Goal: Communication & Community: Answer question/provide support

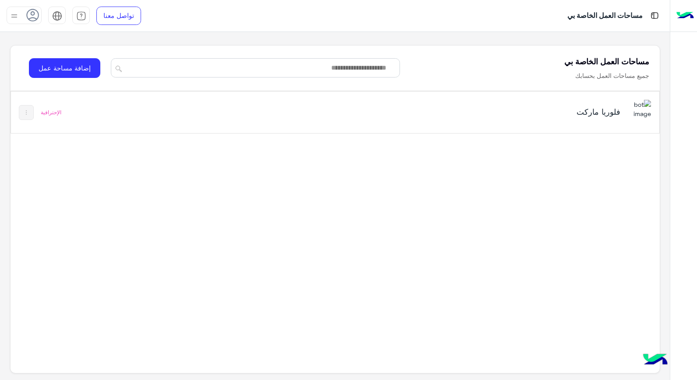
click at [37, 18] on use at bounding box center [33, 15] width 13 height 13
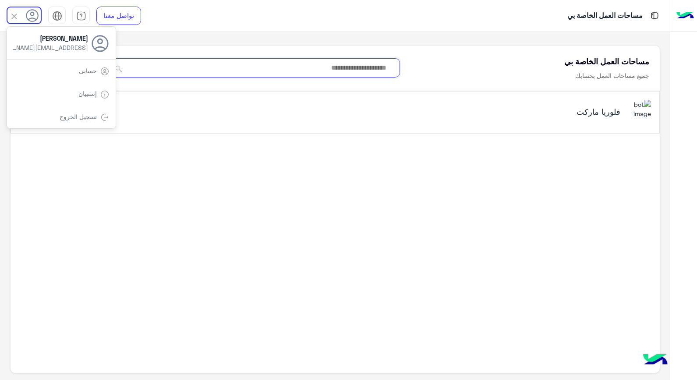
click at [218, 61] on input at bounding box center [255, 67] width 289 height 19
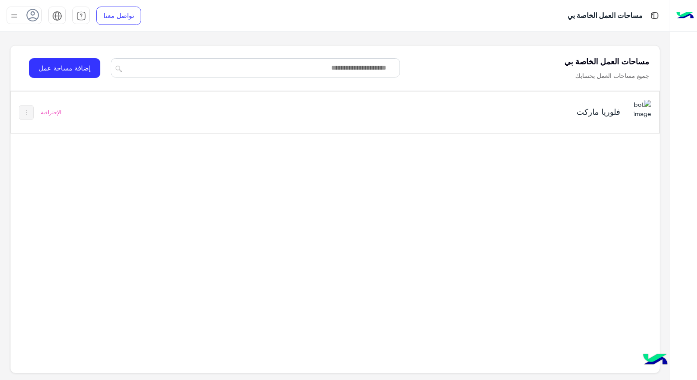
click at [171, 114] on div "فلوريا ماركت الإحترافية" at bounding box center [335, 113] width 649 height 42
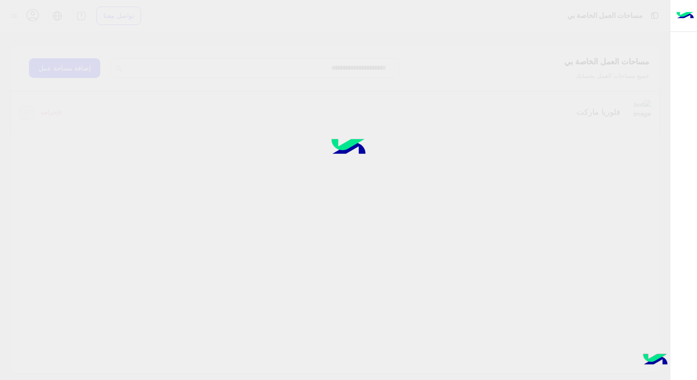
click at [594, 106] on div at bounding box center [348, 190] width 697 height 381
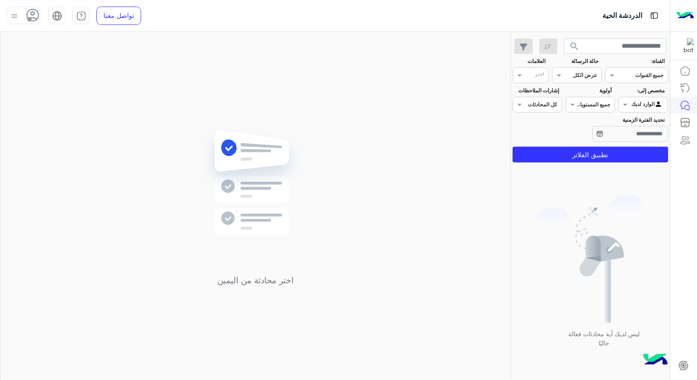
click at [400, 207] on div "اختر محادثة من اليمين" at bounding box center [255, 208] width 510 height 352
click at [27, 20] on icon at bounding box center [32, 15] width 13 height 13
click at [58, 67] on label "متصل" at bounding box center [62, 67] width 96 height 16
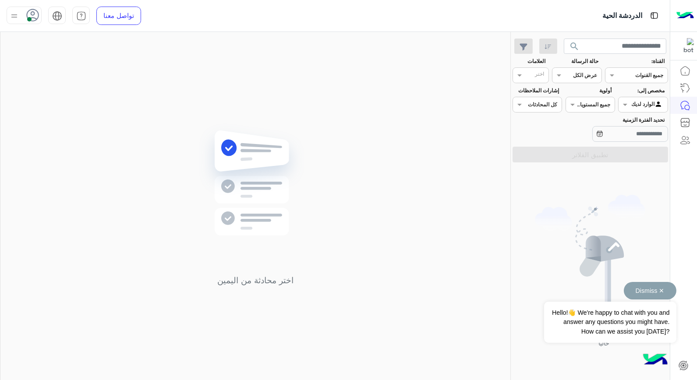
click at [664, 290] on button "Dismiss ✕" at bounding box center [650, 291] width 53 height 18
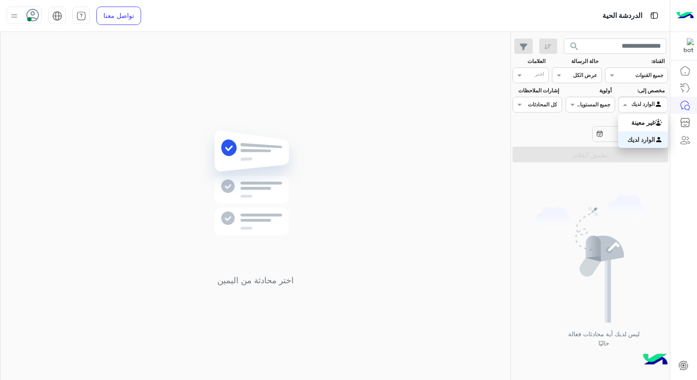
click at [634, 108] on div "الوارد لديك" at bounding box center [648, 104] width 32 height 9
click at [632, 138] on b "الوارد لديك" at bounding box center [642, 139] width 28 height 7
click at [540, 102] on input "text" at bounding box center [547, 104] width 20 height 8
click at [597, 170] on div "ليس لديك أية محادثات فعالة حاليًا" at bounding box center [590, 275] width 159 height 218
click at [33, 16] on icon at bounding box center [32, 15] width 13 height 13
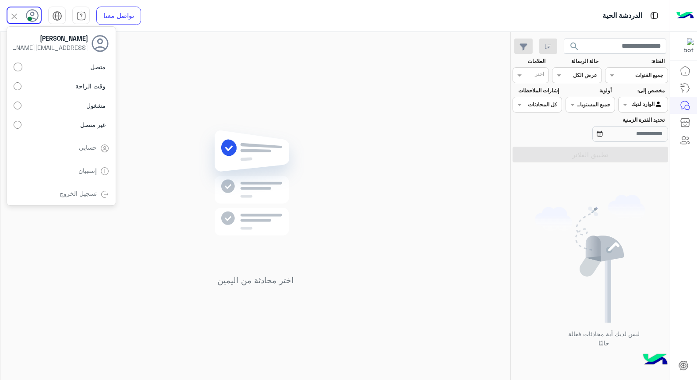
drag, startPoint x: 195, startPoint y: 138, endPoint x: 400, endPoint y: 158, distance: 205.2
click at [329, 234] on div "اختر محادثة من اليمين" at bounding box center [255, 208] width 510 height 352
click at [33, 19] on icon at bounding box center [32, 15] width 13 height 13
click at [67, 89] on label "وقت الراحة" at bounding box center [62, 86] width 96 height 16
click at [194, 96] on div "اختر محادثة من اليمين" at bounding box center [255, 208] width 510 height 352
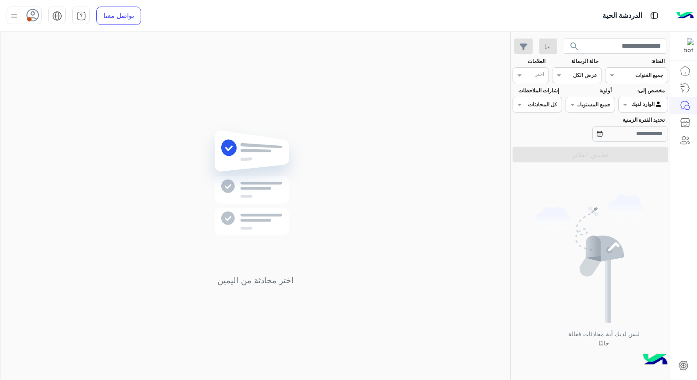
click at [31, 14] on icon at bounding box center [32, 15] width 13 height 13
click at [84, 64] on label "متصل" at bounding box center [62, 67] width 96 height 16
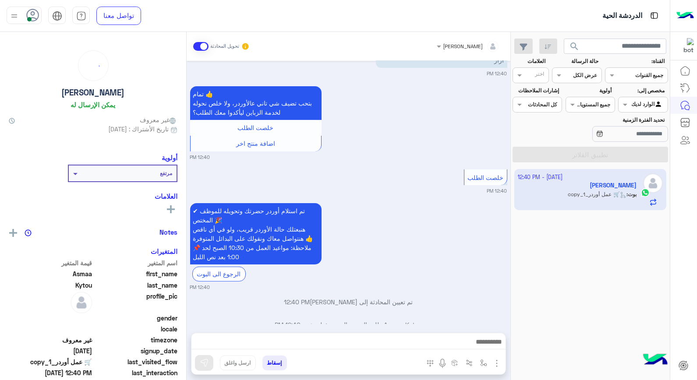
scroll to position [408, 0]
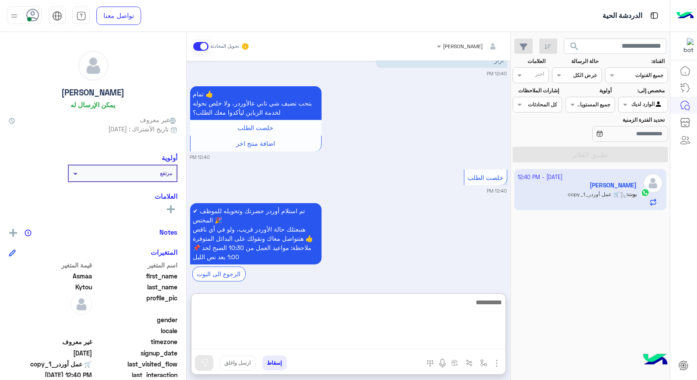
click at [382, 345] on textarea at bounding box center [349, 323] width 314 height 53
type textarea "*"
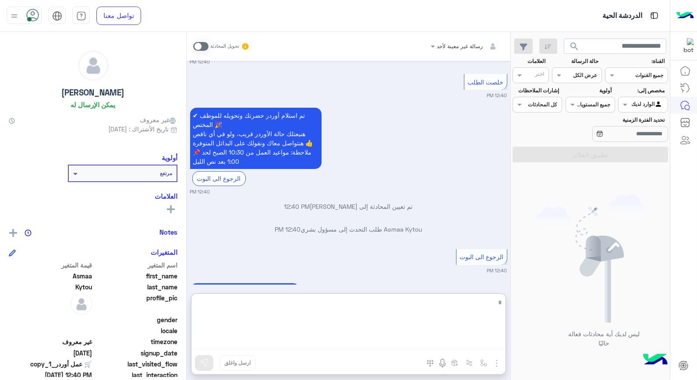
scroll to position [565, 0]
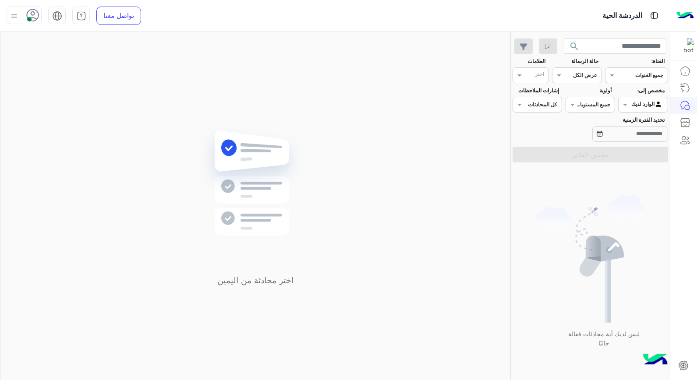
click at [640, 98] on div "Agent Filter الوارد لديك" at bounding box center [643, 105] width 50 height 16
click at [642, 144] on div "غير معينة" at bounding box center [643, 139] width 50 height 17
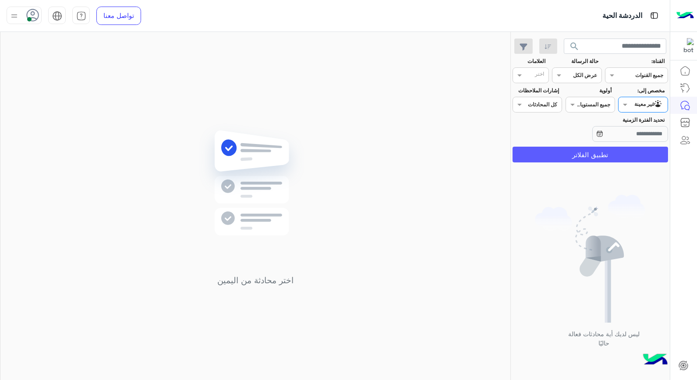
click at [646, 154] on button "تطبيق الفلاتر" at bounding box center [591, 155] width 156 height 16
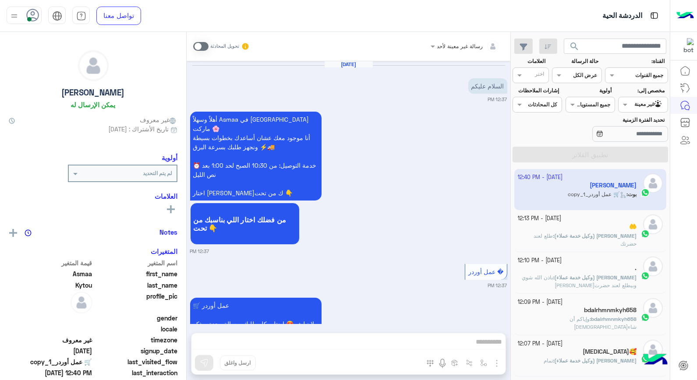
scroll to position [525, 0]
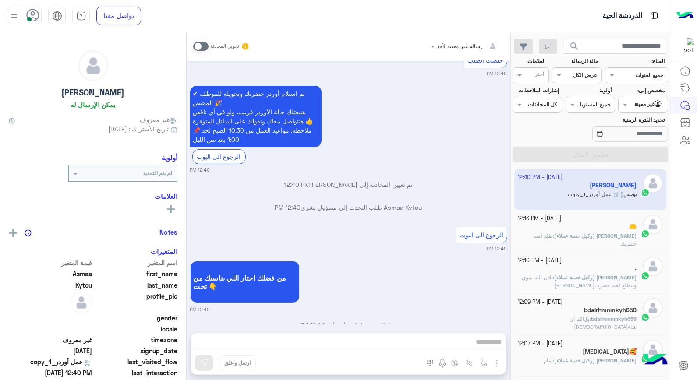
click at [623, 191] on app-inbox-user "2 October - 12:40 PM Asmaa Kytou بوت : 🛒 عمل أوردر_copy_1" at bounding box center [591, 189] width 153 height 41
click at [576, 190] on app-inbox-user "2 October - 12:40 PM Asmaa Kytou بوت : 🛒 عمل أوردر_copy_1" at bounding box center [591, 189] width 153 height 41
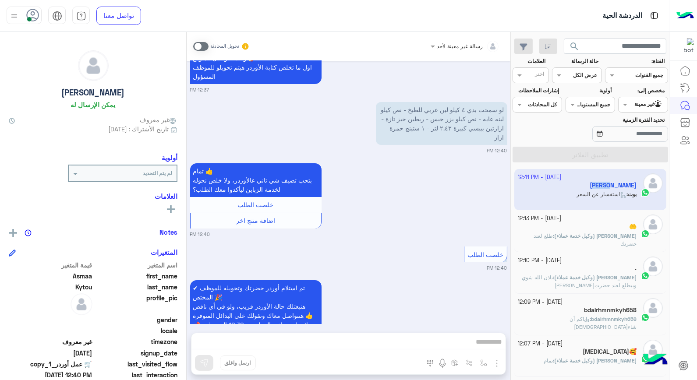
scroll to position [620, 0]
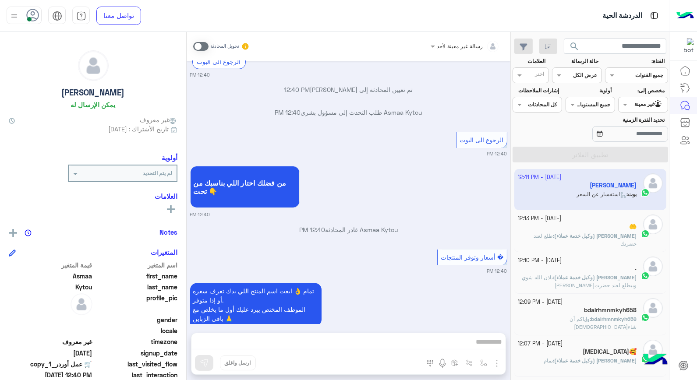
click at [430, 342] on div "رسالة غير معينة لأحد تحويل المحادثة Oct 2, 2025 السلام عليكم 12:37 PM أهلاً وسه…" at bounding box center [349, 208] width 324 height 352
click at [497, 344] on div "رسالة غير معينة لأحد تحويل المحادثة Oct 2, 2025 السلام عليكم 12:37 PM أهلاً وسه…" at bounding box center [349, 208] width 324 height 352
click at [496, 339] on div "رسالة غير معينة لأحد تحويل المحادثة Oct 2, 2025 السلام عليكم 12:37 PM أهلاً وسه…" at bounding box center [349, 208] width 324 height 352
drag, startPoint x: 496, startPoint y: 339, endPoint x: 472, endPoint y: 343, distance: 24.0
click at [472, 343] on div "رسالة غير معينة لأحد تحويل المحادثة Oct 2, 2025 السلام عليكم 12:37 PM أهلاً وسه…" at bounding box center [349, 208] width 324 height 352
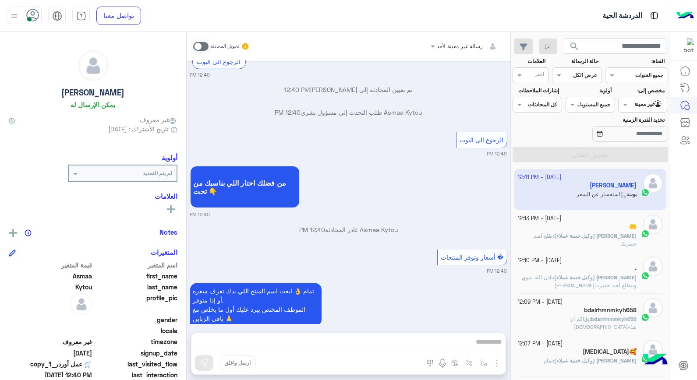
click at [472, 344] on div "رسالة غير معينة لأحد تحويل المحادثة Oct 2, 2025 السلام عليكم 12:37 PM أهلاً وسه…" at bounding box center [349, 208] width 324 height 352
click at [202, 46] on span at bounding box center [200, 46] width 15 height 9
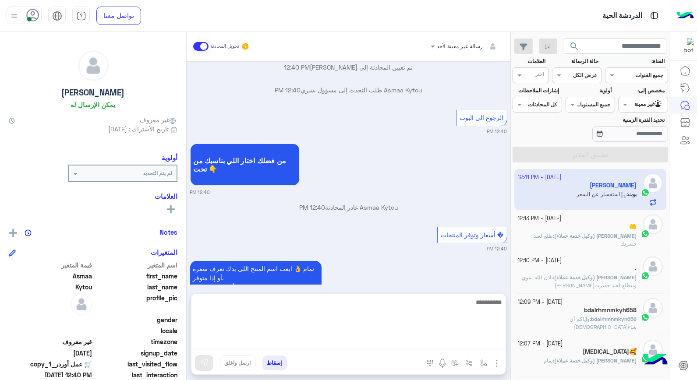
click at [475, 346] on textarea at bounding box center [349, 323] width 314 height 53
type textarea "*"
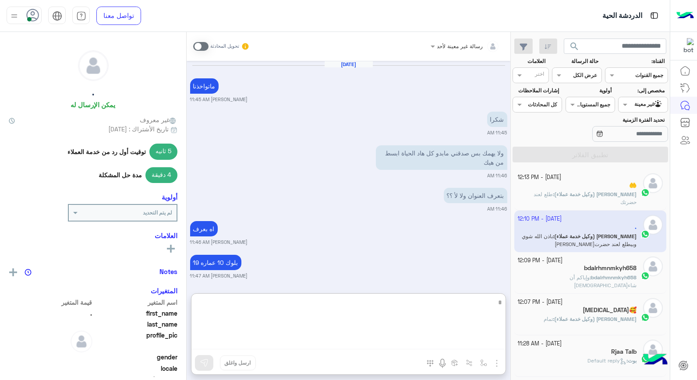
scroll to position [1181, 0]
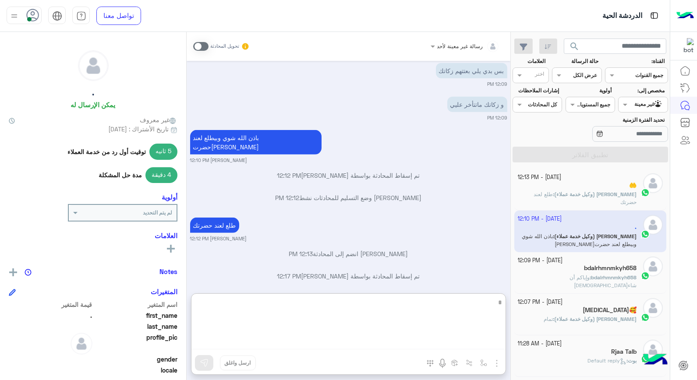
type textarea "*"
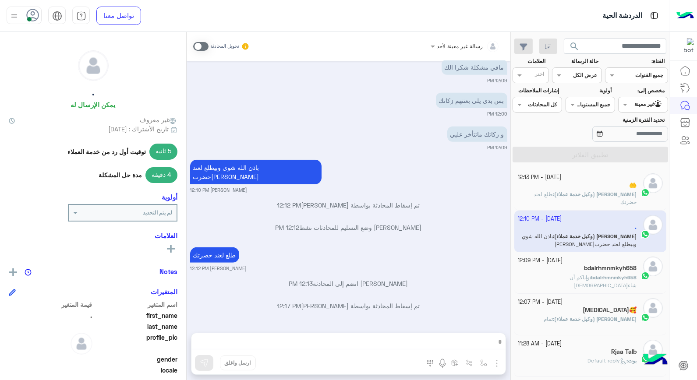
click at [620, 191] on div "🤲" at bounding box center [577, 186] width 119 height 9
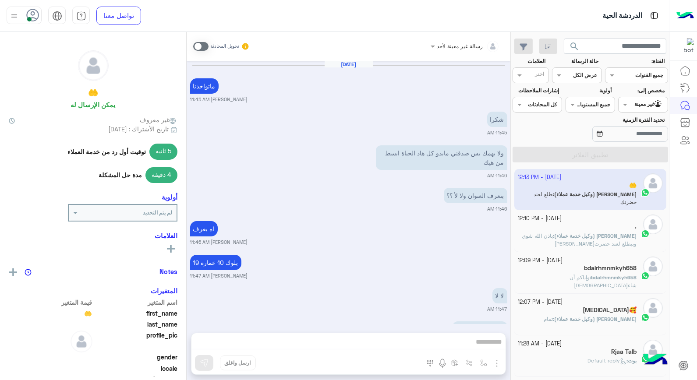
scroll to position [430, 0]
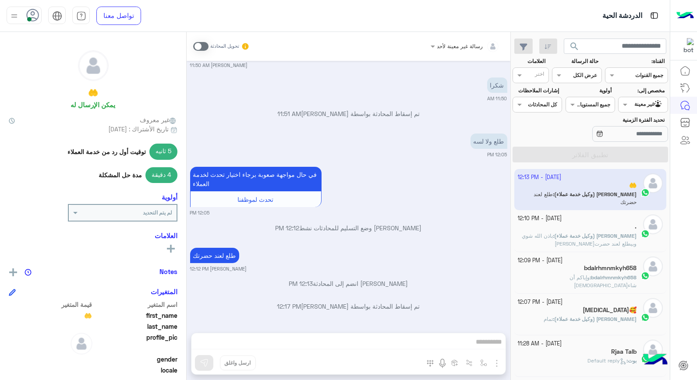
click at [637, 105] on div at bounding box center [643, 103] width 49 height 8
click at [639, 152] on b "الوارد لديك" at bounding box center [642, 155] width 28 height 7
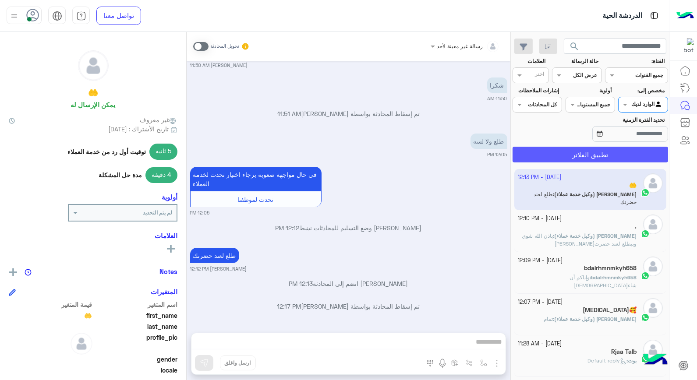
click at [632, 153] on button "تطبيق الفلاتر" at bounding box center [591, 155] width 156 height 16
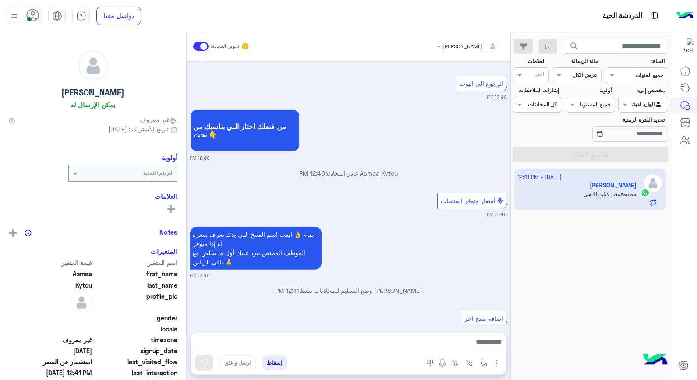
scroll to position [710, 0]
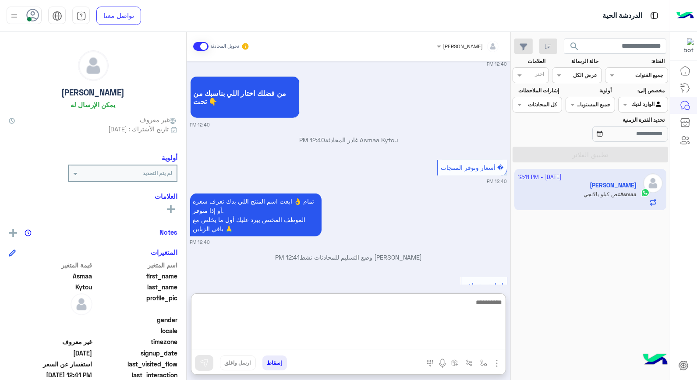
click at [465, 344] on textarea at bounding box center [349, 323] width 314 height 53
type textarea "*"
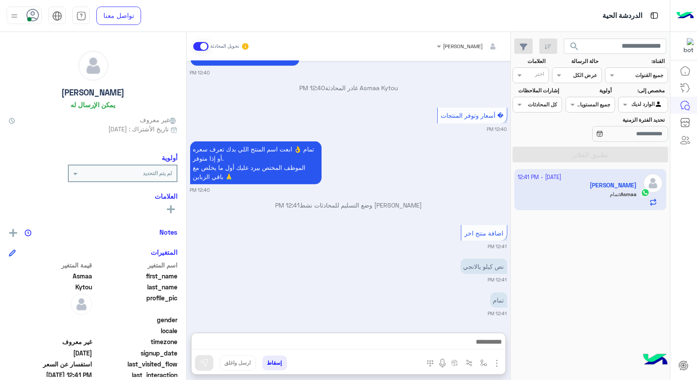
click at [600, 294] on div "2 October - 12:41 PM Asmaa Kytou Asmaa : تمام" at bounding box center [590, 275] width 159 height 218
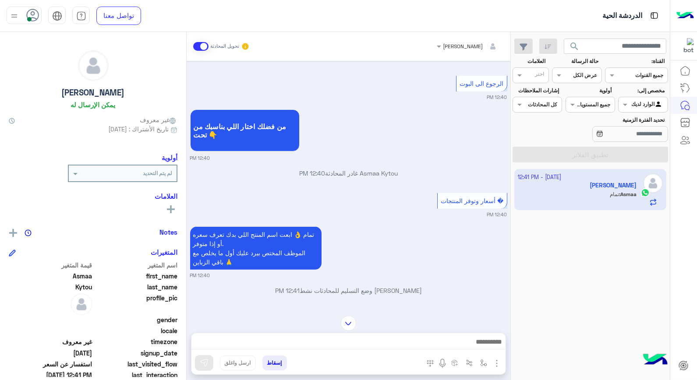
scroll to position [597, 0]
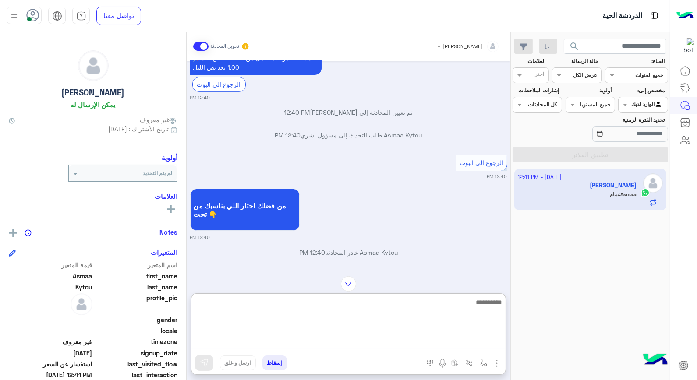
click at [457, 341] on textarea at bounding box center [349, 323] width 314 height 53
type textarea "**********"
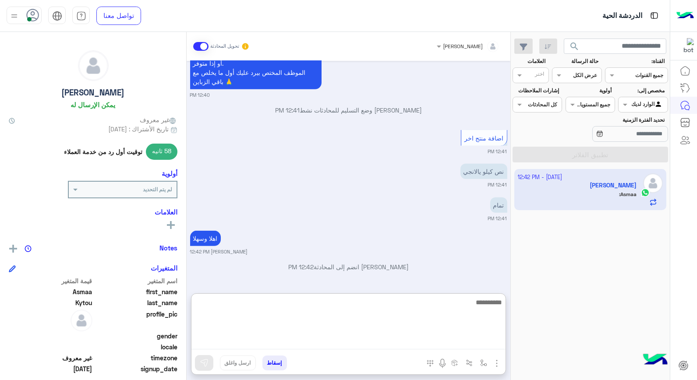
scroll to position [873, 0]
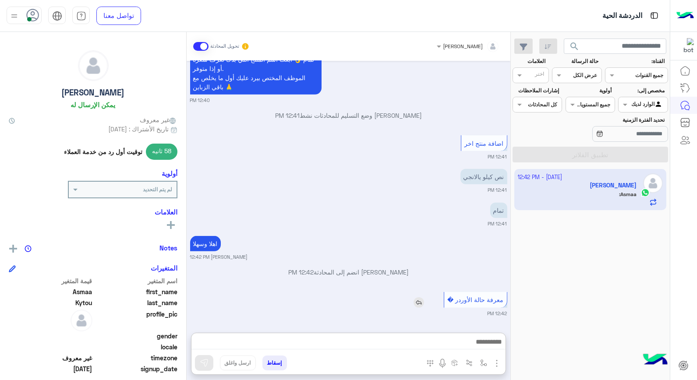
click at [487, 259] on div "Oct 2, 2025 السلام عليكم 12:37 PM أهلاً وسهلاً Asmaa في فلوريا ماركت 🌸 أنا موجو…" at bounding box center [349, 192] width 324 height 263
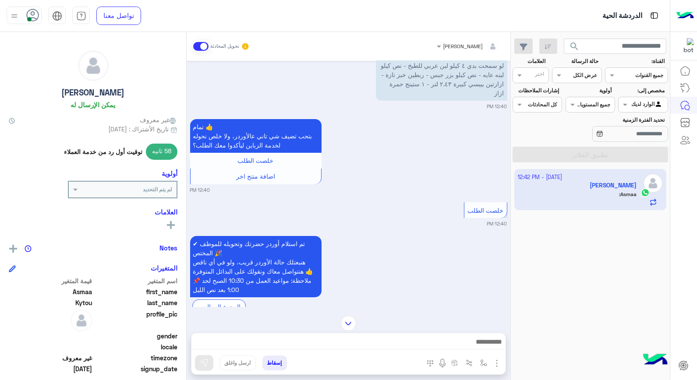
scroll to position [249, 0]
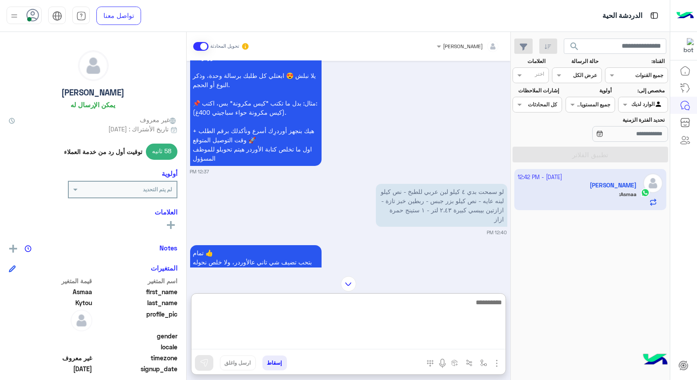
click at [455, 344] on textarea at bounding box center [349, 323] width 314 height 53
type textarea "***"
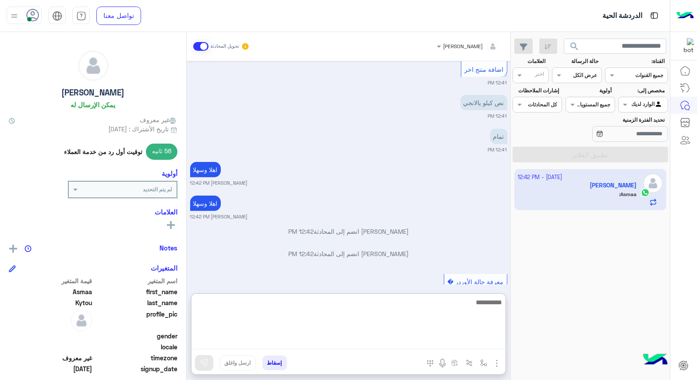
scroll to position [962, 0]
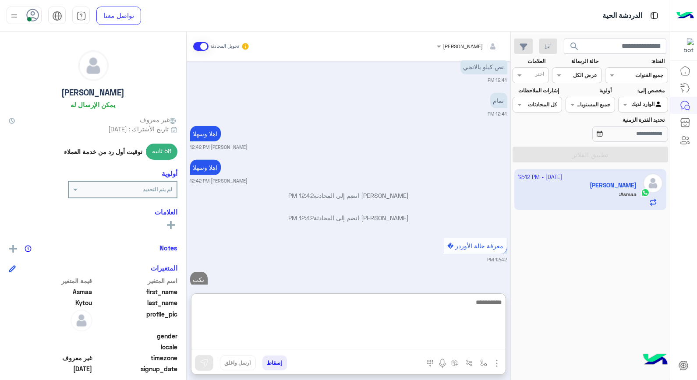
click at [481, 301] on textarea at bounding box center [349, 323] width 314 height 53
type textarea "*"
type textarea "****"
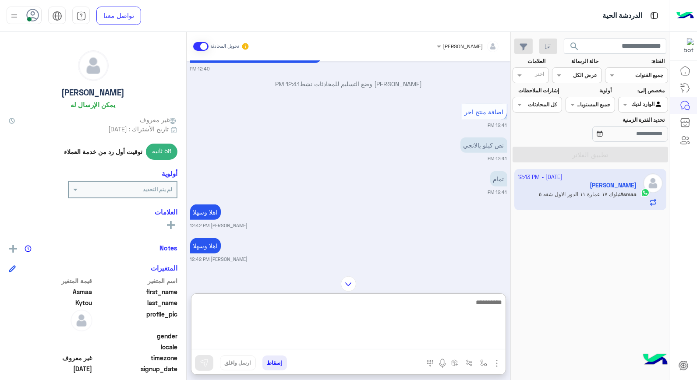
scroll to position [786, 0]
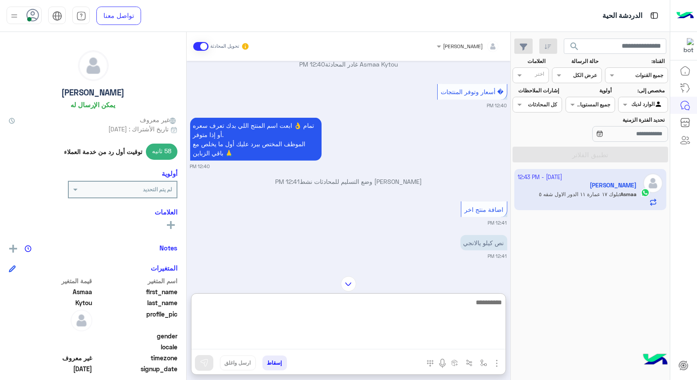
click at [491, 299] on textarea at bounding box center [349, 323] width 314 height 53
type textarea "**********"
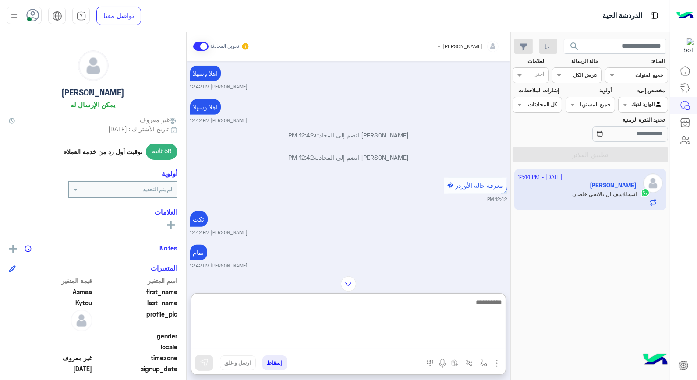
scroll to position [1062, 0]
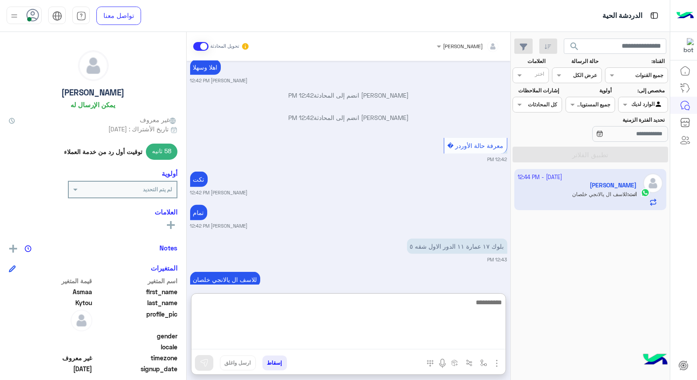
click at [389, 309] on textarea at bounding box center [349, 323] width 314 height 53
type textarea "**********"
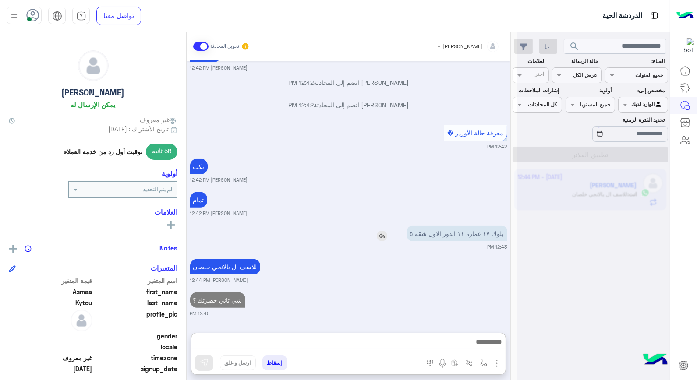
click at [364, 191] on div "Oct 2, 2025 السلام عليكم 12:37 PM أهلاً وسهلاً Asmaa في فلوريا ماركت 🌸 أنا موجو…" at bounding box center [349, 192] width 324 height 263
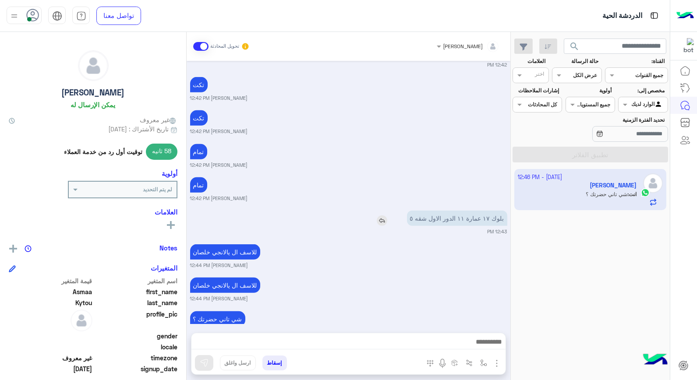
scroll to position [1190, 0]
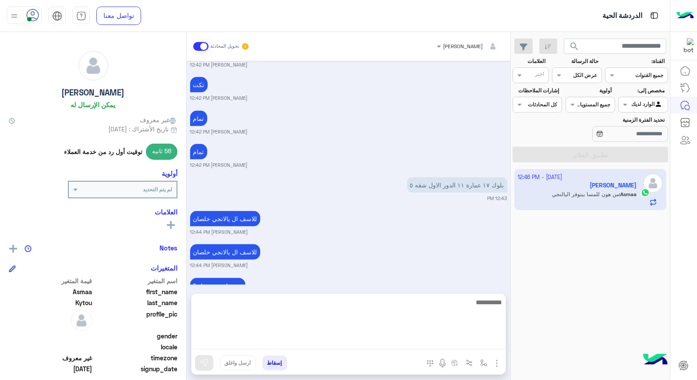
click at [472, 343] on textarea at bounding box center [349, 323] width 314 height 53
type textarea "**********"
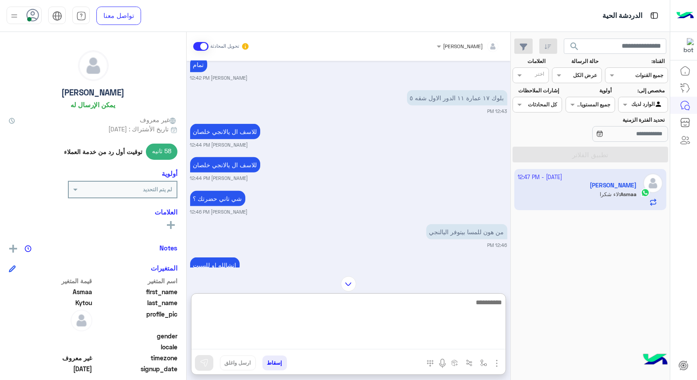
scroll to position [1346, 0]
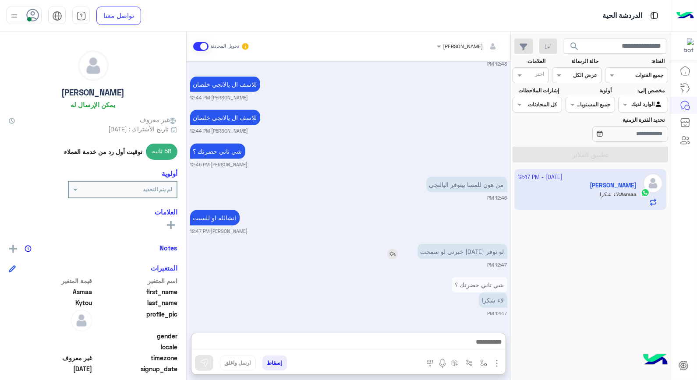
click at [399, 217] on div "Oct 2, 2025 السلام عليكم 12:37 PM أهلاً وسهلاً Asmaa في فلوريا ماركت 🌸 أنا موجو…" at bounding box center [349, 192] width 324 height 263
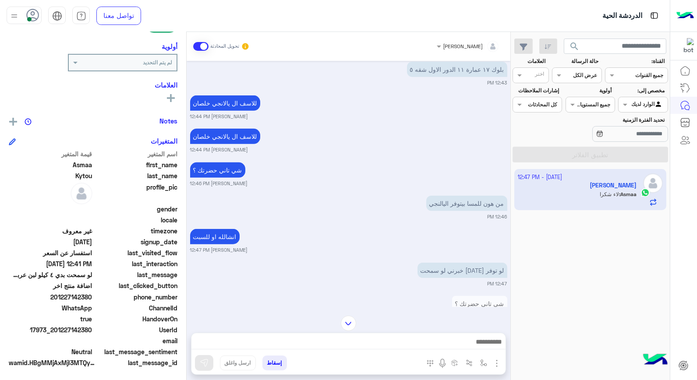
scroll to position [1208, 0]
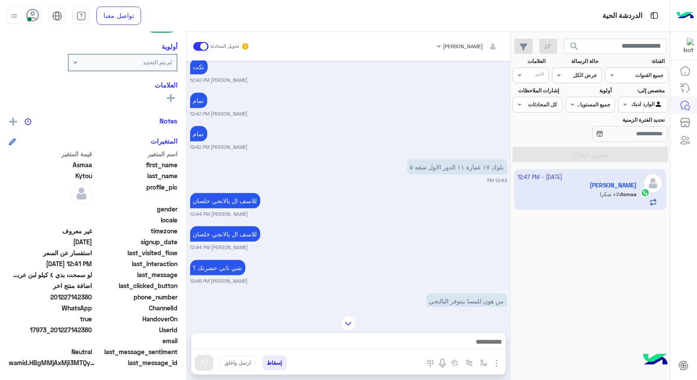
click at [269, 365] on button "إسقاط" at bounding box center [275, 363] width 25 height 15
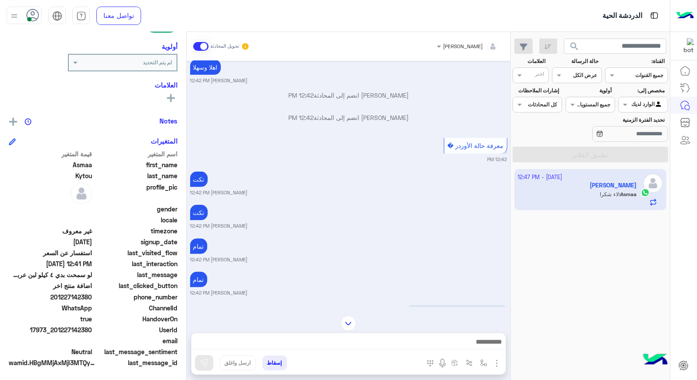
scroll to position [1329, 0]
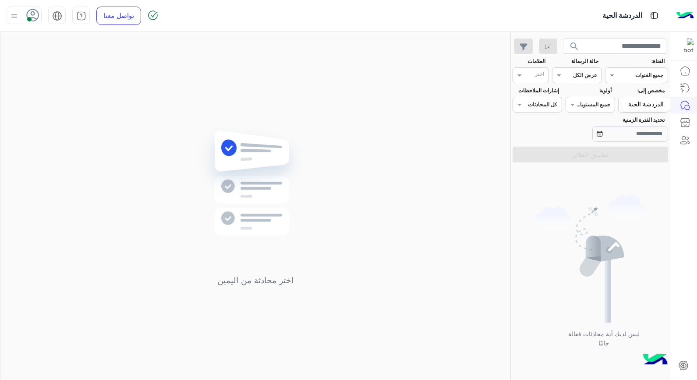
click at [642, 108] on div "الدردشة الحية" at bounding box center [646, 105] width 49 height 14
click at [640, 134] on input "تحديد الفترة الزمنية" at bounding box center [631, 134] width 76 height 16
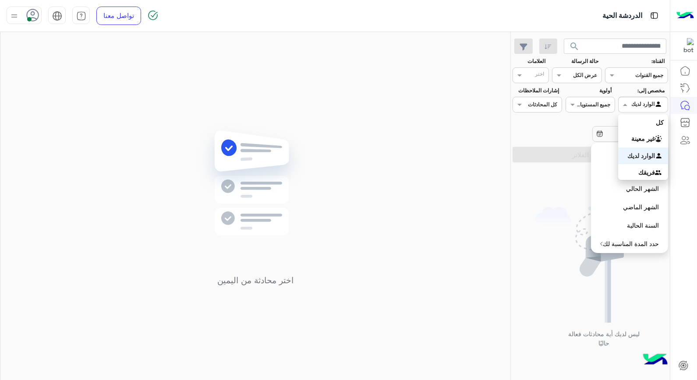
click at [638, 103] on div at bounding box center [643, 103] width 49 height 8
click at [638, 140] on b "غير معينة" at bounding box center [644, 138] width 24 height 7
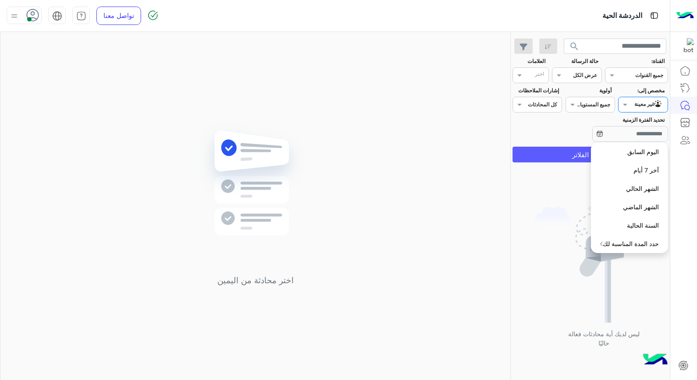
click at [562, 156] on button "تطبيق الفلاتر" at bounding box center [591, 155] width 156 height 16
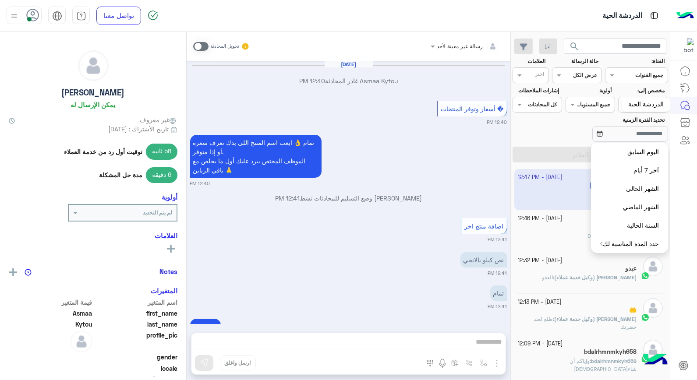
scroll to position [422, 0]
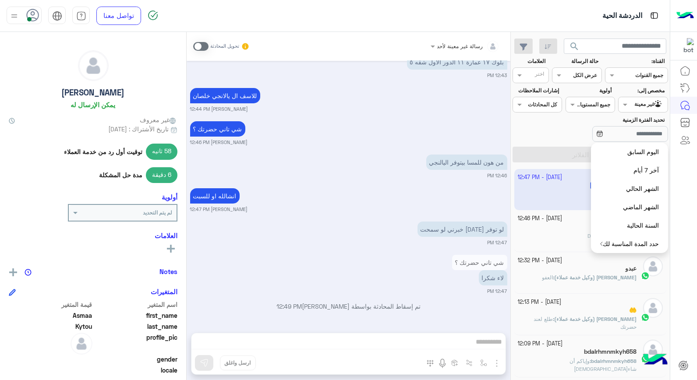
click at [415, 347] on div "رسالة غير معينة لأحد تحويل المحادثة Oct 2, 2025 Asmaa Kytou غادر المحادثة 12:40…" at bounding box center [349, 208] width 324 height 352
drag, startPoint x: 416, startPoint y: 340, endPoint x: 204, endPoint y: 106, distance: 315.9
click at [416, 340] on div "رسالة غير معينة لأحد تحويل المحادثة Oct 2, 2025 Asmaa Kytou غادر المحادثة 12:40…" at bounding box center [349, 208] width 324 height 352
click at [544, 141] on div "تحديد الفترة الزمنية" at bounding box center [590, 130] width 159 height 28
click at [655, 105] on input "text" at bounding box center [653, 104] width 20 height 8
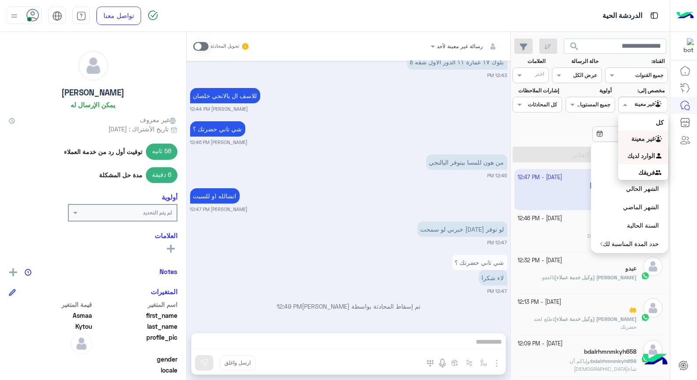
click at [649, 158] on b "الوارد لديك" at bounding box center [642, 155] width 28 height 7
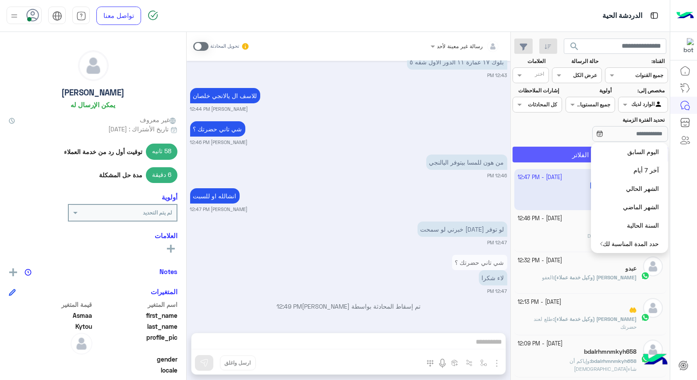
click at [540, 148] on button "تطبيق الفلاتر" at bounding box center [591, 155] width 156 height 16
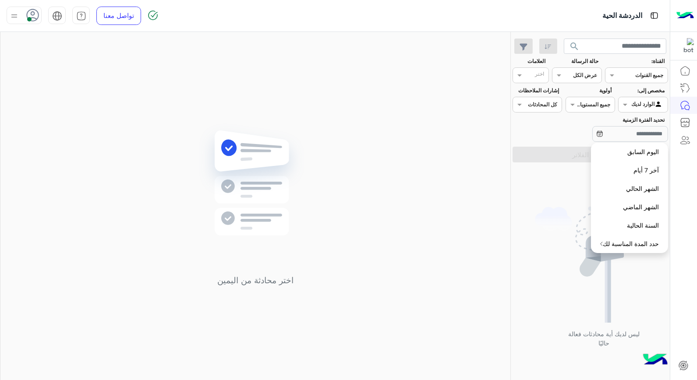
click at [568, 243] on img at bounding box center [590, 259] width 110 height 128
click at [568, 241] on img at bounding box center [590, 259] width 110 height 128
drag, startPoint x: 567, startPoint y: 241, endPoint x: 558, endPoint y: 252, distance: 13.8
click at [567, 239] on img at bounding box center [590, 259] width 110 height 128
click at [538, 137] on div "تحديد الفترة الزمنية" at bounding box center [590, 130] width 159 height 28
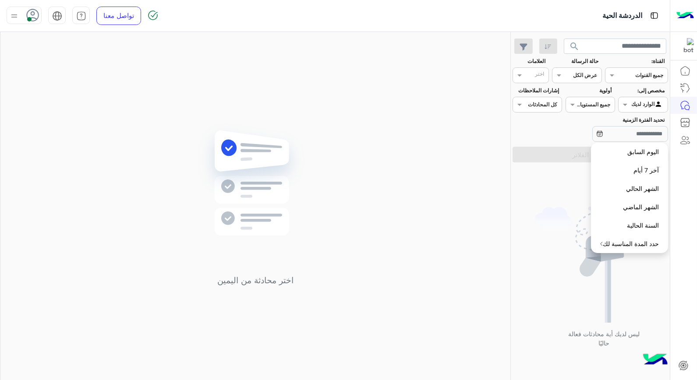
click at [539, 134] on div "تحديد الفترة الزمنية" at bounding box center [590, 130] width 159 height 28
click at [556, 146] on section "القناة: القناه جميع القنوات حالة الرسالة القناه عرض الكل العلامات اختر مخصص إلى…" at bounding box center [591, 109] width 146 height 105
click at [597, 130] on app-calendar-icon at bounding box center [600, 133] width 7 height 11
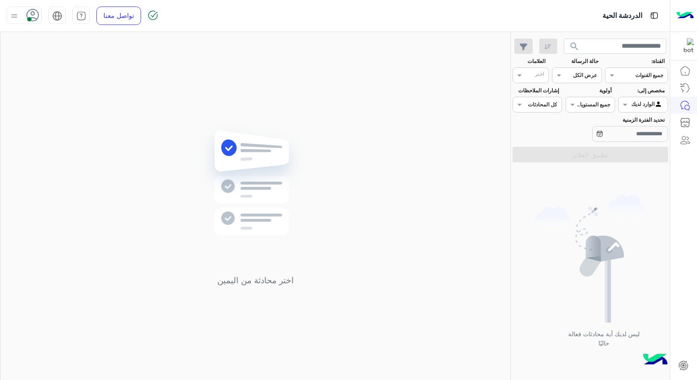
click at [562, 209] on img at bounding box center [590, 259] width 110 height 128
click at [37, 16] on icon at bounding box center [32, 15] width 13 height 13
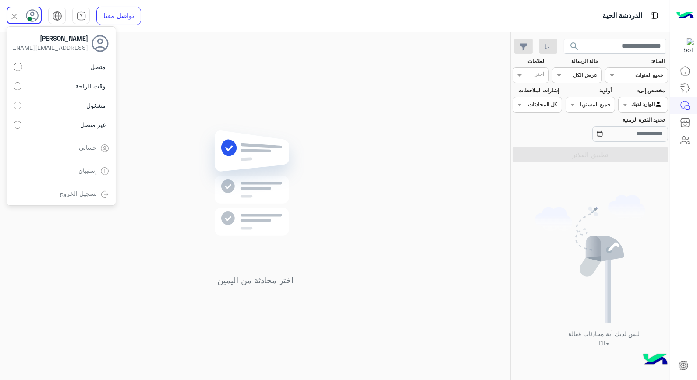
click at [164, 114] on div "اختر محادثة من اليمين" at bounding box center [255, 208] width 510 height 352
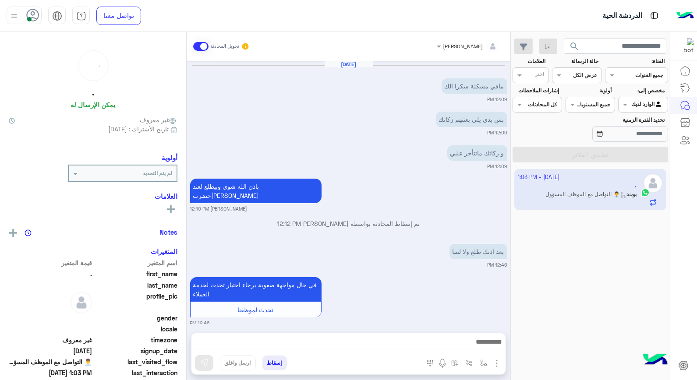
scroll to position [484, 0]
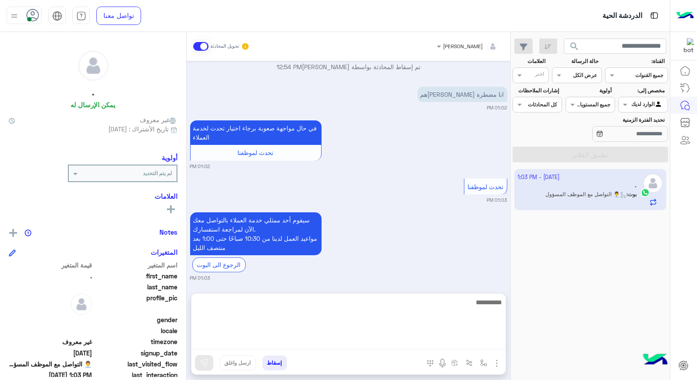
click at [476, 344] on textarea at bounding box center [349, 323] width 314 height 53
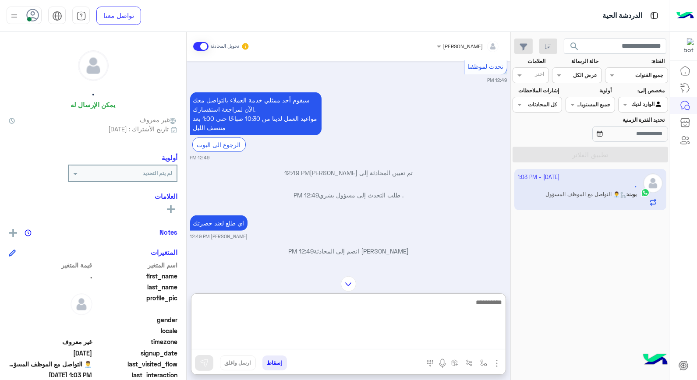
scroll to position [1129, 0]
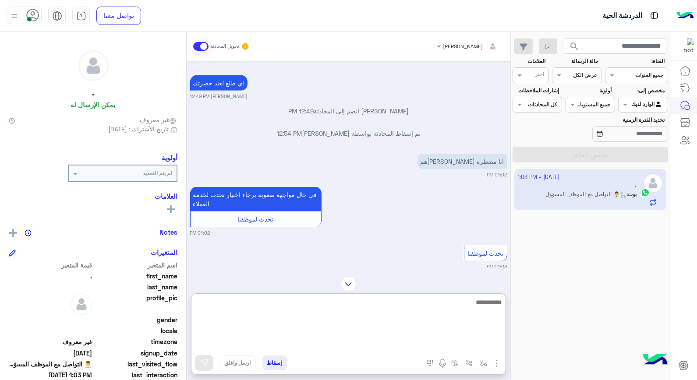
click at [453, 319] on textarea at bounding box center [349, 323] width 314 height 53
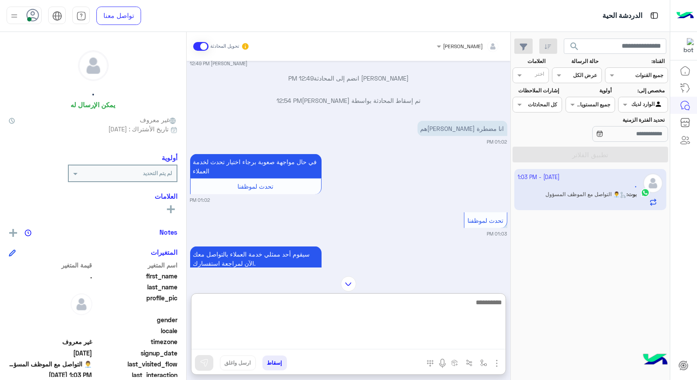
scroll to position [1178, 0]
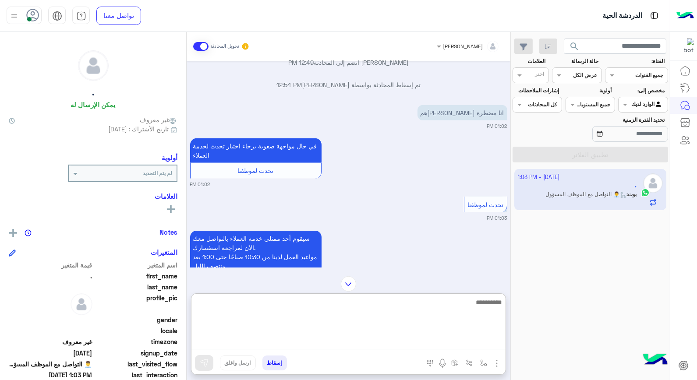
click at [457, 302] on textarea at bounding box center [349, 323] width 314 height 53
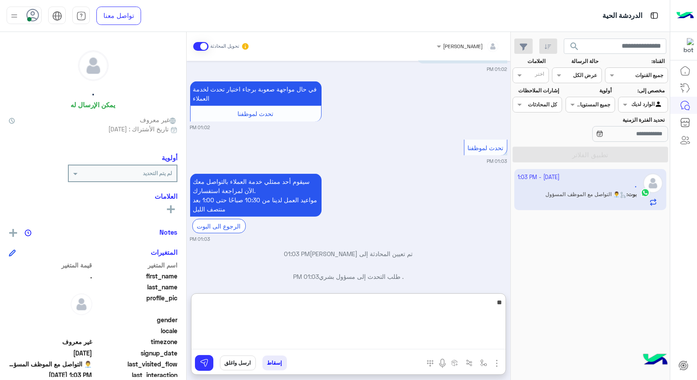
type textarea "*"
type textarea "**********"
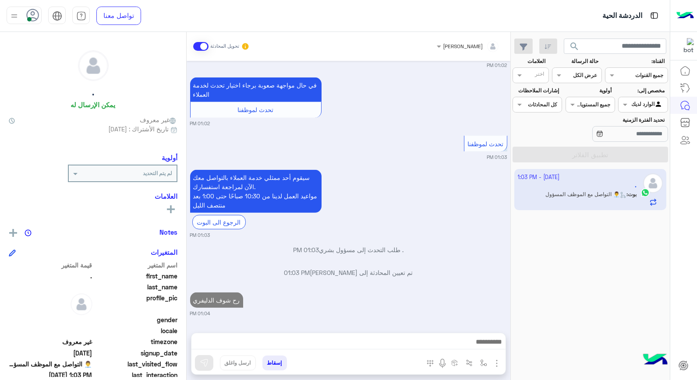
scroll to position [1229, 0]
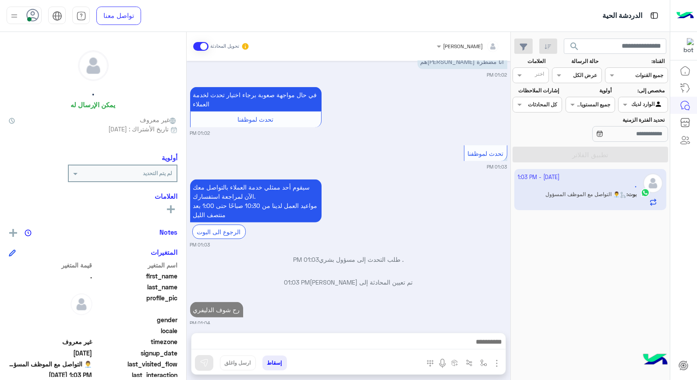
click at [428, 300] on div "رح شوف الدليفري 01:04 PM" at bounding box center [348, 313] width 317 height 27
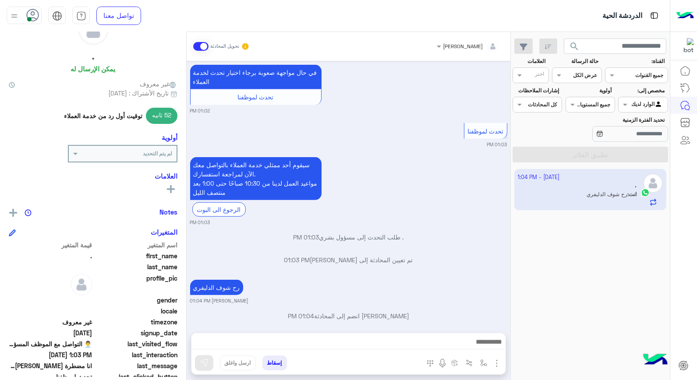
scroll to position [29, 0]
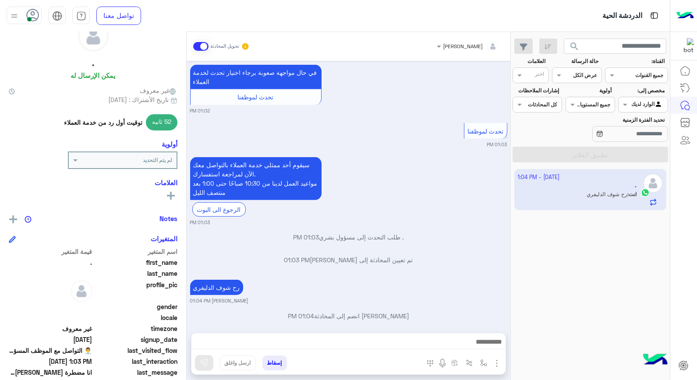
click at [490, 203] on div "سيقوم أحد ممثلي خدمة العملاء بالتواصل معك الآن لمراجعة استفسارك. مواعيد العمل ل…" at bounding box center [348, 190] width 317 height 71
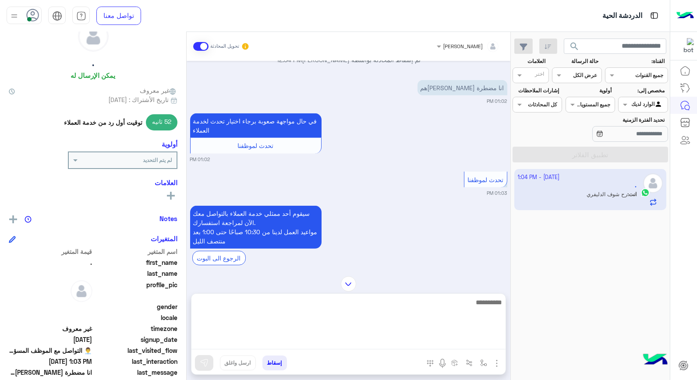
click at [408, 336] on textarea at bounding box center [349, 323] width 314 height 53
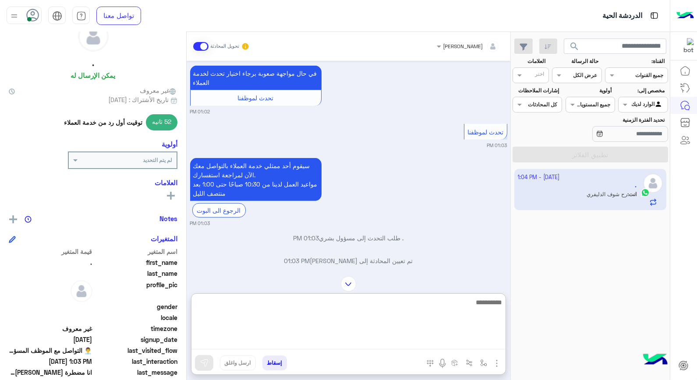
scroll to position [1291, 0]
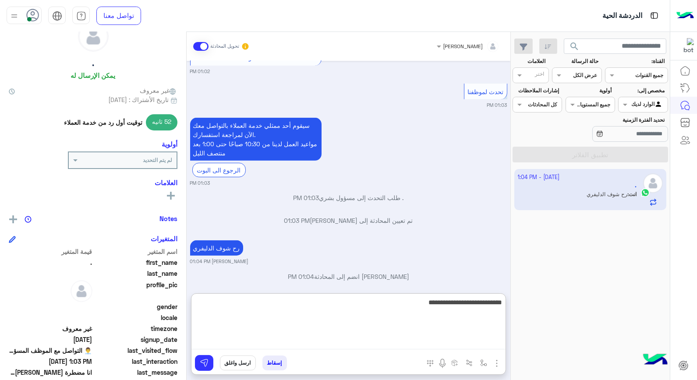
type textarea "**********"
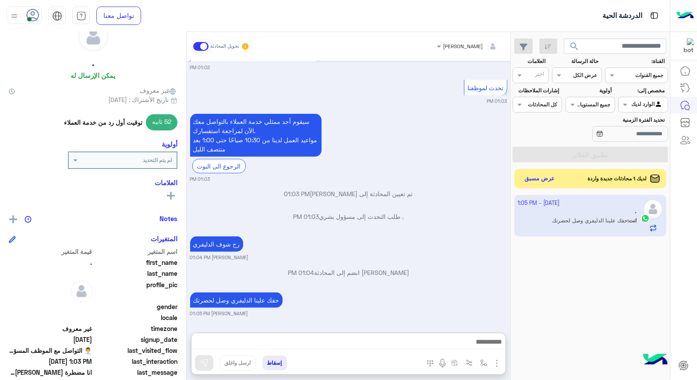
click at [281, 363] on button "إسقاط" at bounding box center [275, 363] width 25 height 15
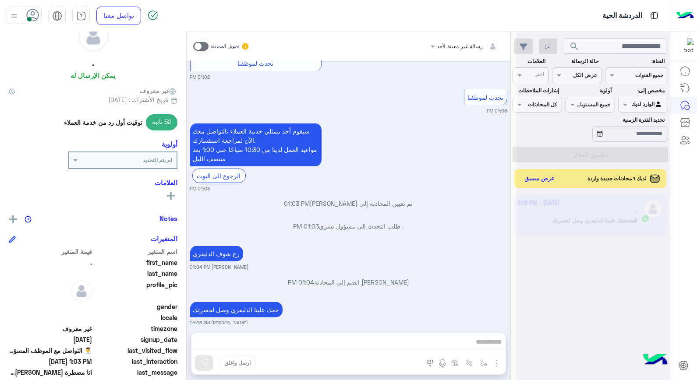
scroll to position [1308, 0]
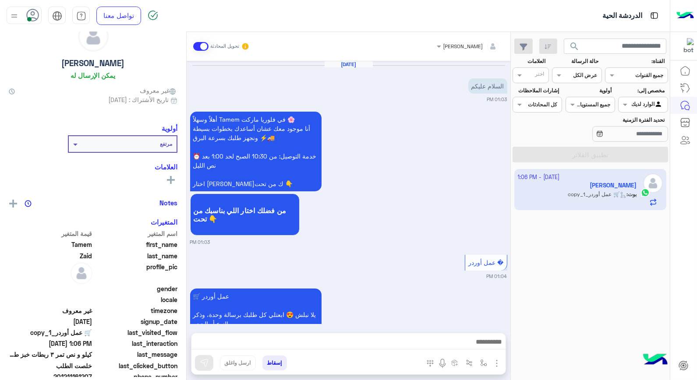
scroll to position [435, 0]
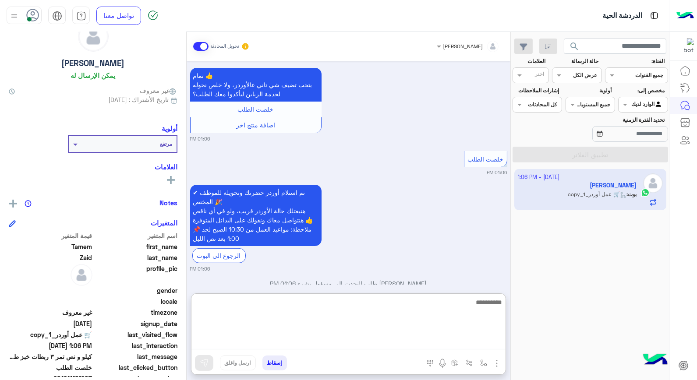
click at [358, 344] on textarea at bounding box center [349, 323] width 314 height 53
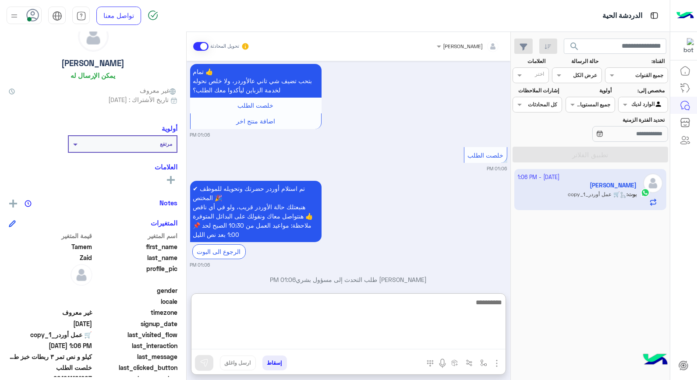
scroll to position [475, 0]
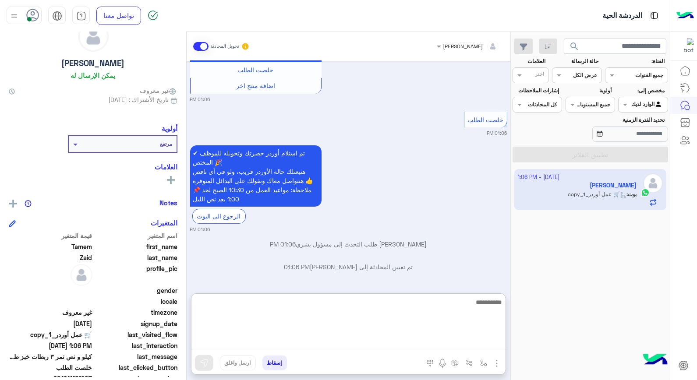
click at [453, 307] on textarea at bounding box center [349, 323] width 314 height 53
type textarea "*"
type textarea "**********"
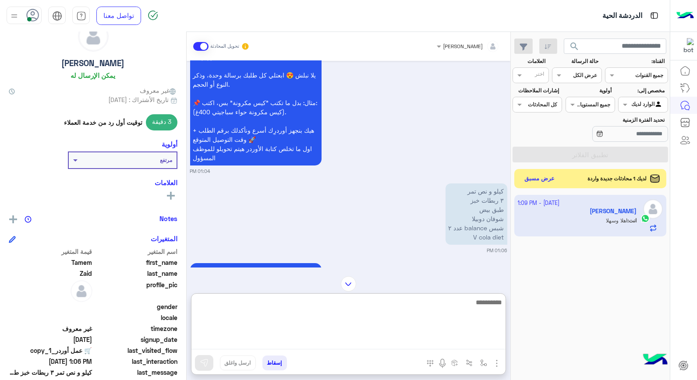
scroll to position [238, 0]
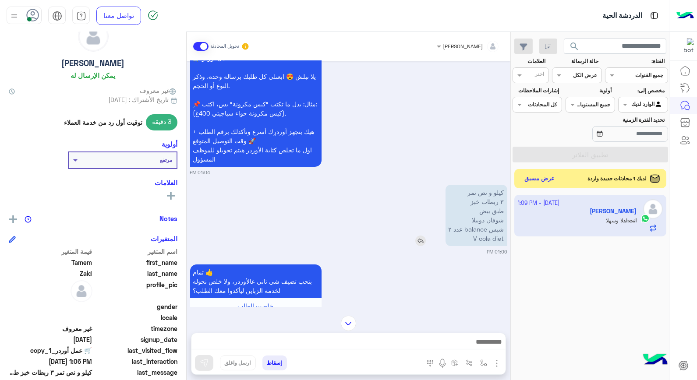
click at [422, 242] on img at bounding box center [420, 241] width 11 height 11
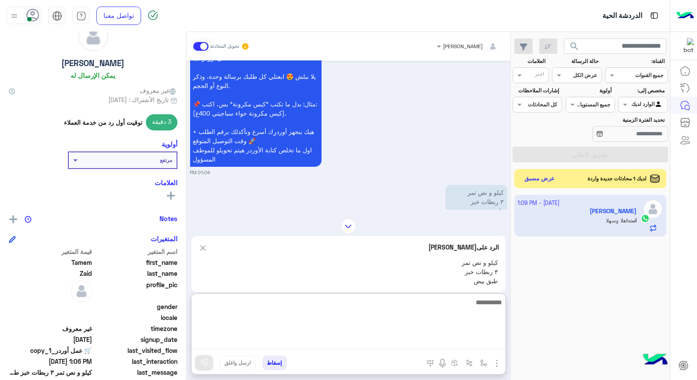
click at [407, 343] on textarea at bounding box center [349, 323] width 314 height 53
type textarea "**********"
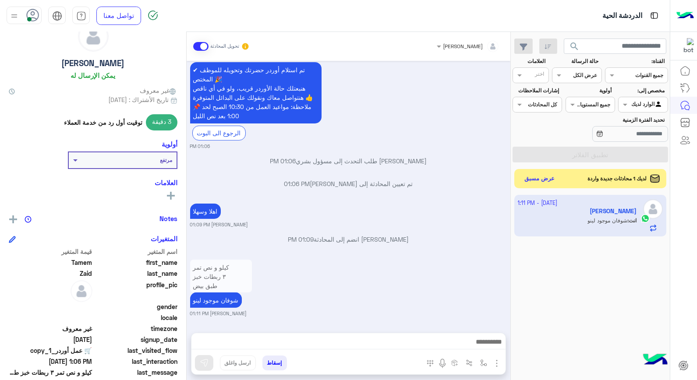
click at [496, 202] on div "اهلا وسهلا خالد صقر 01:09 PM" at bounding box center [348, 215] width 317 height 27
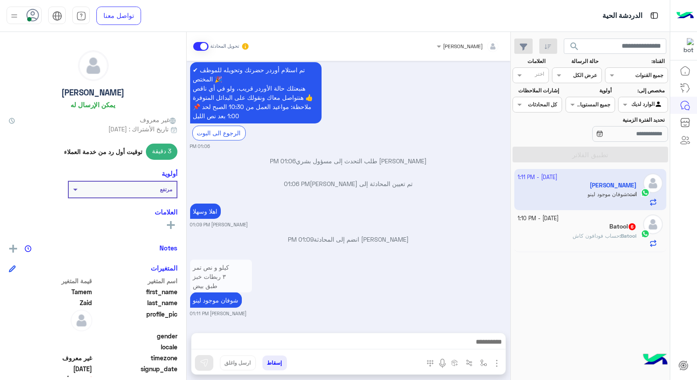
scroll to position [580, 0]
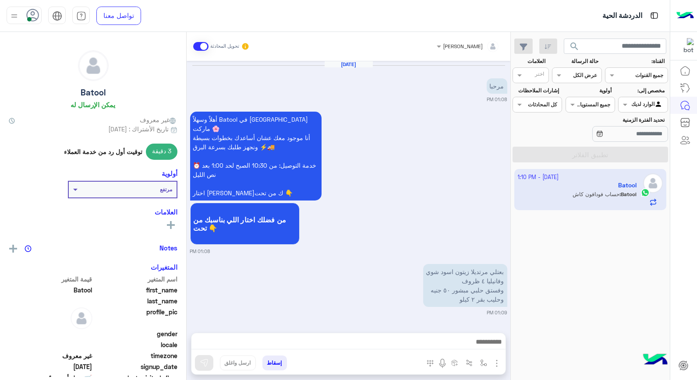
scroll to position [570, 0]
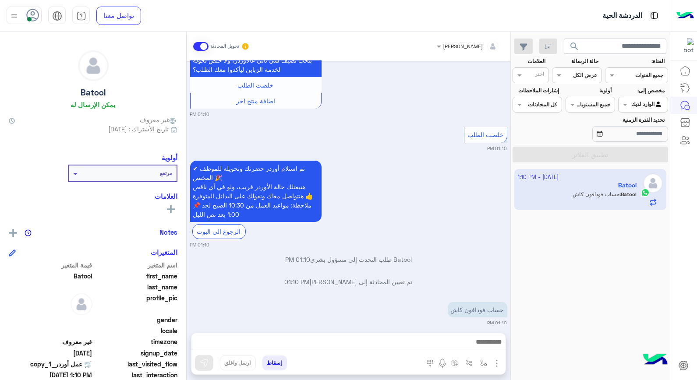
click at [445, 170] on div "✔ تم استلام أوردر حضرتك وتحويله للموظف المختص 🎉 هنبعتلك حالة الأوردر قريب، ولو …" at bounding box center [348, 204] width 317 height 90
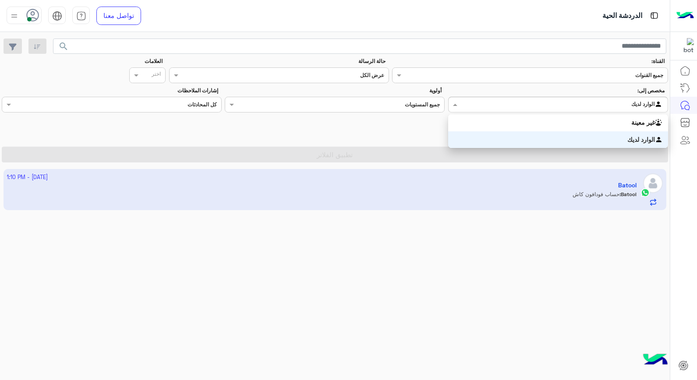
click at [611, 108] on div "Agent Filter الوارد لديك" at bounding box center [564, 104] width 208 height 9
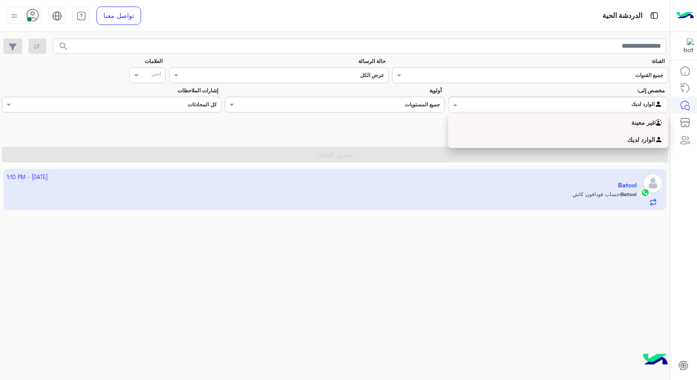
drag, startPoint x: 589, startPoint y: 121, endPoint x: 565, endPoint y: 155, distance: 42.2
click at [590, 121] on div "غير معينة" at bounding box center [558, 122] width 220 height 17
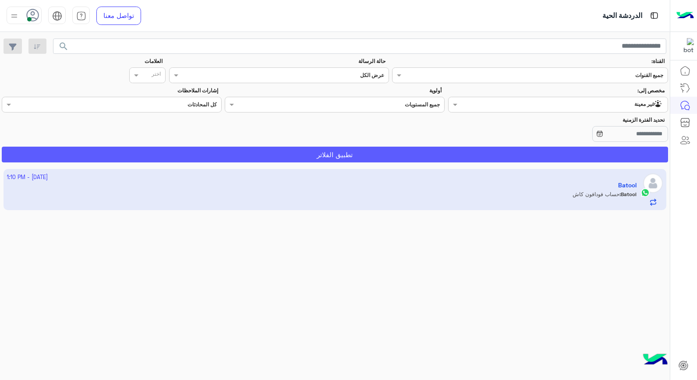
click at [562, 149] on button "تطبيق الفلاتر" at bounding box center [335, 155] width 667 height 16
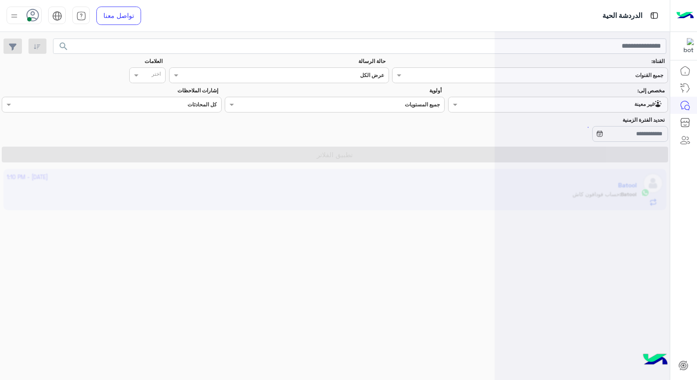
scroll to position [0, 0]
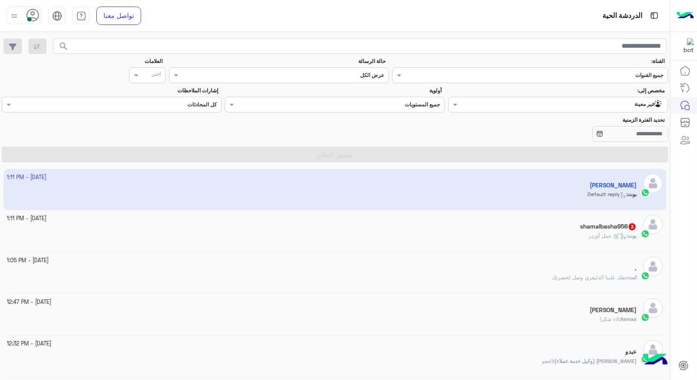
click at [513, 191] on app-inbox-user "2 October - 1:11 PM Tamem Zaid بوت : Default reply" at bounding box center [336, 189] width 664 height 41
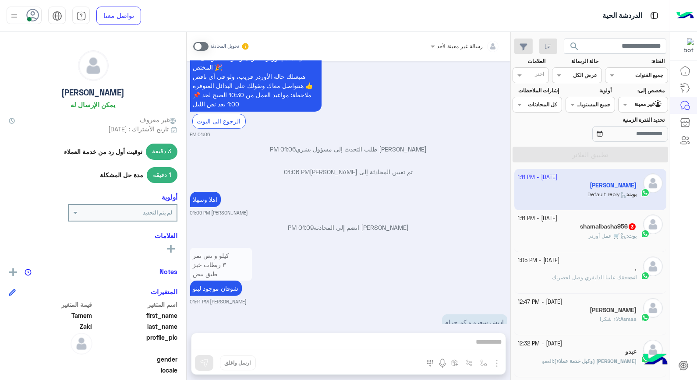
click at [199, 43] on span at bounding box center [200, 46] width 15 height 9
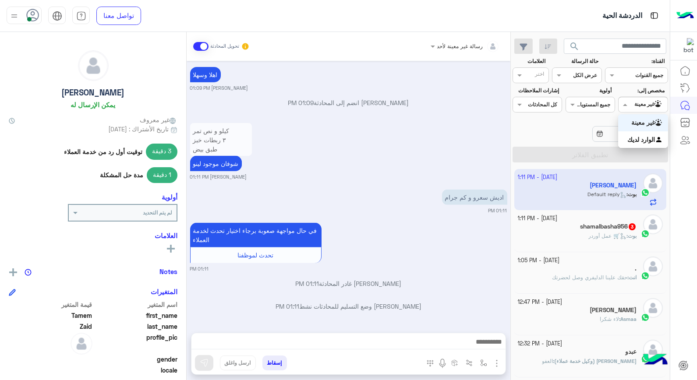
drag, startPoint x: 629, startPoint y: 107, endPoint x: 619, endPoint y: 137, distance: 31.7
click at [629, 107] on span at bounding box center [624, 104] width 11 height 9
click at [630, 138] on b "الوارد لديك" at bounding box center [642, 139] width 28 height 7
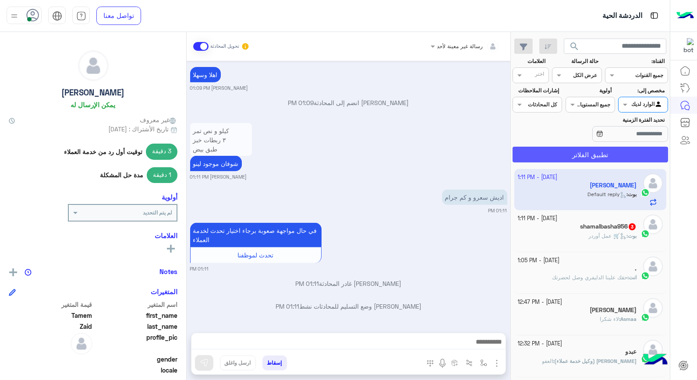
click at [614, 153] on button "تطبيق الفلاتر" at bounding box center [591, 155] width 156 height 16
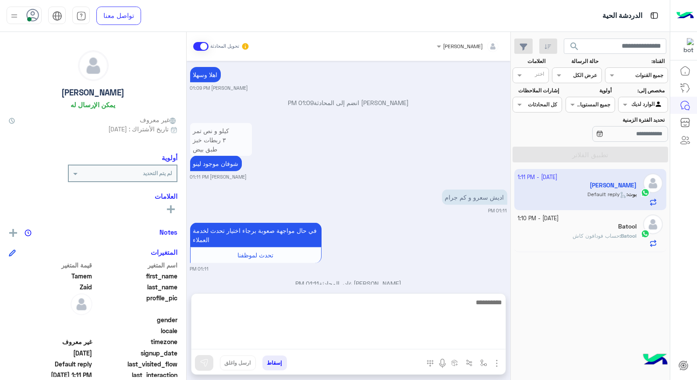
click at [379, 341] on textarea at bounding box center [349, 323] width 314 height 53
type textarea "*****"
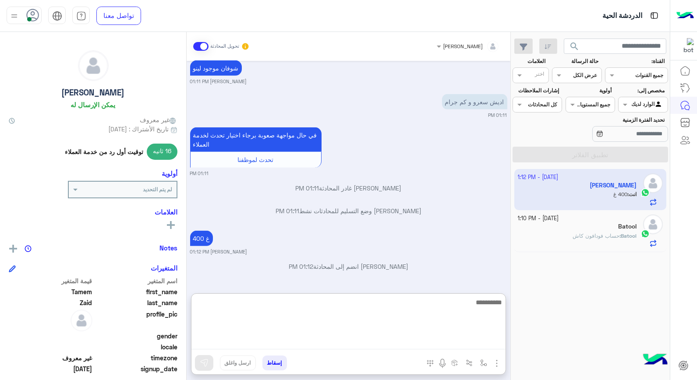
scroll to position [823, 0]
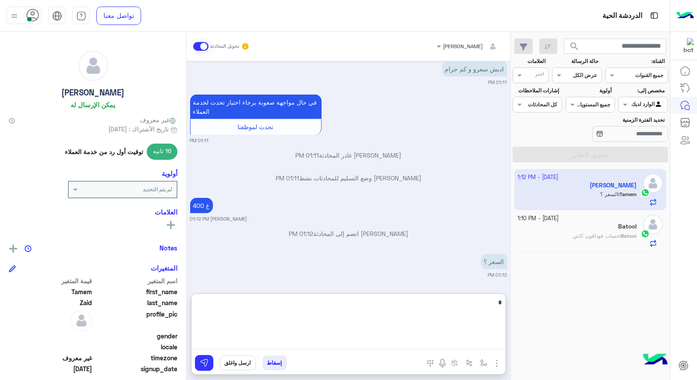
type textarea "**"
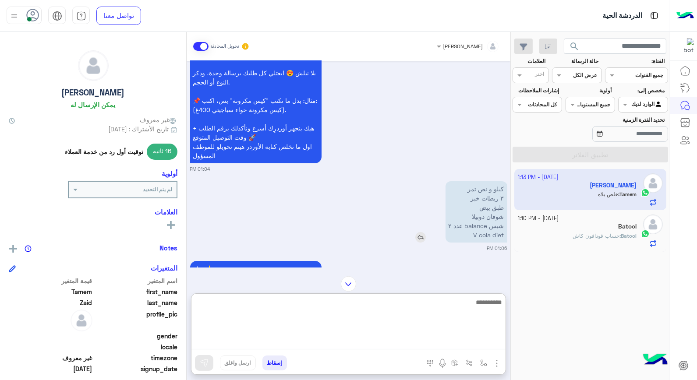
scroll to position [306, 0]
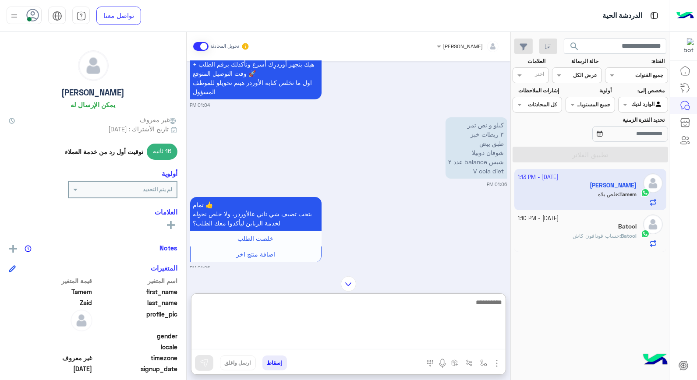
click at [492, 305] on textarea at bounding box center [349, 323] width 314 height 53
type textarea "****"
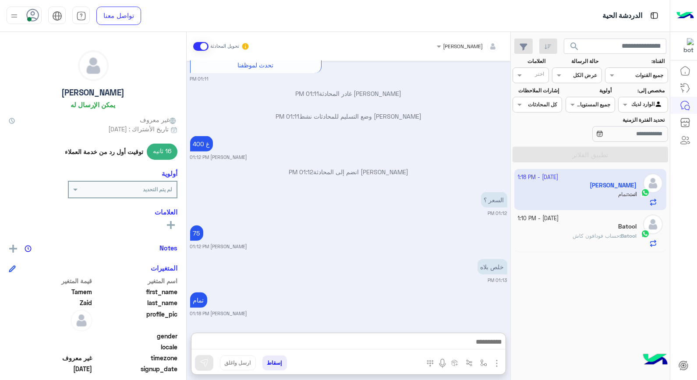
click at [272, 362] on button "إسقاط" at bounding box center [275, 363] width 25 height 15
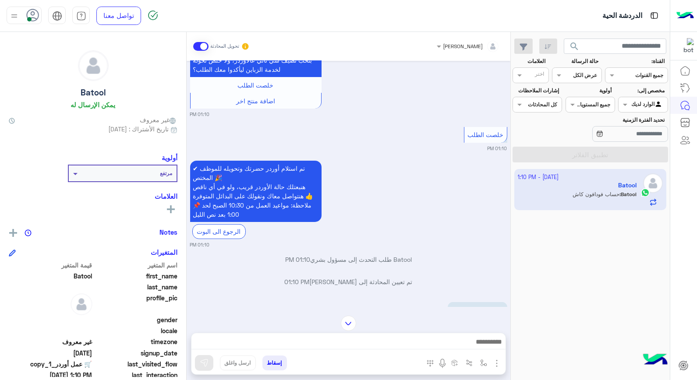
scroll to position [375, 0]
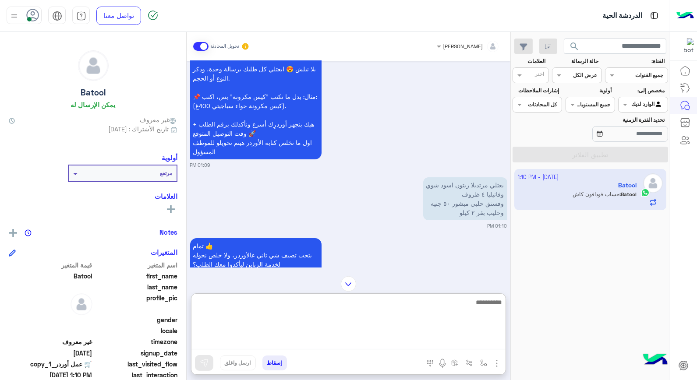
click at [410, 345] on textarea at bounding box center [349, 323] width 314 height 53
type textarea "*"
type textarea "**********"
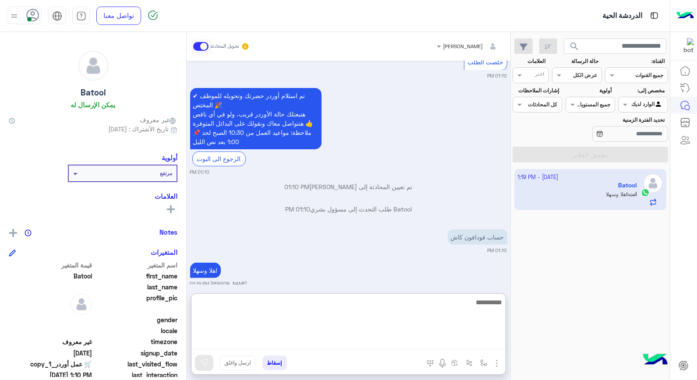
scroll to position [665, 0]
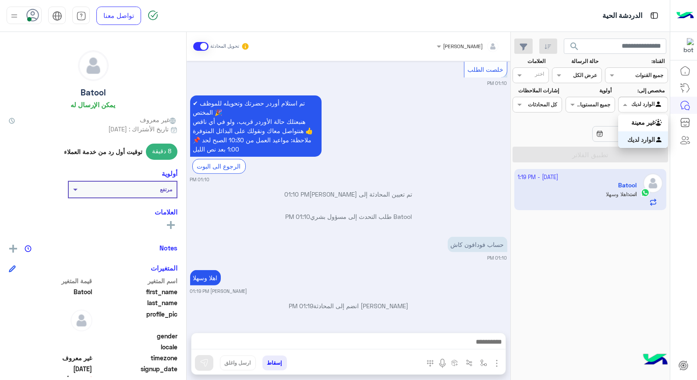
click at [636, 107] on div at bounding box center [643, 103] width 49 height 8
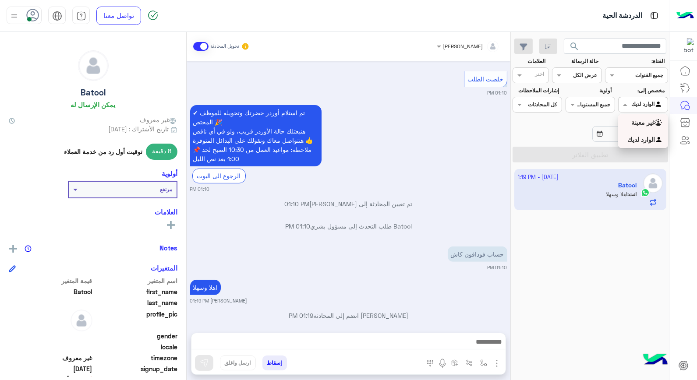
click at [636, 123] on b "غير معينة" at bounding box center [644, 122] width 24 height 7
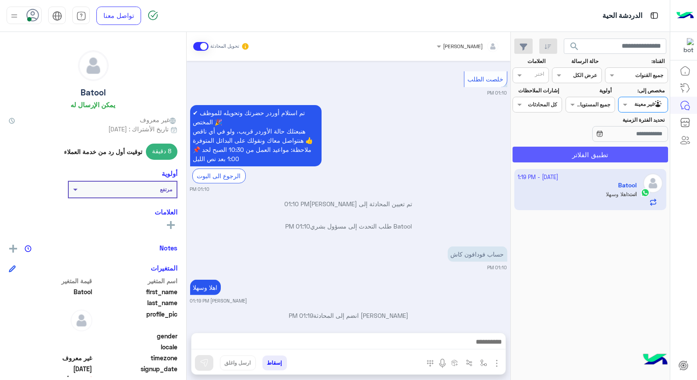
click at [621, 156] on button "تطبيق الفلاتر" at bounding box center [591, 155] width 156 height 16
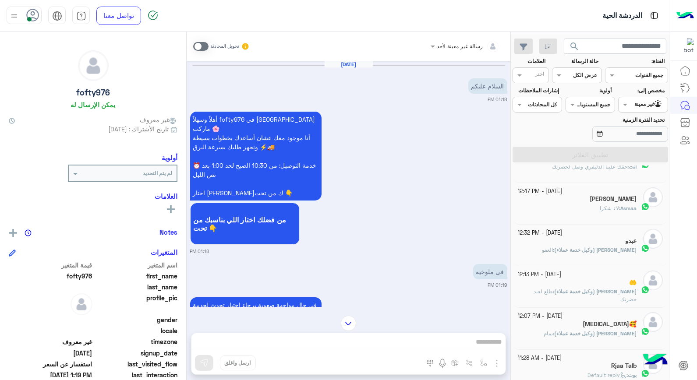
scroll to position [146, 0]
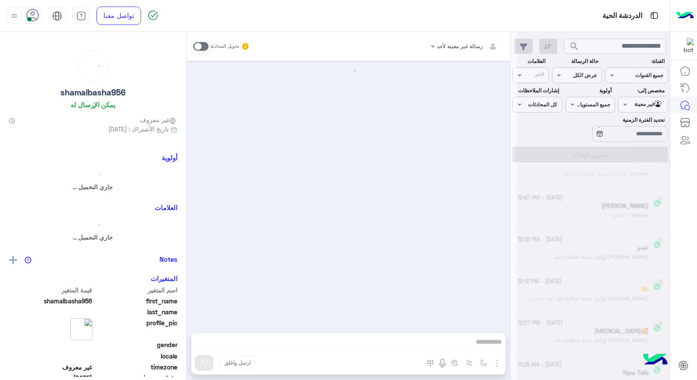
click at [621, 254] on div at bounding box center [593, 194] width 153 height 380
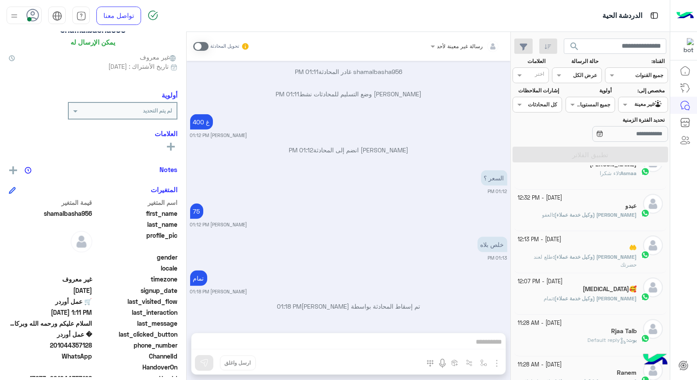
scroll to position [111, 0]
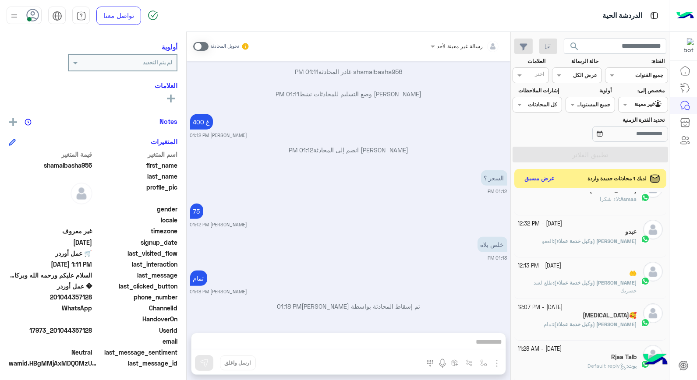
click at [637, 102] on div at bounding box center [643, 103] width 49 height 8
click at [637, 138] on b "الوارد لديك" at bounding box center [642, 139] width 28 height 7
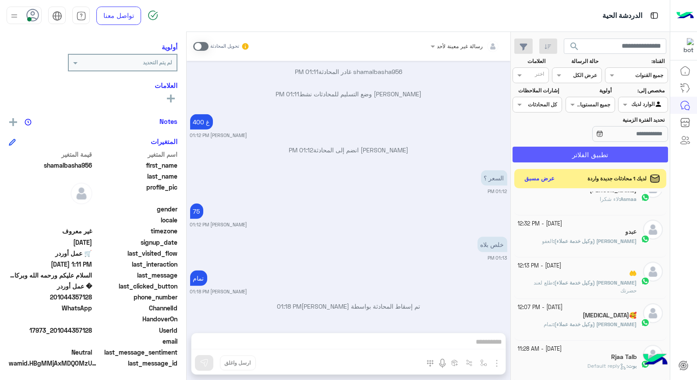
click at [627, 156] on button "تطبيق الفلاتر" at bounding box center [591, 155] width 156 height 16
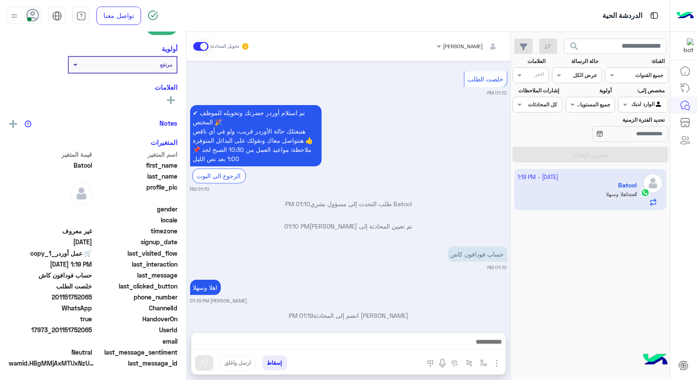
scroll to position [127, 0]
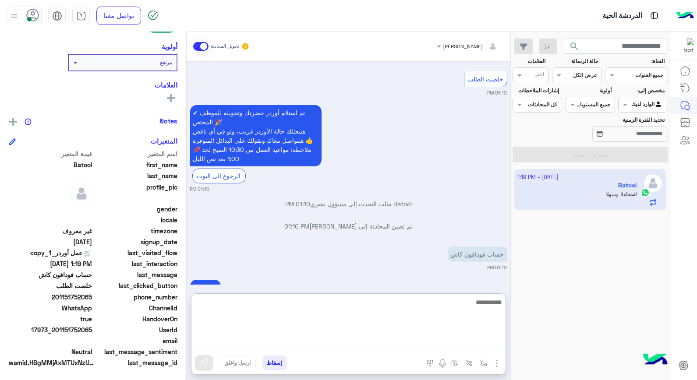
click at [434, 341] on textarea at bounding box center [349, 323] width 314 height 53
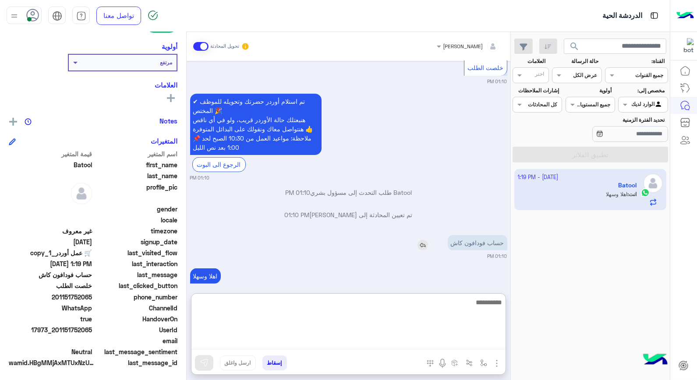
scroll to position [665, 0]
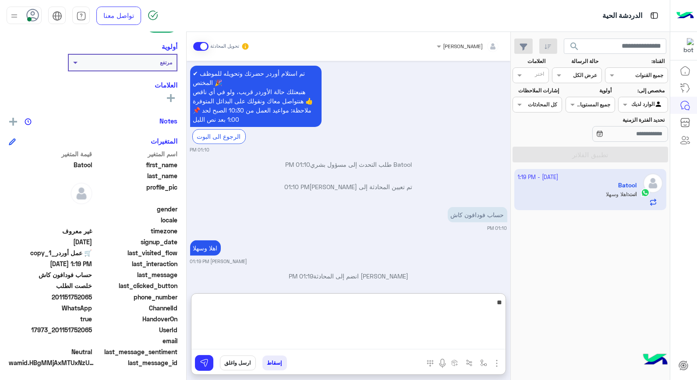
type textarea "*"
type textarea "*****"
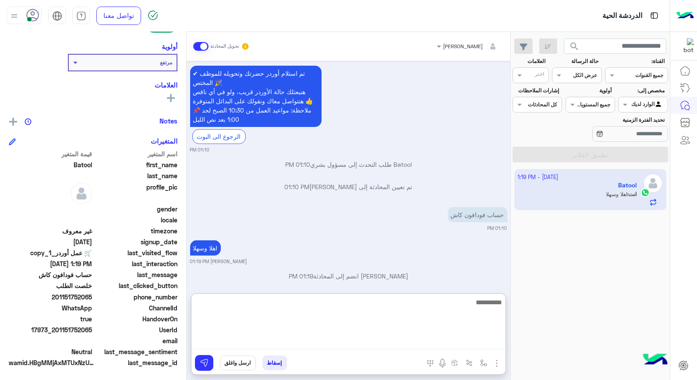
scroll to position [699, 0]
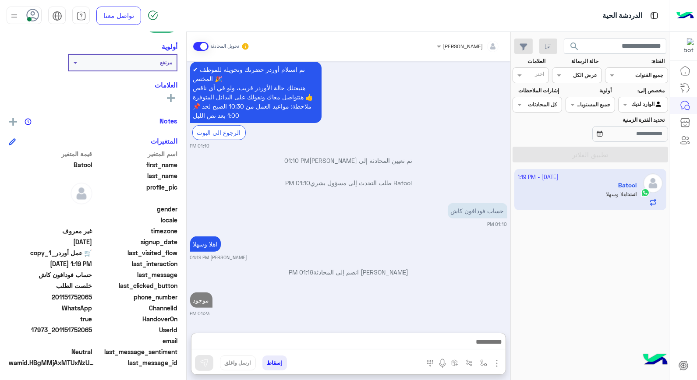
click at [355, 197] on div "Oct 2, 2025 مرحبا 01:08 PM أهلاً وسهلاً Batool في فلوريا ماركت 🌸 أنا موجود معك …" at bounding box center [349, 192] width 324 height 263
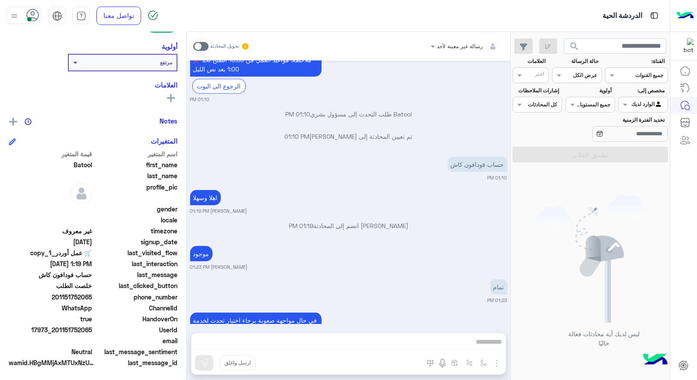
scroll to position [774, 0]
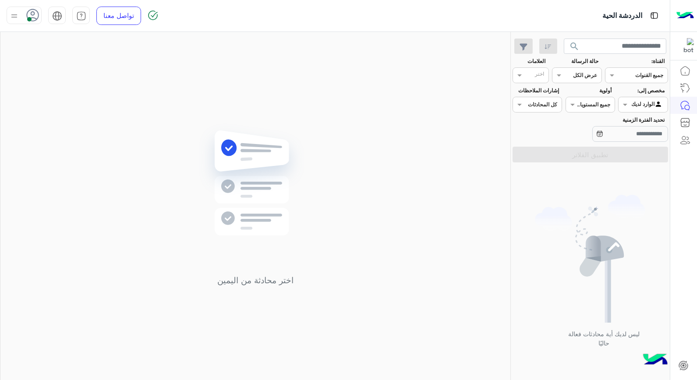
click at [630, 106] on div at bounding box center [643, 103] width 49 height 8
click at [639, 124] on b "غير معينة" at bounding box center [644, 122] width 24 height 7
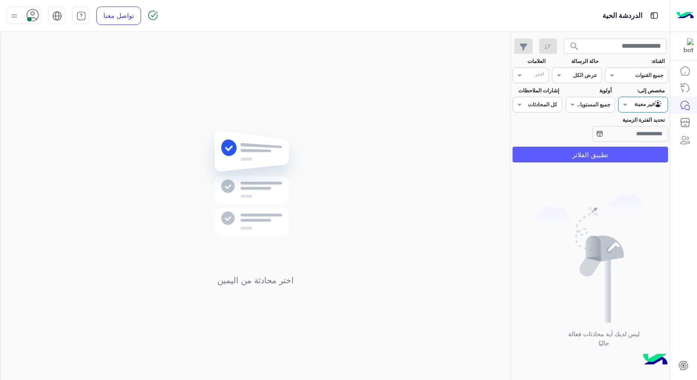
click at [615, 157] on button "تطبيق الفلاتر" at bounding box center [591, 155] width 156 height 16
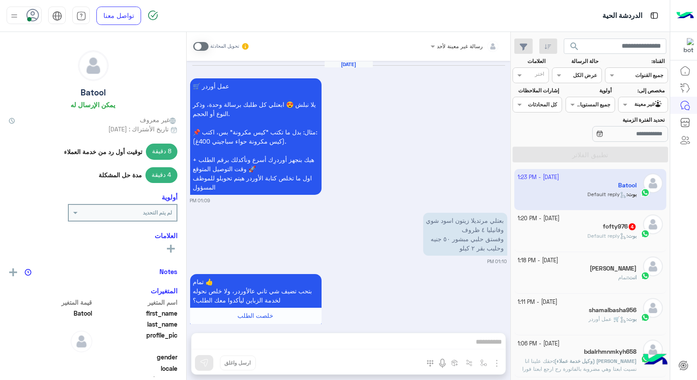
scroll to position [719, 0]
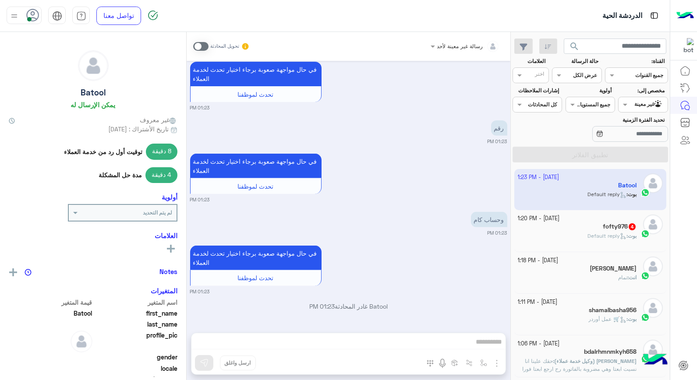
click at [593, 196] on app-inbox-user "2 October - 1:23 PM Batool بوت : Default reply" at bounding box center [591, 189] width 153 height 41
click at [593, 195] on app-inbox-user "2 October - 1:23 PM Batool بوت : Default reply" at bounding box center [591, 189] width 153 height 41
drag, startPoint x: 594, startPoint y: 195, endPoint x: 532, endPoint y: 191, distance: 62.0
click at [532, 191] on app-inbox-user "2 October - 1:23 PM Batool بوت : Default reply" at bounding box center [591, 189] width 153 height 41
click at [199, 46] on span at bounding box center [200, 46] width 15 height 9
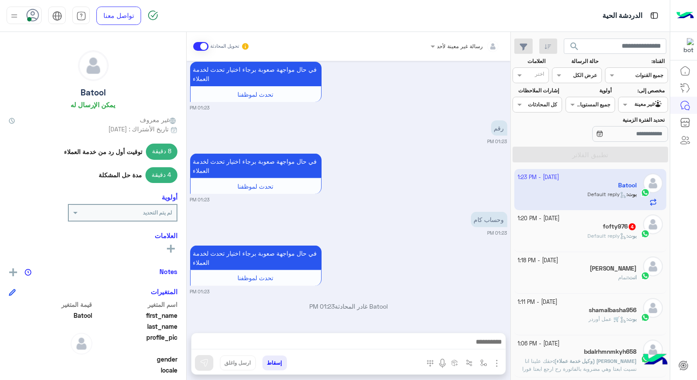
scroll to position [742, 0]
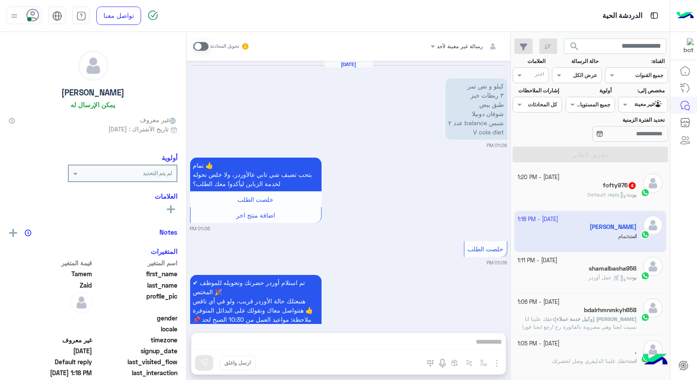
scroll to position [1325, 0]
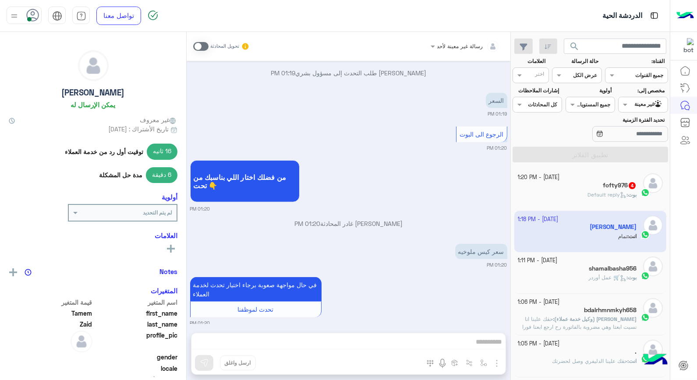
click at [643, 106] on input "text" at bounding box center [653, 104] width 20 height 8
click at [637, 138] on b "الوارد لديك" at bounding box center [642, 139] width 28 height 7
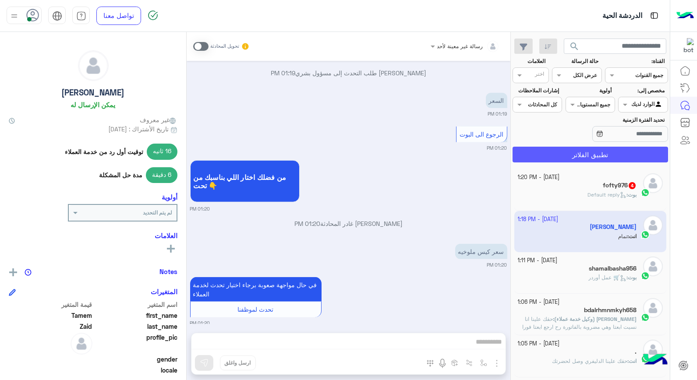
click at [625, 154] on button "تطبيق الفلاتر" at bounding box center [591, 155] width 156 height 16
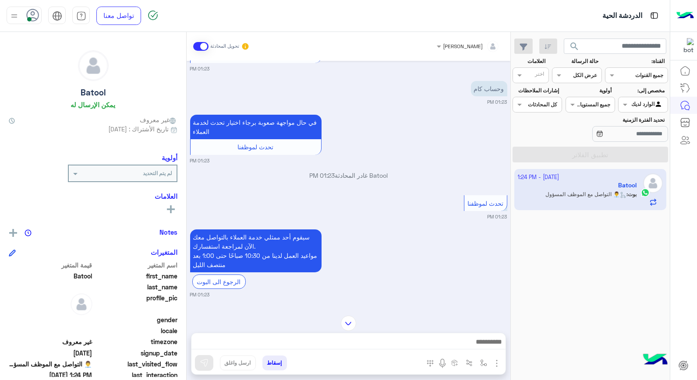
scroll to position [575, 0]
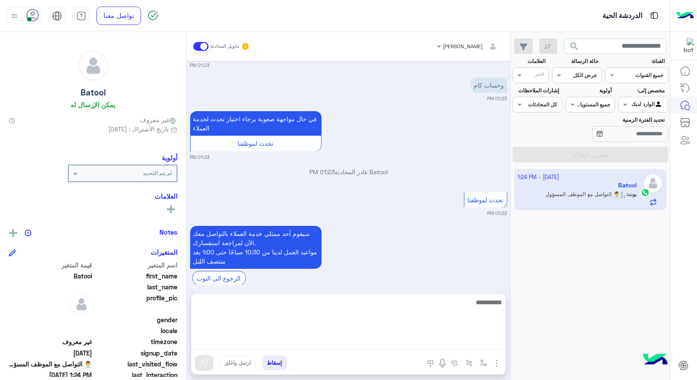
drag, startPoint x: 391, startPoint y: 342, endPoint x: 386, endPoint y: 337, distance: 7.1
click at [391, 342] on textarea at bounding box center [349, 323] width 314 height 53
type textarea "***"
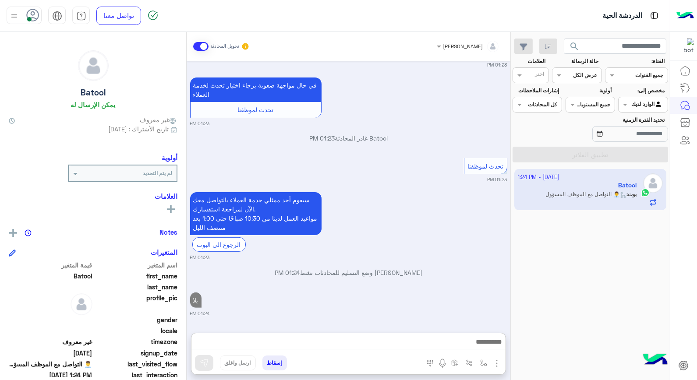
click at [436, 209] on div "Oct 2, 2025 خلصت الطلب 01:10 PM ✔ تم استلام أوردر حضرتك وتحويله للموظف المختص 🎉…" at bounding box center [349, 192] width 324 height 263
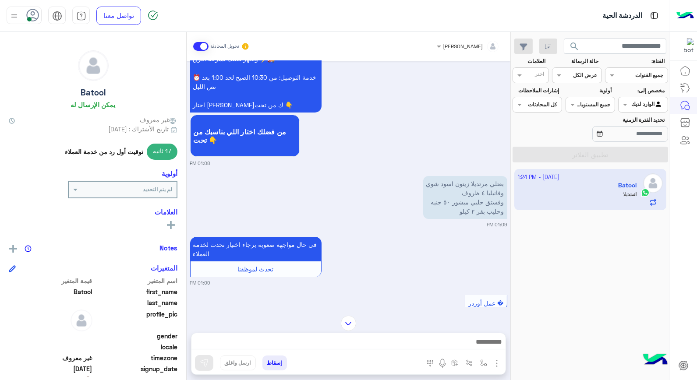
scroll to position [97, 0]
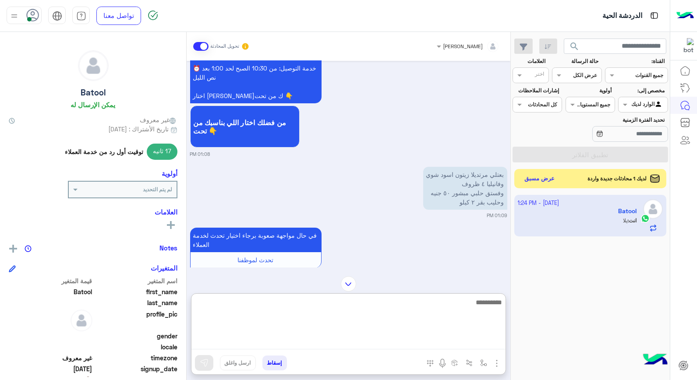
click at [454, 341] on textarea at bounding box center [349, 323] width 314 height 53
type textarea "*"
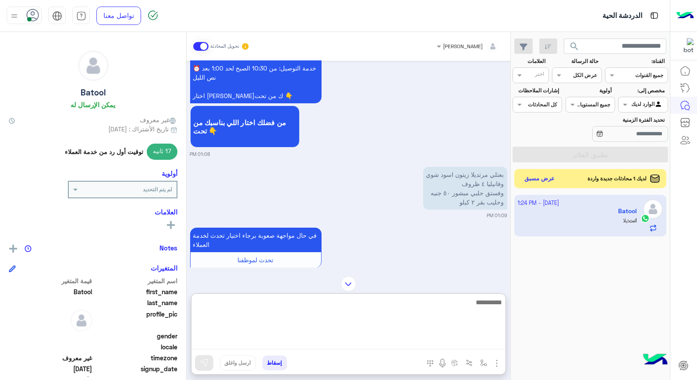
type textarea "*"
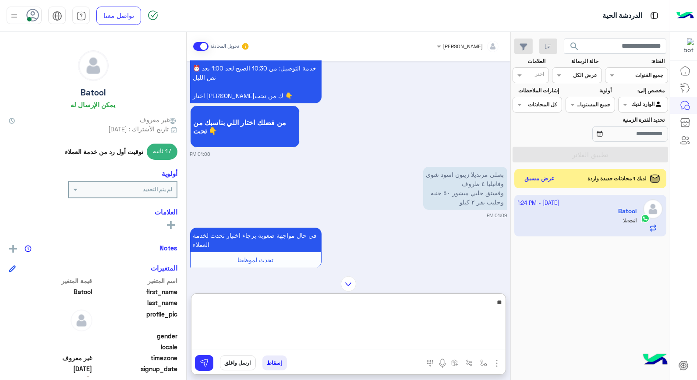
type textarea "*"
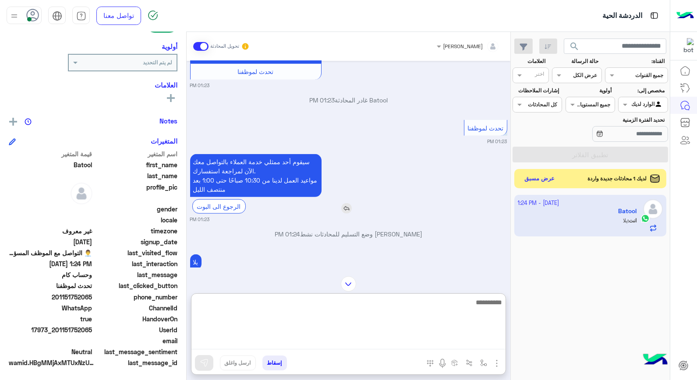
scroll to position [1279, 0]
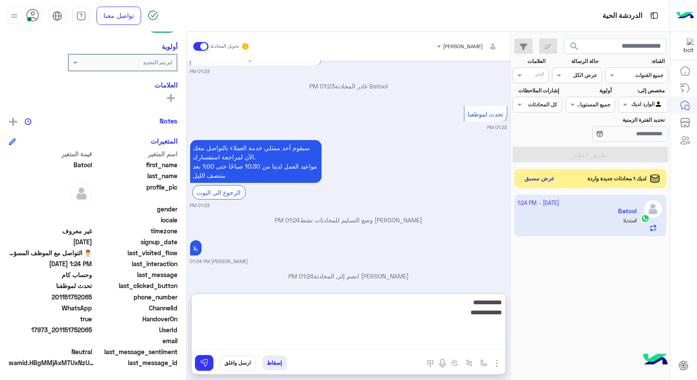
click at [423, 303] on textarea "**********" at bounding box center [349, 323] width 314 height 53
click at [422, 316] on textarea "**********" at bounding box center [349, 323] width 314 height 53
type textarea "**********"
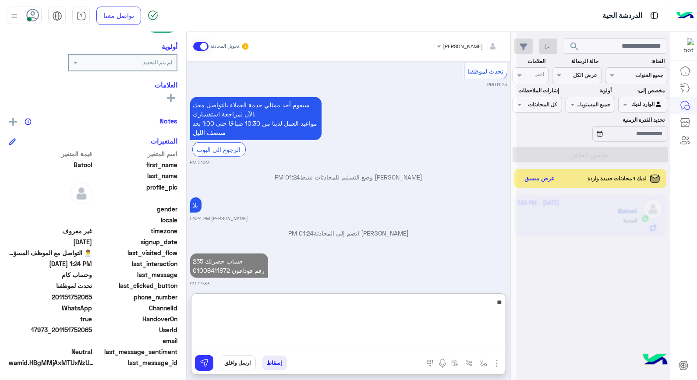
type textarea "*"
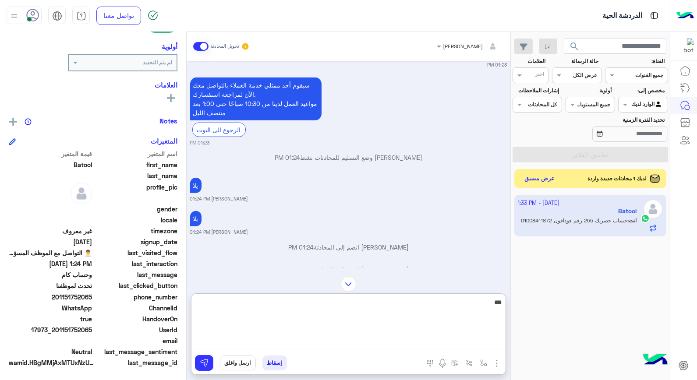
scroll to position [1420, 0]
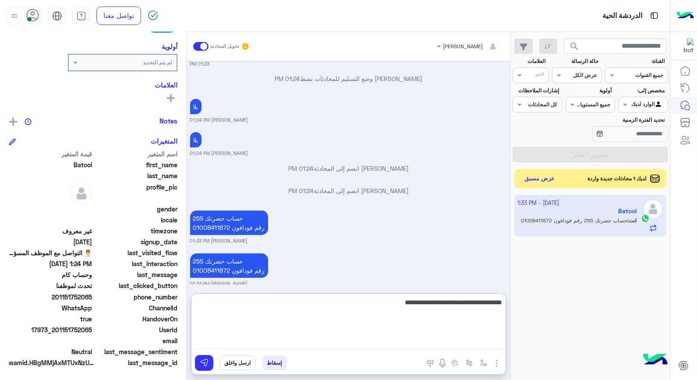
click at [465, 302] on textarea "**********" at bounding box center [349, 323] width 314 height 53
type textarea "**********"
click at [356, 318] on textarea "**********" at bounding box center [349, 323] width 314 height 53
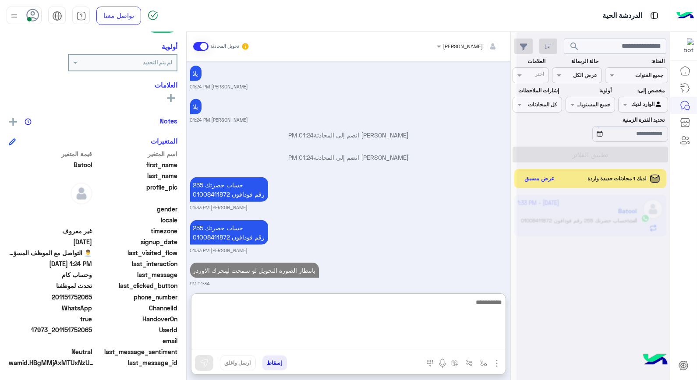
scroll to position [1454, 0]
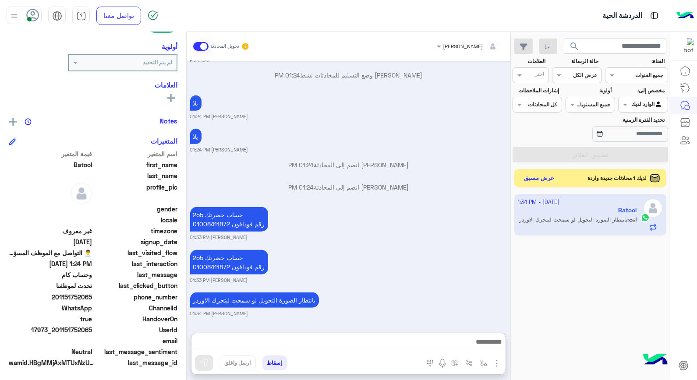
click at [541, 181] on button "عرض مسبق" at bounding box center [539, 179] width 37 height 12
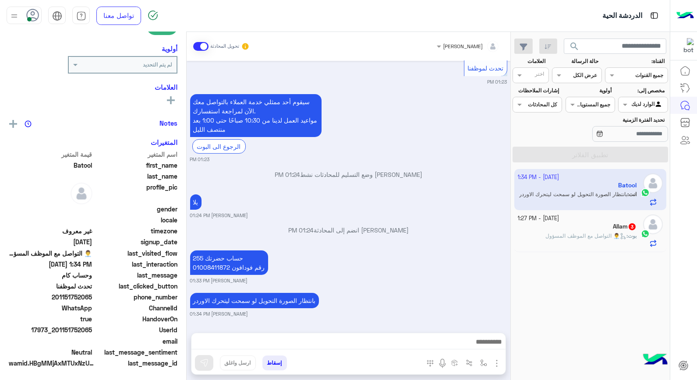
scroll to position [127, 0]
click at [611, 240] on p "بوت : 👨‍💼 التواصل مع الموظف المسؤول" at bounding box center [591, 236] width 91 height 8
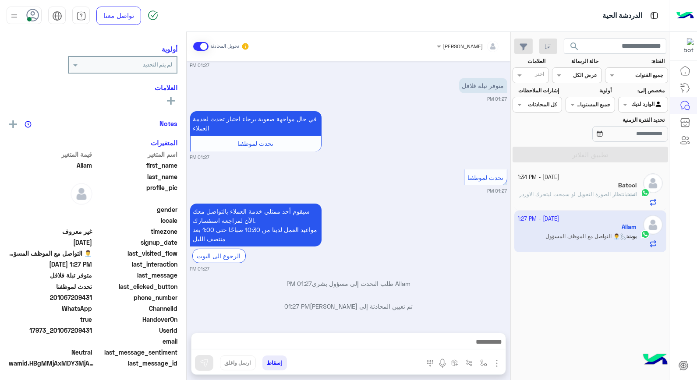
scroll to position [111, 0]
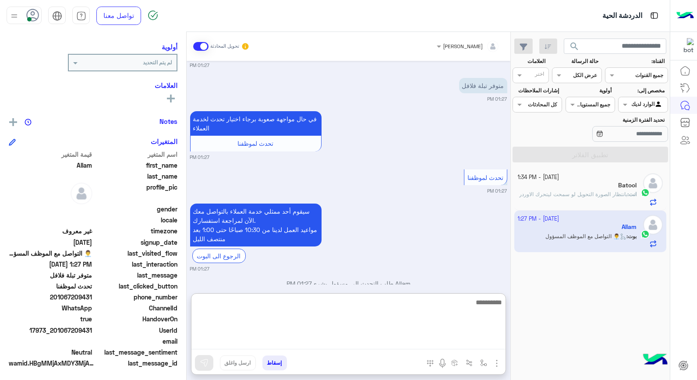
click at [413, 342] on textarea at bounding box center [349, 323] width 314 height 53
type textarea "*"
type textarea "**********"
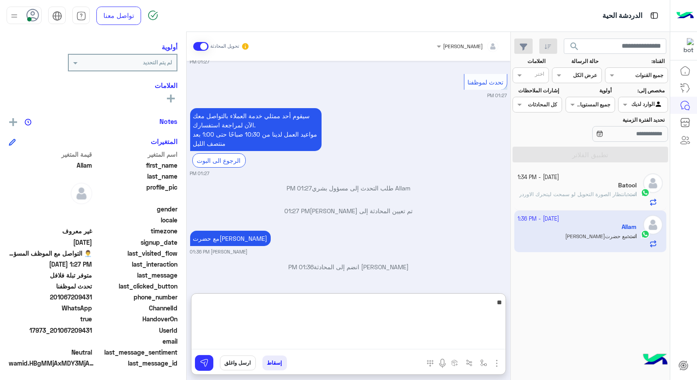
scroll to position [127, 0]
type textarea "*****"
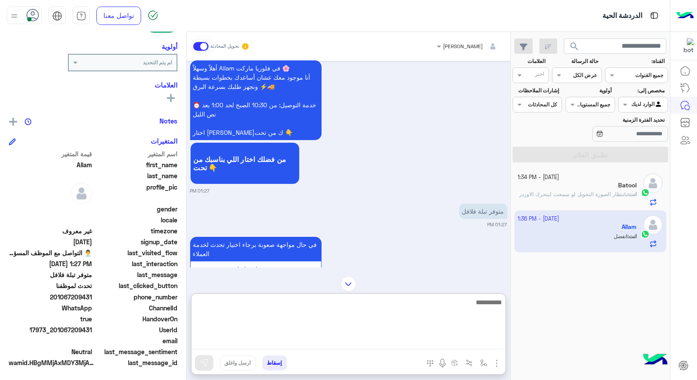
scroll to position [0, 0]
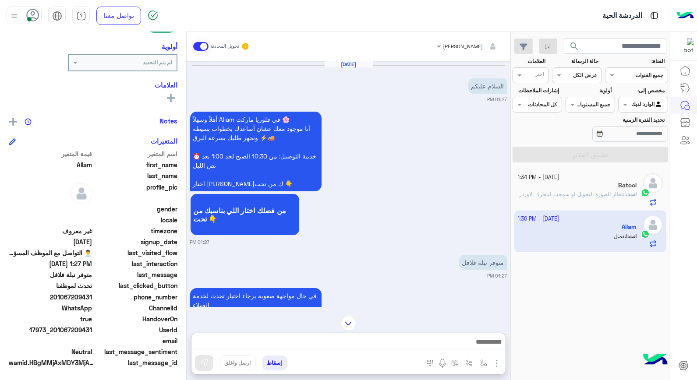
click at [431, 265] on img at bounding box center [434, 265] width 11 height 11
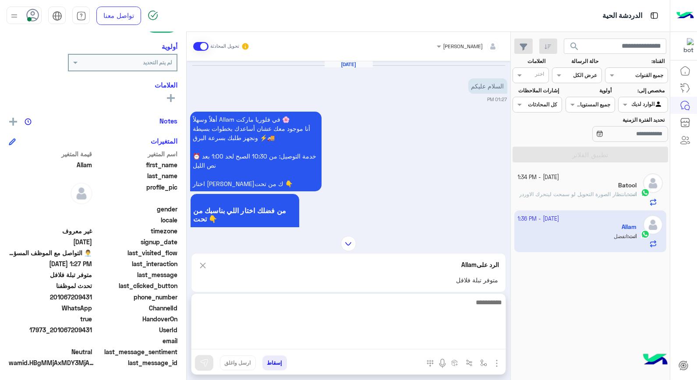
click at [451, 342] on textarea at bounding box center [349, 323] width 314 height 53
type textarea "*"
type textarea "**********"
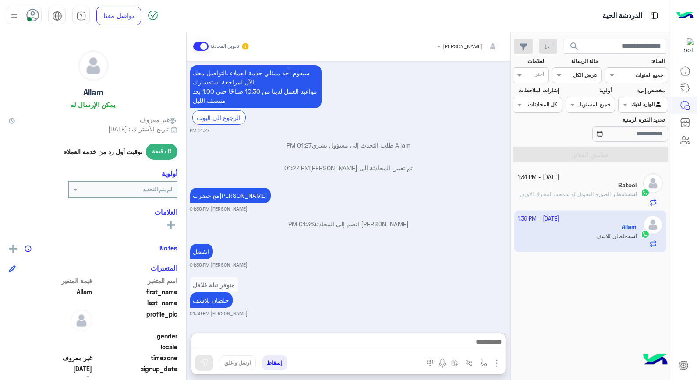
click at [586, 193] on span "بانتظار الصورة التحويل لو سمحت ليتحرك الاوردر" at bounding box center [573, 194] width 108 height 7
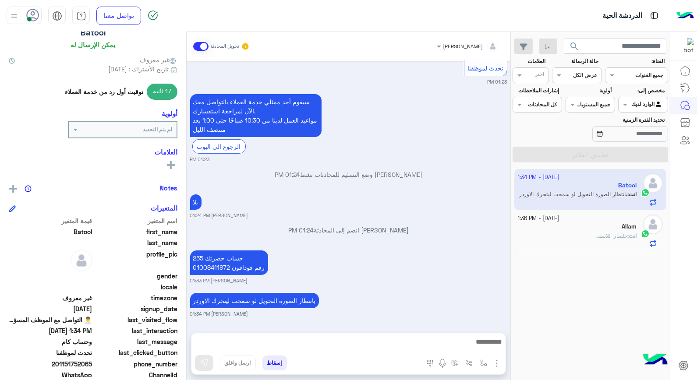
scroll to position [49, 0]
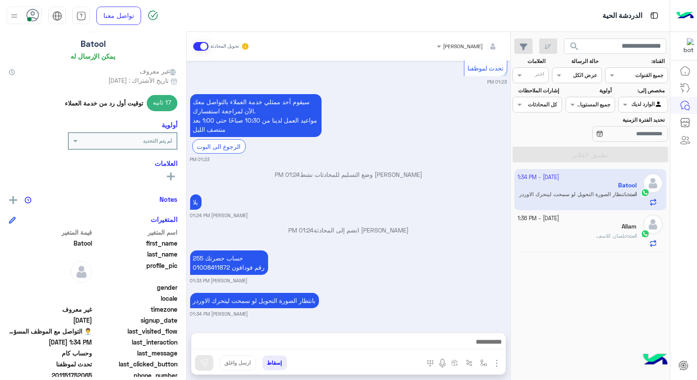
click at [588, 225] on div "Allam" at bounding box center [577, 227] width 119 height 9
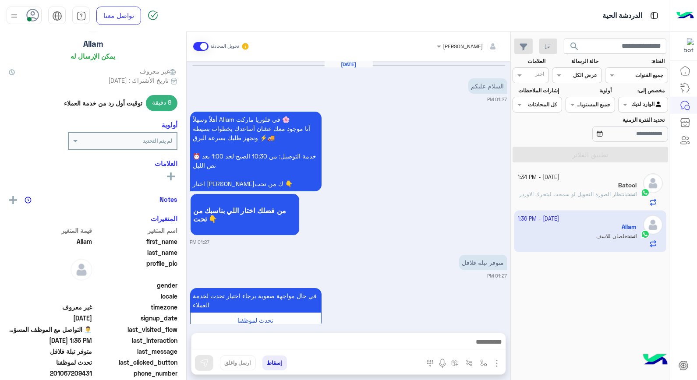
scroll to position [316, 0]
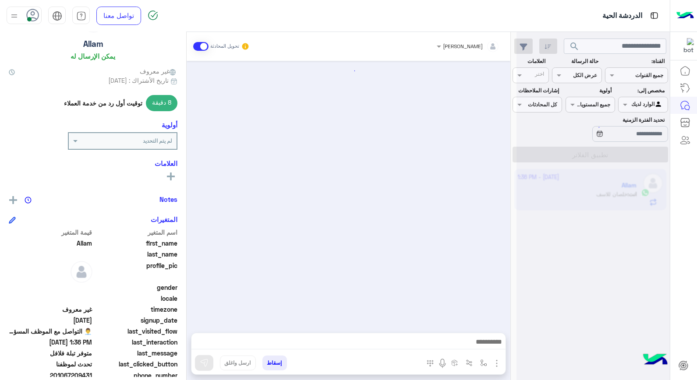
scroll to position [316, 0]
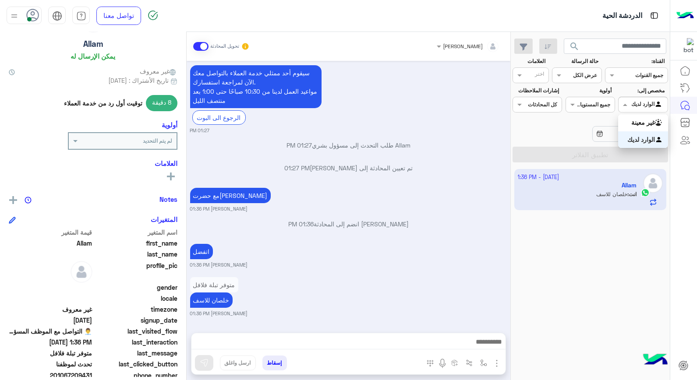
click at [643, 106] on input "text" at bounding box center [653, 104] width 20 height 8
click at [627, 124] on div "غير معينة" at bounding box center [643, 122] width 50 height 17
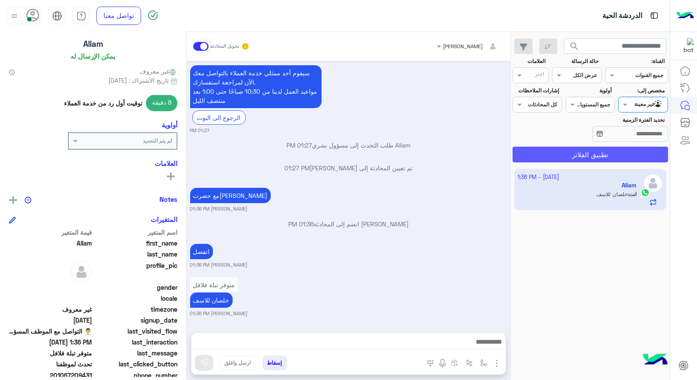
click at [615, 152] on button "تطبيق الفلاتر" at bounding box center [591, 155] width 156 height 16
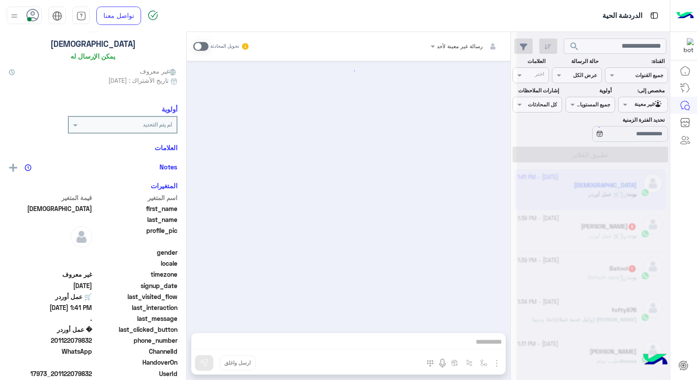
scroll to position [403, 0]
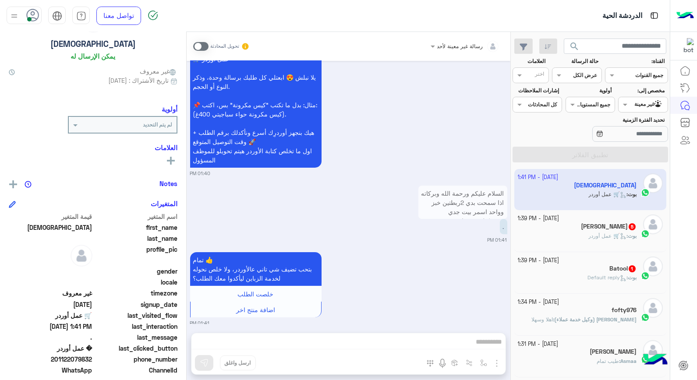
click at [542, 273] on div "Batool 1" at bounding box center [577, 269] width 119 height 9
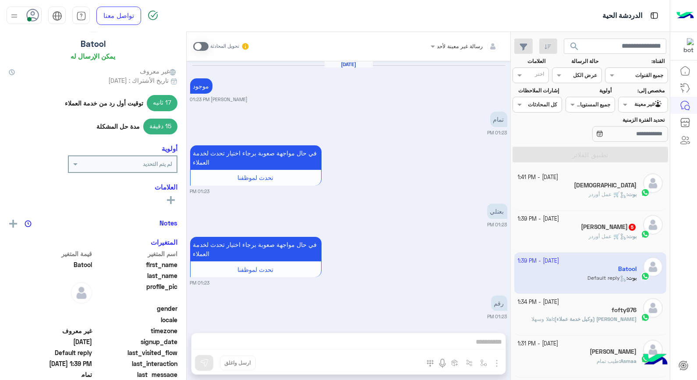
scroll to position [557, 0]
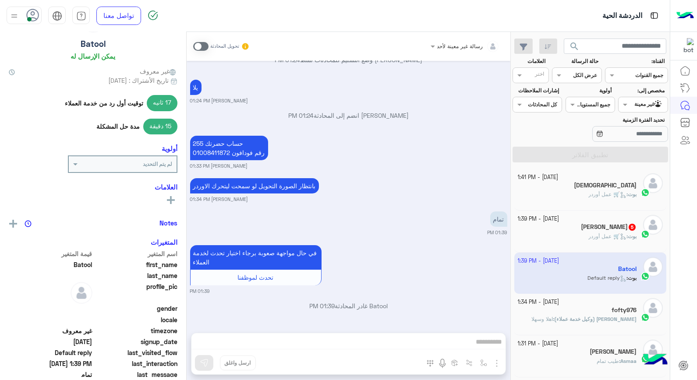
click at [197, 46] on span at bounding box center [200, 46] width 15 height 9
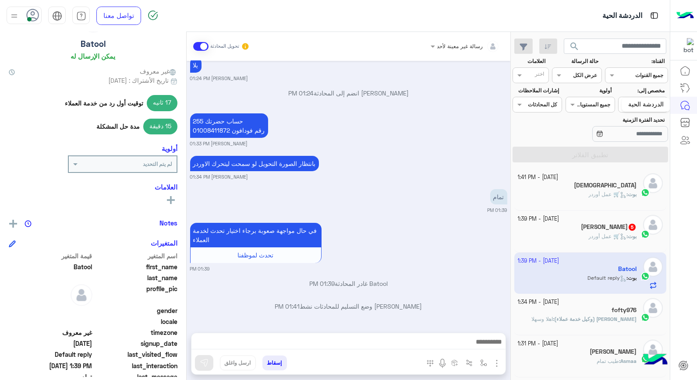
click at [630, 107] on div "الدردشة الحية" at bounding box center [646, 105] width 49 height 14
click at [625, 104] on span at bounding box center [624, 104] width 11 height 9
click at [634, 136] on b "الوارد لديك" at bounding box center [642, 139] width 28 height 7
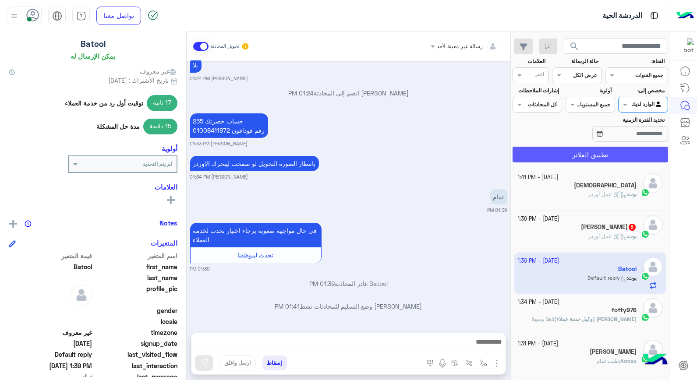
click at [598, 150] on button "تطبيق الفلاتر" at bounding box center [591, 155] width 156 height 16
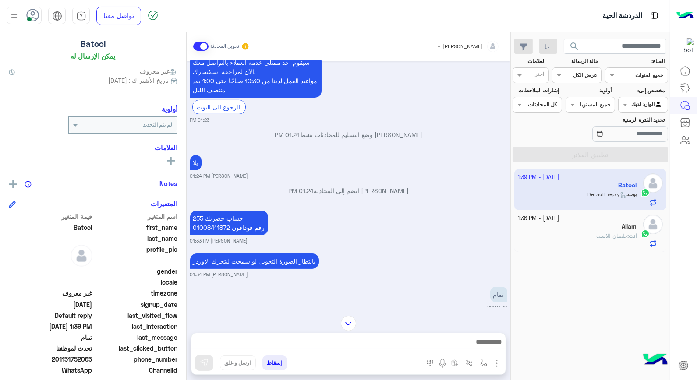
scroll to position [545, 0]
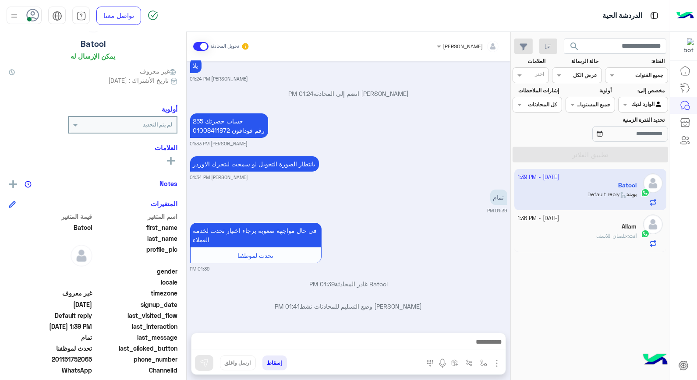
click at [589, 230] on div "Allam" at bounding box center [577, 227] width 119 height 9
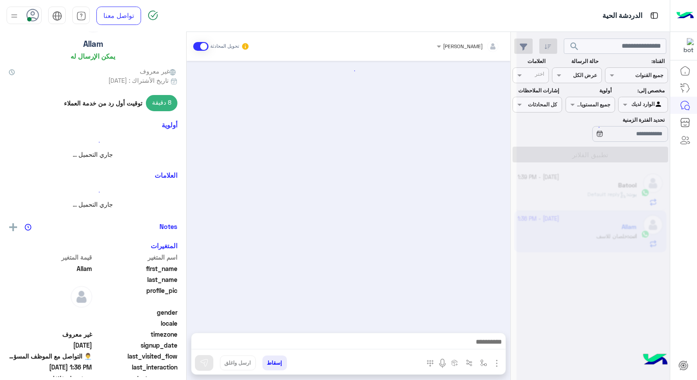
scroll to position [316, 0]
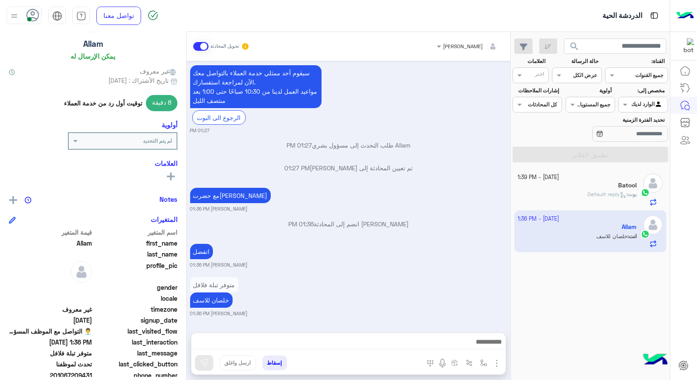
click at [269, 361] on button "إسقاط" at bounding box center [275, 363] width 25 height 15
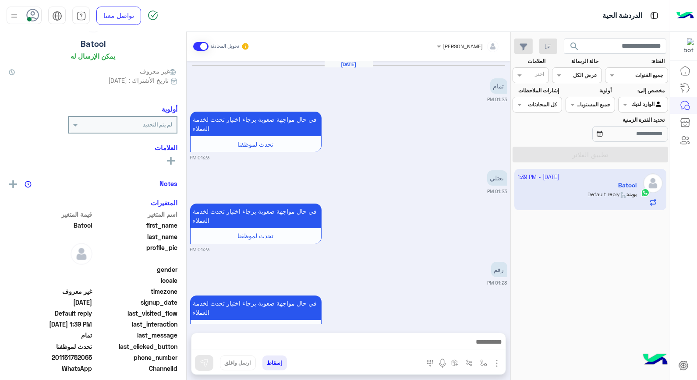
scroll to position [545, 0]
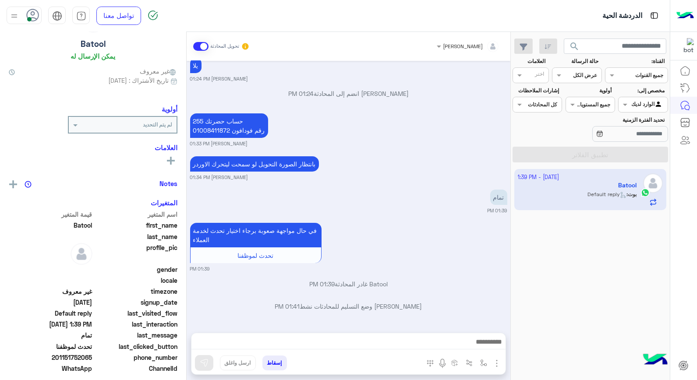
click at [603, 267] on div "2 October - 1:39 PM Batool بوت : Default reply" at bounding box center [590, 275] width 159 height 218
click at [422, 238] on div "في حال مواجهة صعوبة برجاء اختيار تحدث لخدمة العملاء تحدث لموظفنا 01:39 PM" at bounding box center [348, 247] width 317 height 52
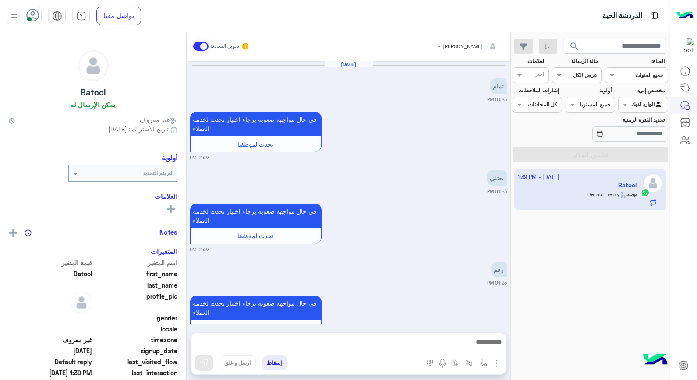
scroll to position [545, 0]
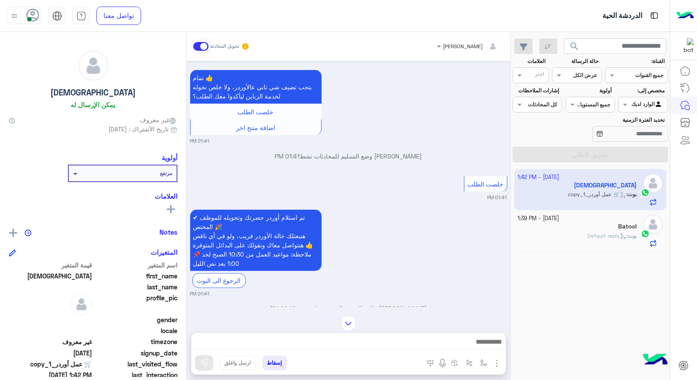
scroll to position [1248, 0]
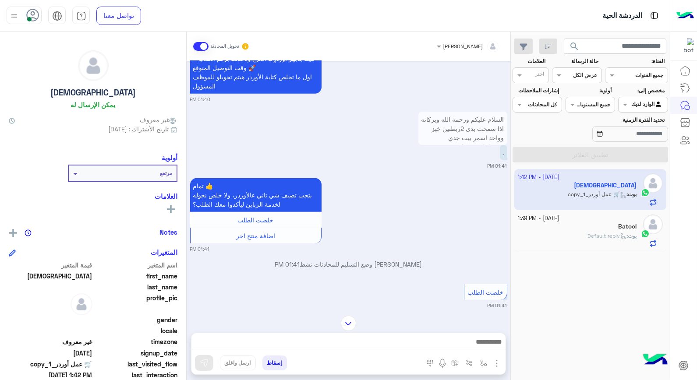
click at [489, 123] on p "السلام عليكم ورحمة الله وبركاته اذا سمحت بدي 2ربطتين خبز وواحد اسمر بيت جدي ونص…" at bounding box center [463, 152] width 89 height 80
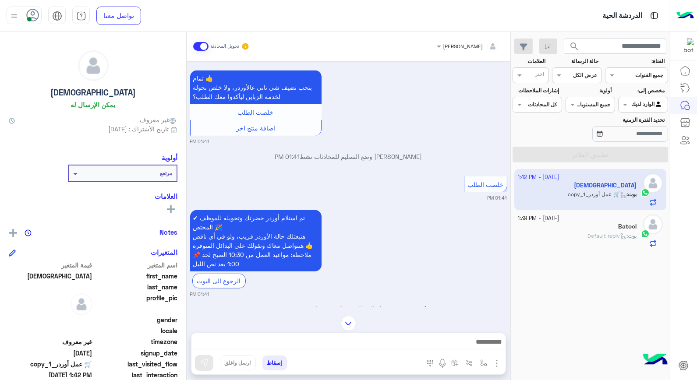
scroll to position [1395, 0]
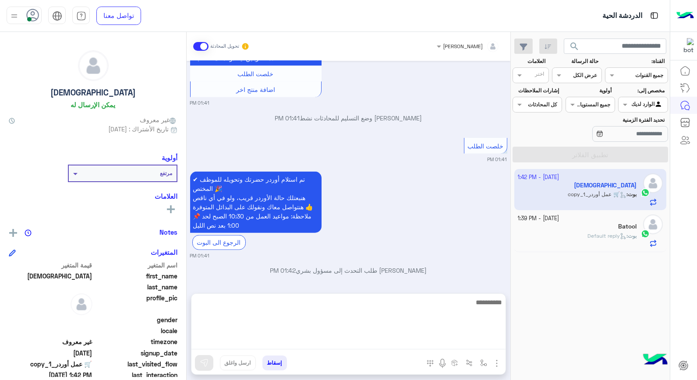
click at [401, 342] on textarea at bounding box center [349, 323] width 314 height 53
type textarea "**********"
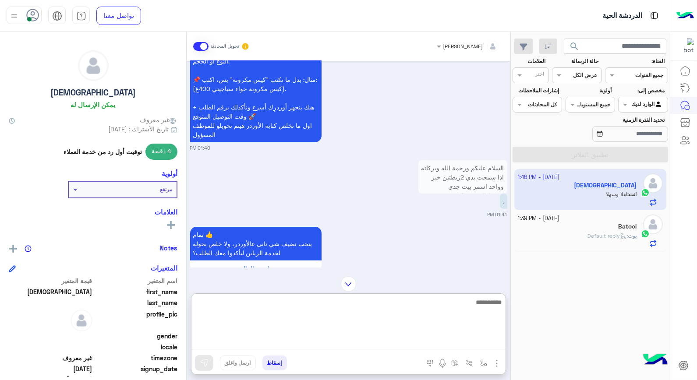
scroll to position [1149, 0]
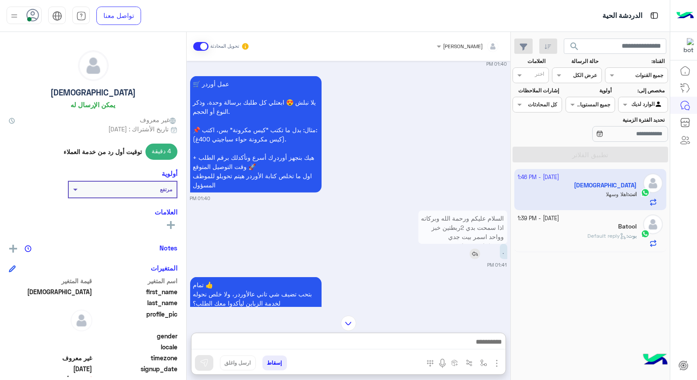
click at [472, 249] on img at bounding box center [475, 254] width 11 height 11
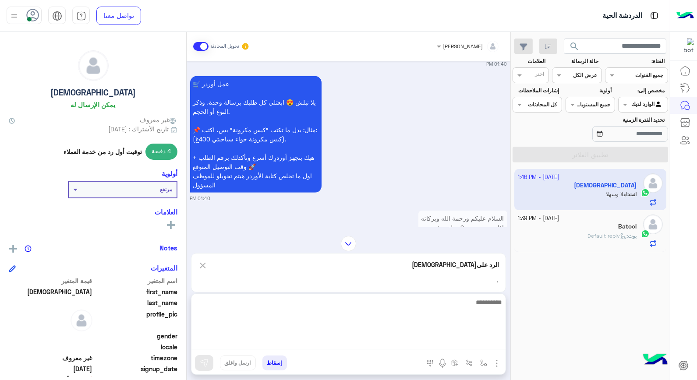
click at [458, 346] on textarea at bounding box center [349, 323] width 314 height 53
type textarea "*"
type textarea "**********"
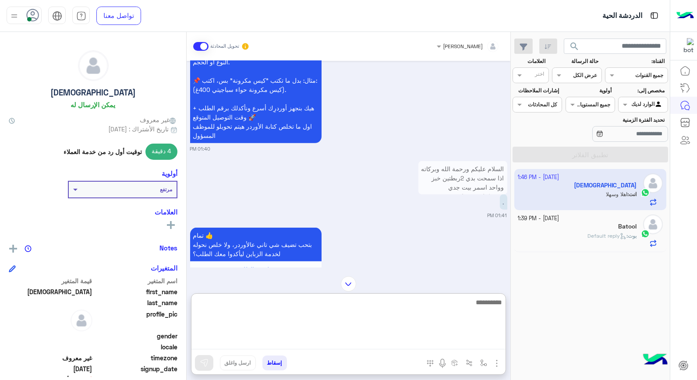
scroll to position [1198, 0]
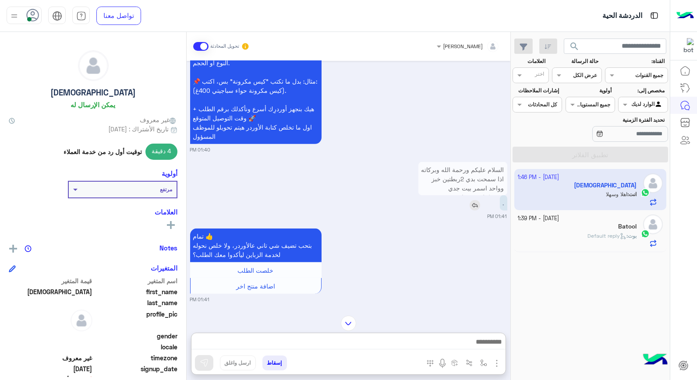
click at [502, 195] on p "." at bounding box center [503, 202] width 7 height 15
click at [491, 168] on p "السلام عليكم ورحمة الله وبركاته اذا سمحت بدي 2ربطتين خبز وواحد اسمر بيت جدي ونص…" at bounding box center [463, 202] width 89 height 80
click at [487, 173] on div "السلام عليكم ورحمة الله وبركاته اذا سمحت بدي 2ربطتين خبز وواحد اسمر بيت جدي ونص…" at bounding box center [463, 186] width 89 height 53
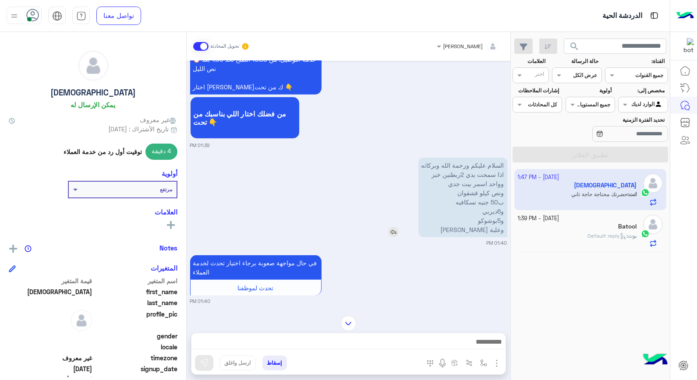
scroll to position [866, 0]
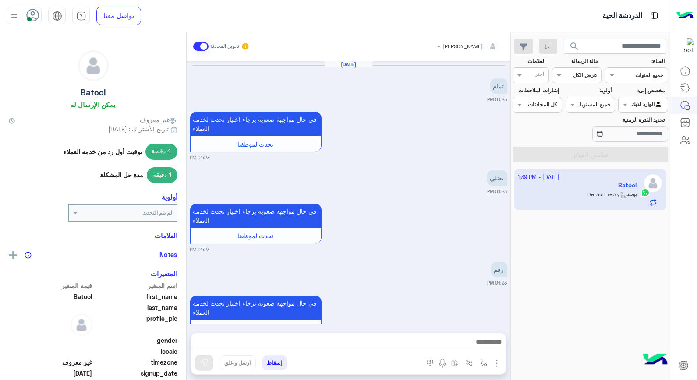
scroll to position [545, 0]
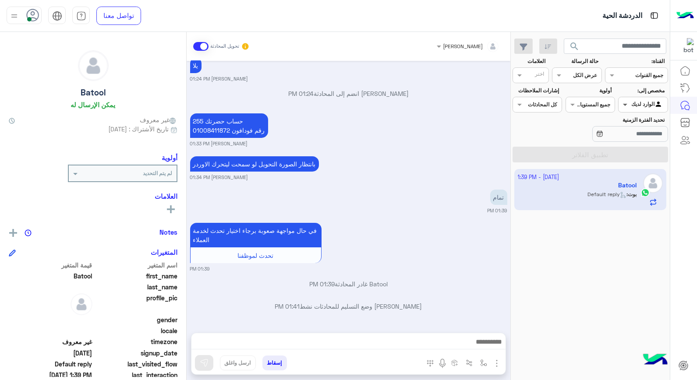
click at [624, 104] on span at bounding box center [624, 104] width 11 height 9
drag, startPoint x: 642, startPoint y: 136, endPoint x: 625, endPoint y: 171, distance: 39.0
click at [642, 136] on b "غير معينة" at bounding box center [644, 138] width 24 height 7
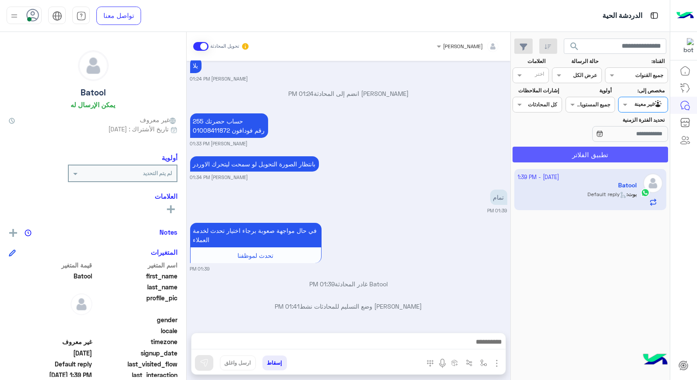
click at [616, 159] on button "تطبيق الفلاتر" at bounding box center [591, 155] width 156 height 16
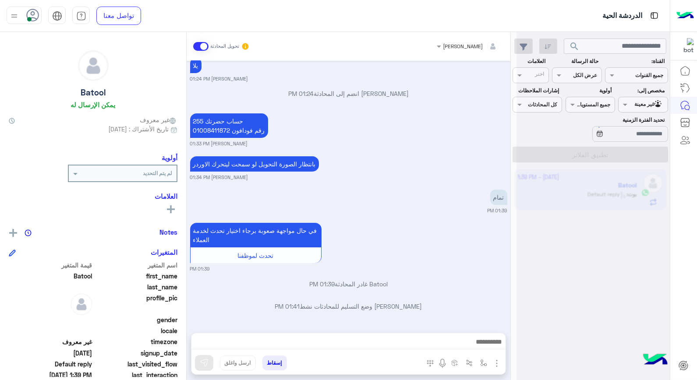
scroll to position [0, 0]
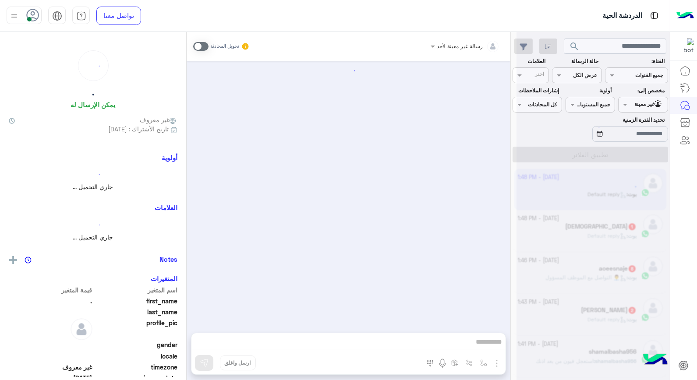
scroll to position [593, 0]
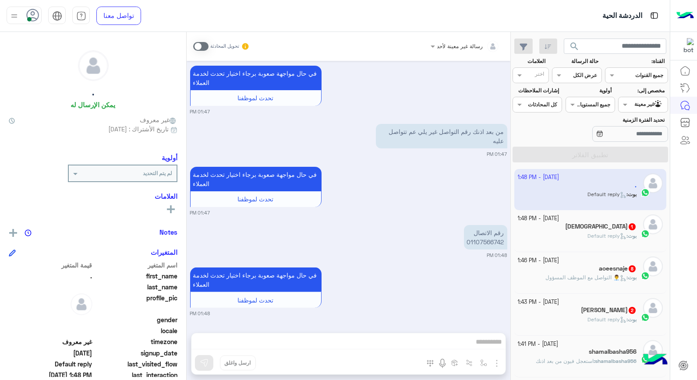
click at [566, 234] on div "[PERSON_NAME] : Default reply" at bounding box center [577, 239] width 119 height 15
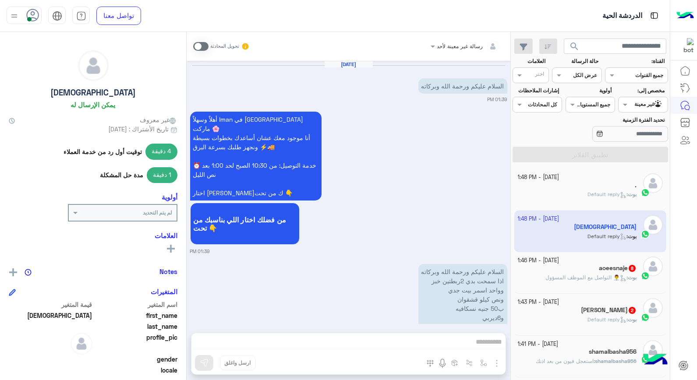
scroll to position [820, 0]
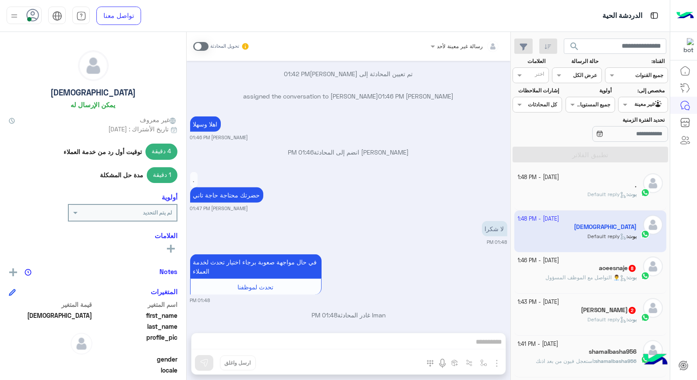
click at [198, 47] on span at bounding box center [200, 46] width 15 height 9
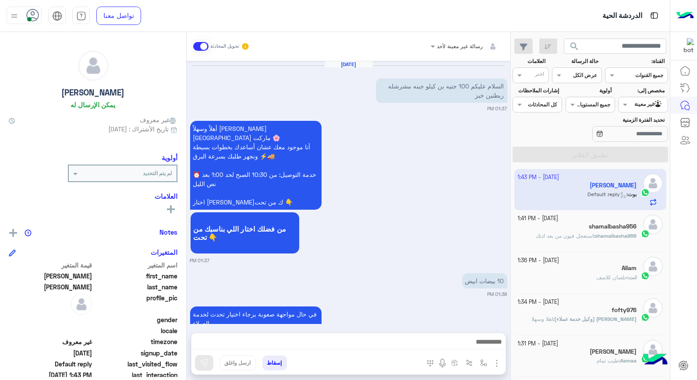
scroll to position [704, 0]
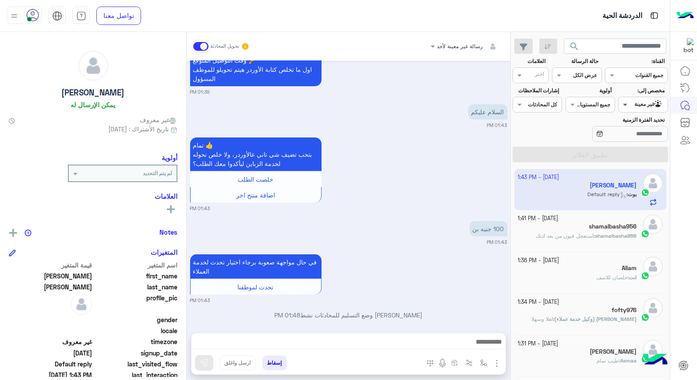
click at [625, 101] on span at bounding box center [624, 104] width 11 height 9
click at [628, 154] on b "الوارد لديك" at bounding box center [642, 155] width 28 height 7
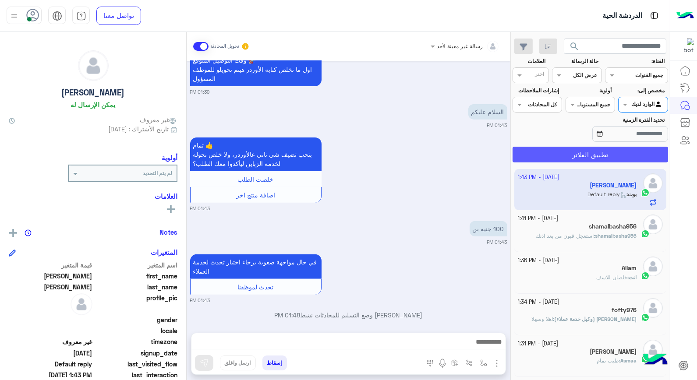
click at [606, 162] on button "تطبيق الفلاتر" at bounding box center [591, 155] width 156 height 16
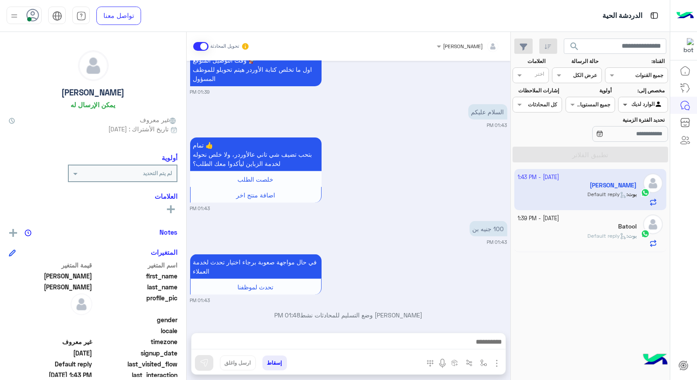
click at [628, 108] on span at bounding box center [624, 104] width 11 height 9
click at [626, 139] on div "غير معينة" at bounding box center [643, 139] width 50 height 17
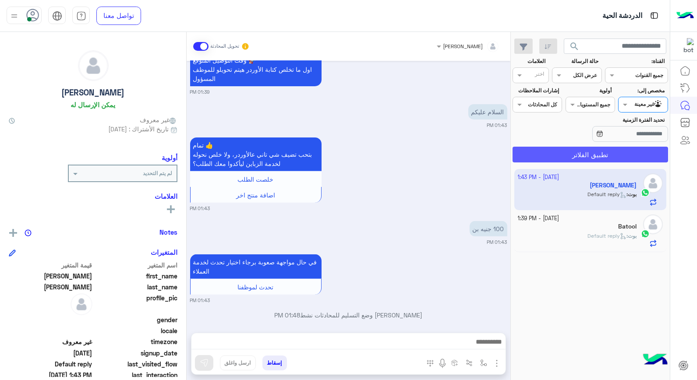
click at [588, 155] on button "تطبيق الفلاتر" at bounding box center [591, 155] width 156 height 16
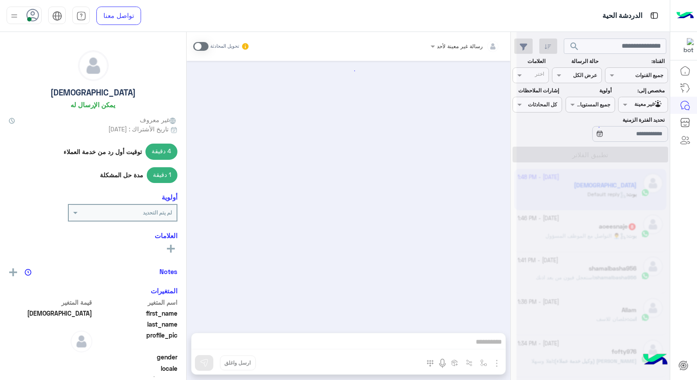
scroll to position [820, 0]
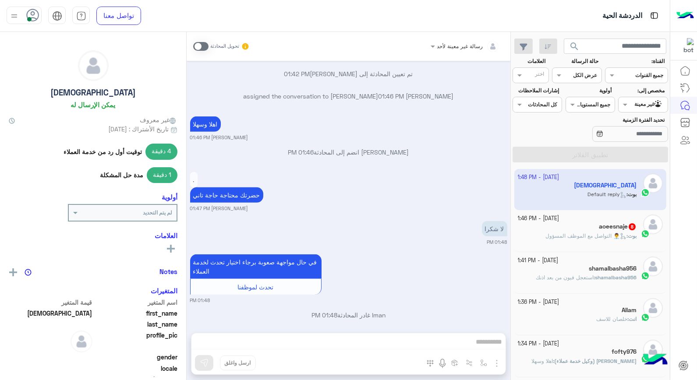
click at [558, 188] on app-inbox-user "[DATE] - 1:48 PM [PERSON_NAME] : Default reply" at bounding box center [591, 189] width 153 height 41
click at [195, 48] on span at bounding box center [200, 46] width 15 height 9
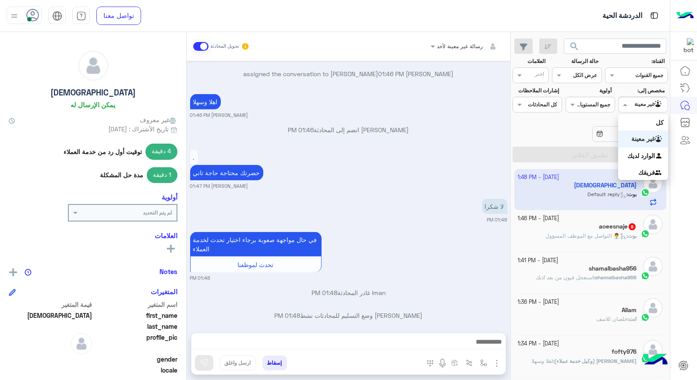
click at [639, 108] on div "غير معينة" at bounding box center [649, 104] width 29 height 9
click at [632, 158] on b "الوارد لديك" at bounding box center [642, 155] width 28 height 7
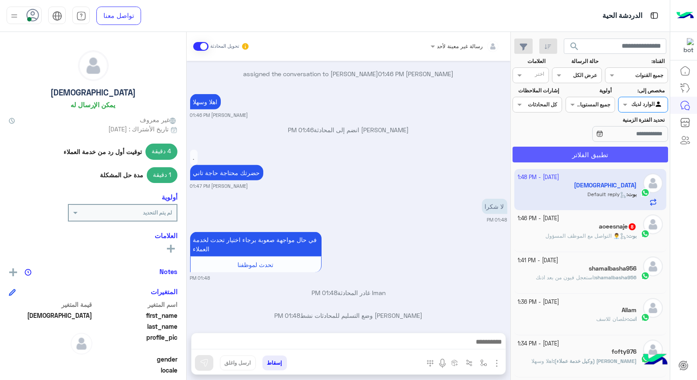
click at [606, 157] on button "تطبيق الفلاتر" at bounding box center [591, 155] width 156 height 16
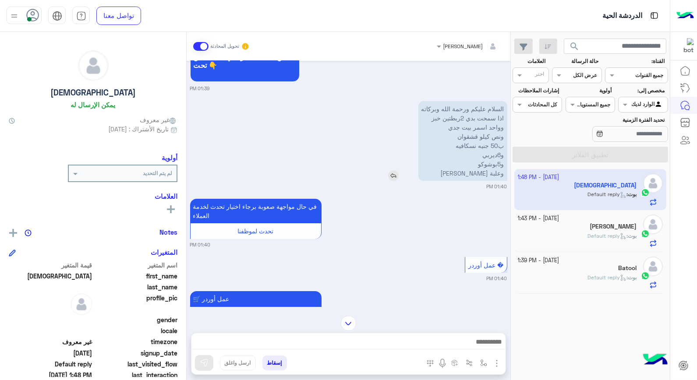
scroll to position [97, 0]
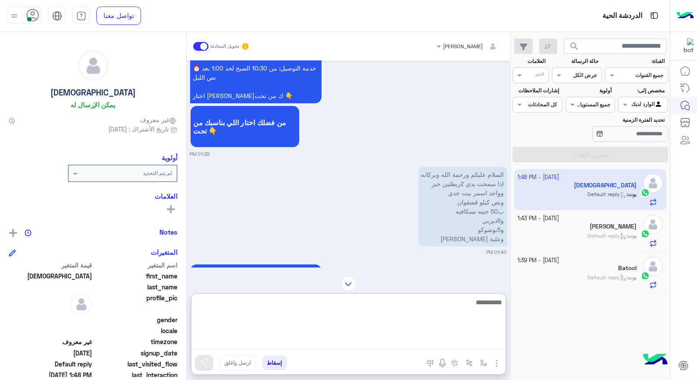
click at [447, 337] on textarea at bounding box center [349, 323] width 314 height 53
type textarea "*"
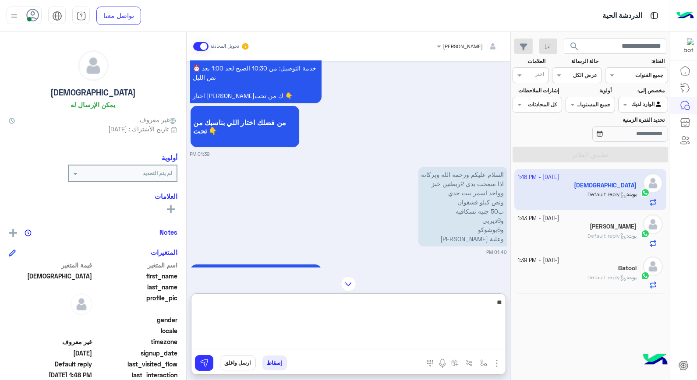
type textarea "*"
type textarea "**********"
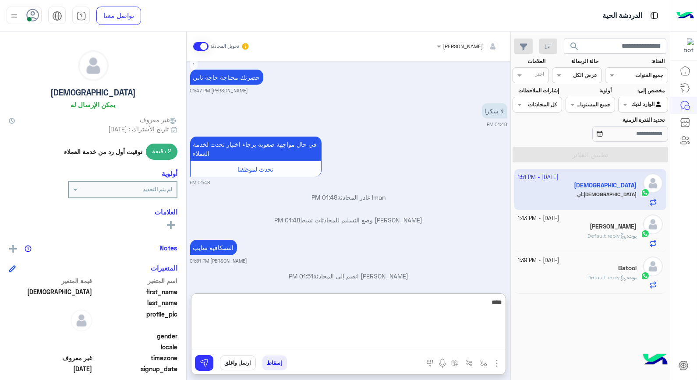
scroll to position [972, 0]
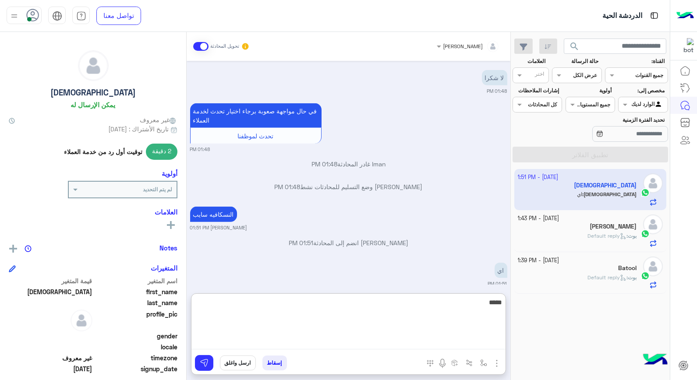
type textarea "******"
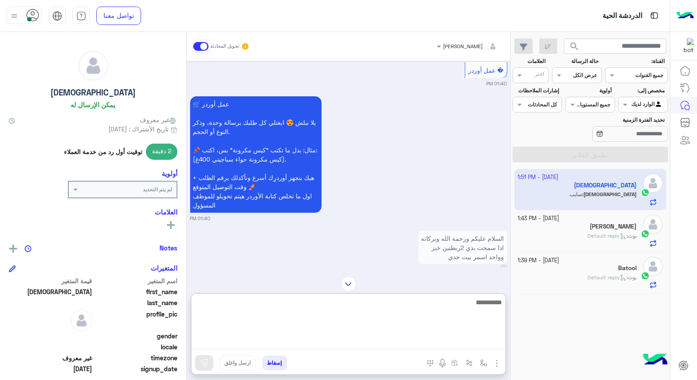
scroll to position [357, 0]
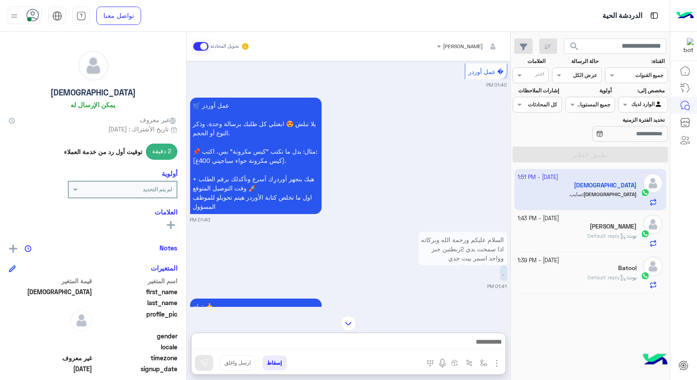
click at [489, 241] on p "السلام عليكم ورحمة الله وبركاته اذا سمحت بدي 2ربطتين خبز وواحد اسمر بيت جدي ونص…" at bounding box center [463, 272] width 89 height 80
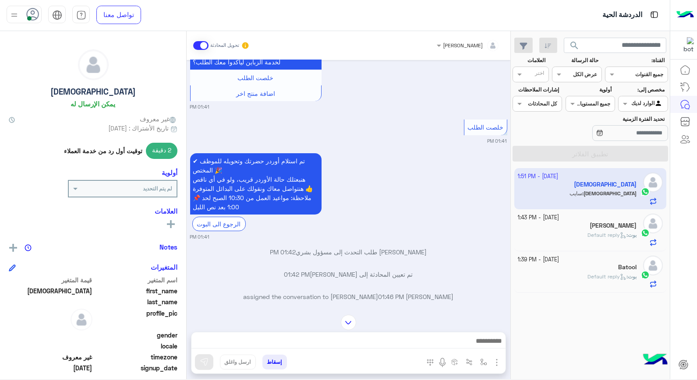
scroll to position [48, 0]
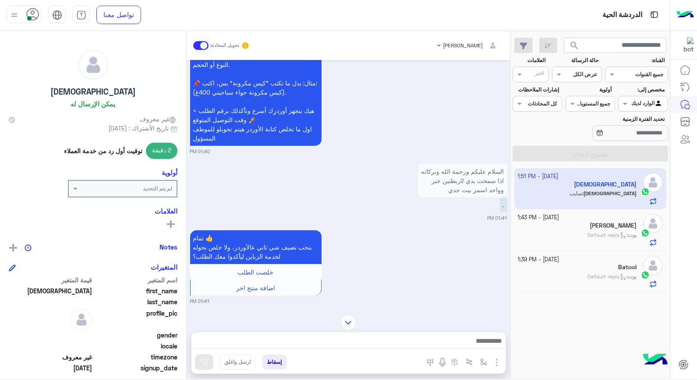
click at [471, 175] on p "السلام عليكم ورحمة الله وبركاته اذا سمحت بدي 2ربطتين خبز وواحد اسمر بيت جدي ونص…" at bounding box center [463, 204] width 89 height 80
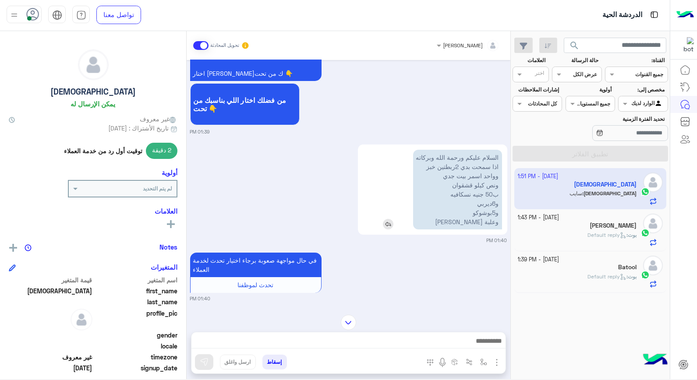
scroll to position [102, 0]
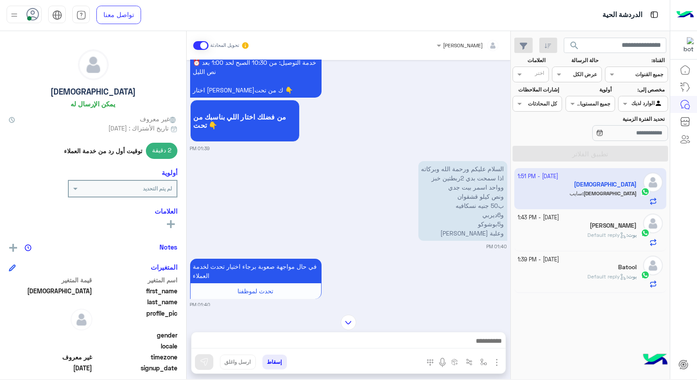
click at [590, 237] on span "Default reply" at bounding box center [607, 235] width 39 height 7
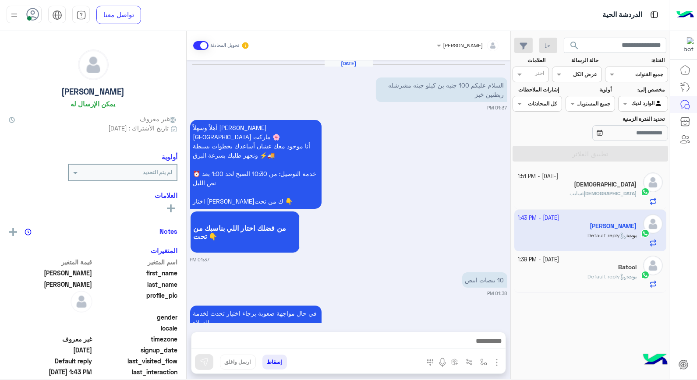
scroll to position [704, 0]
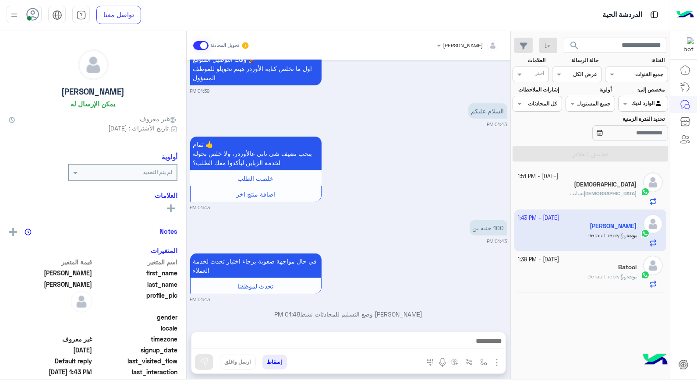
click at [462, 42] on div "[PERSON_NAME]" at bounding box center [469, 46] width 72 height 16
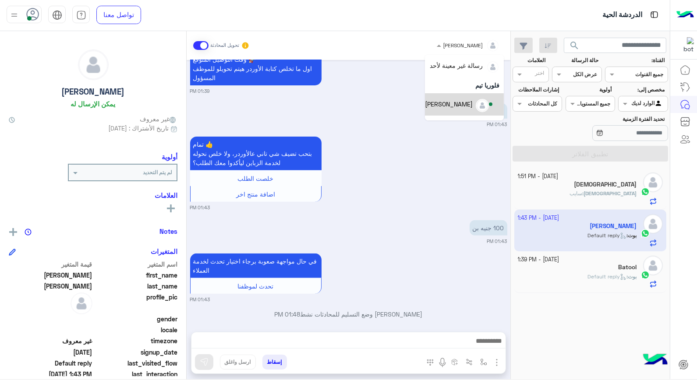
click at [465, 106] on div "[PERSON_NAME]" at bounding box center [449, 103] width 48 height 9
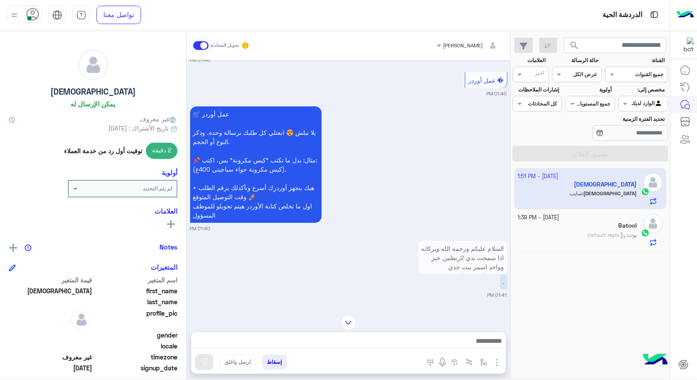
click at [473, 225] on small "01:40 PM" at bounding box center [348, 228] width 317 height 7
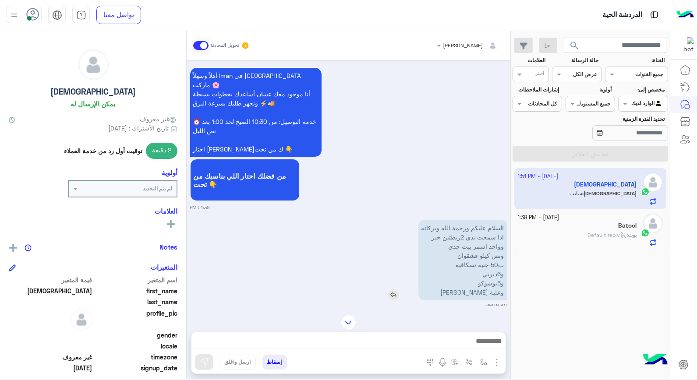
scroll to position [97, 0]
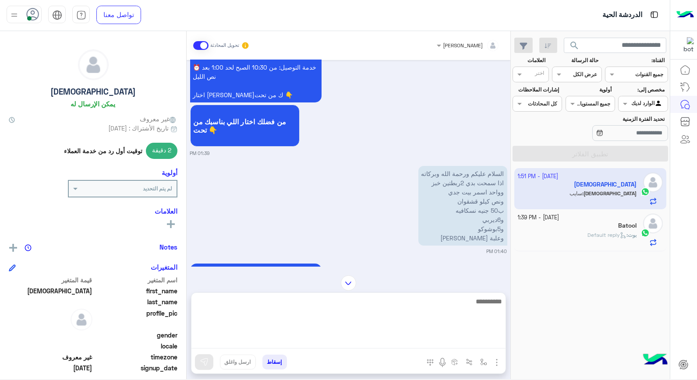
click at [461, 341] on textarea at bounding box center [349, 322] width 314 height 53
type textarea "*"
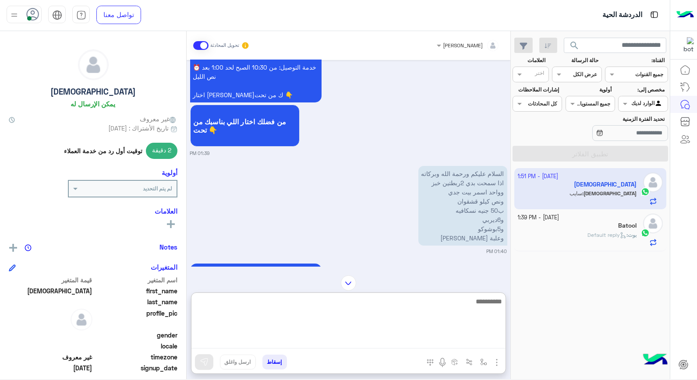
type textarea "*"
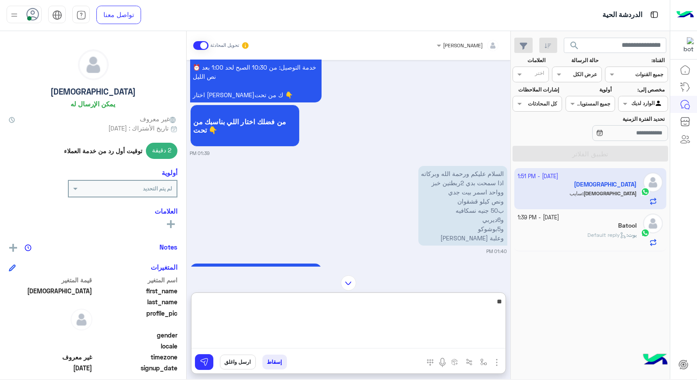
type textarea "*"
click at [455, 302] on textarea at bounding box center [349, 322] width 314 height 53
click at [440, 305] on textarea at bounding box center [349, 322] width 314 height 53
type textarea "**********"
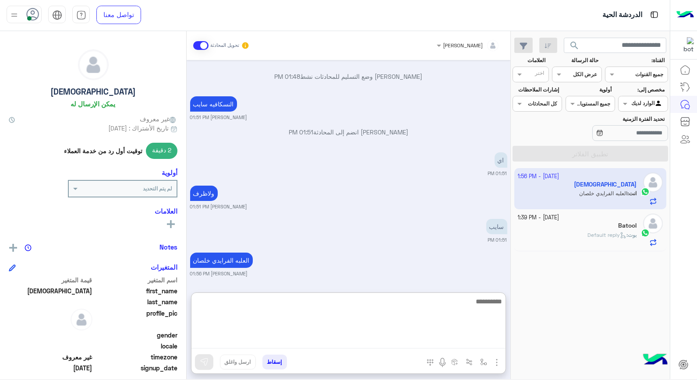
scroll to position [397, 0]
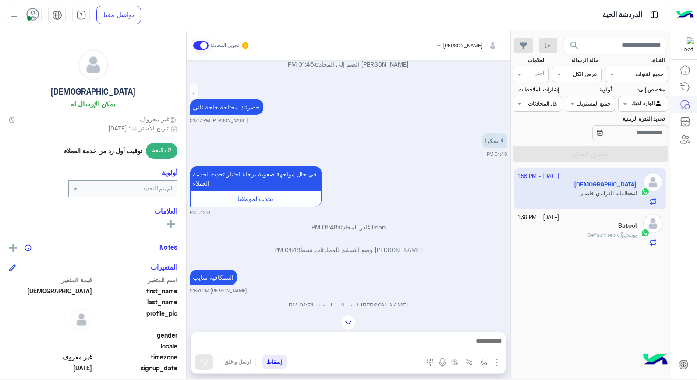
click at [352, 278] on div "خالد صقر تحويل المحادثة Oct 2, 2025 السلام عليكم ورحمة الله وبركاته اذا سمحت بد…" at bounding box center [349, 207] width 324 height 352
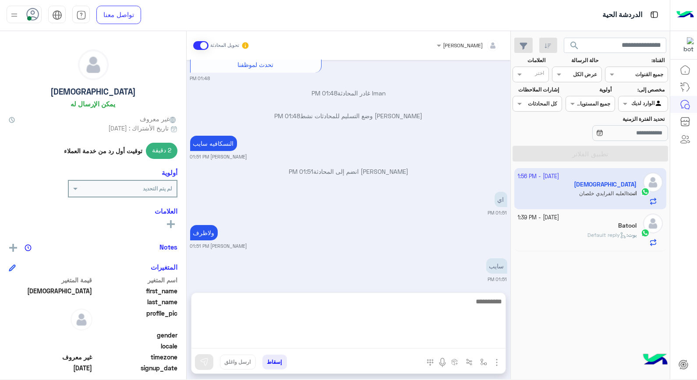
click at [358, 344] on textarea at bounding box center [349, 322] width 314 height 53
click at [413, 302] on textarea at bounding box center [349, 322] width 314 height 53
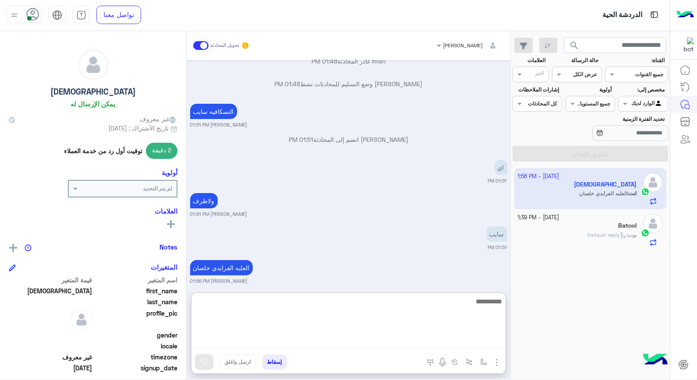
scroll to position [571, 0]
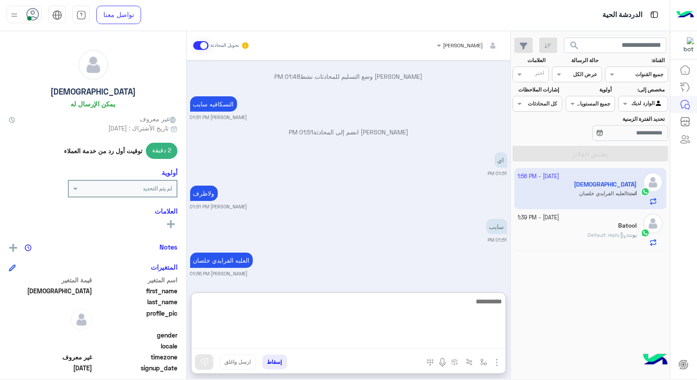
click at [474, 303] on textarea at bounding box center [349, 322] width 314 height 53
type textarea "*******"
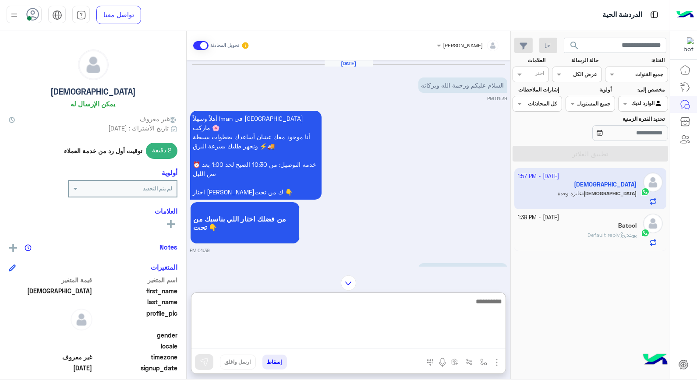
scroll to position [481, 0]
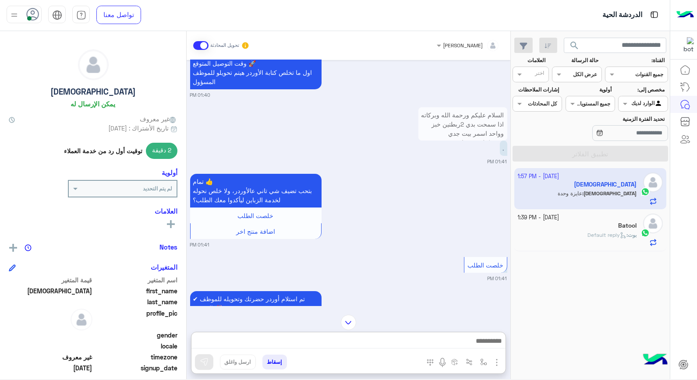
click at [467, 115] on p "السلام عليكم ورحمة الله وبركاته اذا سمحت بدي 2ربطتين خبز وواحد اسمر بيت جدي ونص…" at bounding box center [463, 147] width 89 height 80
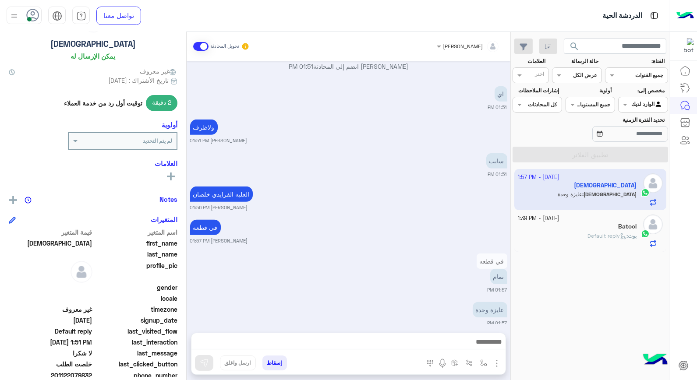
scroll to position [97, 0]
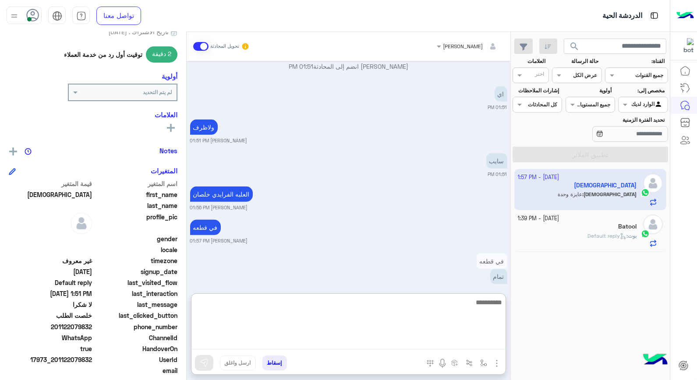
click at [393, 341] on textarea at bounding box center [349, 323] width 314 height 53
type textarea "*"
type textarea "****"
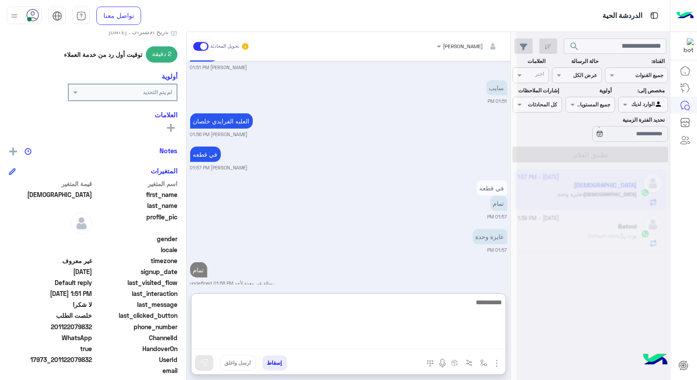
scroll to position [1255, 0]
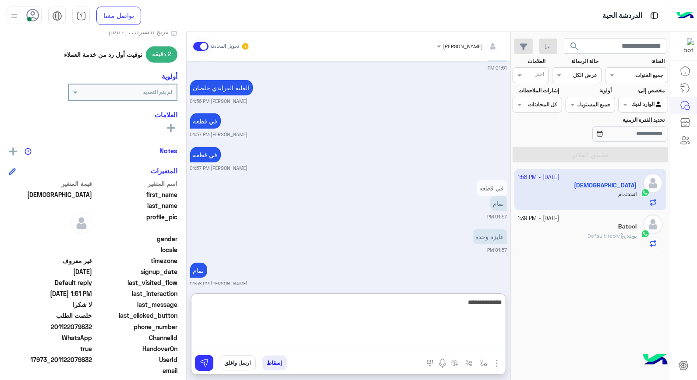
click at [479, 304] on textarea "**********" at bounding box center [349, 323] width 314 height 53
type textarea "**********"
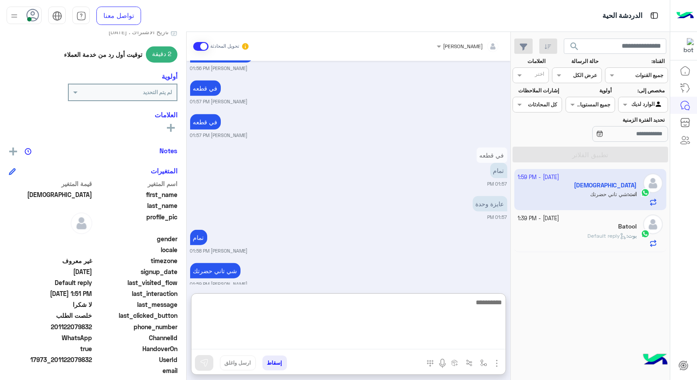
scroll to position [1337, 0]
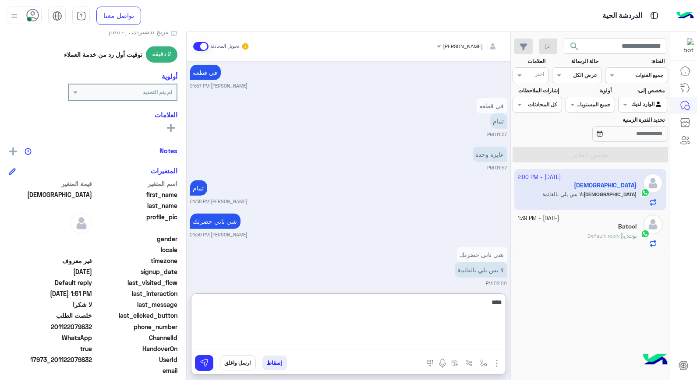
type textarea "*****"
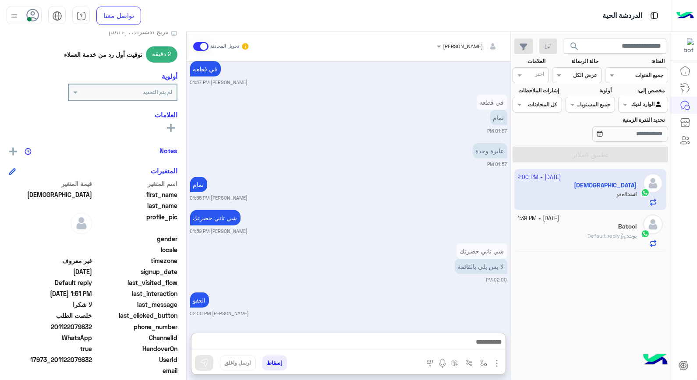
click at [277, 363] on button "إسقاط" at bounding box center [275, 363] width 25 height 15
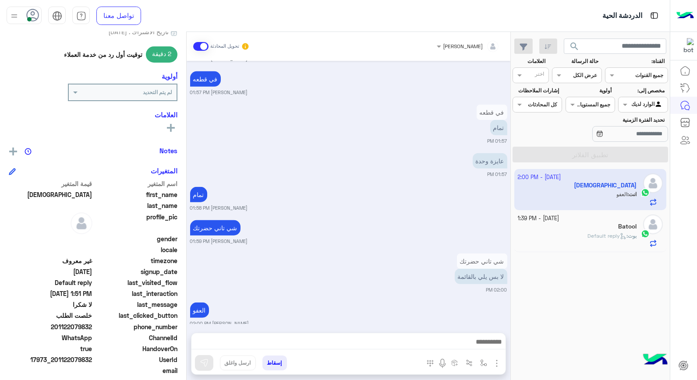
click at [636, 242] on div "بوت : Default reply" at bounding box center [577, 239] width 119 height 15
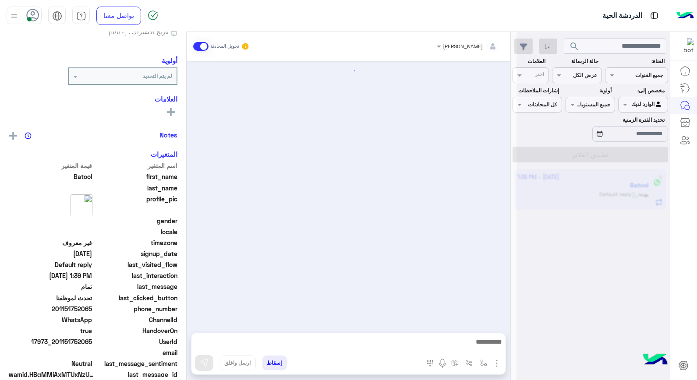
scroll to position [545, 0]
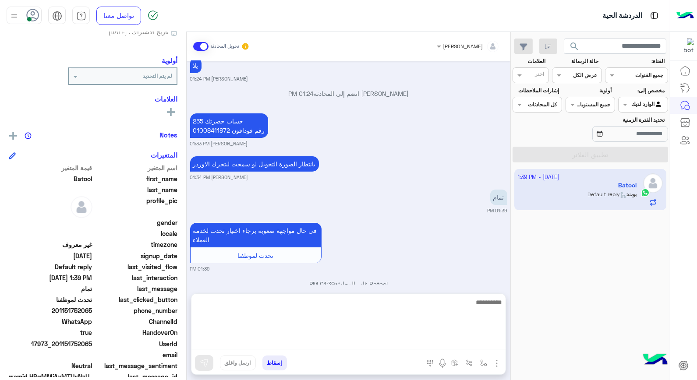
click at [412, 344] on textarea at bounding box center [349, 323] width 314 height 53
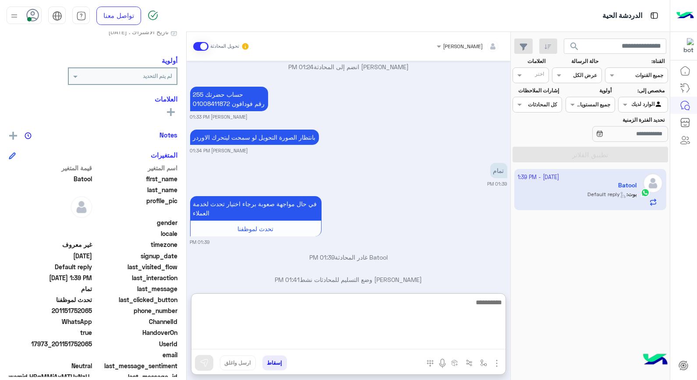
scroll to position [585, 0]
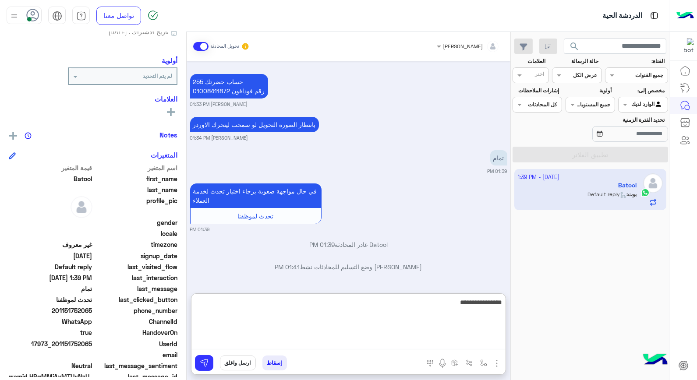
type textarea "**********"
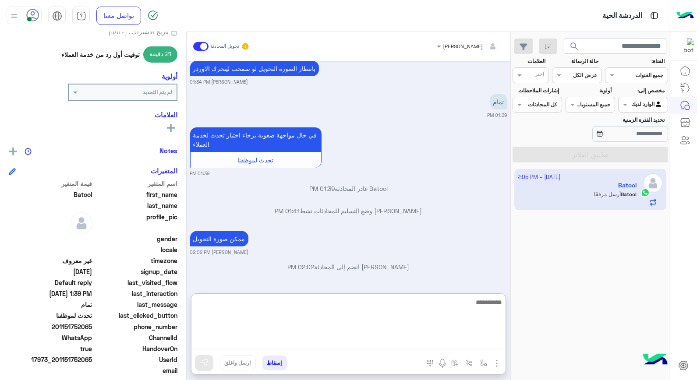
scroll to position [770, 0]
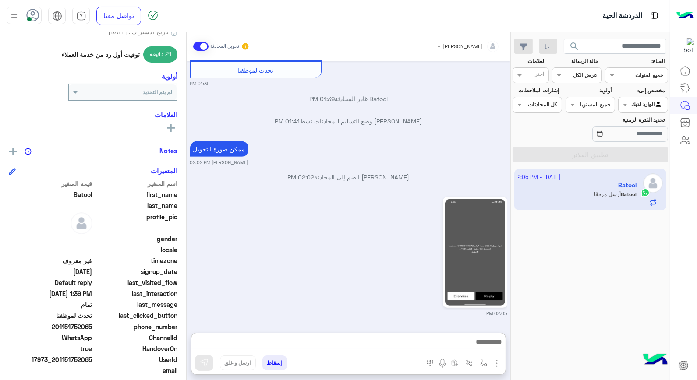
click at [271, 362] on button "إسقاط" at bounding box center [275, 363] width 25 height 15
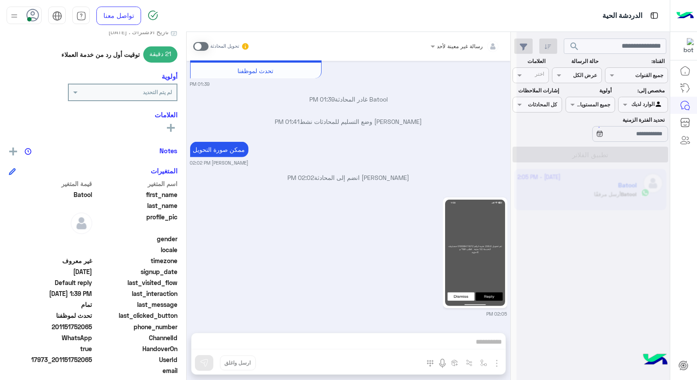
scroll to position [753, 0]
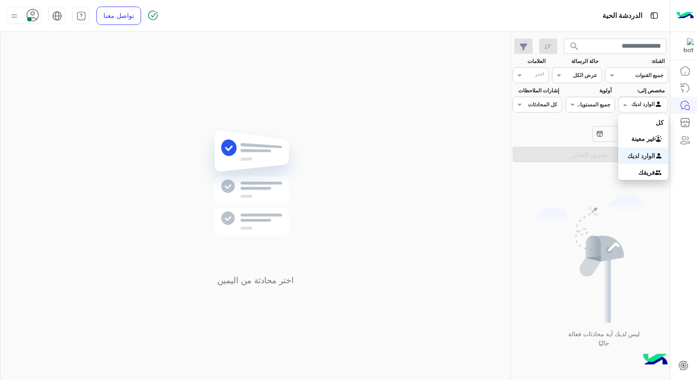
click at [660, 107] on input "text" at bounding box center [653, 104] width 20 height 8
click at [632, 138] on b "غير معينة" at bounding box center [644, 138] width 24 height 7
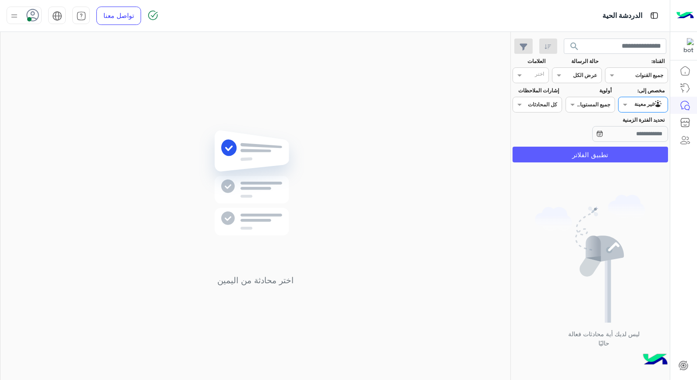
click at [598, 153] on button "تطبيق الفلاتر" at bounding box center [591, 155] width 156 height 16
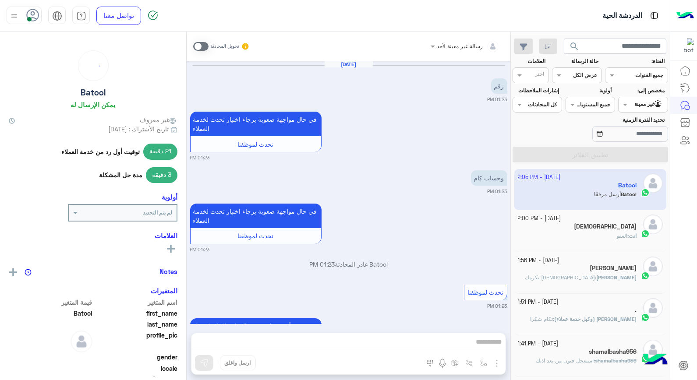
scroll to position [569, 0]
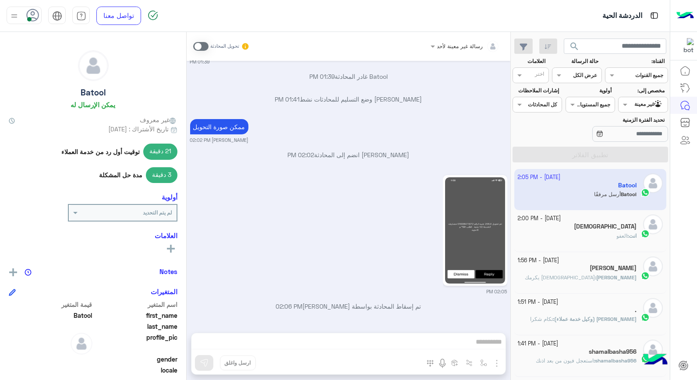
click at [630, 106] on div at bounding box center [643, 103] width 49 height 8
click at [628, 152] on b "الوارد لديك" at bounding box center [642, 155] width 28 height 7
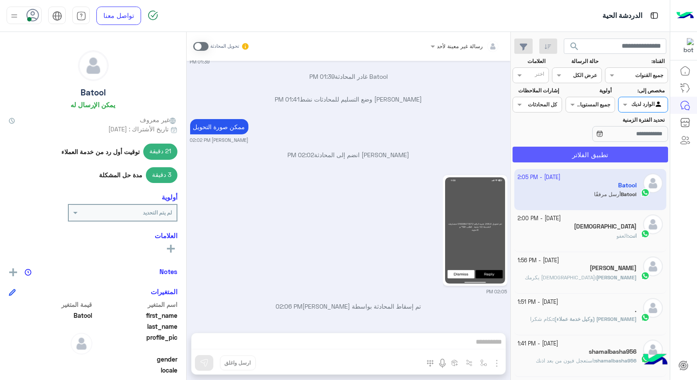
click at [611, 158] on button "تطبيق الفلاتر" at bounding box center [591, 155] width 156 height 16
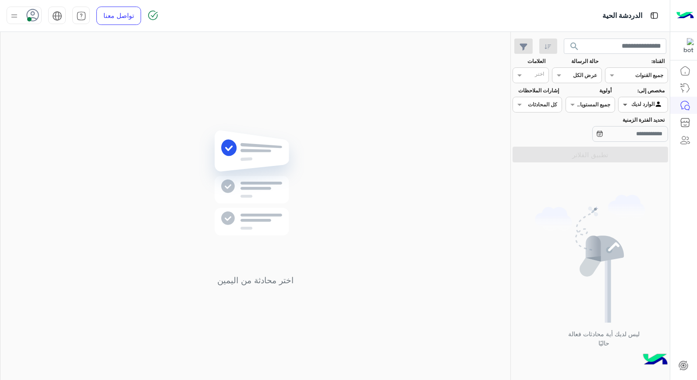
click at [627, 106] on span at bounding box center [624, 104] width 11 height 9
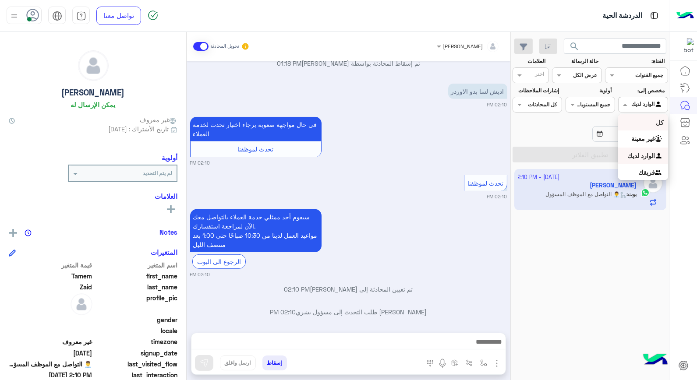
scroll to position [1156, 0]
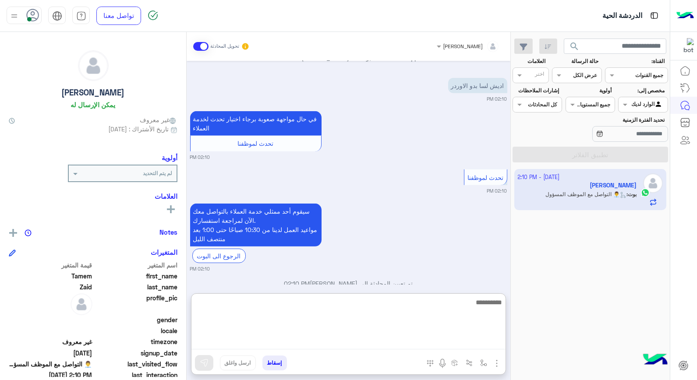
click at [454, 339] on textarea at bounding box center [349, 323] width 314 height 53
click at [463, 302] on textarea at bounding box center [349, 323] width 314 height 53
type textarea "**********"
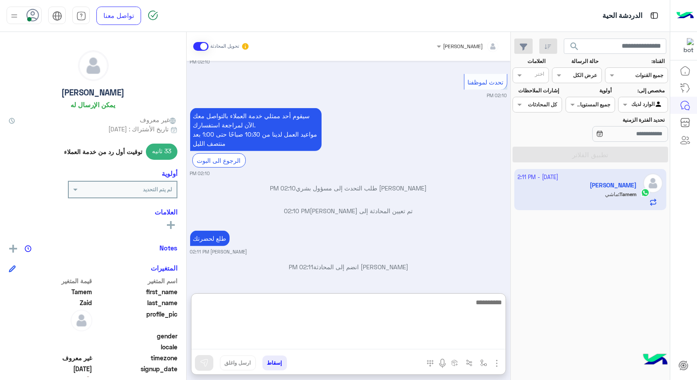
scroll to position [1285, 0]
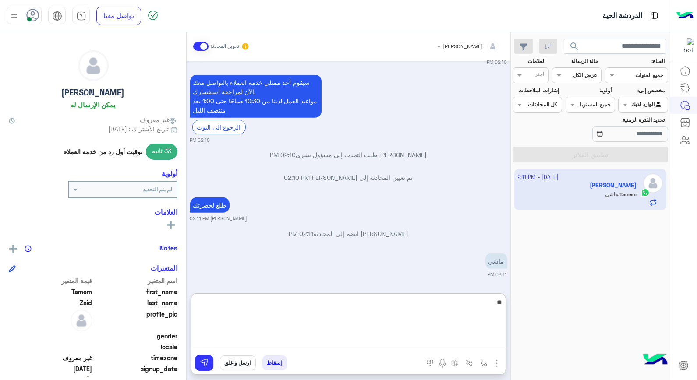
type textarea "*"
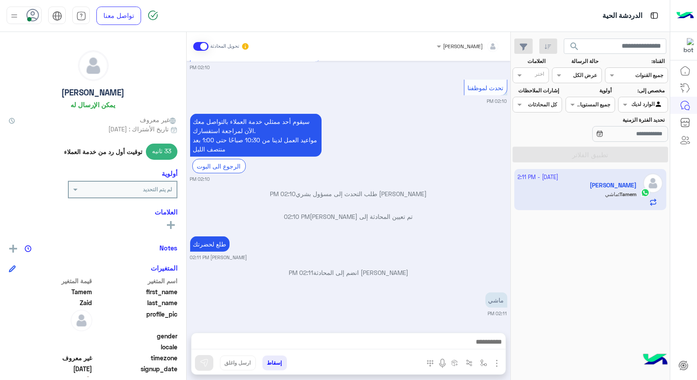
click at [277, 364] on button "إسقاط" at bounding box center [275, 363] width 25 height 15
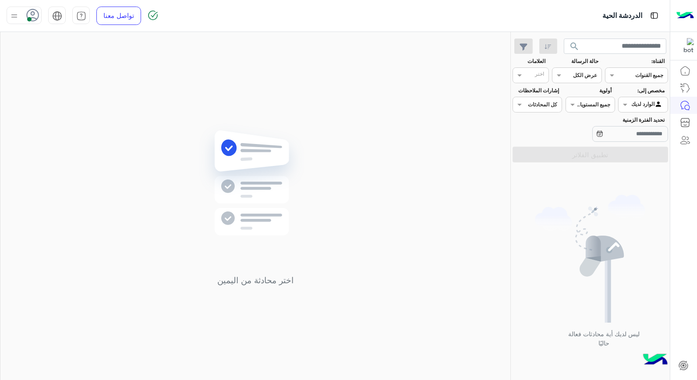
click at [360, 234] on div "اختر محادثة من اليمين" at bounding box center [255, 208] width 510 height 352
drag, startPoint x: 545, startPoint y: 200, endPoint x: 570, endPoint y: 97, distance: 106.0
click at [546, 200] on img at bounding box center [590, 259] width 110 height 128
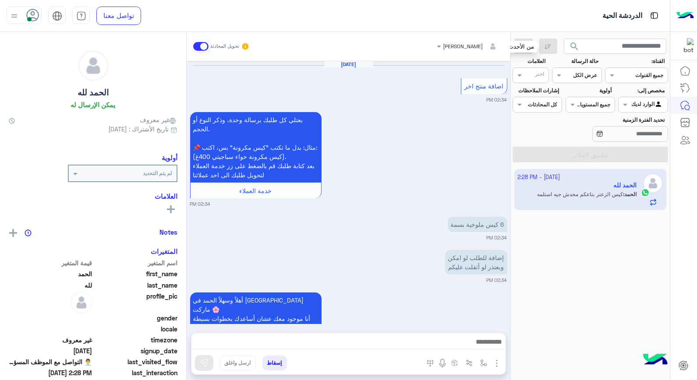
scroll to position [725, 0]
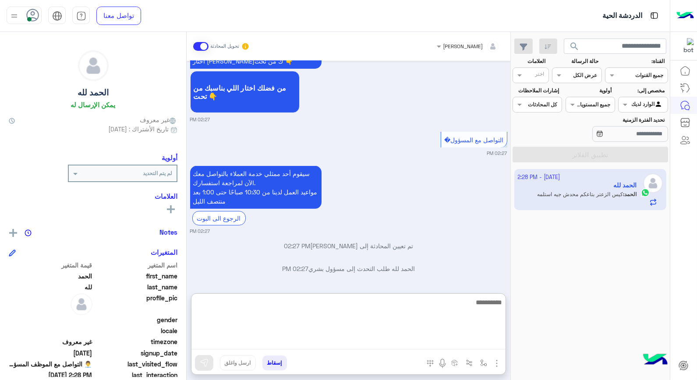
click at [451, 344] on textarea at bounding box center [349, 323] width 314 height 53
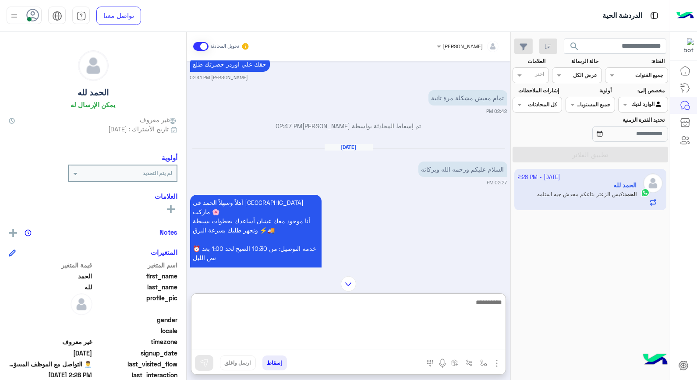
scroll to position [384, 0]
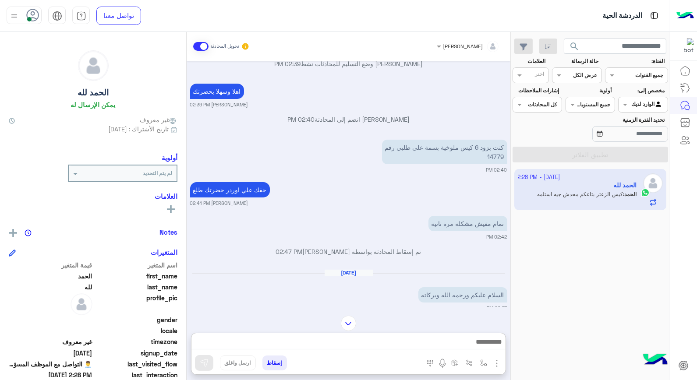
click at [351, 287] on div "[PERSON_NAME] تحويل المحادثة [DATE] اضافة منتج اخر 02:34 PM بعتلي كل طلبك برسال…" at bounding box center [349, 208] width 324 height 352
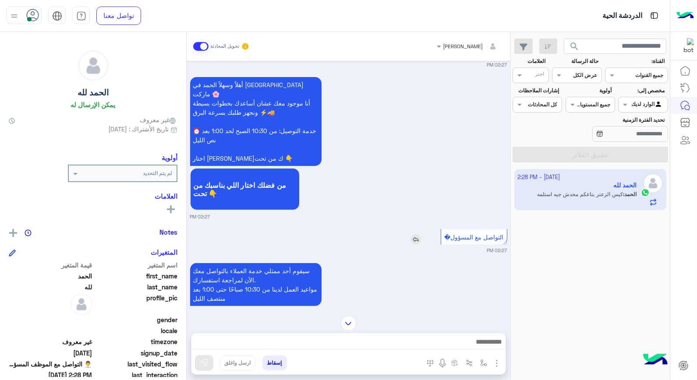
scroll to position [725, 0]
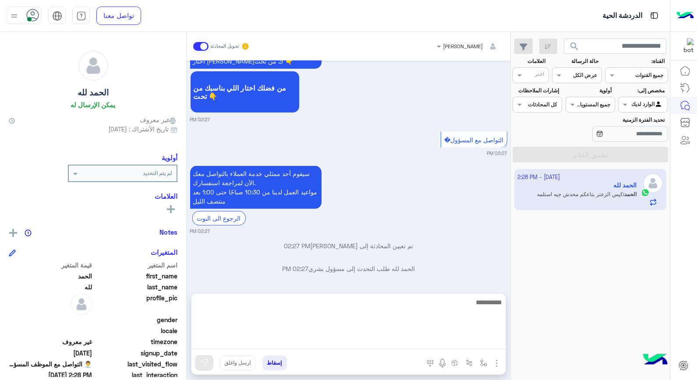
click at [428, 344] on textarea at bounding box center [349, 323] width 314 height 53
type textarea "**********"
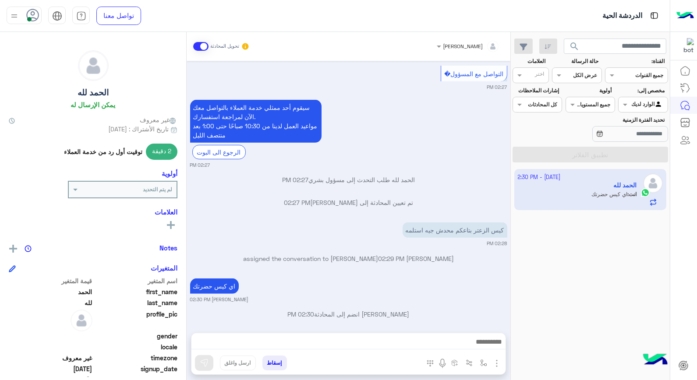
scroll to position [781, 0]
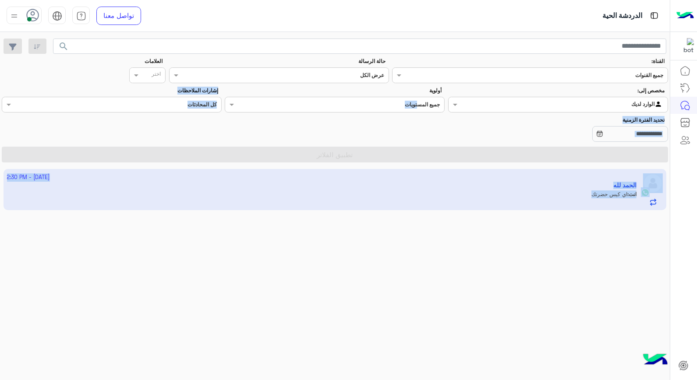
drag, startPoint x: 414, startPoint y: 105, endPoint x: 413, endPoint y: 124, distance: 18.9
click at [414, 120] on mat-drawer-container "search القناة: القناه جميع القنوات حالة الرسالة القناه عرض الكل العلامات اختر م…" at bounding box center [335, 208] width 670 height 352
click at [471, 330] on div "2 October - 2:30 PM الحمد لله انت : اي كيس حضرتك" at bounding box center [335, 275] width 670 height 218
drag, startPoint x: 385, startPoint y: 222, endPoint x: 405, endPoint y: 270, distance: 52.5
drag, startPoint x: 405, startPoint y: 270, endPoint x: 405, endPoint y: 277, distance: 6.2
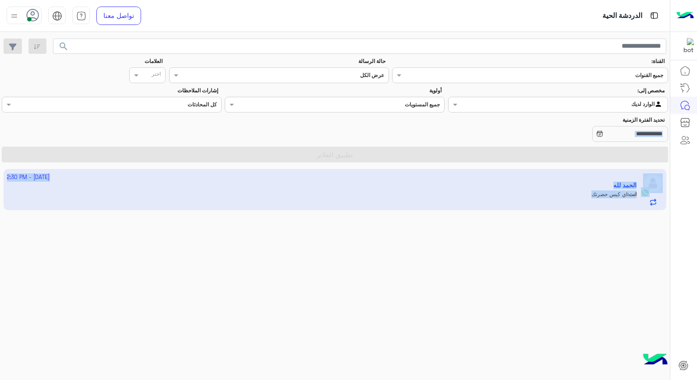
click at [405, 277] on div "2 October - 2:30 PM الحمد لله انت : اي كيس حضرتك" at bounding box center [335, 275] width 670 height 218
drag, startPoint x: 405, startPoint y: 277, endPoint x: 347, endPoint y: 279, distance: 58.8
click at [363, 279] on div "2 October - 2:30 PM الحمد لله انت : اي كيس حضرتك" at bounding box center [335, 275] width 670 height 218
click at [342, 278] on div "2 October - 2:30 PM الحمد لله انت : اي كيس حضرتك" at bounding box center [335, 275] width 670 height 218
click at [633, 104] on input "text" at bounding box center [577, 104] width 174 height 8
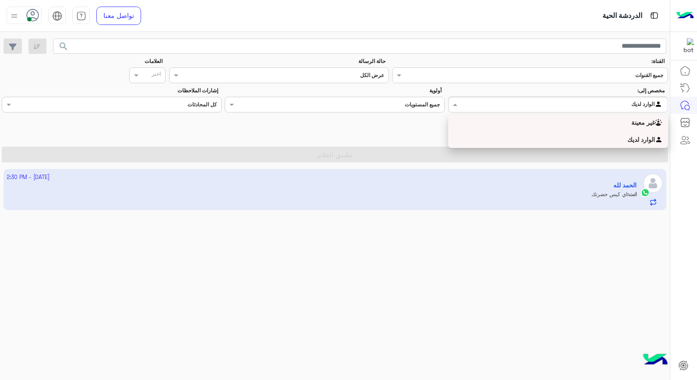
click at [633, 120] on b "غير معينة" at bounding box center [644, 122] width 24 height 7
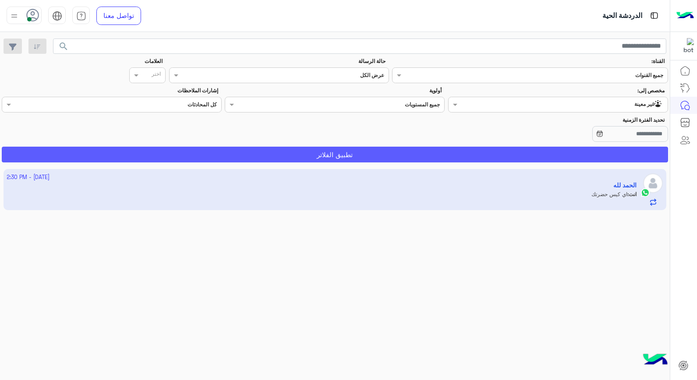
click at [627, 152] on button "تطبيق الفلاتر" at bounding box center [335, 155] width 667 height 16
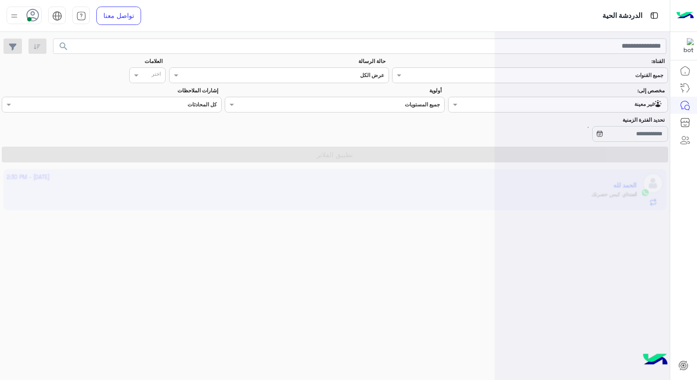
scroll to position [0, 0]
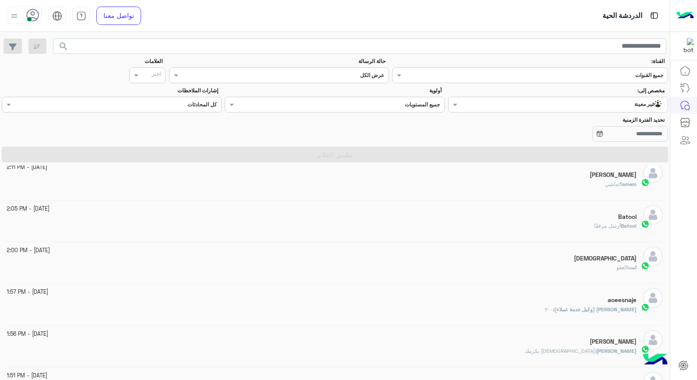
scroll to position [97, 0]
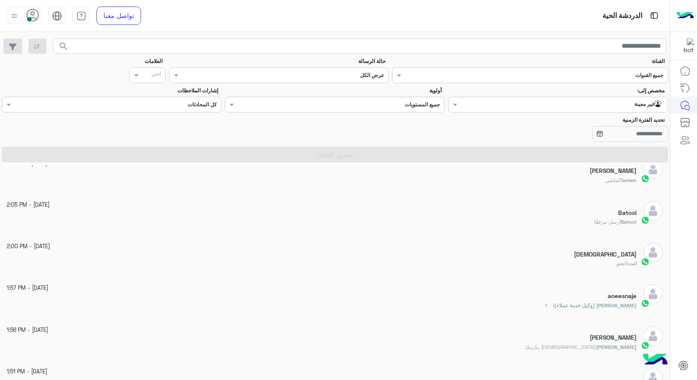
click at [653, 103] on input "text" at bounding box center [577, 104] width 174 height 8
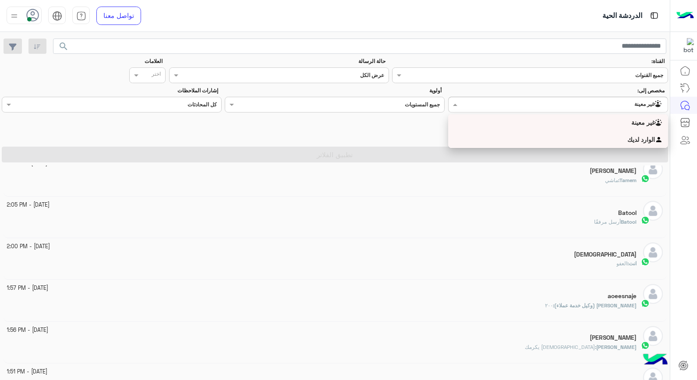
click at [643, 140] on b "الوارد لديك" at bounding box center [642, 139] width 28 height 7
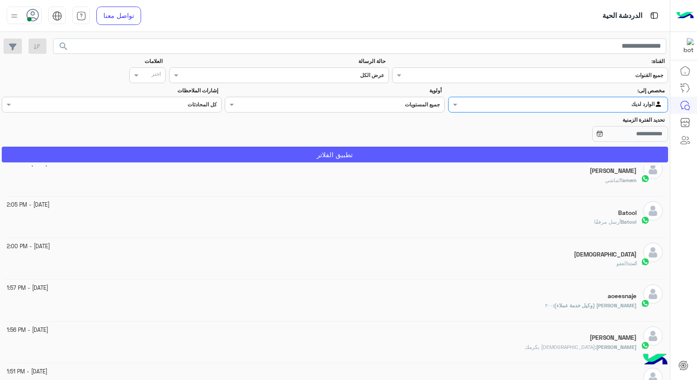
click at [576, 150] on button "تطبيق الفلاتر" at bounding box center [335, 155] width 667 height 16
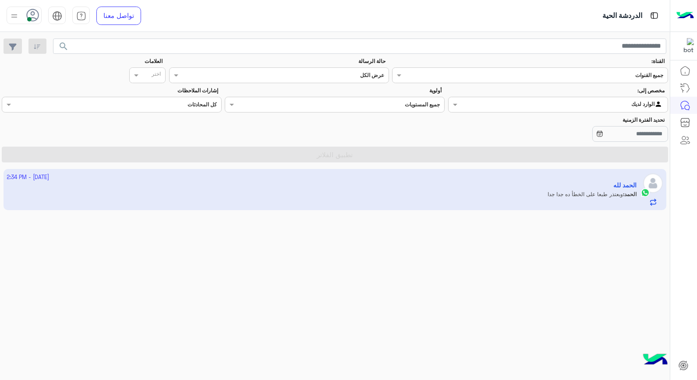
click at [582, 183] on app-inbox-user "2 October - 2:34 PM الحمد لله الحمد : وبعتذر طبعا على الخطأ ده جدا جدا" at bounding box center [336, 189] width 664 height 41
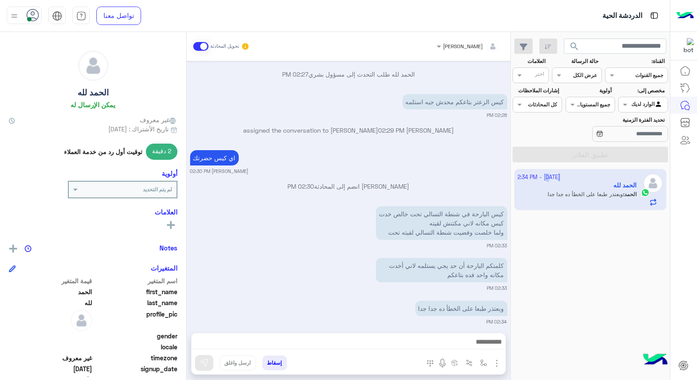
click at [582, 183] on app-inbox-user "2 October - 2:34 PM الحمد لله الحمد : وبعتذر طبعا على الخطأ ده جدا جدا" at bounding box center [591, 189] width 153 height 41
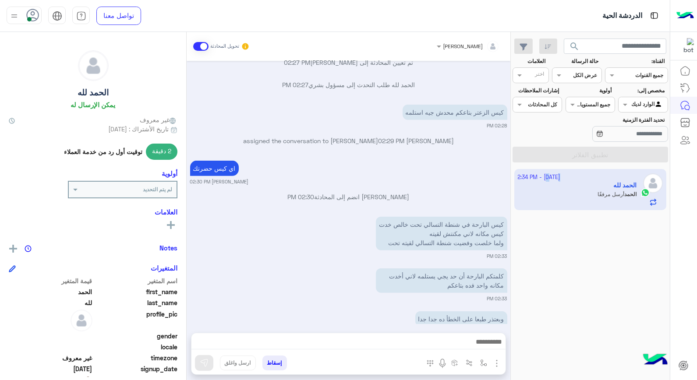
scroll to position [900, 0]
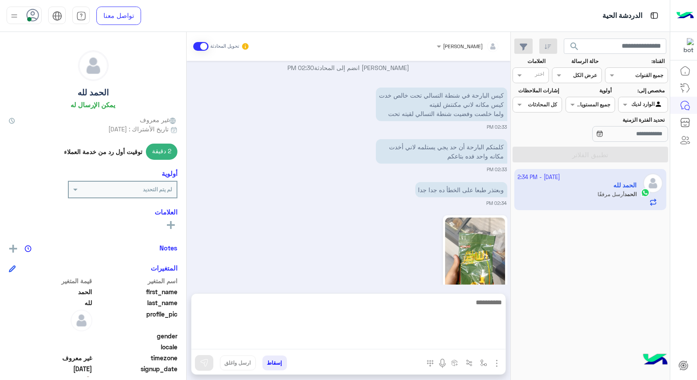
click at [469, 341] on textarea at bounding box center [349, 323] width 314 height 53
type textarea "*******"
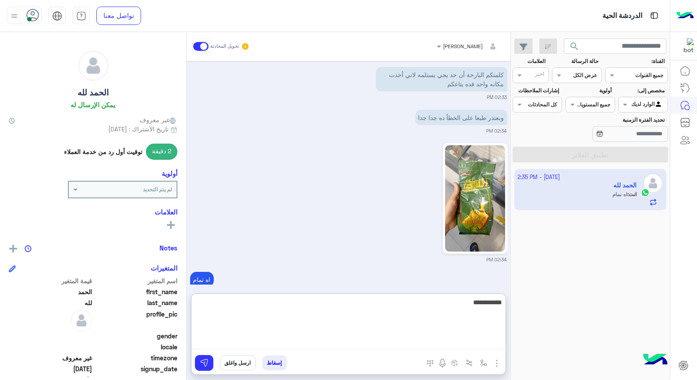
type textarea "**********"
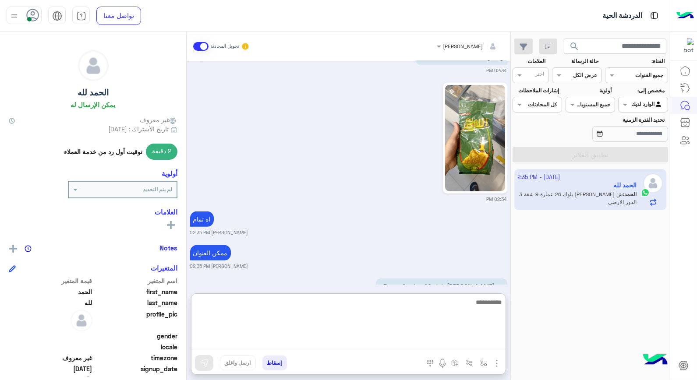
scroll to position [1049, 0]
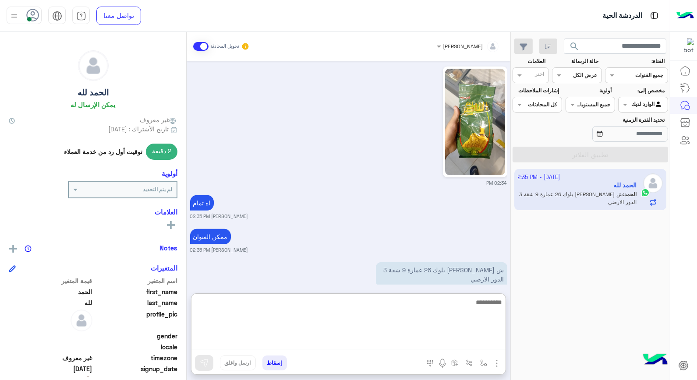
click at [430, 304] on textarea at bounding box center [349, 323] width 314 height 53
type textarea "**********"
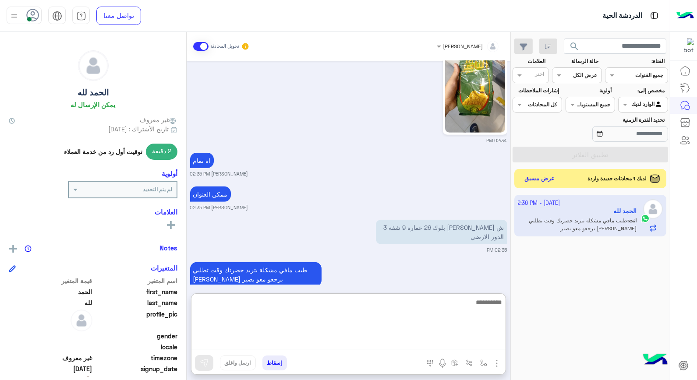
scroll to position [1134, 0]
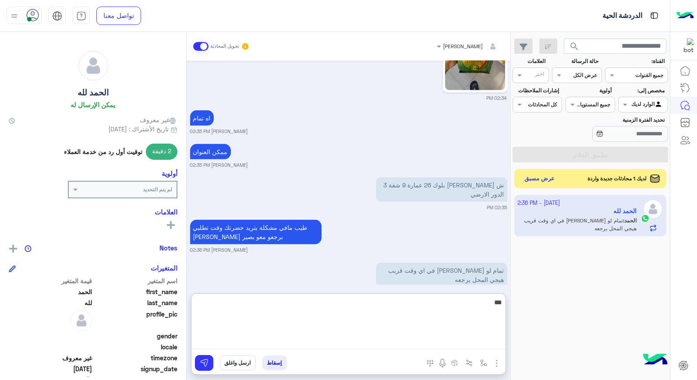
type textarea "****"
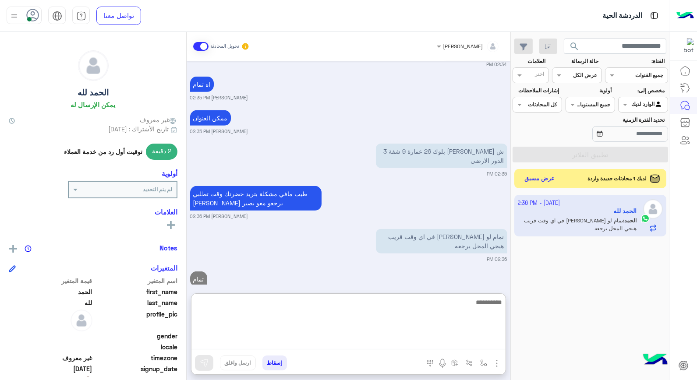
scroll to position [1201, 0]
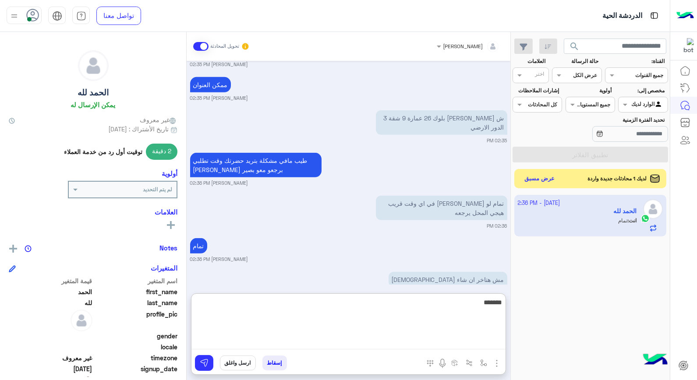
type textarea "********"
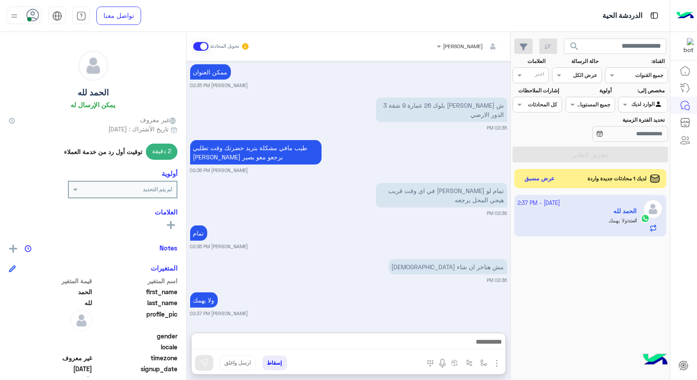
click at [272, 366] on button "إسقاط" at bounding box center [275, 363] width 25 height 15
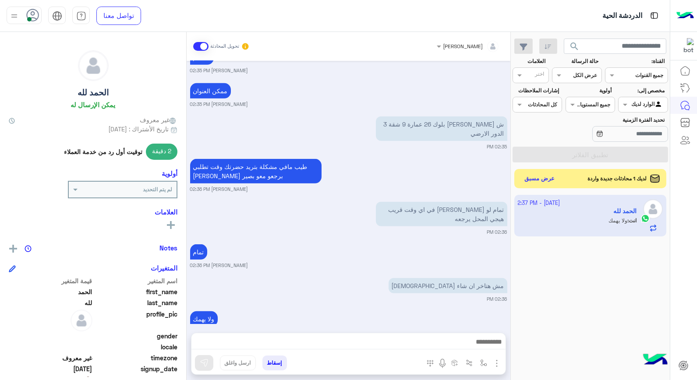
scroll to position [1217, 0]
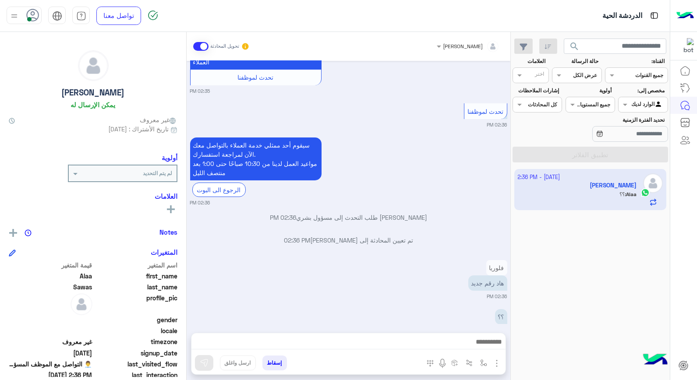
scroll to position [259, 0]
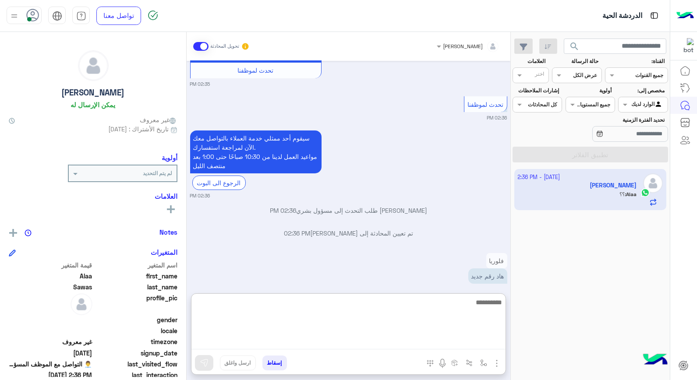
click at [408, 344] on textarea at bounding box center [349, 323] width 314 height 53
type textarea "**********"
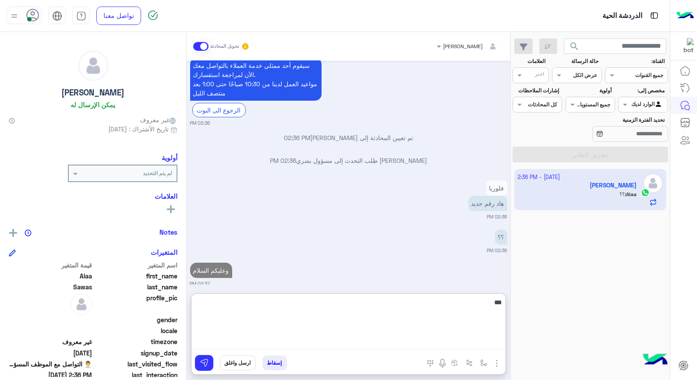
scroll to position [355, 0]
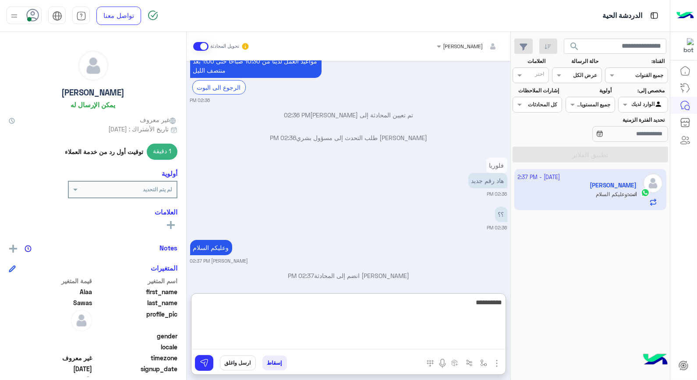
type textarea "**********"
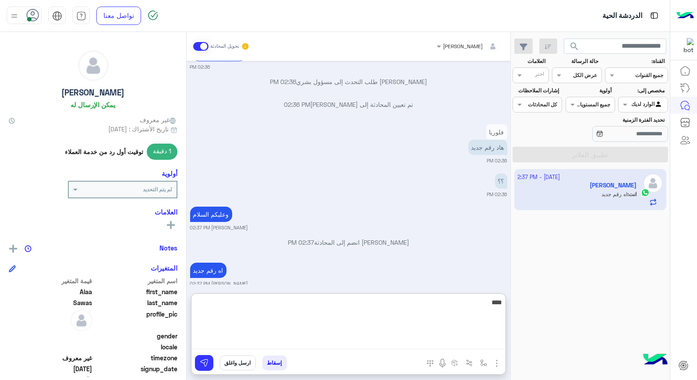
type textarea "*****"
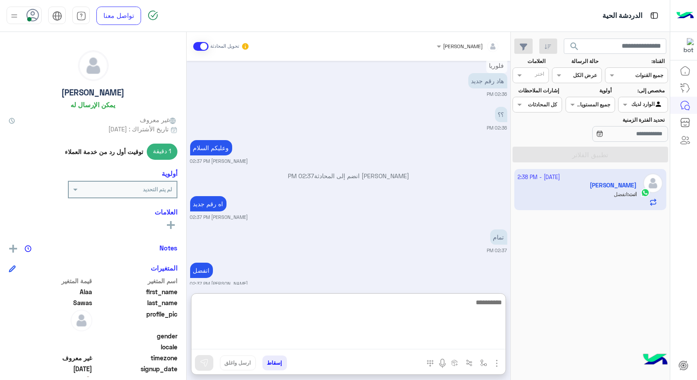
scroll to position [489, 0]
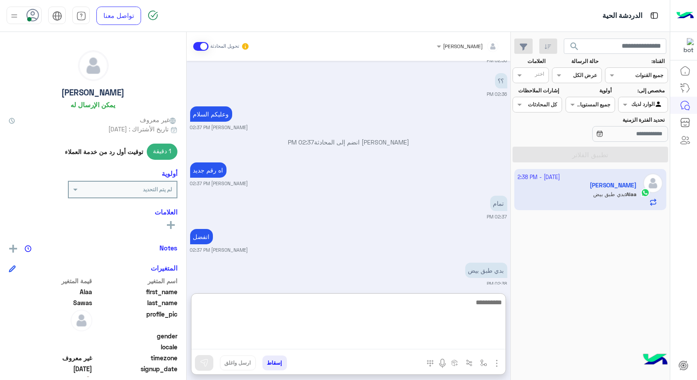
click at [441, 339] on textarea at bounding box center [349, 323] width 314 height 53
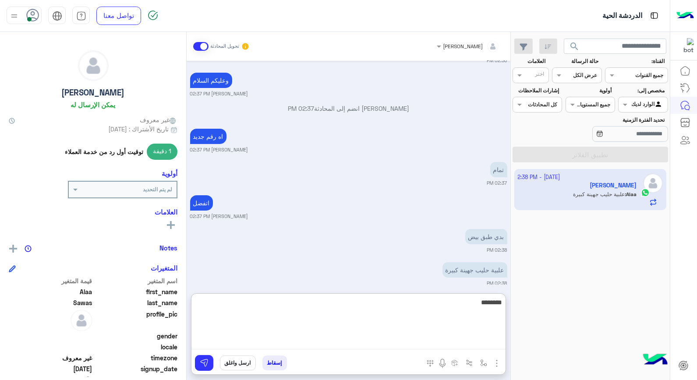
type textarea "*********"
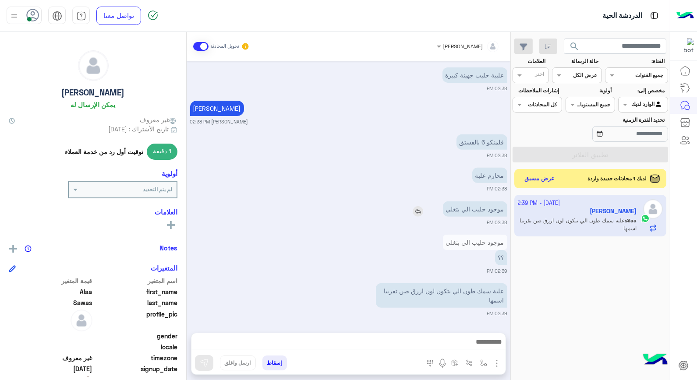
scroll to position [708, 0]
click at [418, 172] on div "Oct 2, 2025 السلام عليكم 02:35 PM أهلاً وسهلاً Alaa في فلوريا ماركت 🌸 أنا موجود…" at bounding box center [349, 192] width 324 height 263
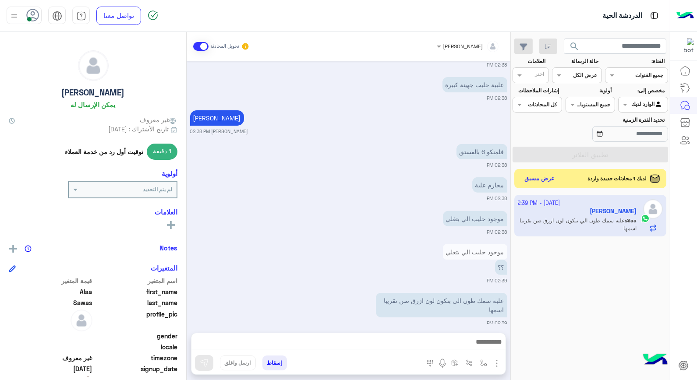
click at [418, 216] on img at bounding box center [418, 221] width 11 height 11
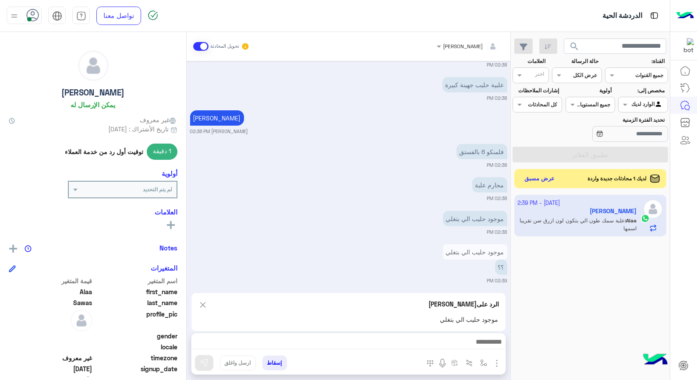
scroll to position [747, 0]
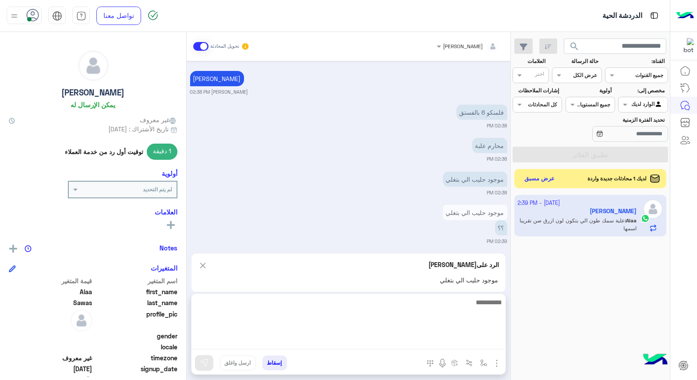
click at [438, 344] on textarea at bounding box center [349, 323] width 314 height 53
type textarea "**"
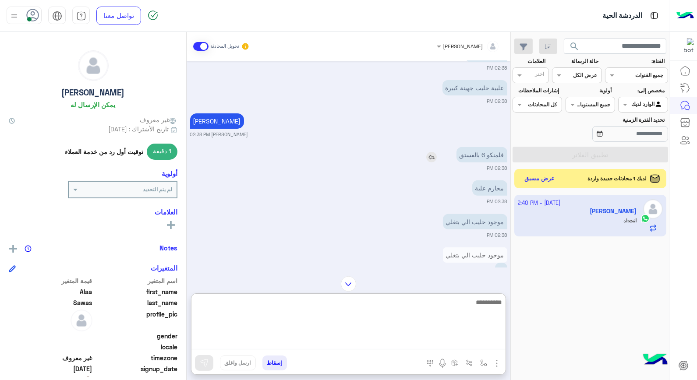
scroll to position [699, 0]
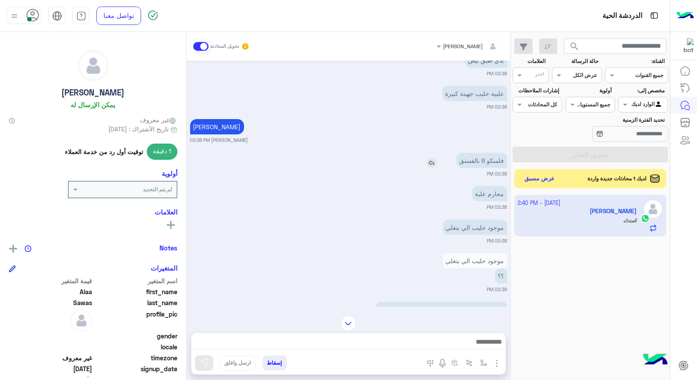
click at [430, 158] on img at bounding box center [431, 163] width 11 height 11
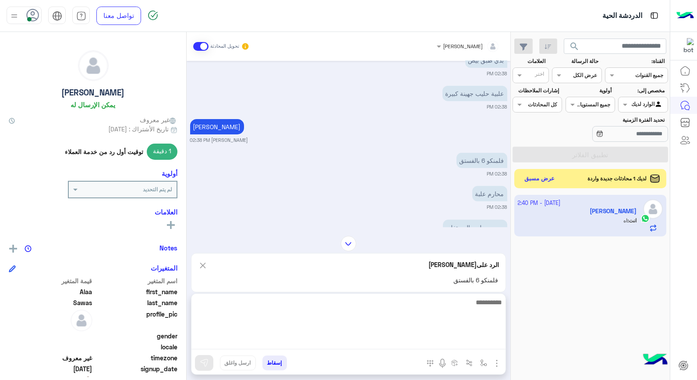
click at [497, 340] on textarea at bounding box center [349, 323] width 314 height 53
type textarea "**********"
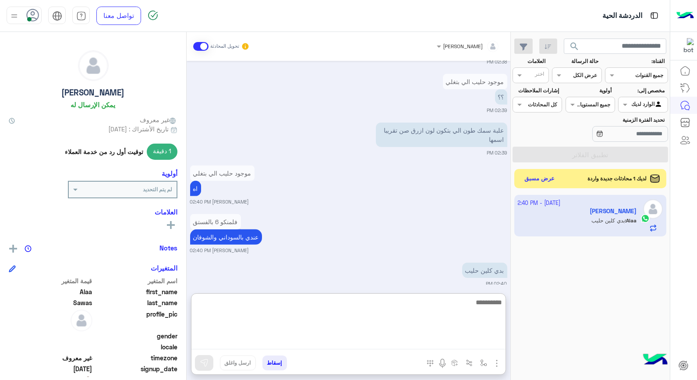
scroll to position [927, 0]
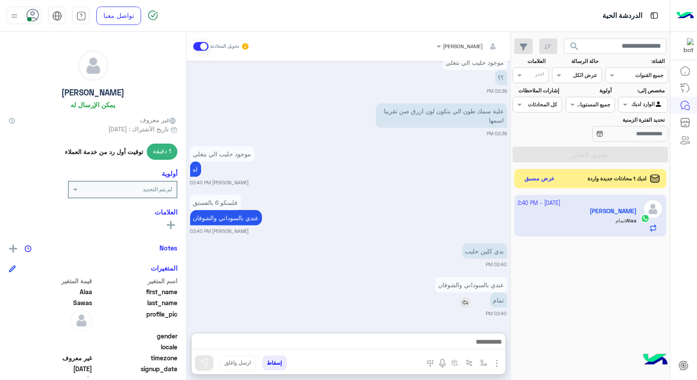
click at [498, 293] on p "تمام" at bounding box center [498, 300] width 17 height 15
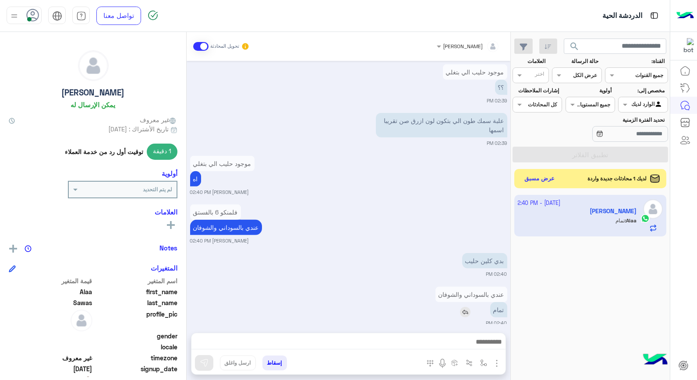
click at [465, 307] on img at bounding box center [465, 312] width 11 height 11
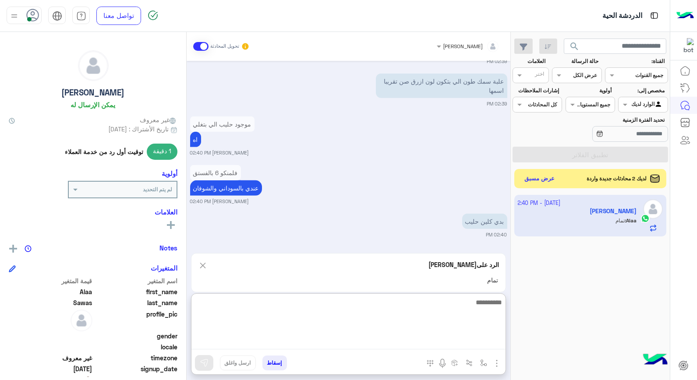
click at [435, 338] on textarea at bounding box center [349, 323] width 314 height 53
type textarea "*****"
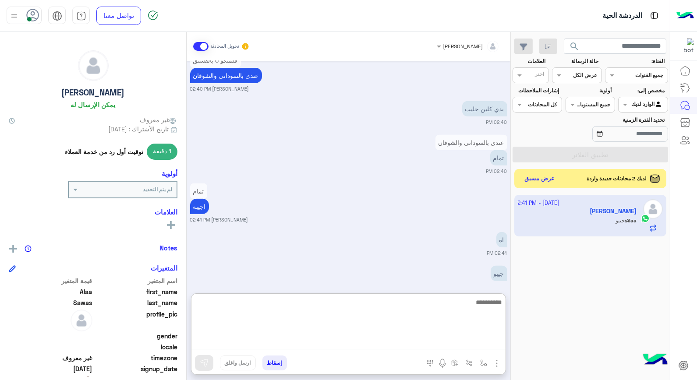
scroll to position [1043, 0]
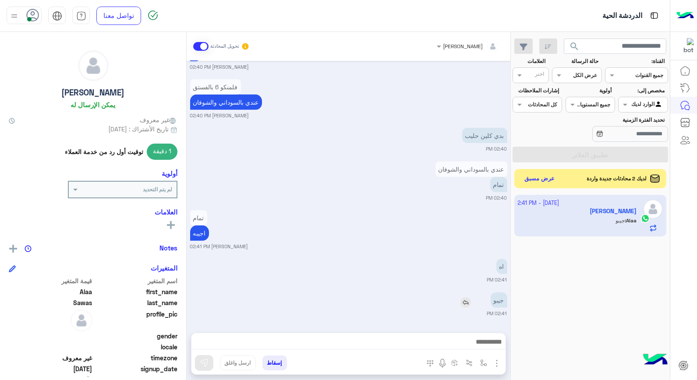
click at [466, 293] on div "جيبو" at bounding box center [474, 300] width 67 height 15
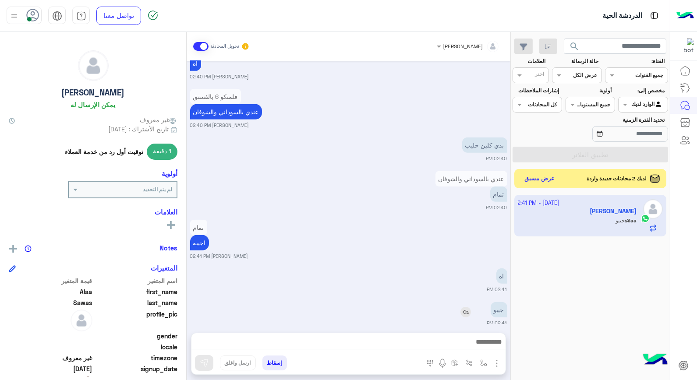
click at [467, 307] on img at bounding box center [466, 312] width 11 height 11
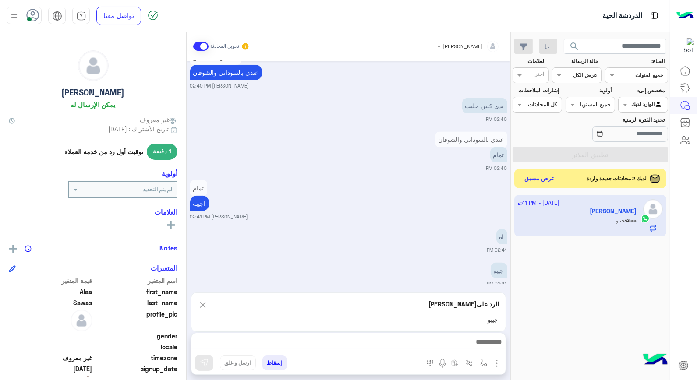
click at [475, 317] on div "الرد على Alaa Sawas جيبو" at bounding box center [348, 312] width 315 height 39
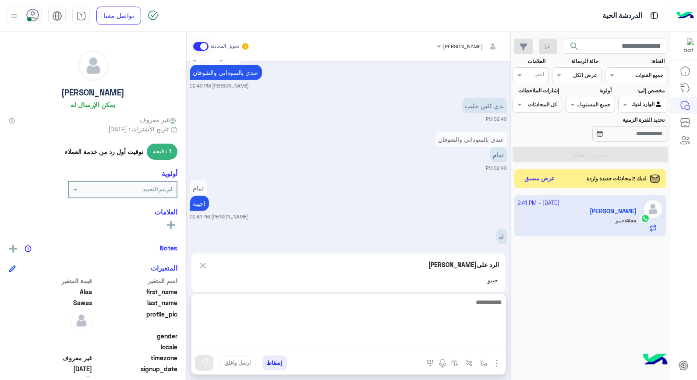
click at [479, 343] on textarea at bounding box center [349, 323] width 314 height 53
type textarea "*"
type textarea "**********"
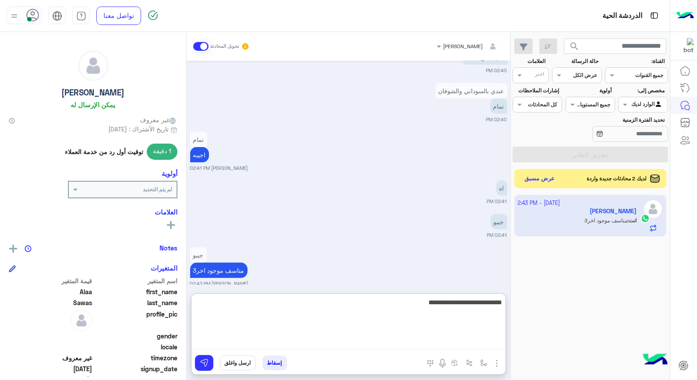
type textarea "**********"
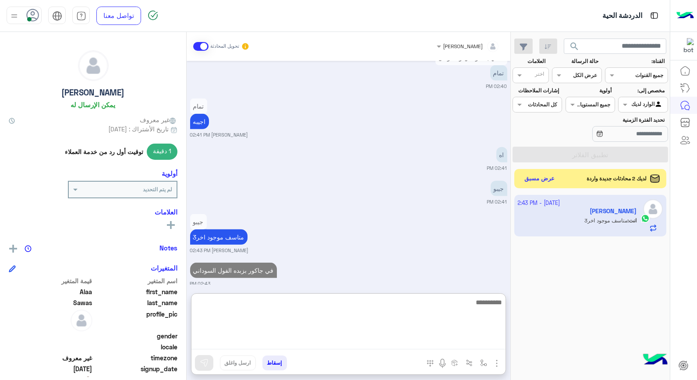
scroll to position [1159, 0]
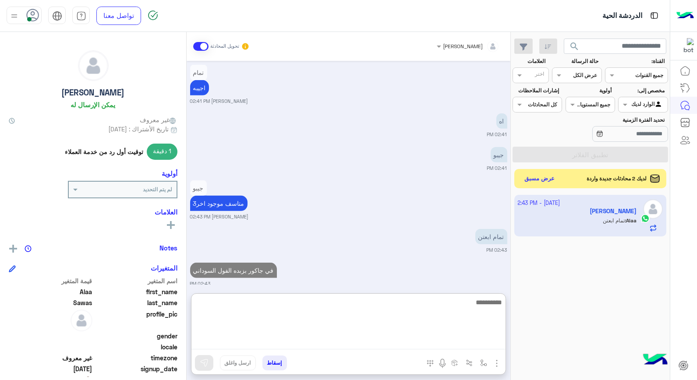
click at [405, 305] on textarea at bounding box center [349, 323] width 314 height 53
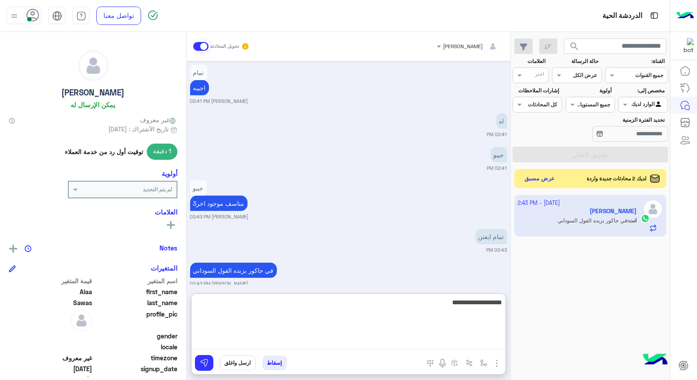
type textarea "**********"
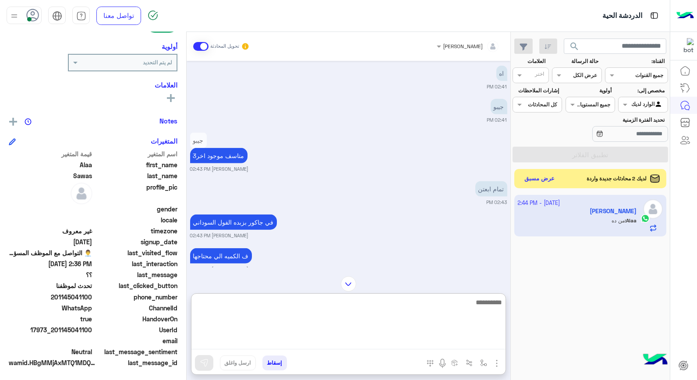
scroll to position [1446, 0]
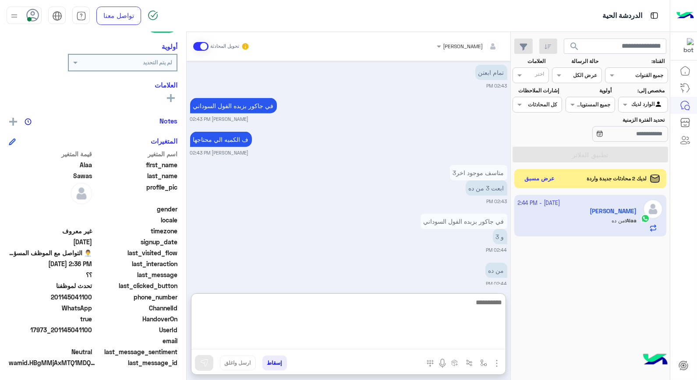
click at [383, 305] on textarea at bounding box center [349, 323] width 314 height 53
type textarea "*********"
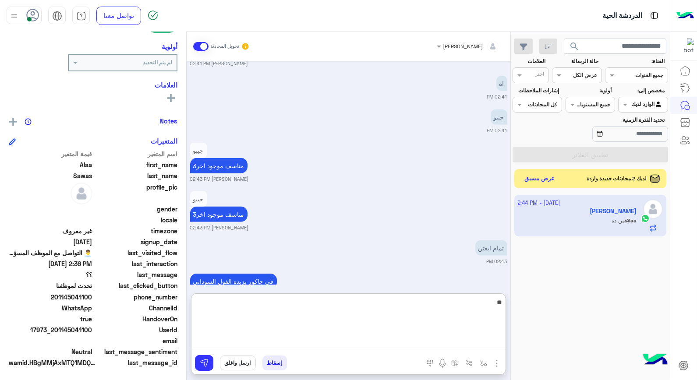
scroll to position [1776, 0]
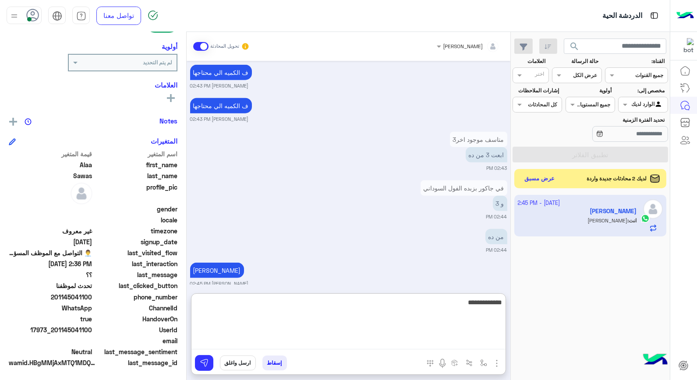
type textarea "**********"
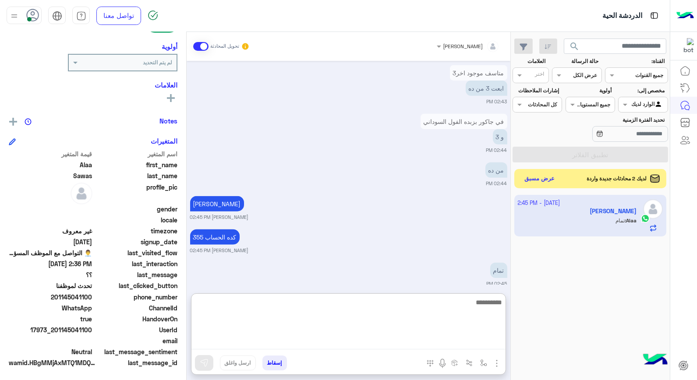
scroll to position [1876, 0]
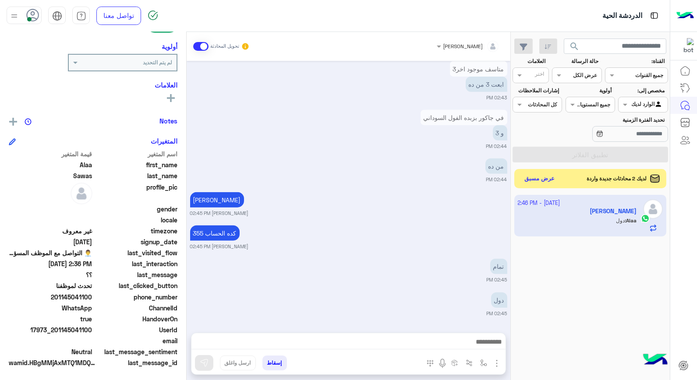
click at [283, 366] on button "إسقاط" at bounding box center [275, 363] width 25 height 15
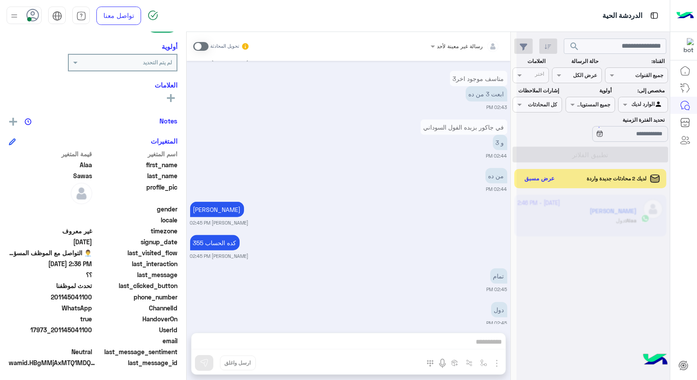
scroll to position [1859, 0]
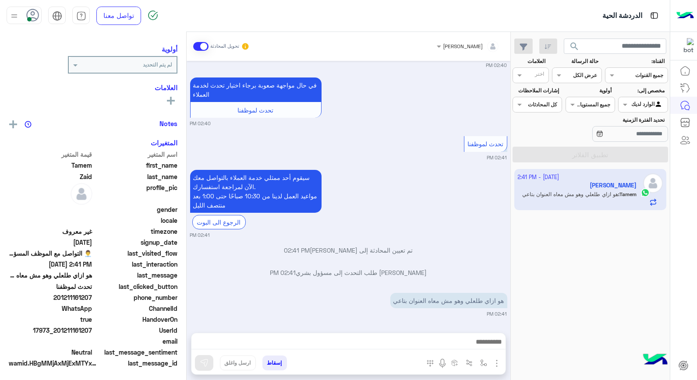
scroll to position [111, 0]
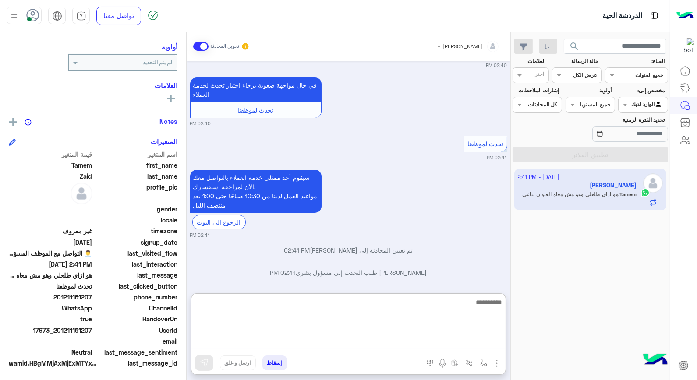
click at [426, 343] on textarea at bounding box center [349, 323] width 314 height 53
type textarea "**********"
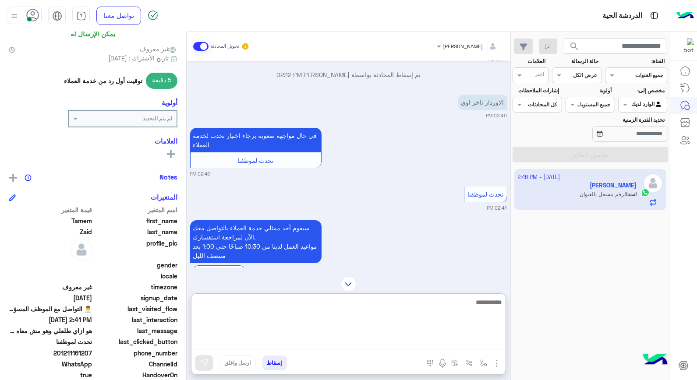
scroll to position [127, 0]
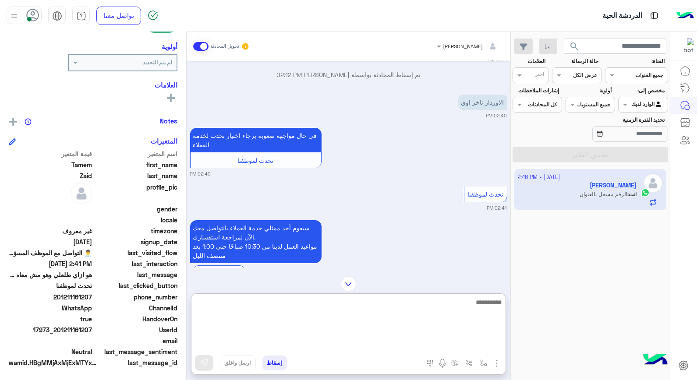
click at [472, 308] on textarea at bounding box center [349, 323] width 314 height 53
type textarea "*******"
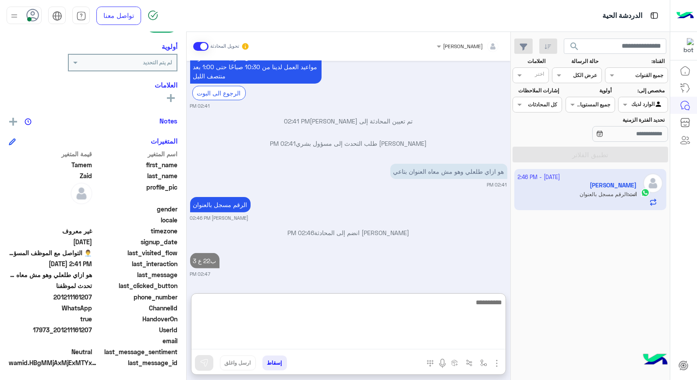
click at [449, 297] on textarea at bounding box center [349, 323] width 314 height 53
type textarea "*******"
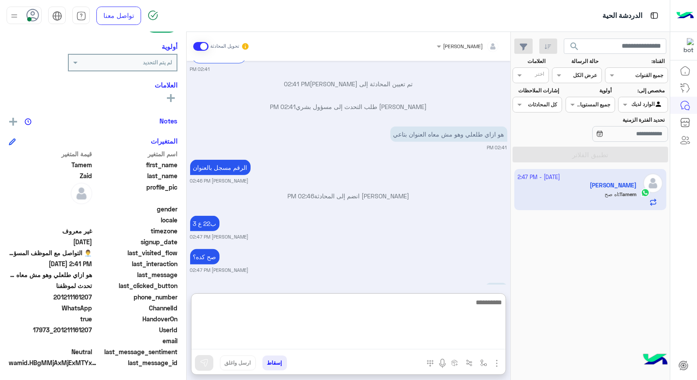
scroll to position [1238, 0]
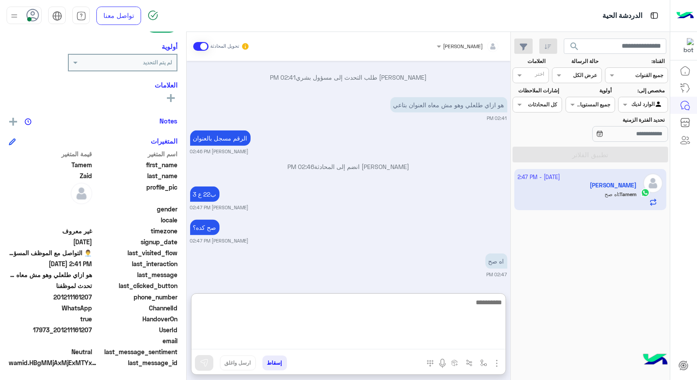
click at [462, 302] on textarea at bounding box center [349, 323] width 314 height 53
type textarea "********"
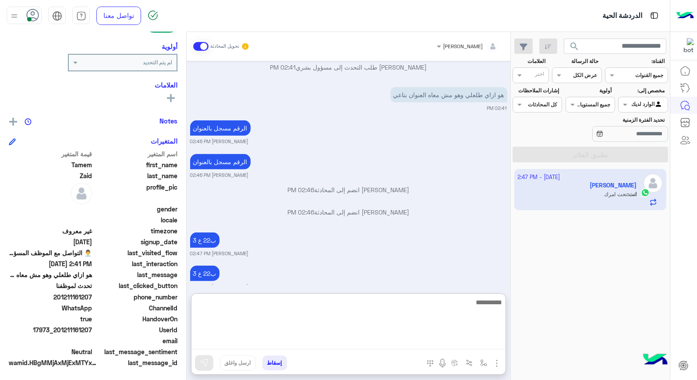
scroll to position [1394, 0]
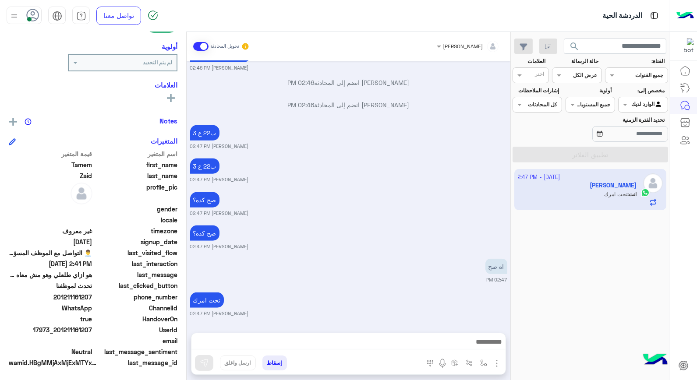
click at [277, 364] on button "إسقاط" at bounding box center [275, 363] width 25 height 15
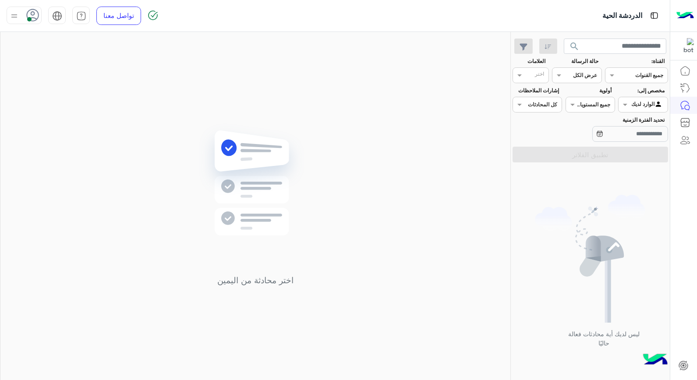
click at [32, 18] on icon at bounding box center [32, 15] width 13 height 13
click at [415, 99] on div "اختر محادثة من اليمين" at bounding box center [255, 208] width 510 height 352
drag, startPoint x: 18, startPoint y: 18, endPoint x: 21, endPoint y: 24, distance: 6.7
click at [18, 18] on img at bounding box center [14, 16] width 11 height 11
drag, startPoint x: 74, startPoint y: 92, endPoint x: 70, endPoint y: 99, distance: 7.5
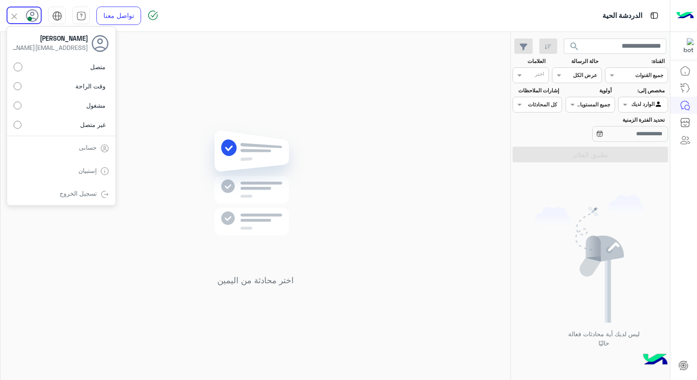
click at [74, 92] on label "وقت الراحة" at bounding box center [62, 86] width 96 height 16
click at [166, 107] on div "اختر محادثة من اليمين" at bounding box center [255, 208] width 510 height 352
click at [31, 19] on span at bounding box center [29, 19] width 4 height 4
click at [86, 71] on label "متصل" at bounding box center [62, 67] width 96 height 16
click at [392, 131] on div "اختر محادثة من اليمين" at bounding box center [255, 208] width 510 height 352
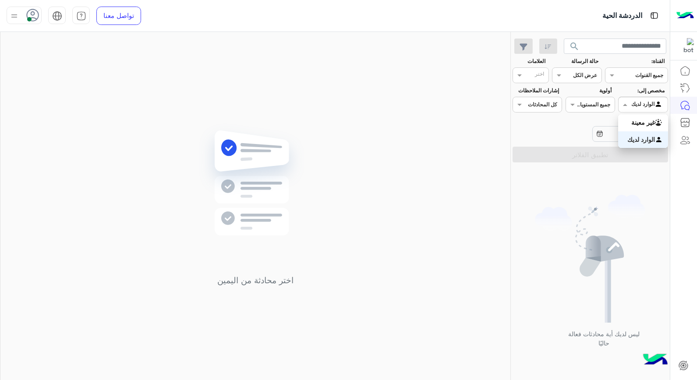
click at [652, 108] on div "الوارد لديك" at bounding box center [648, 104] width 32 height 9
click at [646, 120] on b "غير معينة" at bounding box center [644, 122] width 24 height 7
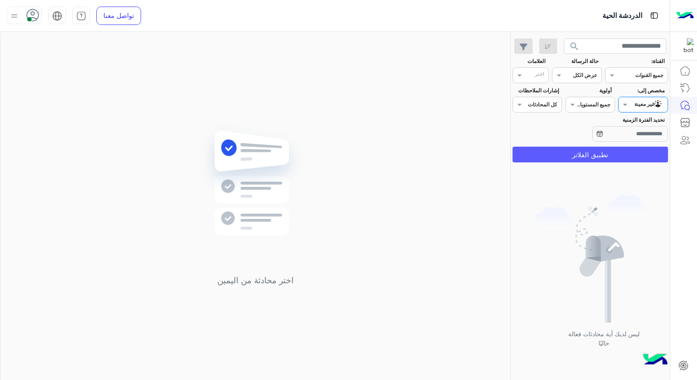
click at [632, 154] on button "تطبيق الفلاتر" at bounding box center [591, 155] width 156 height 16
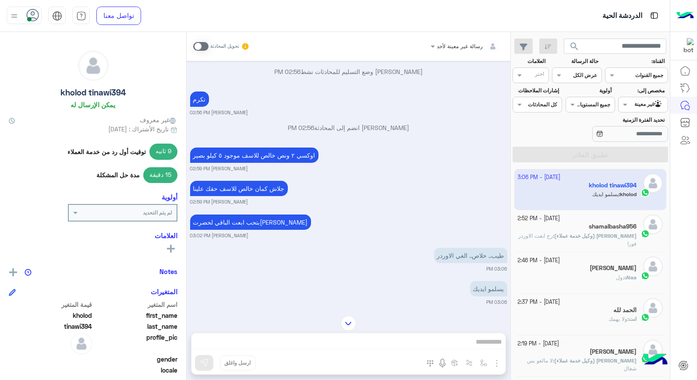
scroll to position [491, 0]
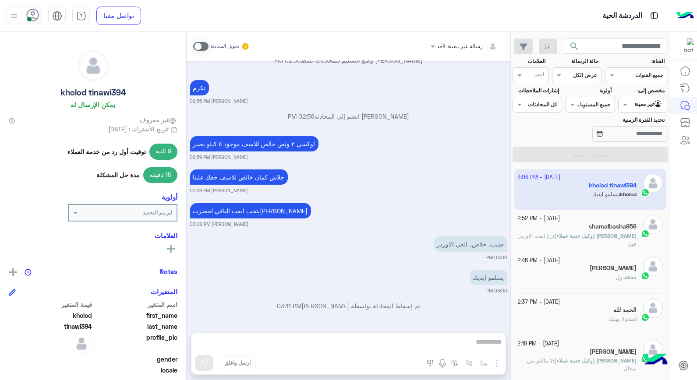
click at [597, 233] on p "بشار قطان (وكيل خدمة عملاء) : رح ابعت الاوردر فورا" at bounding box center [577, 240] width 119 height 16
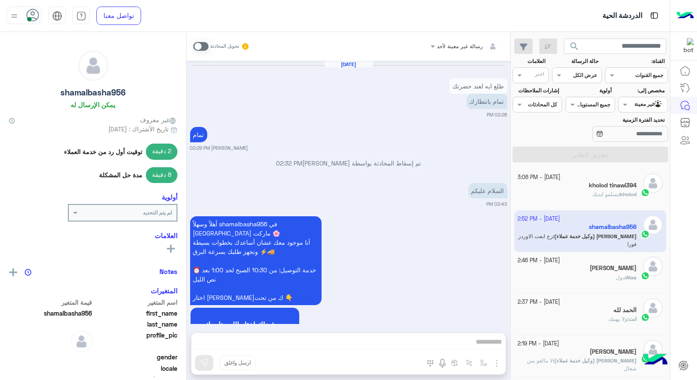
scroll to position [571, 0]
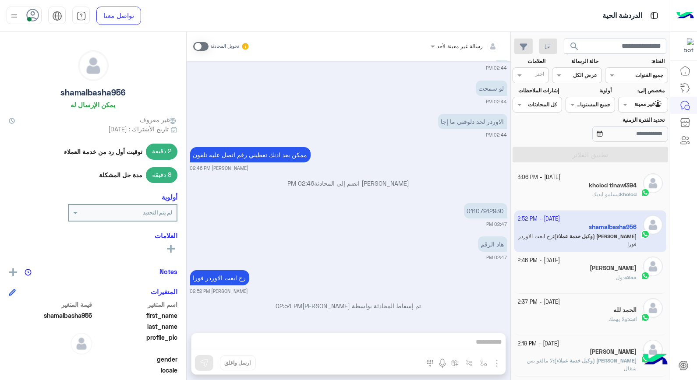
click at [616, 282] on p "Alaa : دول" at bounding box center [626, 278] width 21 height 8
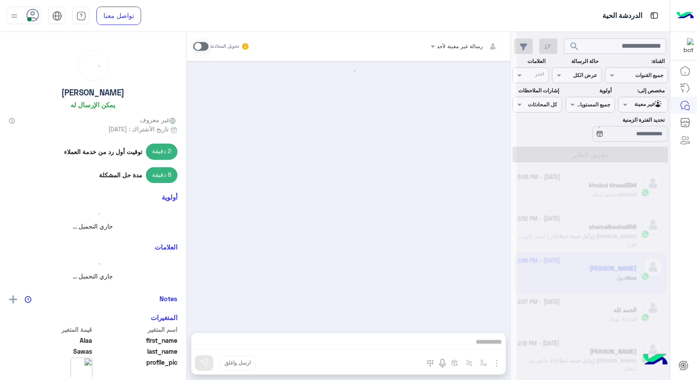
click at [615, 282] on div at bounding box center [593, 194] width 153 height 380
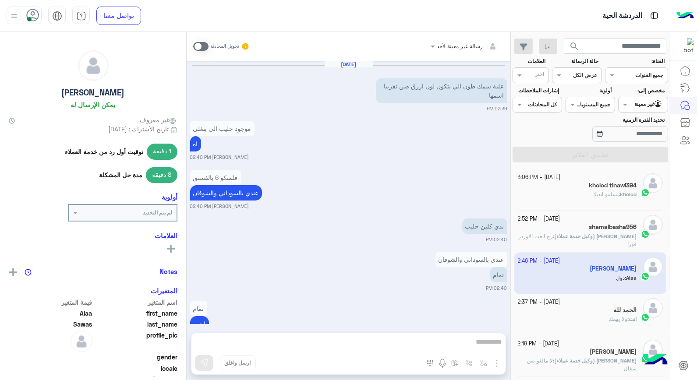
scroll to position [527, 0]
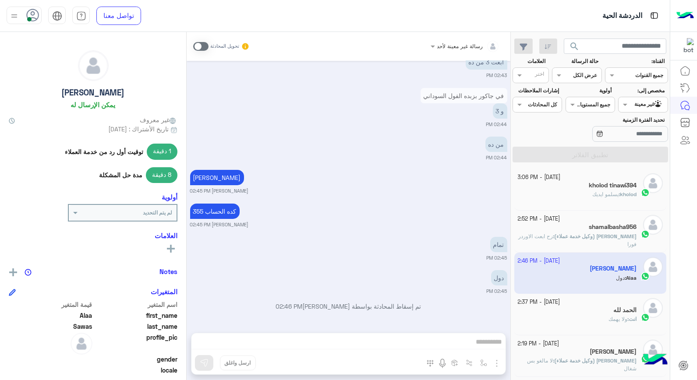
click at [644, 107] on input "text" at bounding box center [653, 104] width 20 height 8
click at [641, 138] on b "الوارد لديك" at bounding box center [642, 139] width 28 height 7
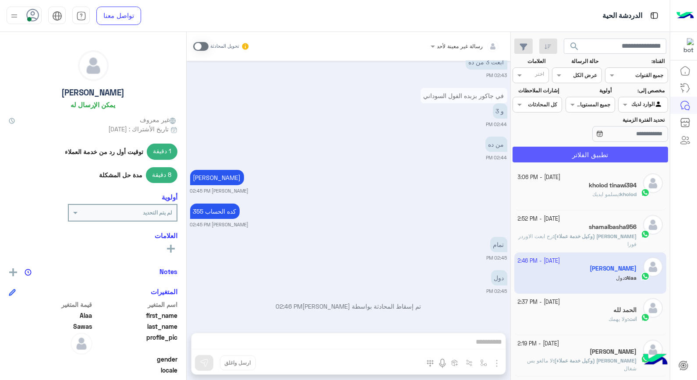
click at [589, 149] on button "تطبيق الفلاتر" at bounding box center [591, 155] width 156 height 16
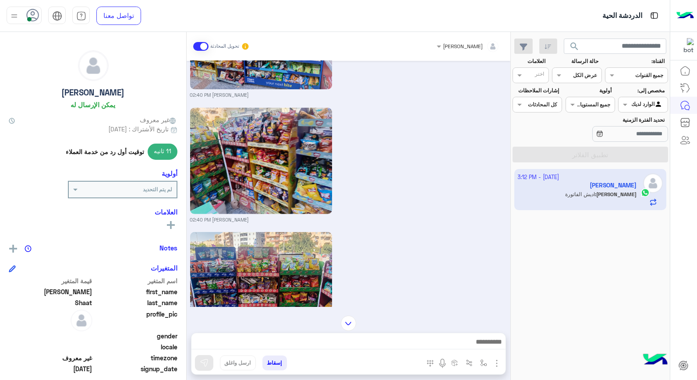
scroll to position [777, 0]
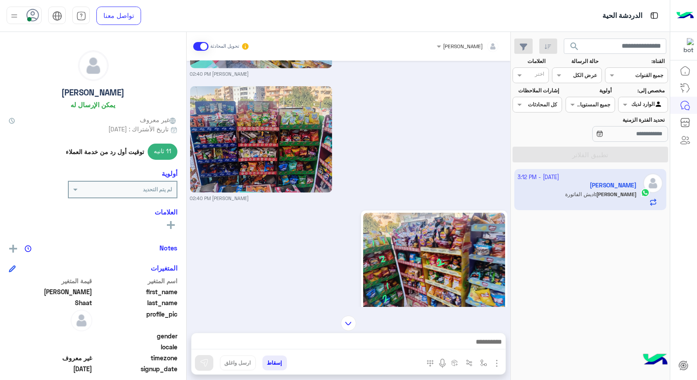
click at [405, 275] on img at bounding box center [434, 266] width 142 height 107
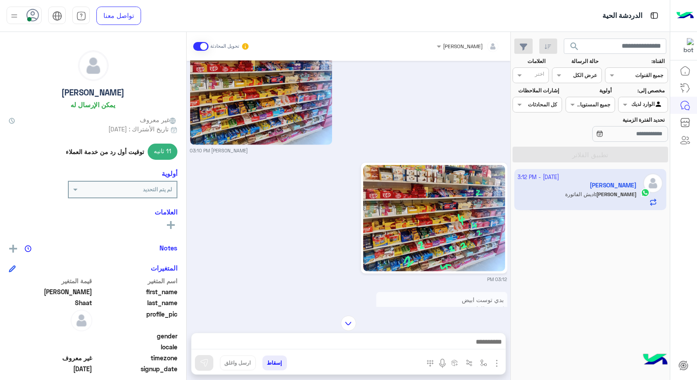
scroll to position [1800, 0]
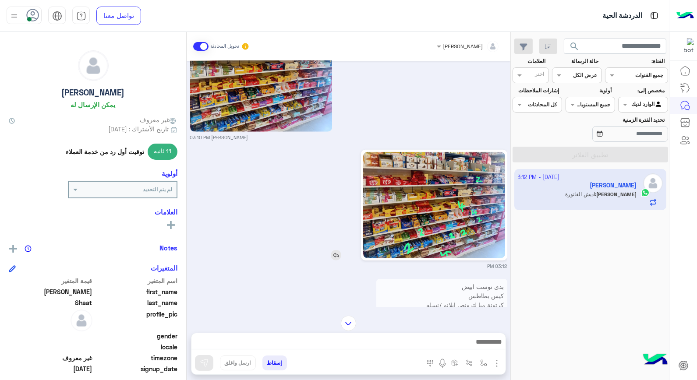
click at [434, 185] on img at bounding box center [434, 205] width 142 height 107
click at [426, 213] on img at bounding box center [434, 205] width 142 height 107
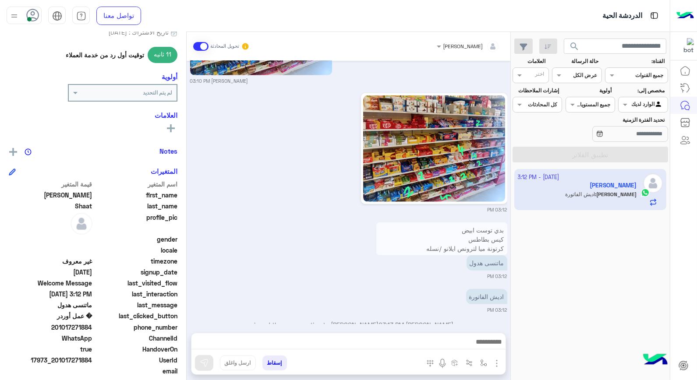
scroll to position [97, 0]
click at [687, 237] on div at bounding box center [684, 221] width 27 height 319
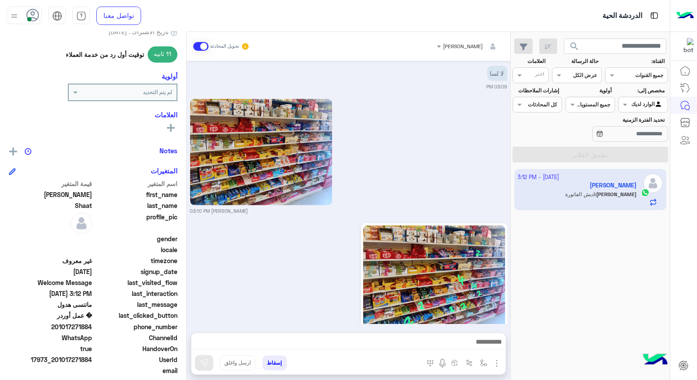
scroll to position [1856, 0]
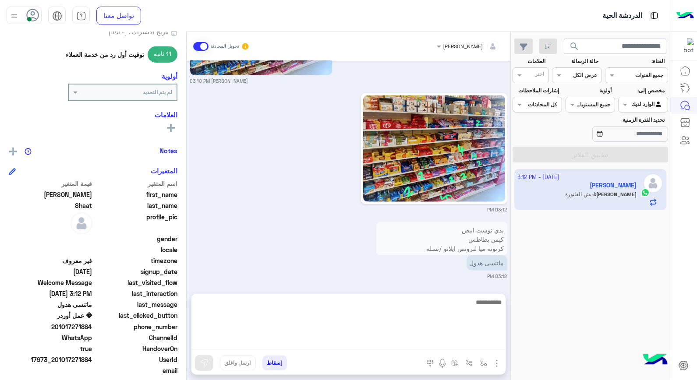
click at [405, 343] on textarea at bounding box center [349, 323] width 314 height 53
type textarea "*****"
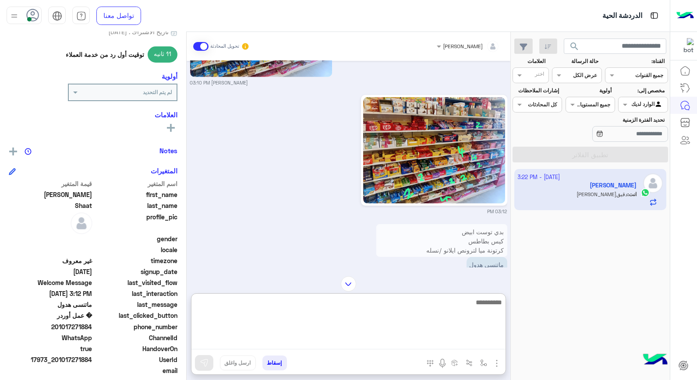
scroll to position [1952, 0]
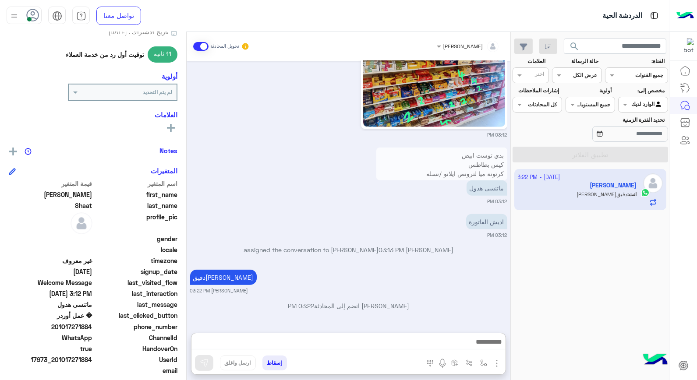
click at [496, 148] on p "بدي توست ابيض كيس بطاطس كرتونة ميا لترونص ايلانو /نسله صورلي شبسي وبسكوتات اخر …" at bounding box center [441, 174] width 131 height 52
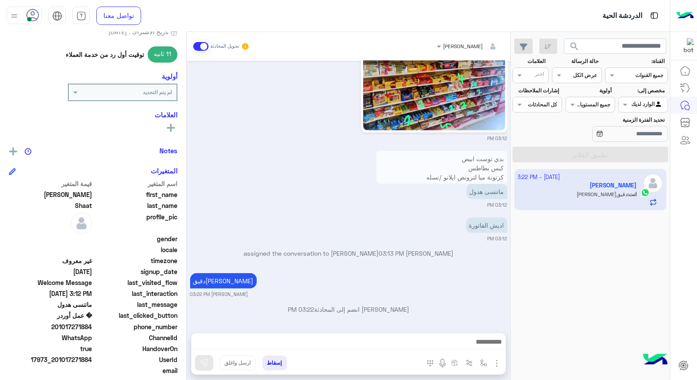
scroll to position [1912, 0]
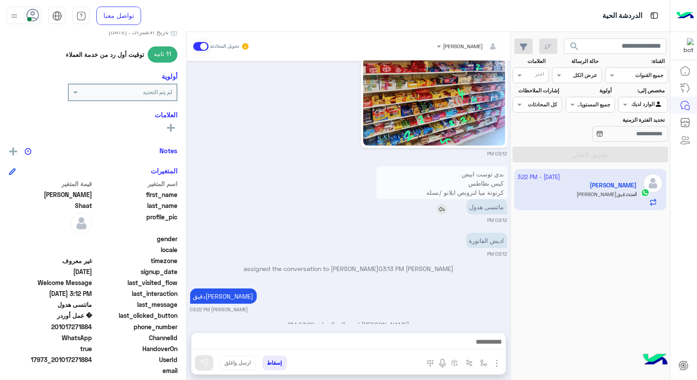
click at [493, 199] on p "ماتنسى هدول" at bounding box center [487, 206] width 41 height 15
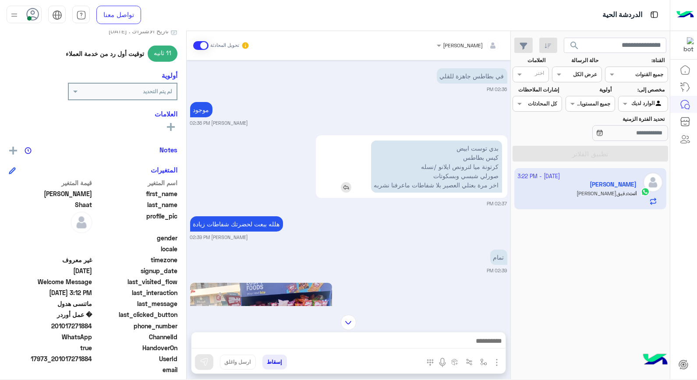
scroll to position [301, 0]
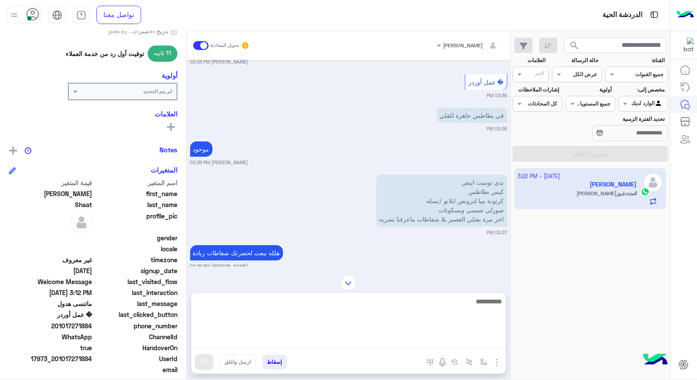
click at [460, 345] on textarea at bounding box center [349, 322] width 314 height 53
type textarea "***"
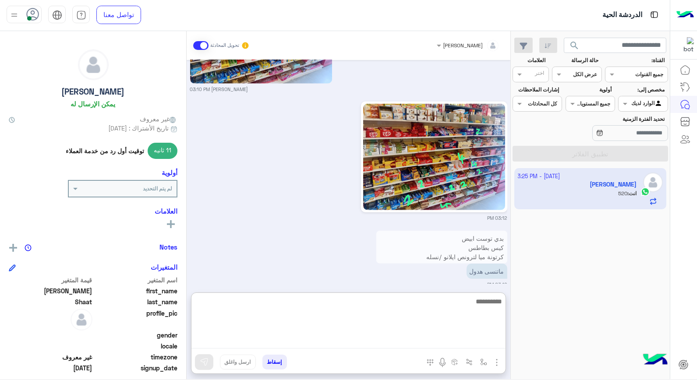
scroll to position [1985, 0]
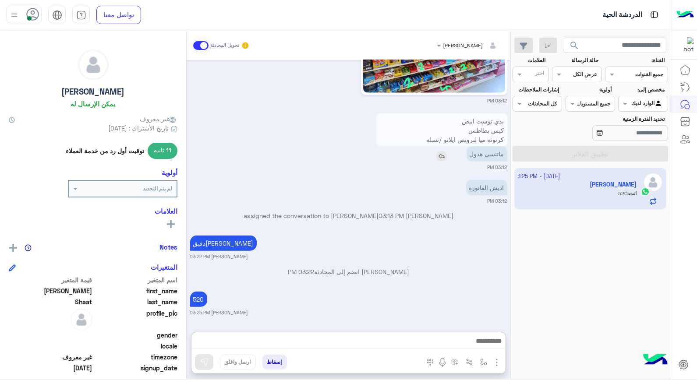
click at [439, 151] on img at bounding box center [442, 156] width 11 height 11
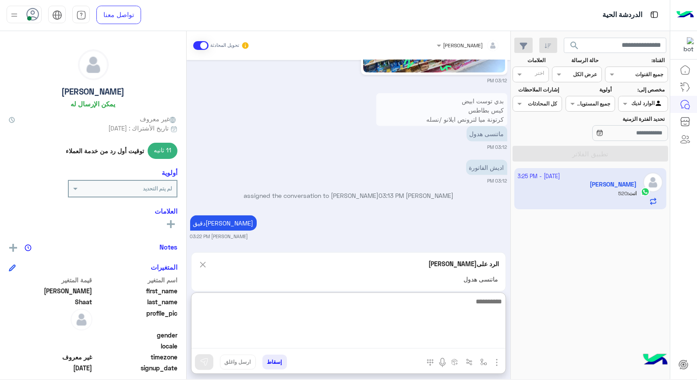
click at [402, 348] on textarea at bounding box center [349, 322] width 314 height 53
click at [419, 309] on textarea at bounding box center [349, 322] width 314 height 53
type textarea "********"
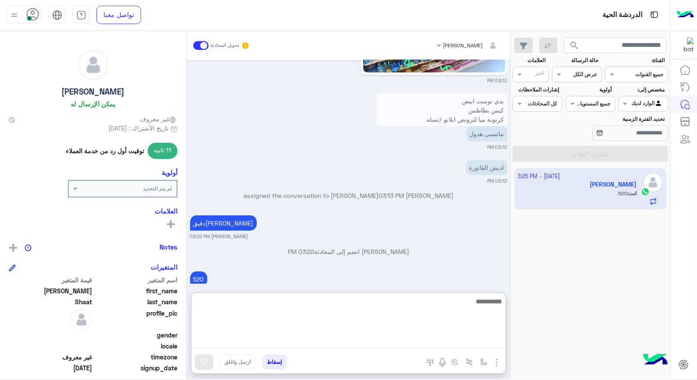
scroll to position [2034, 0]
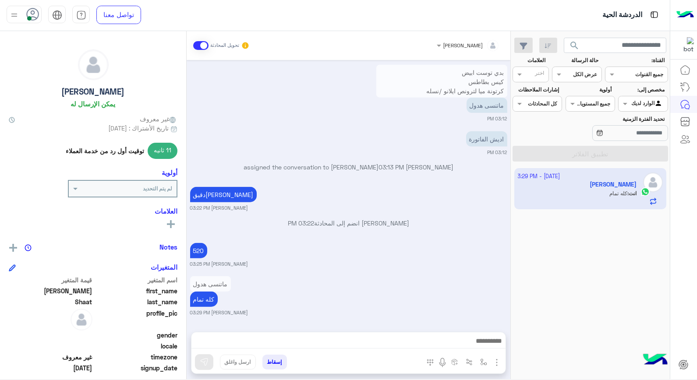
click at [640, 317] on div "2 October - 3:29 PM Sara Shaat انت : كله تمام" at bounding box center [590, 274] width 159 height 218
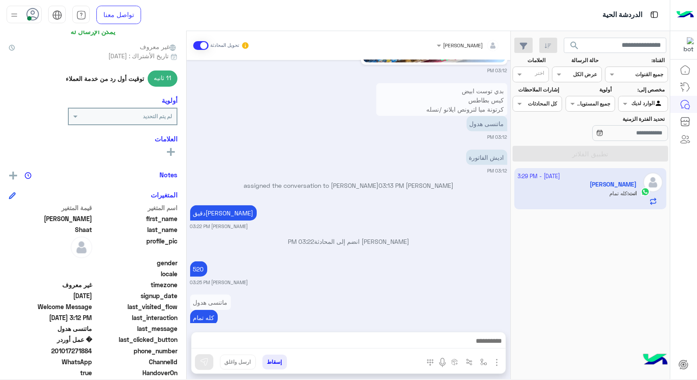
scroll to position [127, 0]
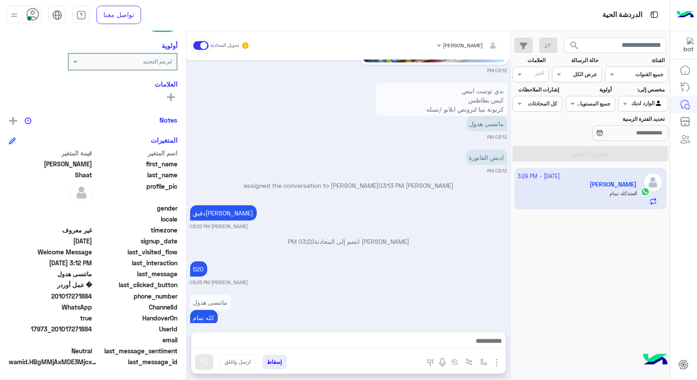
click at [276, 357] on button "إسقاط" at bounding box center [275, 362] width 25 height 15
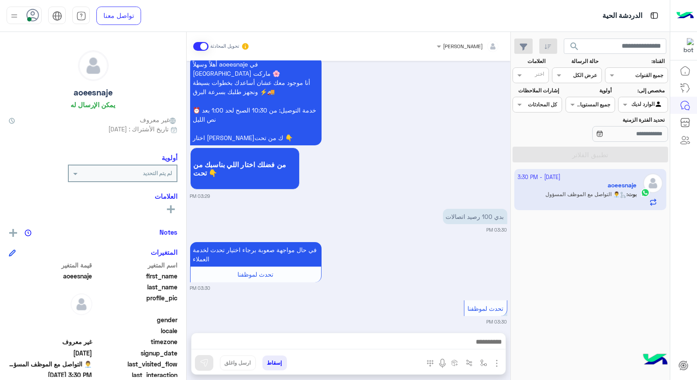
scroll to position [535, 0]
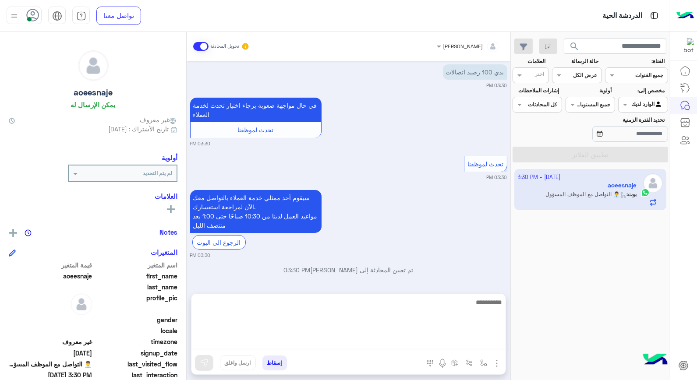
click at [437, 346] on textarea at bounding box center [349, 323] width 314 height 53
type textarea "**********"
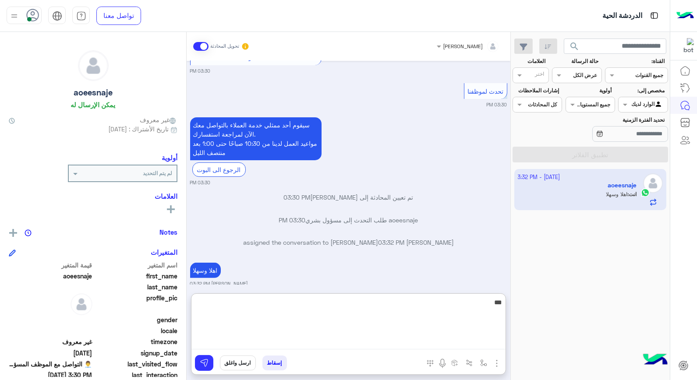
scroll to position [630, 0]
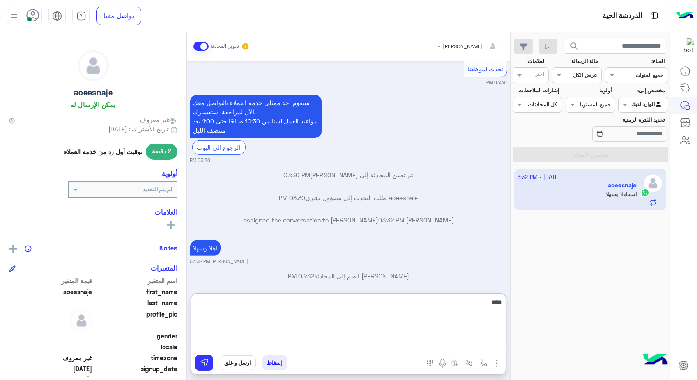
type textarea "*****"
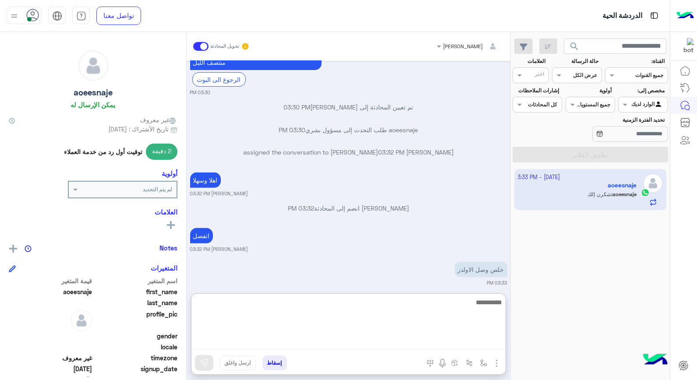
scroll to position [731, 0]
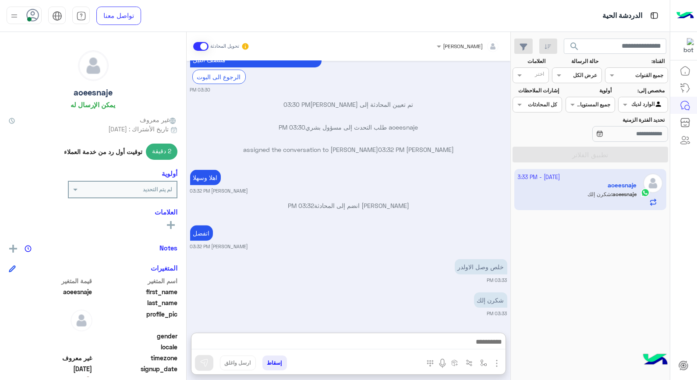
click at [270, 364] on button "إسقاط" at bounding box center [275, 363] width 25 height 15
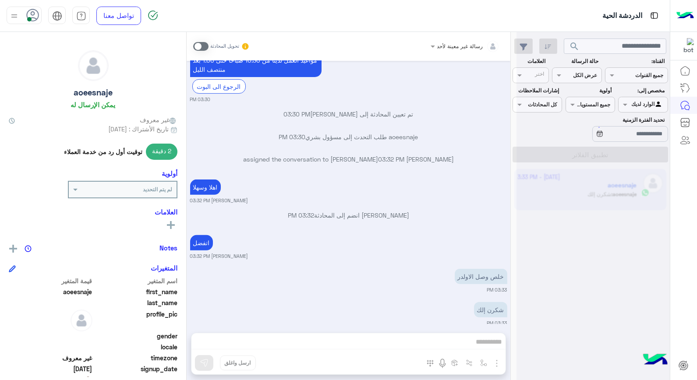
scroll to position [714, 0]
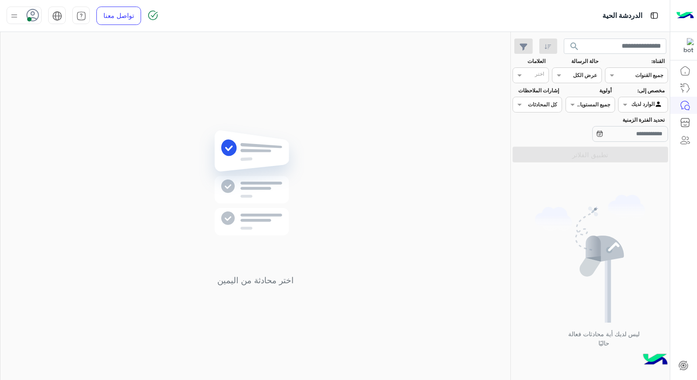
click at [637, 104] on div at bounding box center [643, 103] width 49 height 8
click at [640, 142] on b "الوارد لديك" at bounding box center [642, 139] width 28 height 7
click at [527, 73] on input "text" at bounding box center [535, 76] width 18 height 8
click at [517, 78] on span at bounding box center [518, 75] width 11 height 9
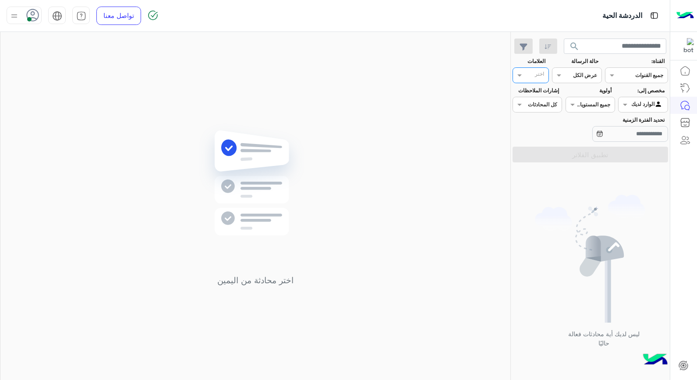
click at [540, 105] on input "text" at bounding box center [547, 104] width 20 height 8
click at [537, 121] on b "كل المحادثات" at bounding box center [551, 122] width 34 height 7
click at [598, 103] on input "text" at bounding box center [600, 104] width 20 height 8
click at [605, 175] on div "عادي" at bounding box center [591, 171] width 50 height 16
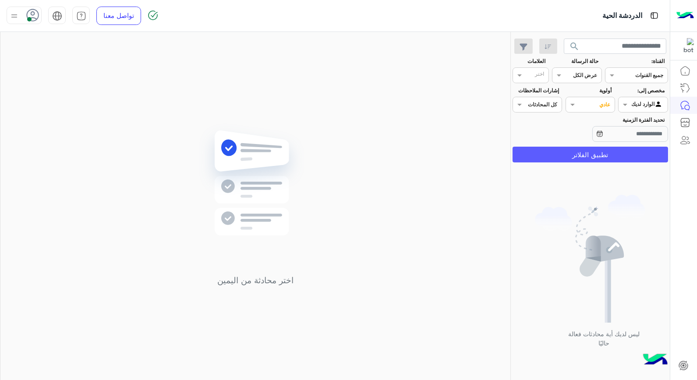
click at [598, 153] on button "تطبيق الفلاتر" at bounding box center [591, 155] width 156 height 16
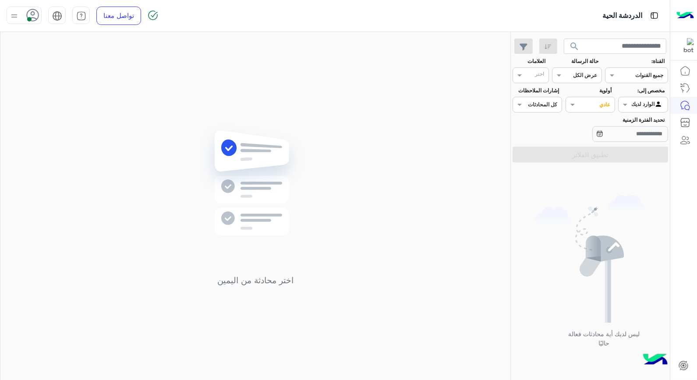
click at [602, 105] on input "text" at bounding box center [600, 104] width 20 height 8
click at [601, 174] on div "عادي" at bounding box center [591, 171] width 50 height 16
click at [408, 210] on div "اختر محادثة من اليمين" at bounding box center [255, 208] width 510 height 352
click at [589, 104] on div at bounding box center [590, 103] width 49 height 8
click at [592, 142] on div "لم يتم التحديد" at bounding box center [591, 139] width 50 height 16
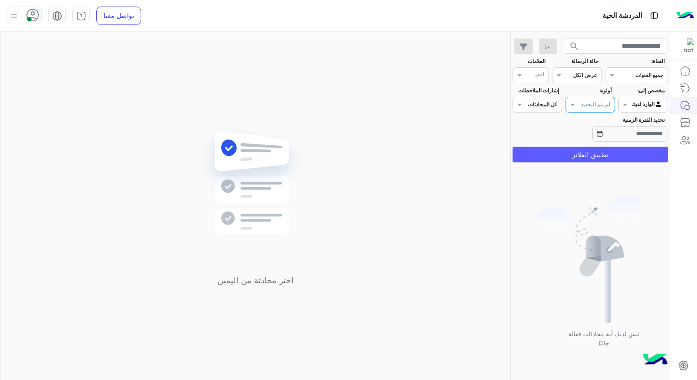
click at [586, 154] on button "تطبيق الفلاتر" at bounding box center [591, 155] width 156 height 16
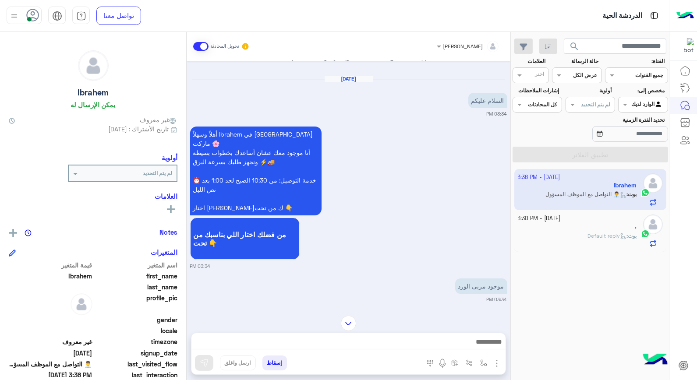
scroll to position [205, 0]
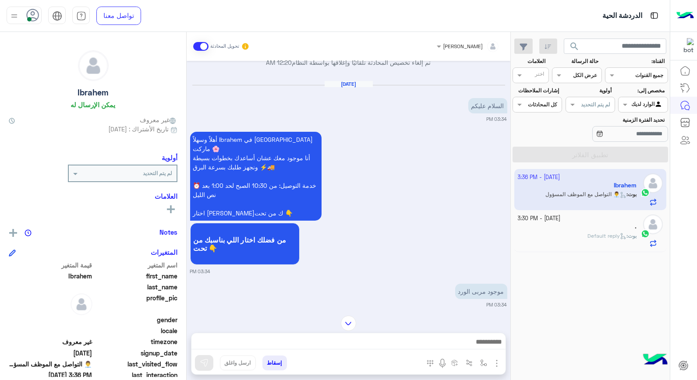
click at [620, 235] on icon at bounding box center [623, 236] width 7 height 7
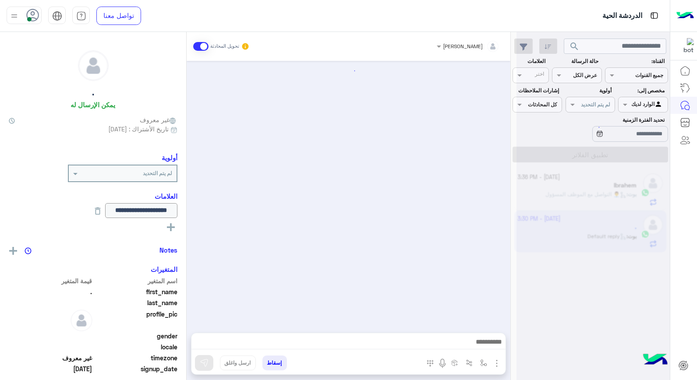
scroll to position [502, 0]
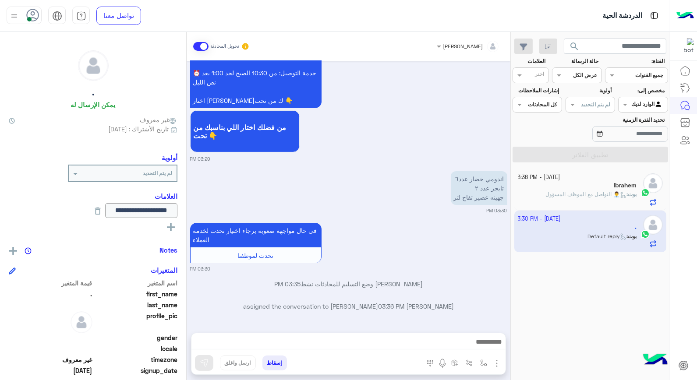
click at [608, 192] on span "👨‍💼 التواصل مع الموظف المسؤول" at bounding box center [586, 194] width 81 height 7
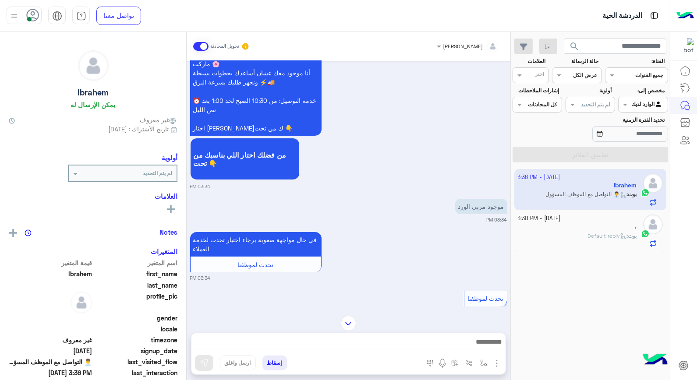
scroll to position [254, 0]
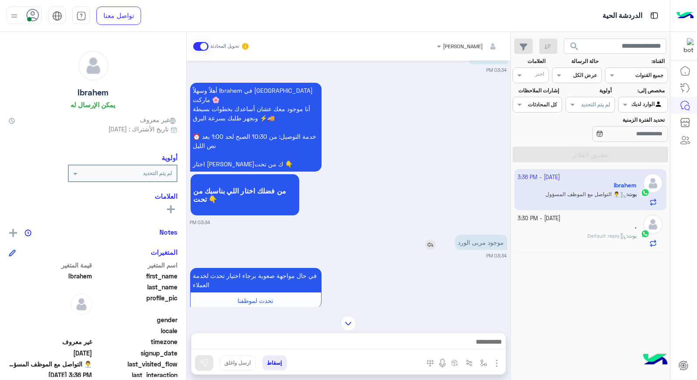
click at [431, 240] on img at bounding box center [430, 245] width 11 height 11
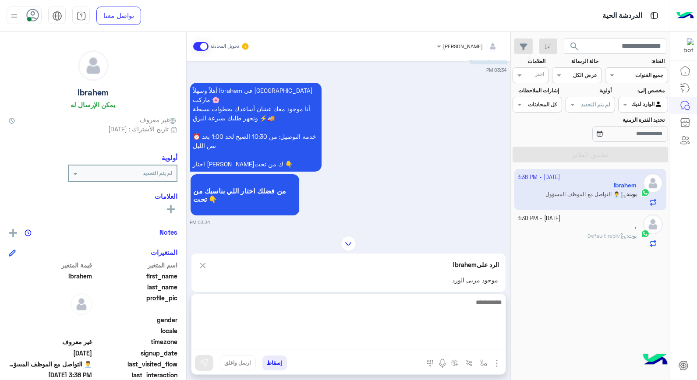
click at [472, 342] on textarea at bounding box center [349, 323] width 314 height 53
type textarea "********"
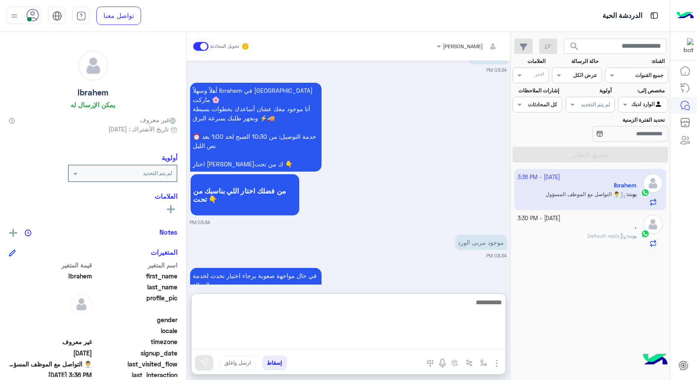
scroll to position [586, 0]
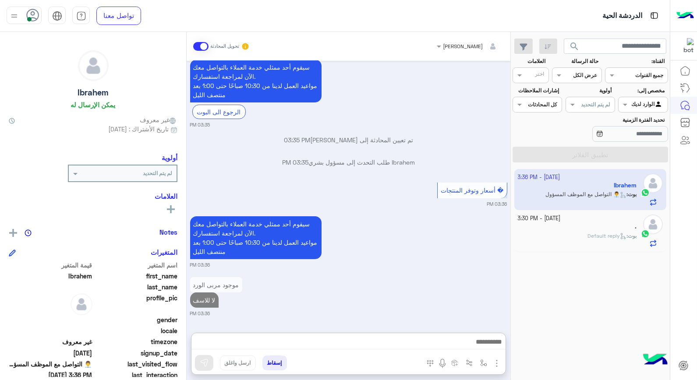
click at [636, 245] on div "بوت : Default reply" at bounding box center [577, 239] width 119 height 15
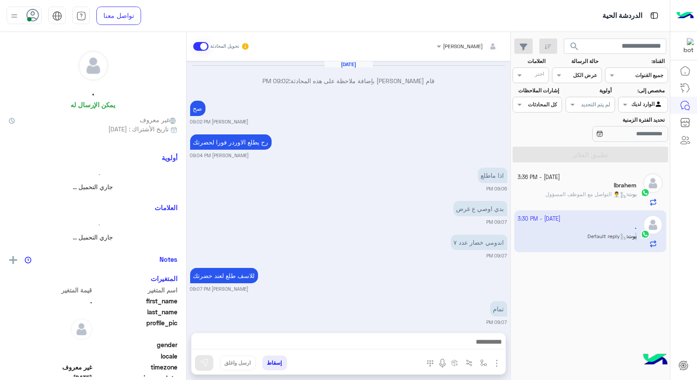
scroll to position [502, 0]
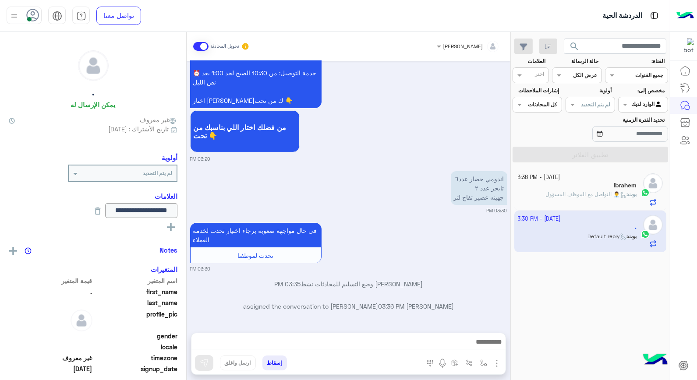
drag, startPoint x: 636, startPoint y: 245, endPoint x: 592, endPoint y: 234, distance: 45.6
click at [592, 232] on app-inbox-user "2 October - 3:30 PM . بوت : Default reply" at bounding box center [591, 231] width 153 height 41
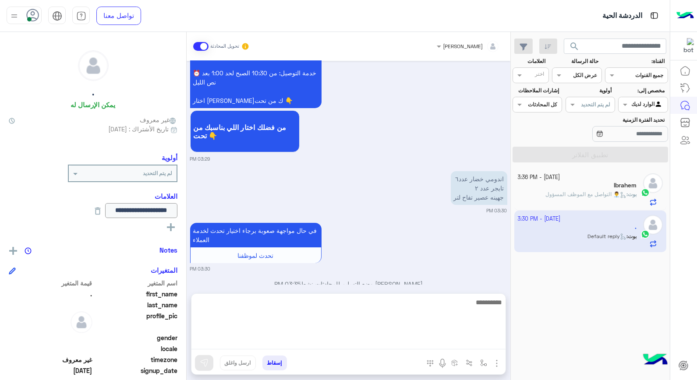
click at [468, 343] on textarea at bounding box center [349, 323] width 314 height 53
type textarea "**********"
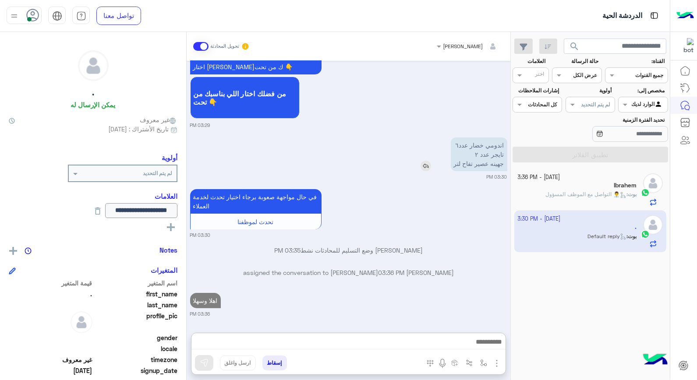
click at [426, 161] on img at bounding box center [426, 166] width 11 height 11
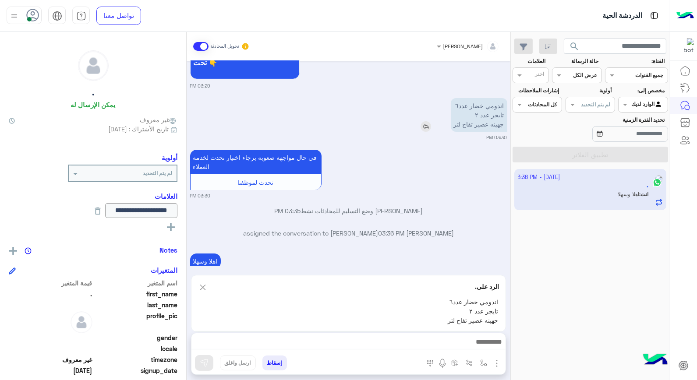
scroll to position [616, 0]
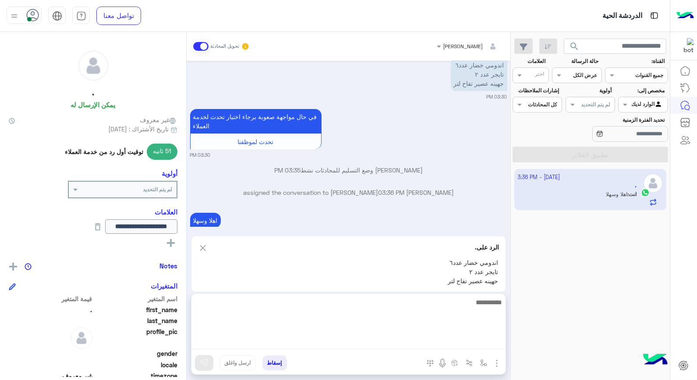
click at [482, 345] on textarea at bounding box center [349, 323] width 314 height 53
type textarea "**********"
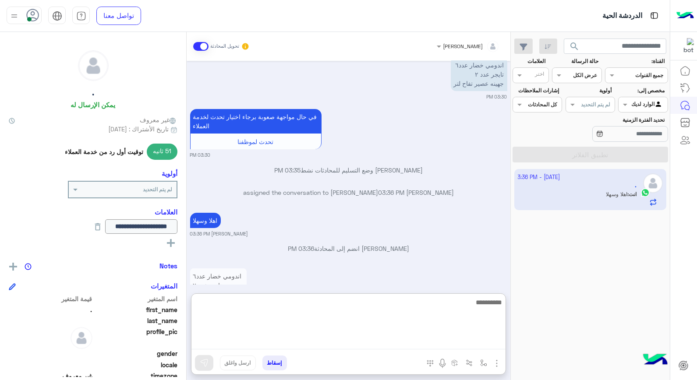
scroll to position [664, 0]
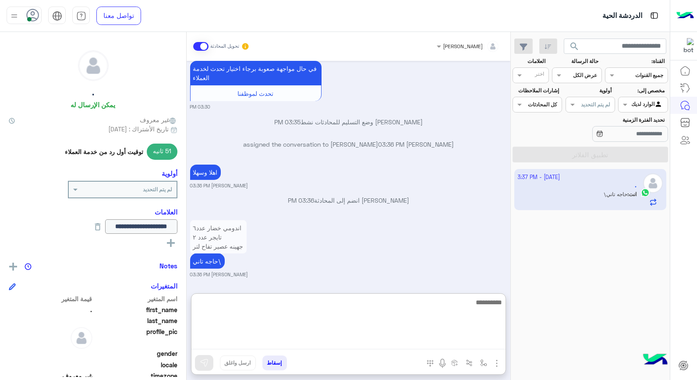
click at [469, 308] on textarea at bounding box center [349, 323] width 314 height 53
type textarea "**********"
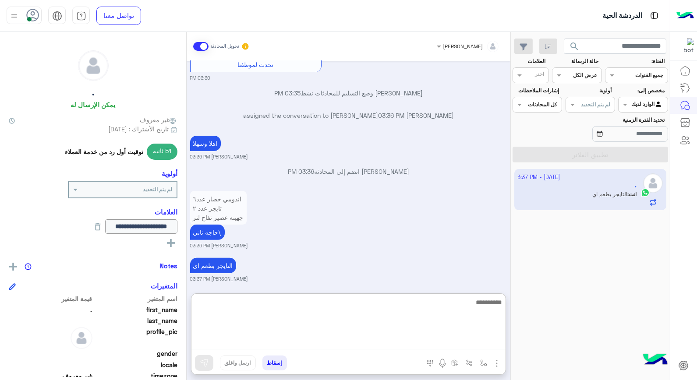
scroll to position [698, 0]
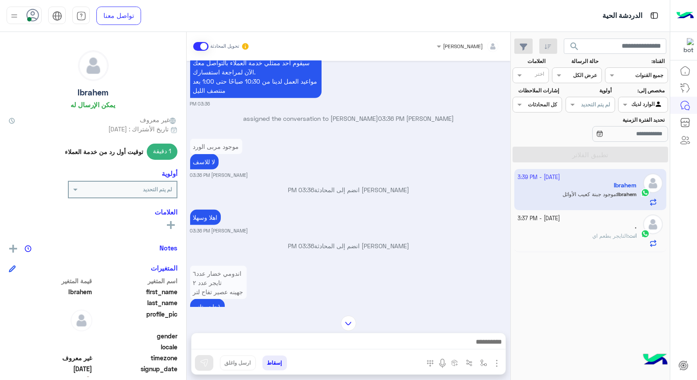
scroll to position [1419, 0]
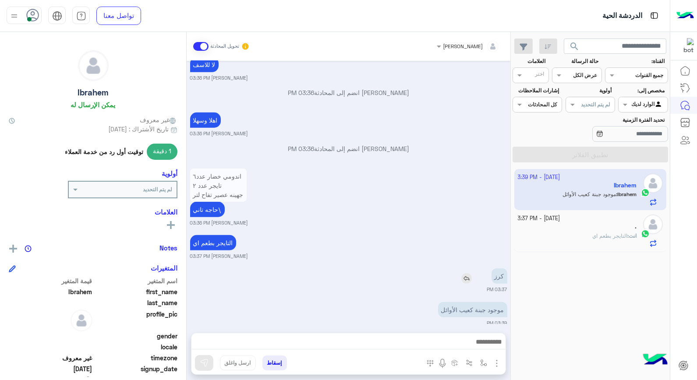
click at [471, 273] on img at bounding box center [467, 278] width 11 height 11
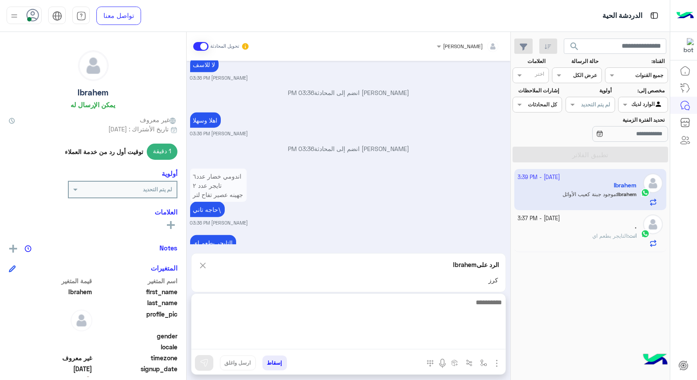
click at [402, 340] on textarea at bounding box center [349, 323] width 314 height 53
type textarea "*****"
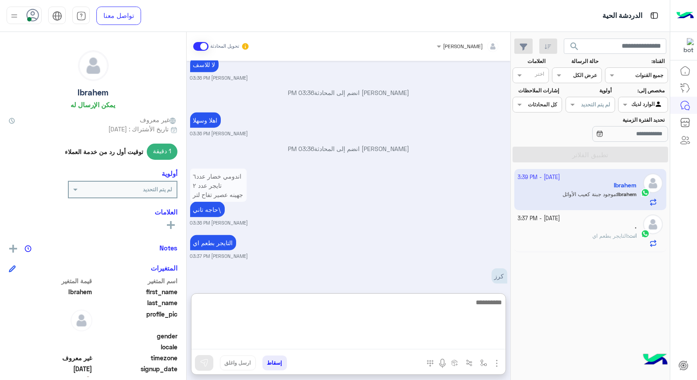
scroll to position [1507, 0]
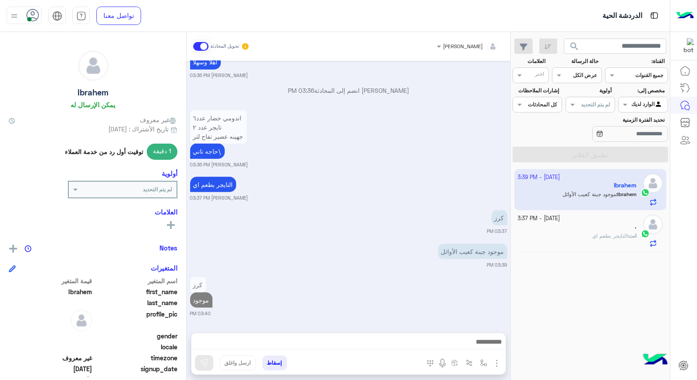
drag, startPoint x: 413, startPoint y: 215, endPoint x: 419, endPoint y: 220, distance: 8.1
click at [415, 217] on div "[DATE] السلام عليكم 12:11 AM تم إعادة توجيه المحادثة. للعودة إلي البوت، أنقر ال…" at bounding box center [349, 192] width 324 height 263
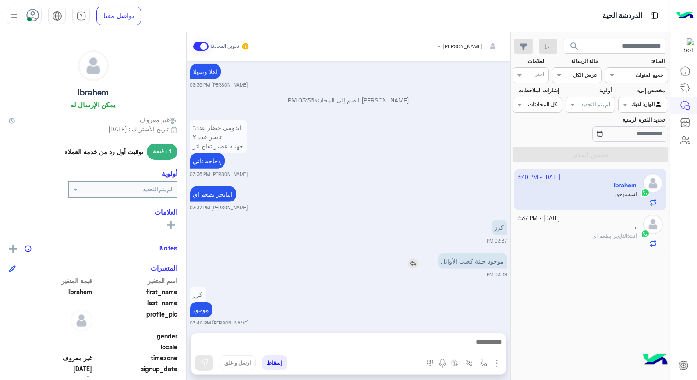
click at [415, 259] on img at bounding box center [413, 264] width 11 height 11
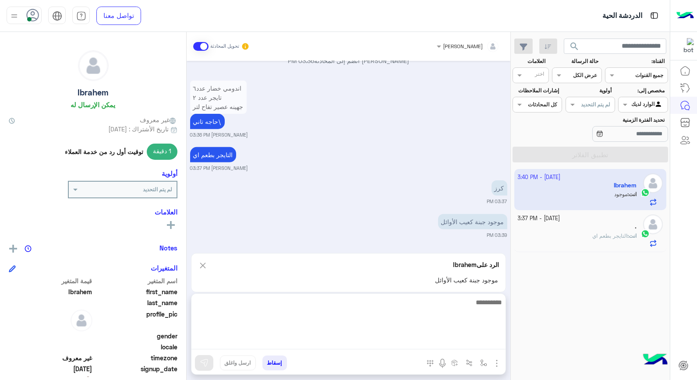
click at [417, 339] on textarea at bounding box center [349, 323] width 314 height 53
type textarea "*****"
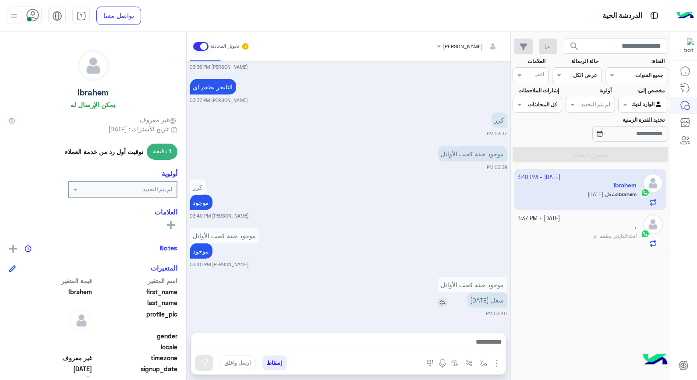
scroll to position [1566, 0]
click at [451, 263] on div "[DATE] السلام عليكم 12:11 AM تم إعادة توجيه المحادثة. للعودة إلي البوت، أنقر ال…" at bounding box center [349, 192] width 324 height 263
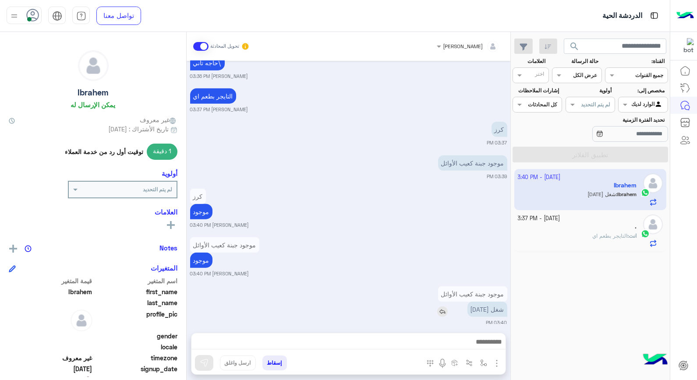
click at [446, 307] on img at bounding box center [442, 312] width 11 height 11
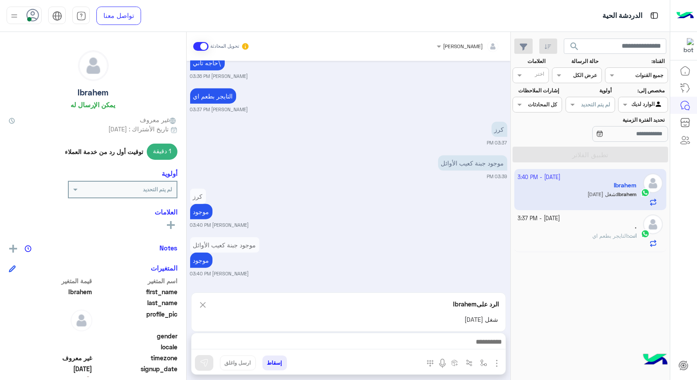
scroll to position [1605, 0]
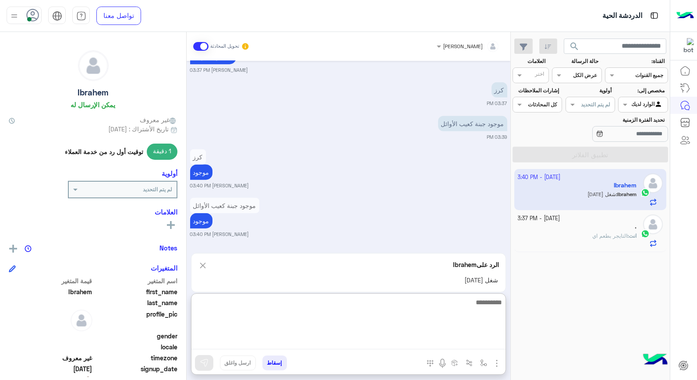
click at [476, 343] on textarea at bounding box center [349, 323] width 314 height 53
type textarea "**"
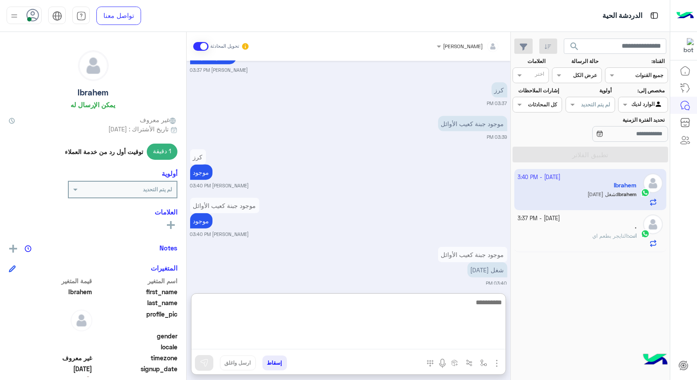
scroll to position [1654, 0]
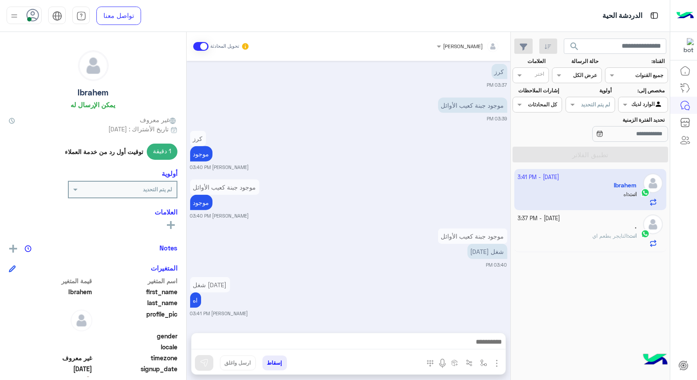
click at [573, 231] on div "." at bounding box center [577, 227] width 119 height 9
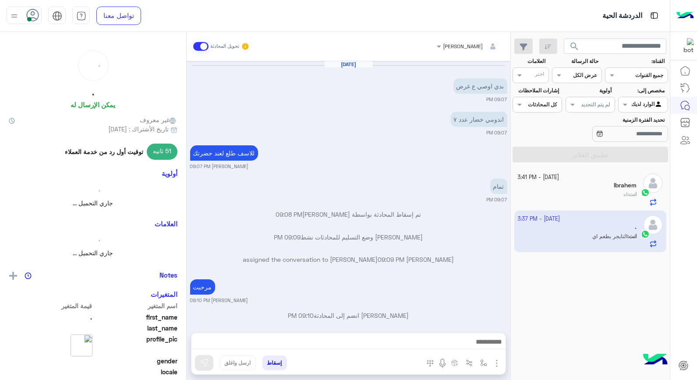
scroll to position [535, 0]
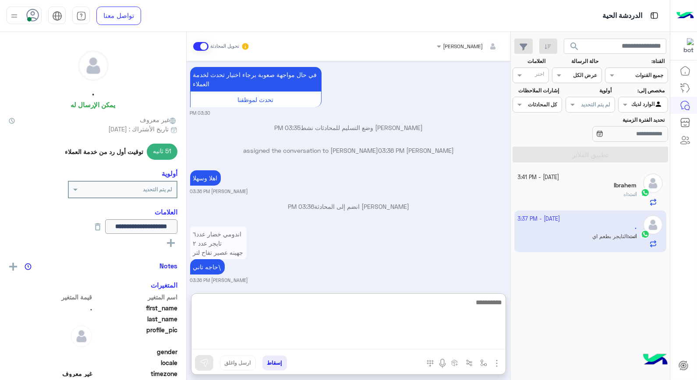
click at [229, 340] on textarea at bounding box center [349, 323] width 314 height 53
type textarea "****"
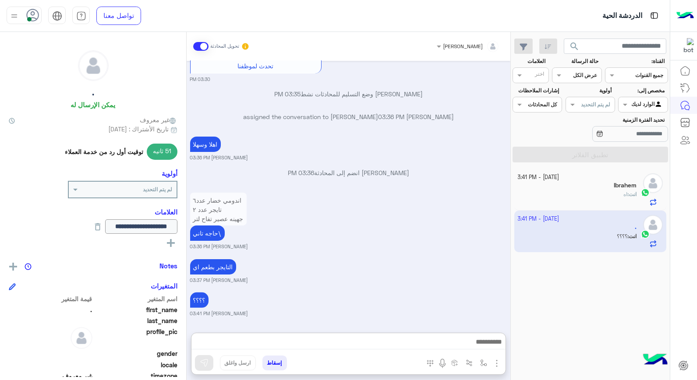
click at [598, 200] on div "انت : اه" at bounding box center [577, 198] width 119 height 15
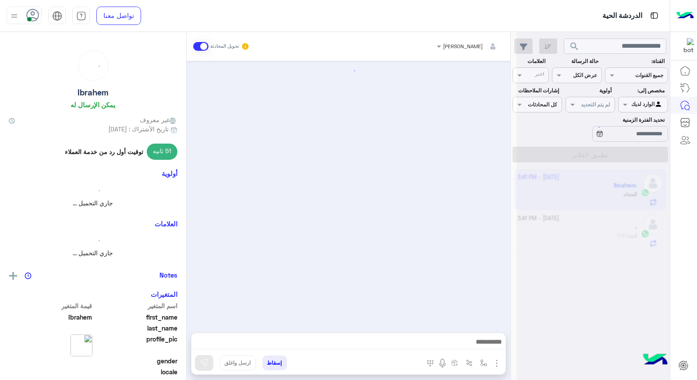
click at [598, 200] on div at bounding box center [593, 194] width 153 height 380
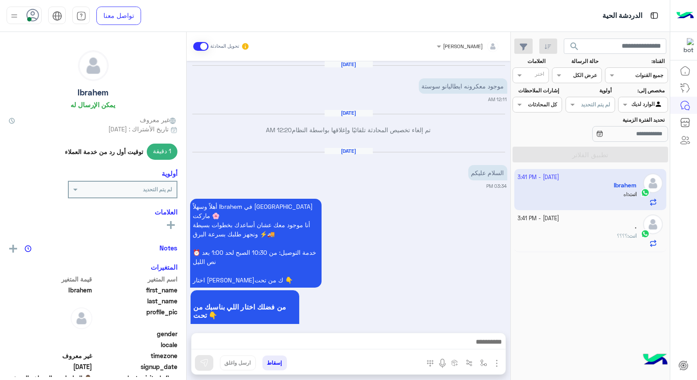
scroll to position [693, 0]
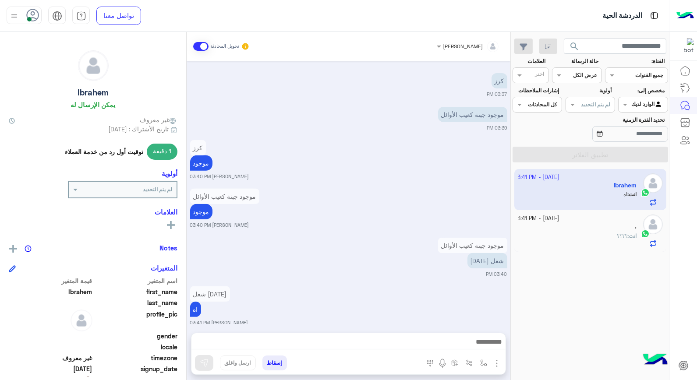
click at [589, 228] on div "." at bounding box center [577, 227] width 119 height 9
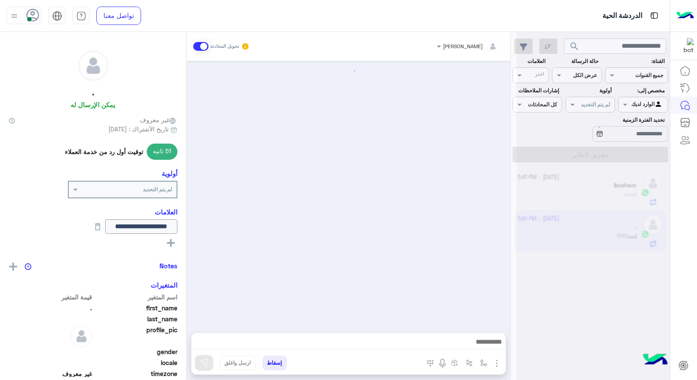
scroll to position [535, 0]
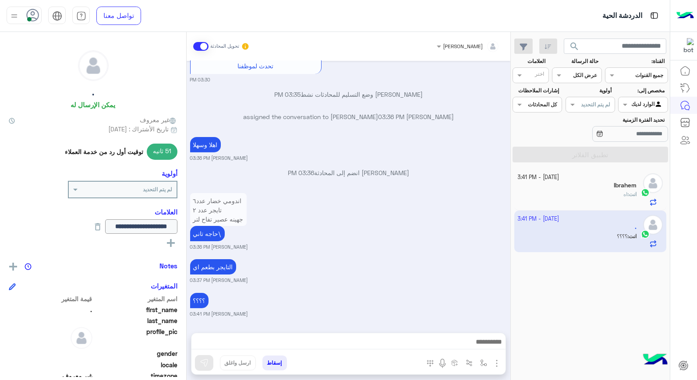
click at [590, 182] on div "Ibrahem" at bounding box center [577, 186] width 119 height 9
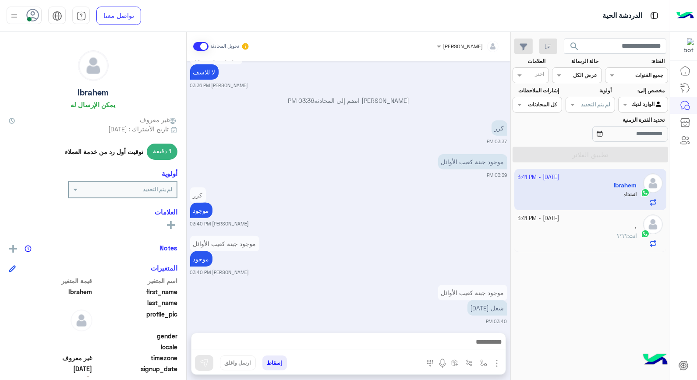
scroll to position [693, 0]
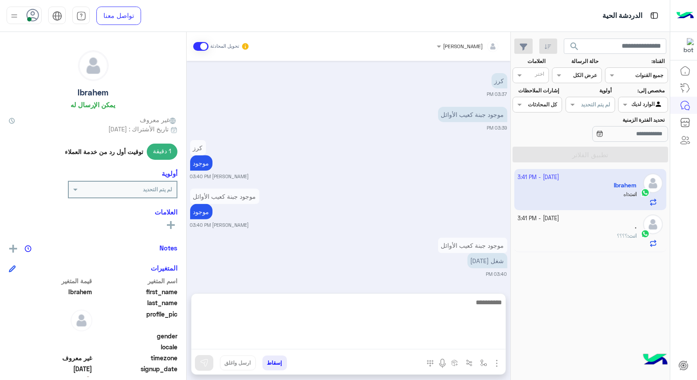
drag, startPoint x: 401, startPoint y: 347, endPoint x: 400, endPoint y: 340, distance: 7.7
click at [402, 346] on textarea at bounding box center [349, 323] width 314 height 53
type textarea "**********"
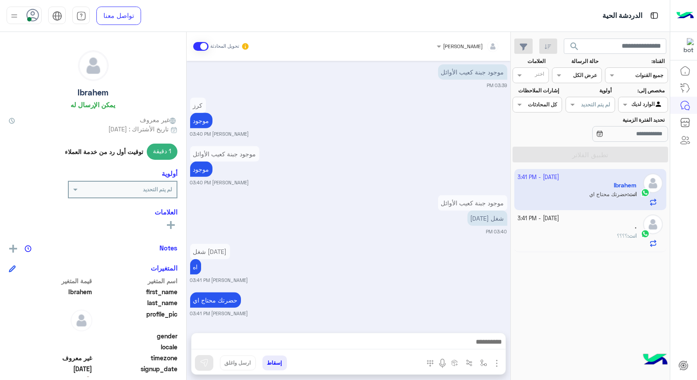
click at [652, 15] on img at bounding box center [654, 15] width 11 height 11
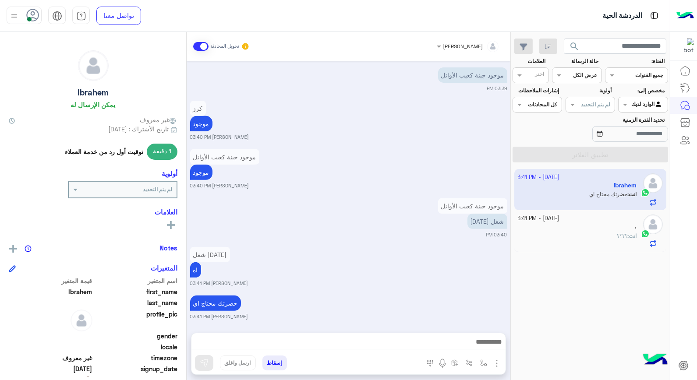
scroll to position [726, 0]
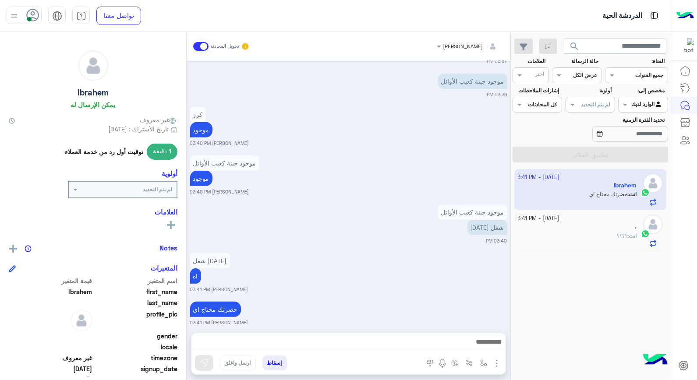
click at [652, 15] on img at bounding box center [654, 15] width 11 height 11
click at [652, 16] on img at bounding box center [654, 15] width 11 height 11
click at [652, 17] on img at bounding box center [654, 15] width 11 height 11
click at [636, 19] on p "الدردشة الحية" at bounding box center [623, 16] width 40 height 12
click at [647, 18] on div "الدردشة الحية" at bounding box center [447, 16] width 447 height 32
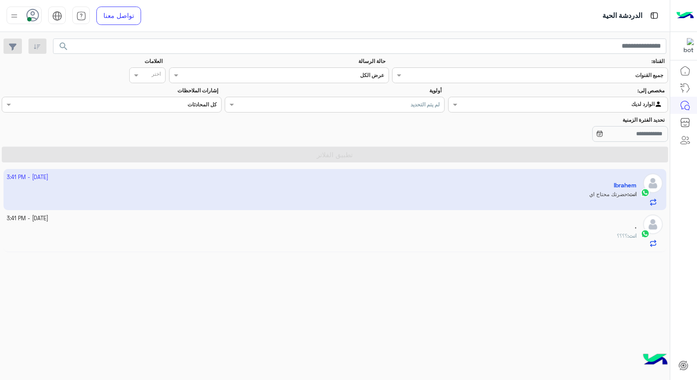
click at [337, 220] on mat-drawer-container "search القناة: القناه جميع القنوات حالة الرسالة القناه عرض الكل العلامات اختر م…" at bounding box center [335, 208] width 670 height 352
click at [375, 239] on div "انت : ؟؟؟؟" at bounding box center [322, 239] width 630 height 15
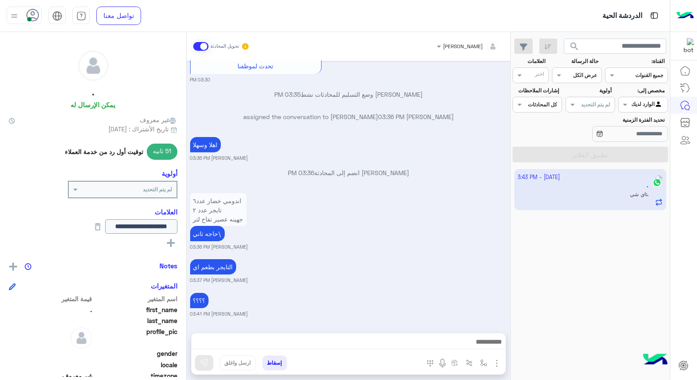
scroll to position [584, 0]
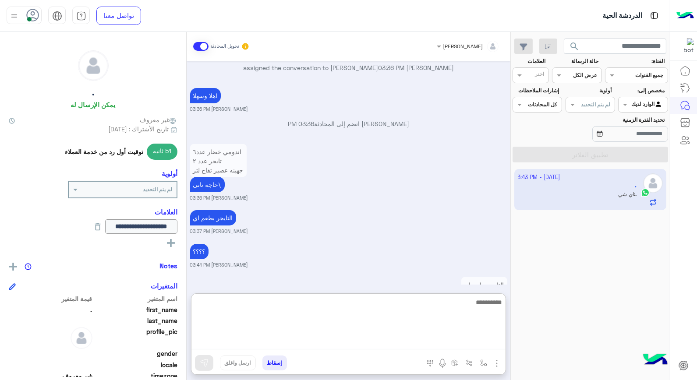
click at [411, 344] on textarea at bounding box center [349, 323] width 314 height 53
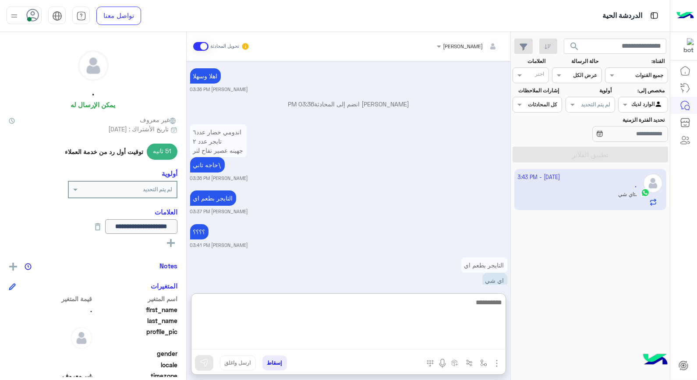
scroll to position [624, 0]
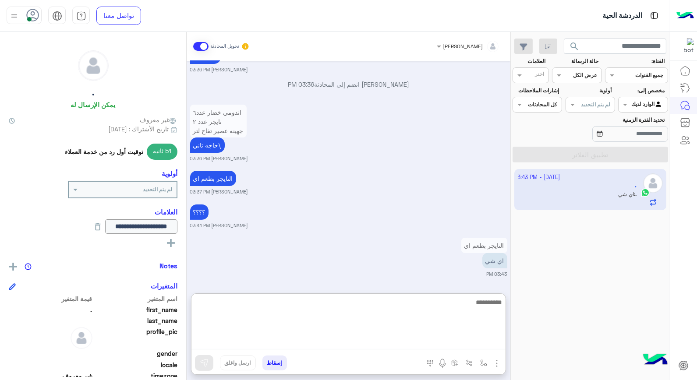
click at [465, 307] on textarea at bounding box center [349, 323] width 314 height 53
type textarea "****"
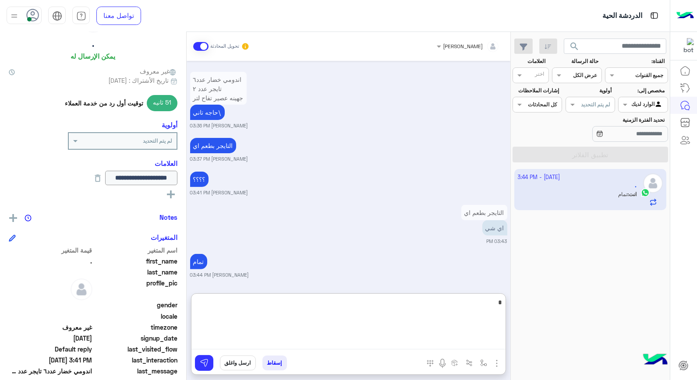
scroll to position [145, 0]
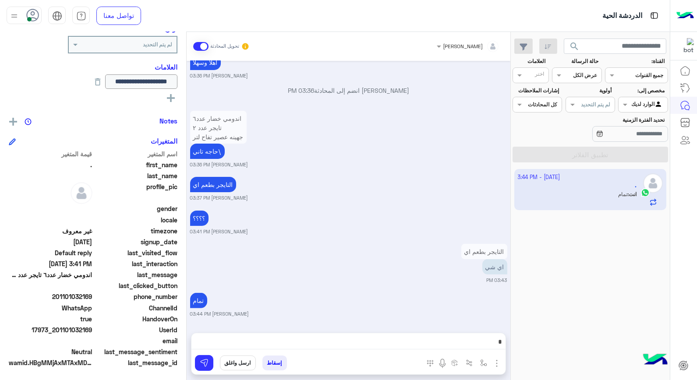
click at [238, 361] on button "ارسل واغلق" at bounding box center [238, 363] width 36 height 15
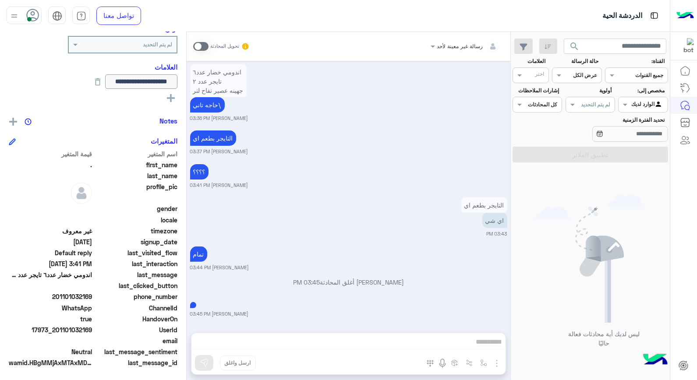
scroll to position [168, 0]
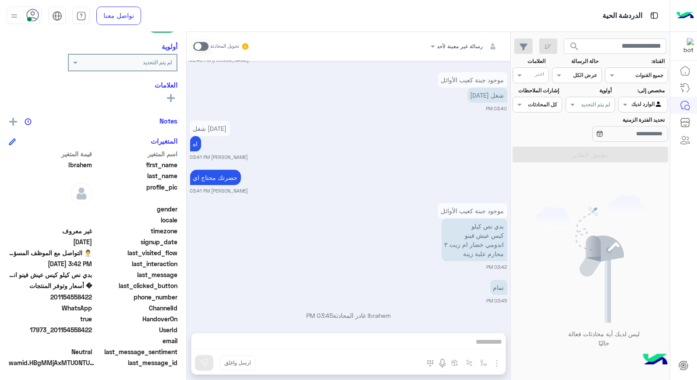
scroll to position [830, 0]
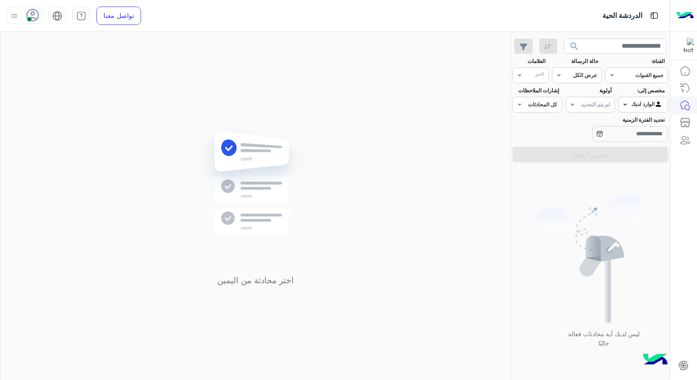
drag, startPoint x: 628, startPoint y: 103, endPoint x: 627, endPoint y: 110, distance: 7.1
click at [628, 103] on span at bounding box center [624, 104] width 11 height 9
click at [632, 142] on b "غير معينة" at bounding box center [644, 138] width 24 height 7
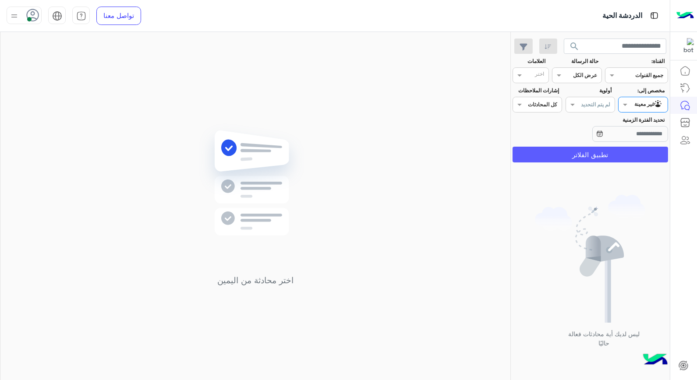
click at [598, 155] on button "تطبيق الفلاتر" at bounding box center [591, 155] width 156 height 16
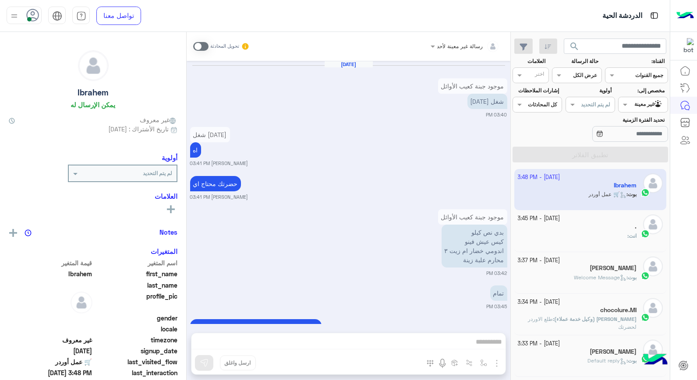
scroll to position [728, 0]
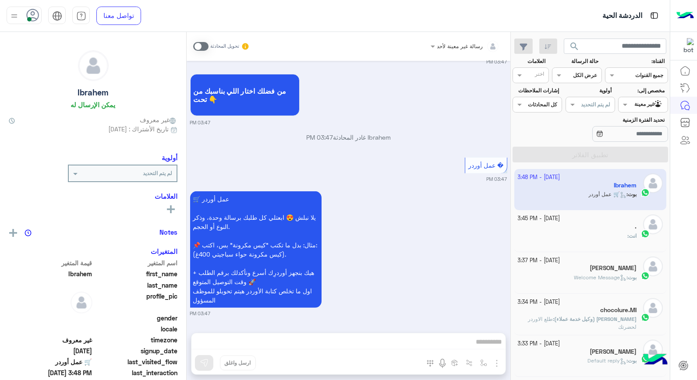
click at [551, 191] on app-inbox-user "[DATE] - 3:48 PM [PERSON_NAME] : 🛒 عمل أوردر" at bounding box center [591, 189] width 153 height 41
click at [200, 47] on span at bounding box center [200, 46] width 15 height 9
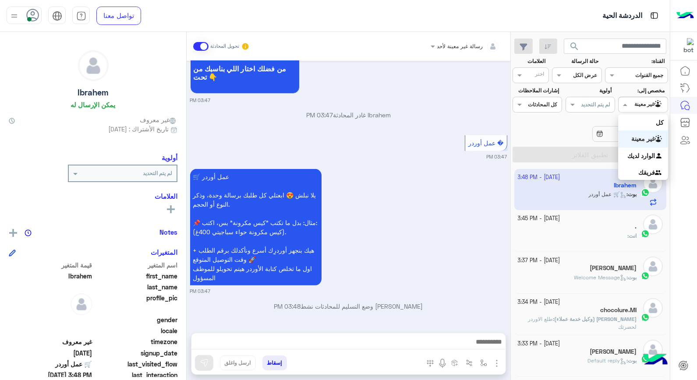
click at [641, 104] on div at bounding box center [643, 103] width 49 height 8
click at [637, 152] on b "الوارد لديك" at bounding box center [642, 155] width 28 height 7
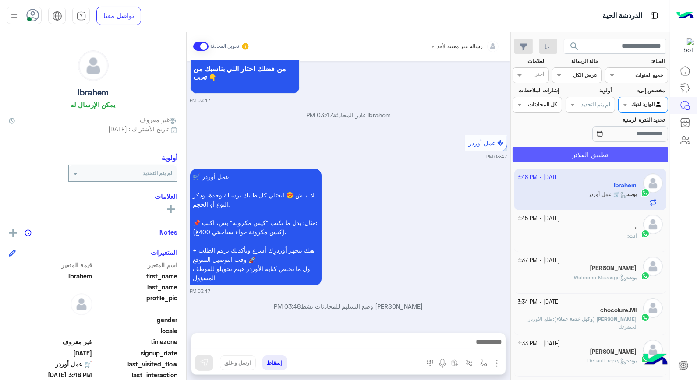
click at [606, 157] on button "تطبيق الفلاتر" at bounding box center [591, 155] width 156 height 16
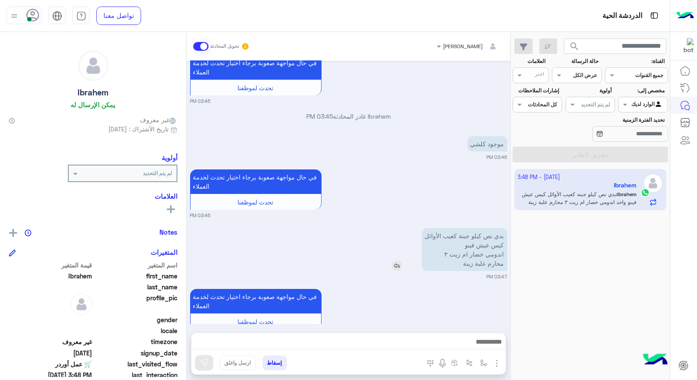
scroll to position [763, 0]
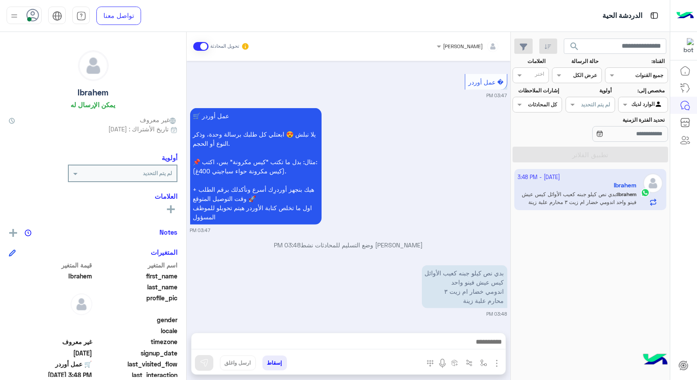
click at [396, 266] on div "بدي نص كيلو جبنه كعيب الأوائل كيس عيش فينو واحد اندومي خضار ام زيت ٣ محارم علبة…" at bounding box center [439, 287] width 135 height 43
click at [396, 300] on img at bounding box center [397, 303] width 11 height 11
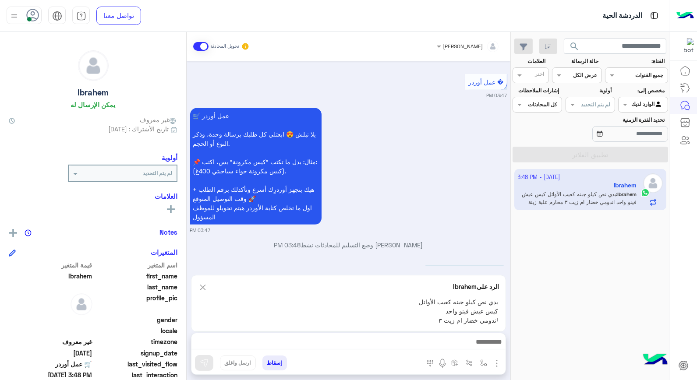
click at [432, 335] on div at bounding box center [349, 345] width 314 height 22
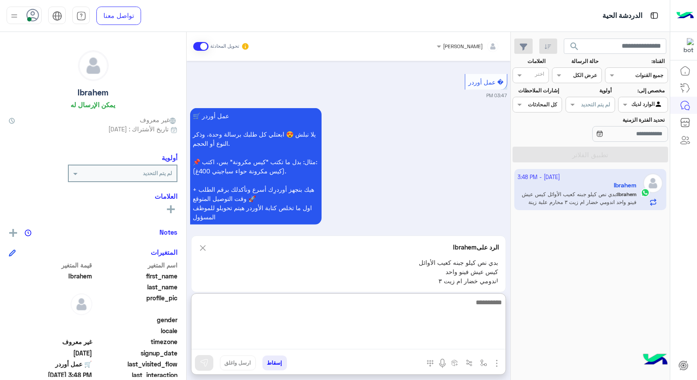
click at [474, 343] on textarea at bounding box center [349, 323] width 314 height 53
type textarea "*********"
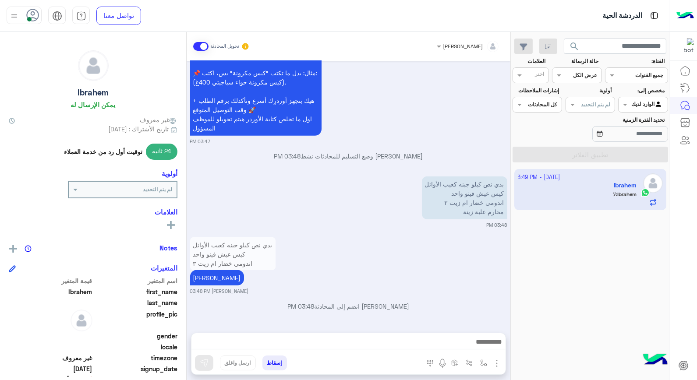
scroll to position [886, 0]
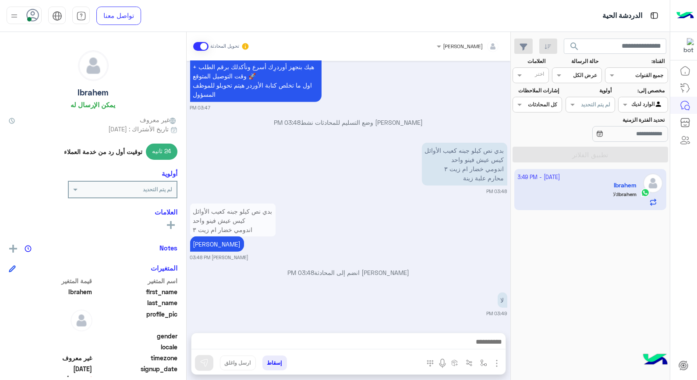
drag, startPoint x: 283, startPoint y: 401, endPoint x: 576, endPoint y: 303, distance: 309.4
click at [576, 303] on div "[DATE] - 3:49 PM Ibrahem Ibrahem : لا" at bounding box center [590, 275] width 159 height 218
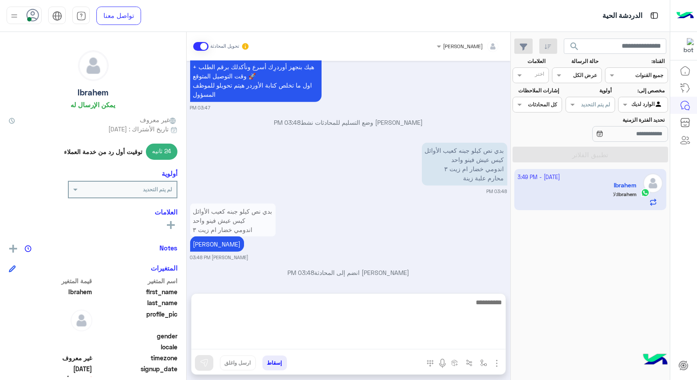
click at [434, 341] on textarea at bounding box center [349, 323] width 314 height 53
type textarea "**********"
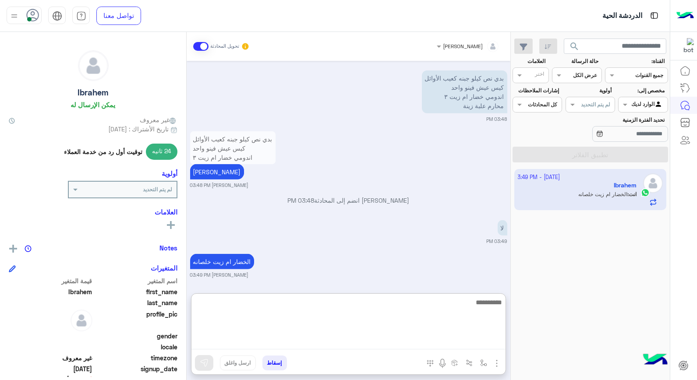
click at [435, 302] on textarea at bounding box center [349, 323] width 314 height 53
type textarea "*"
click at [495, 300] on textarea at bounding box center [349, 323] width 314 height 53
type textarea "**********"
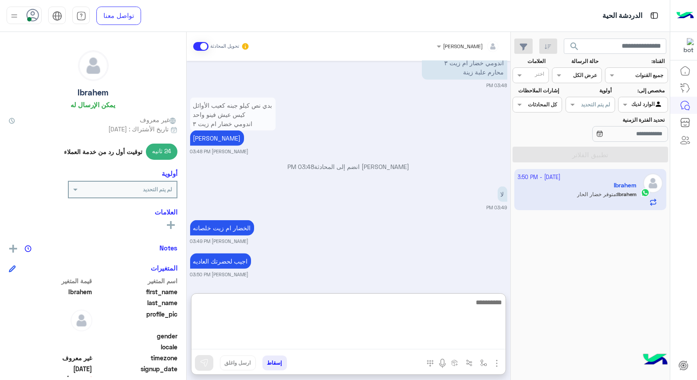
scroll to position [1040, 0]
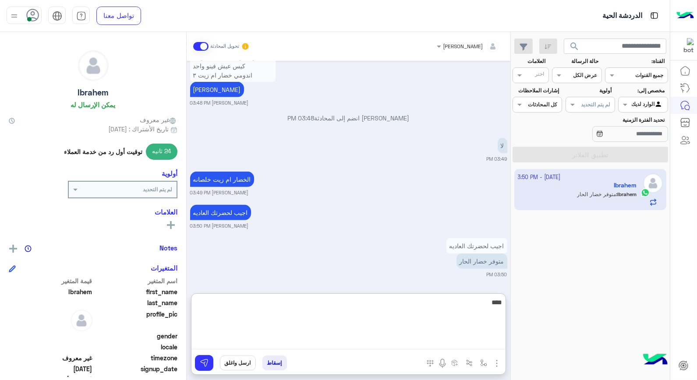
type textarea "*****"
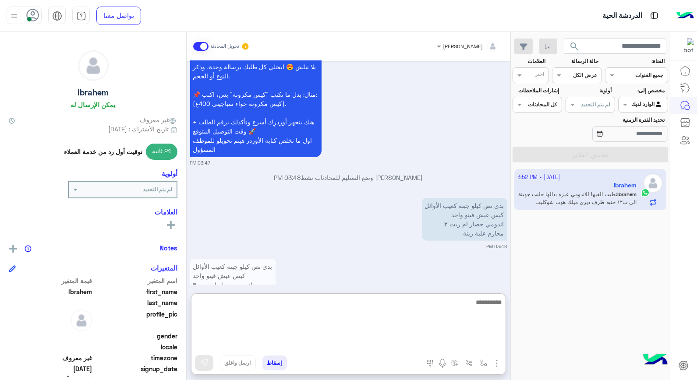
scroll to position [1126, 0]
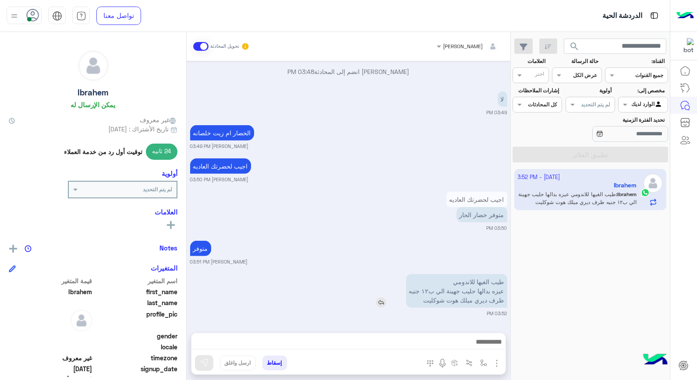
click at [385, 298] on img at bounding box center [381, 303] width 11 height 11
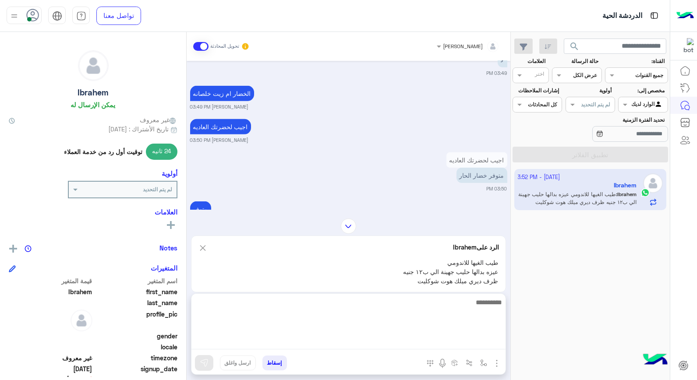
click at [442, 342] on textarea at bounding box center [349, 323] width 314 height 53
type textarea "**********"
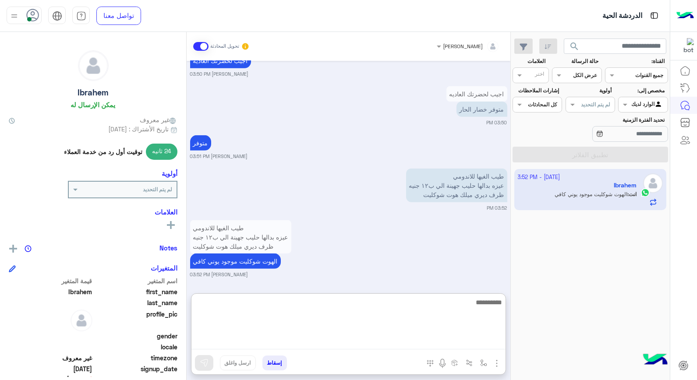
drag, startPoint x: 412, startPoint y: 303, endPoint x: 416, endPoint y: 295, distance: 9.6
click at [414, 295] on div at bounding box center [349, 324] width 314 height 61
type textarea "*"
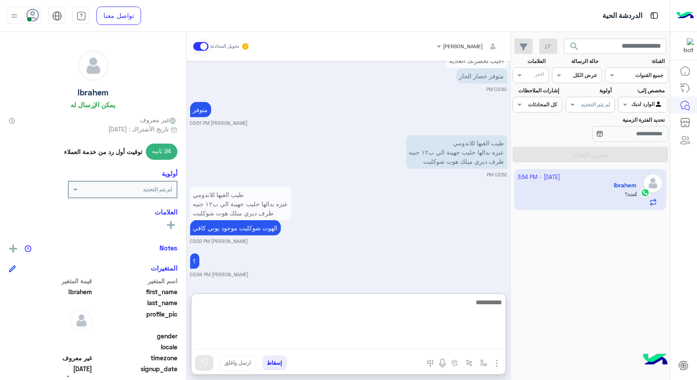
click at [445, 308] on textarea at bounding box center [349, 323] width 314 height 53
type textarea "**********"
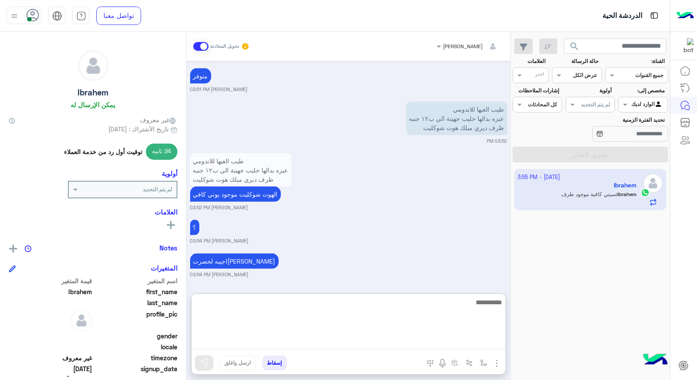
scroll to position [1293, 0]
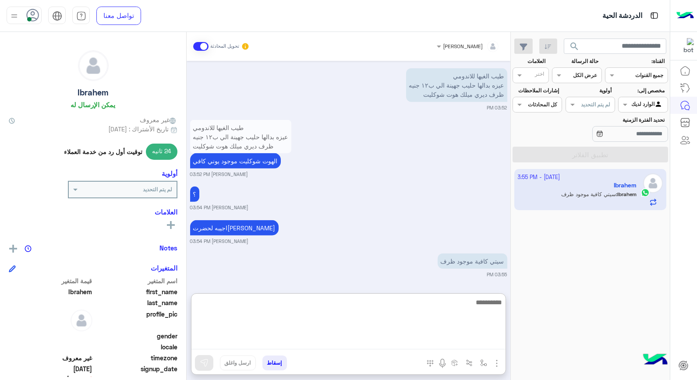
click at [468, 302] on textarea at bounding box center [349, 323] width 314 height 53
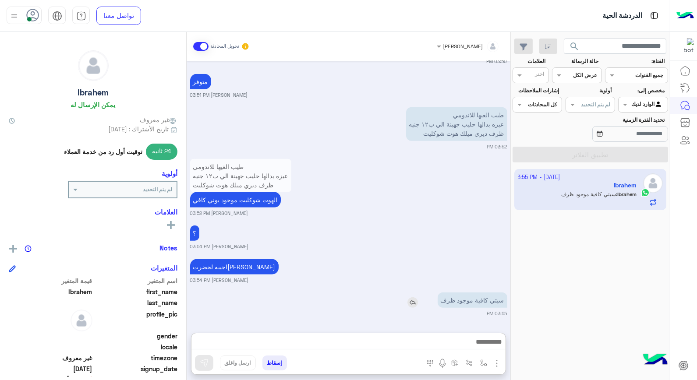
click at [412, 298] on img at bounding box center [413, 303] width 11 height 11
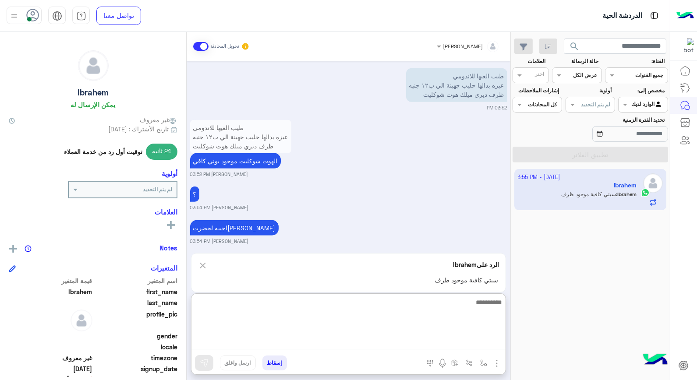
click at [441, 340] on textarea at bounding box center [349, 323] width 314 height 53
type textarea "**********"
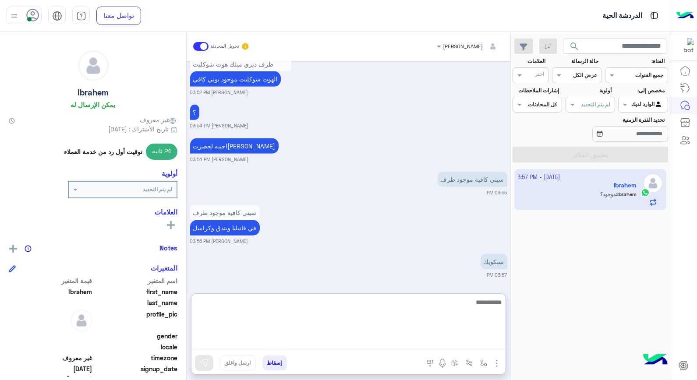
scroll to position [1409, 0]
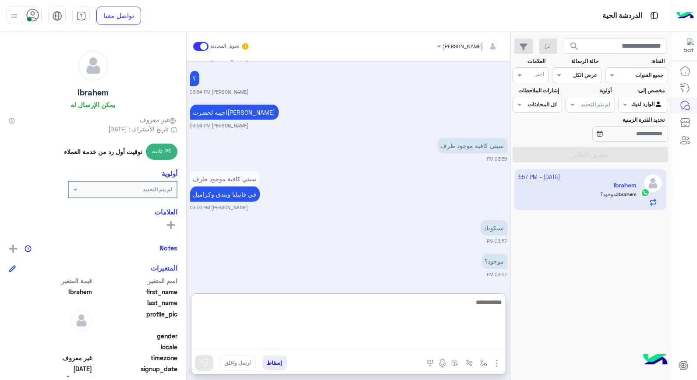
click at [457, 300] on textarea at bounding box center [349, 323] width 314 height 53
type textarea "*****"
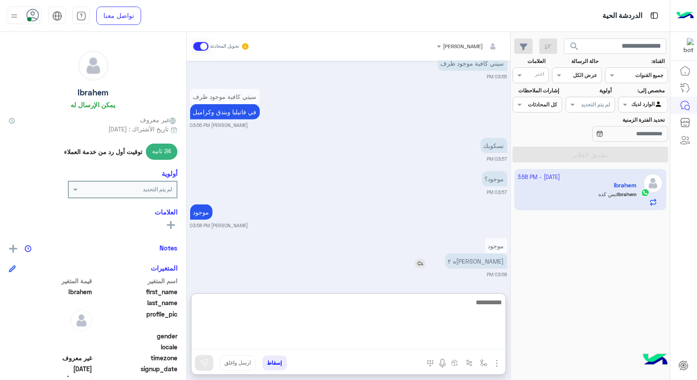
scroll to position [1524, 0]
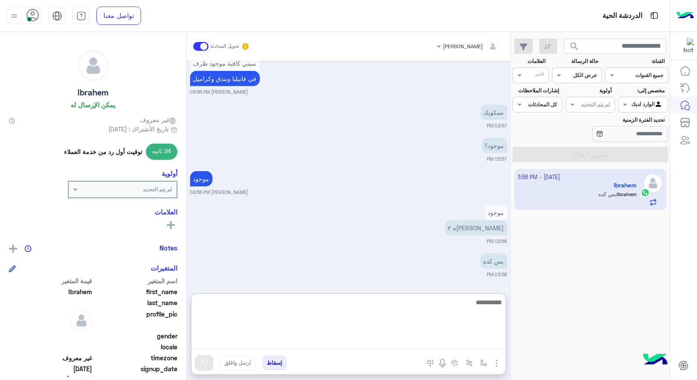
click at [486, 308] on textarea at bounding box center [349, 323] width 314 height 53
type textarea "*********"
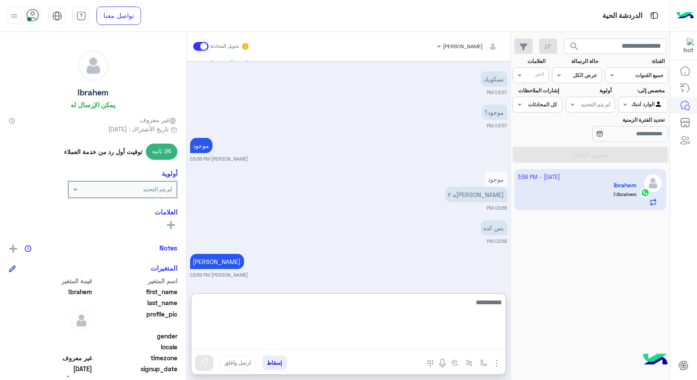
scroll to position [1591, 0]
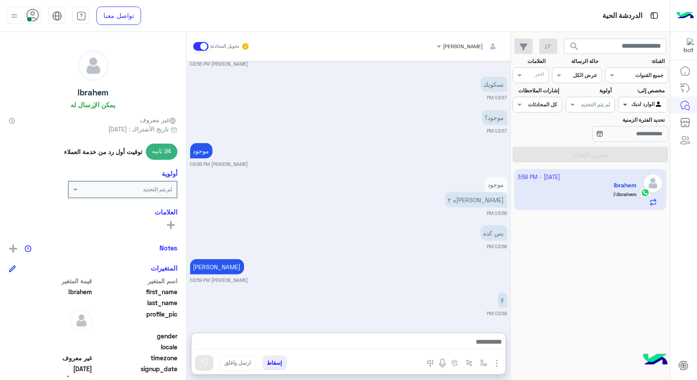
click at [624, 106] on span at bounding box center [624, 104] width 11 height 9
click at [628, 142] on div "غير معينة" at bounding box center [643, 139] width 50 height 17
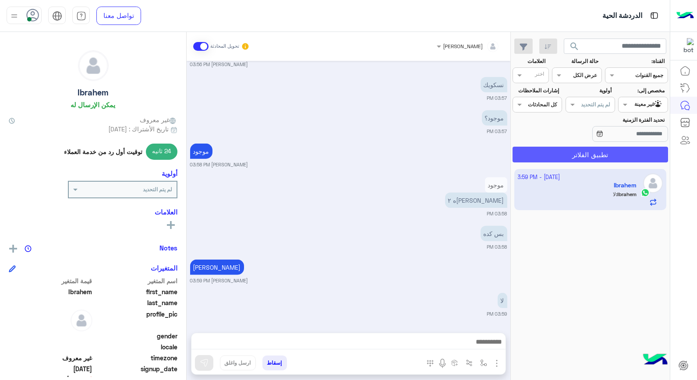
click at [587, 151] on button "تطبيق الفلاتر" at bounding box center [591, 155] width 156 height 16
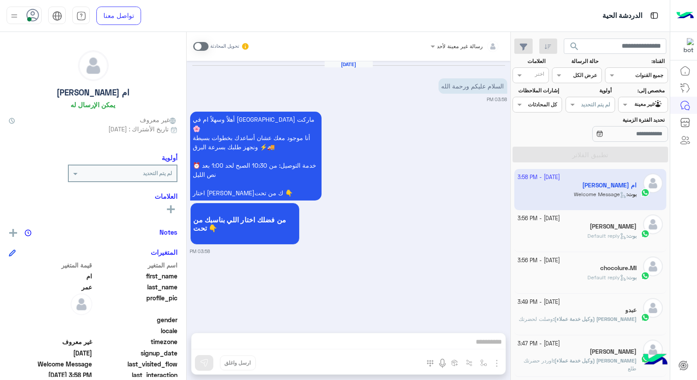
click at [615, 235] on span "Default reply" at bounding box center [607, 236] width 39 height 7
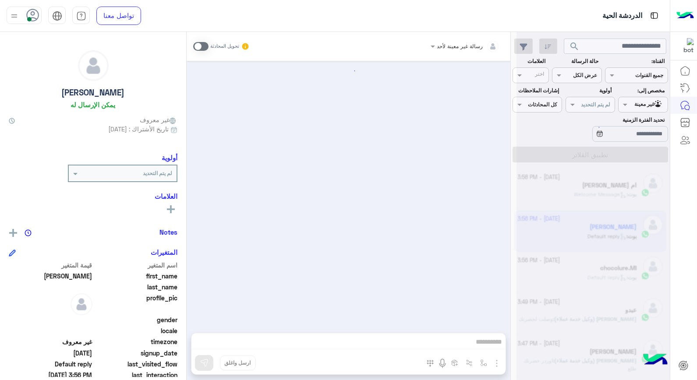
scroll to position [1245, 0]
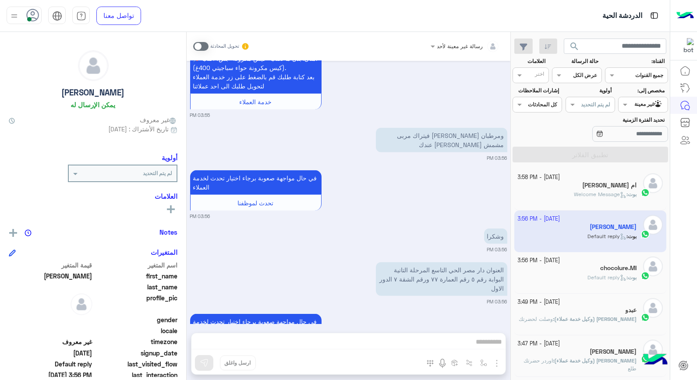
click at [577, 278] on div "بوت : Default reply" at bounding box center [577, 281] width 119 height 15
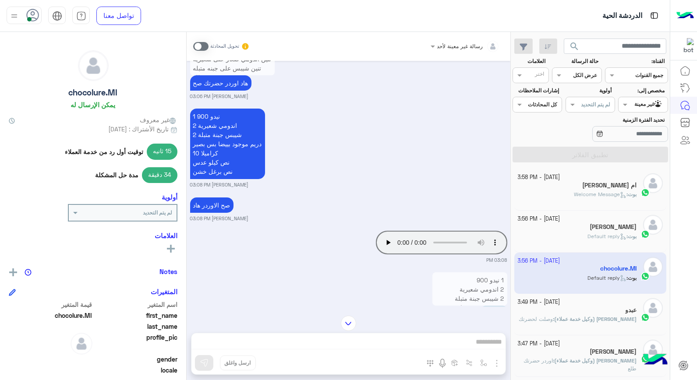
scroll to position [213, 0]
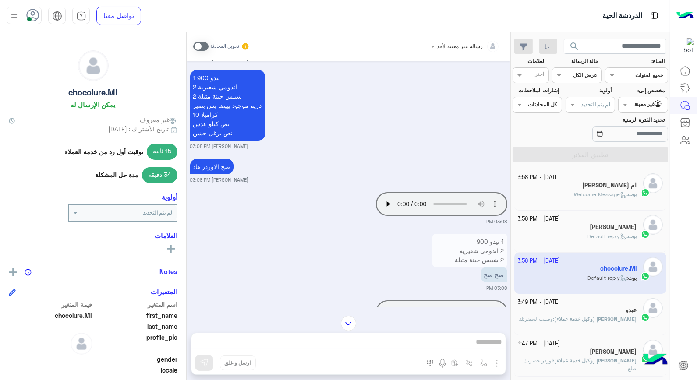
click at [608, 307] on div "عبدو" at bounding box center [577, 311] width 119 height 9
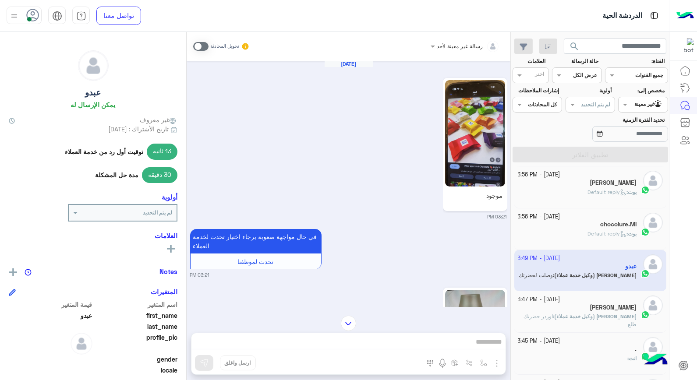
scroll to position [97, 0]
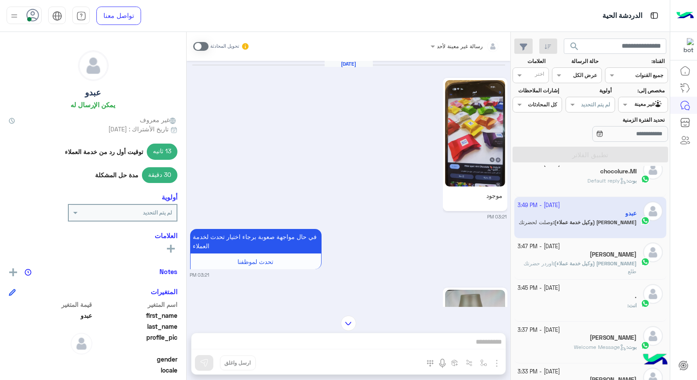
click at [568, 256] on div "[PERSON_NAME]" at bounding box center [577, 255] width 119 height 9
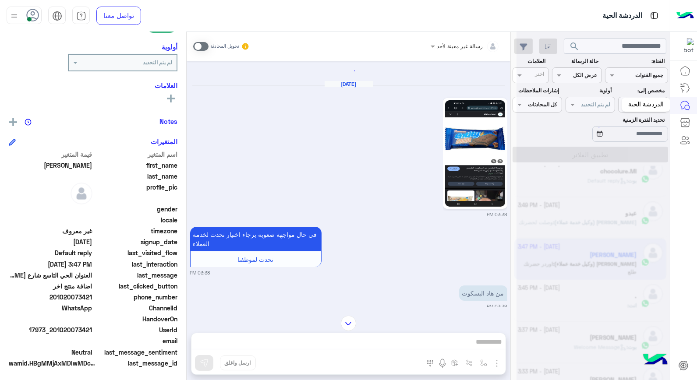
click at [645, 103] on div "الدردشة الحية" at bounding box center [646, 105] width 49 height 14
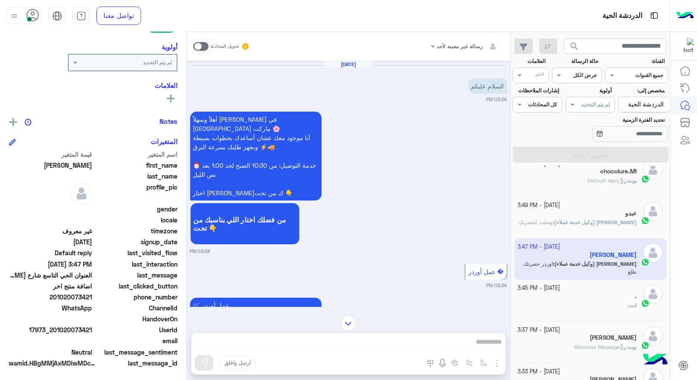
scroll to position [623, 0]
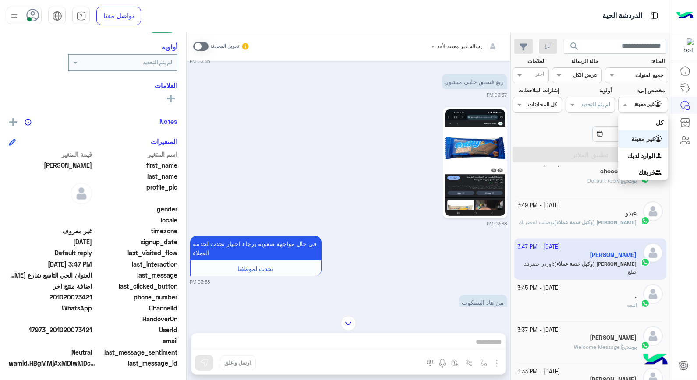
drag, startPoint x: 631, startPoint y: 106, endPoint x: 623, endPoint y: 147, distance: 41.9
click at [631, 106] on div at bounding box center [643, 103] width 49 height 8
click at [633, 150] on div "الوارد لديك" at bounding box center [643, 156] width 50 height 17
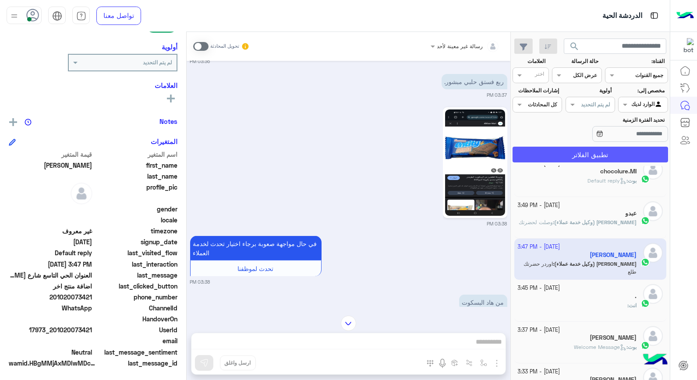
click at [612, 156] on button "تطبيق الفلاتر" at bounding box center [591, 155] width 156 height 16
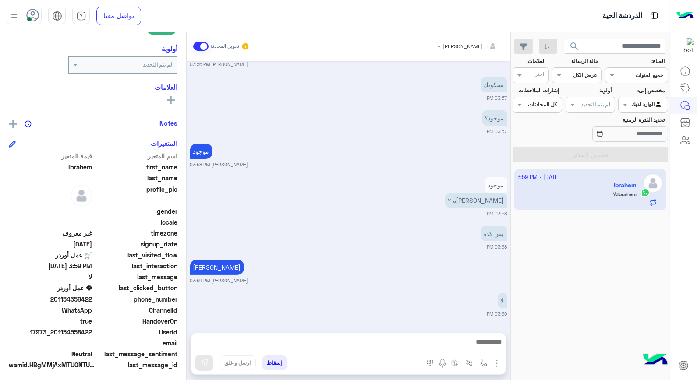
scroll to position [127, 0]
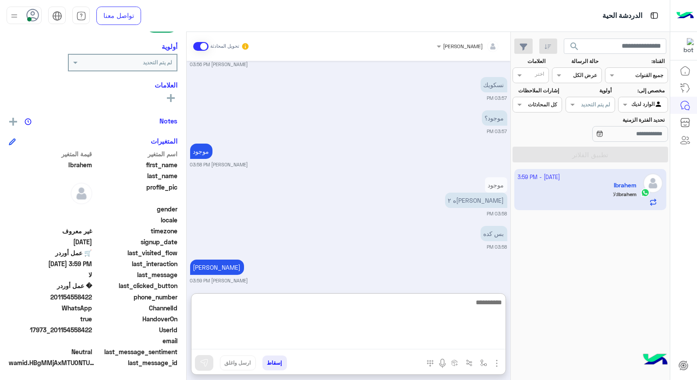
click at [449, 343] on textarea at bounding box center [349, 323] width 314 height 53
type textarea "****"
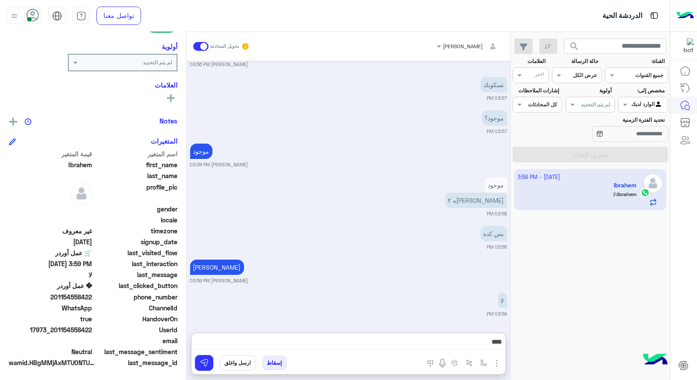
click at [238, 363] on button "ارسل واغلق" at bounding box center [238, 363] width 36 height 15
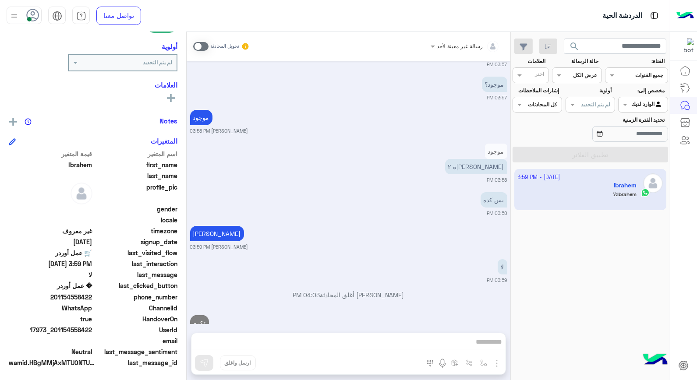
scroll to position [597, 0]
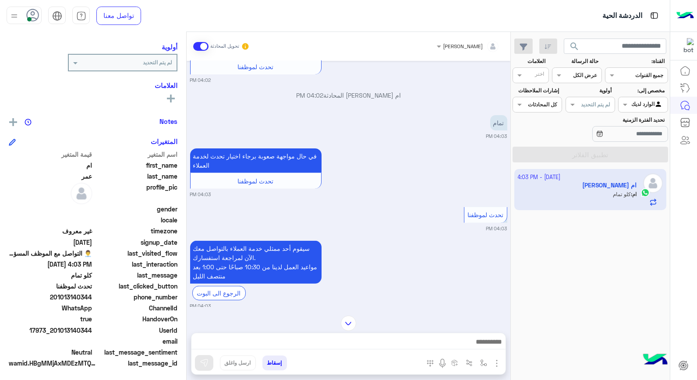
scroll to position [750, 0]
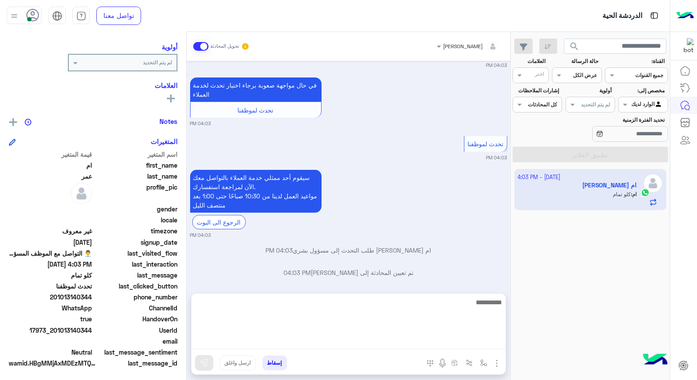
click at [396, 344] on textarea at bounding box center [349, 323] width 314 height 53
type textarea "******"
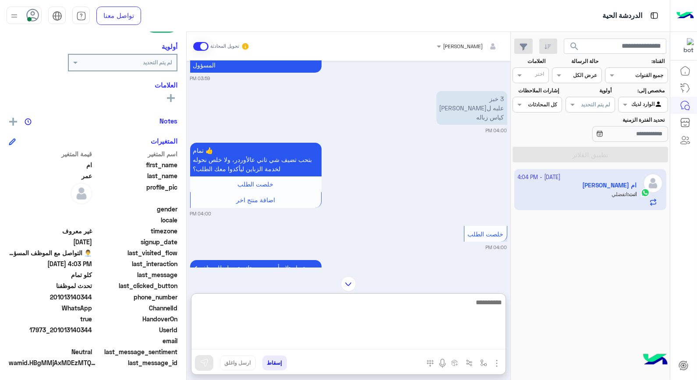
scroll to position [67, 0]
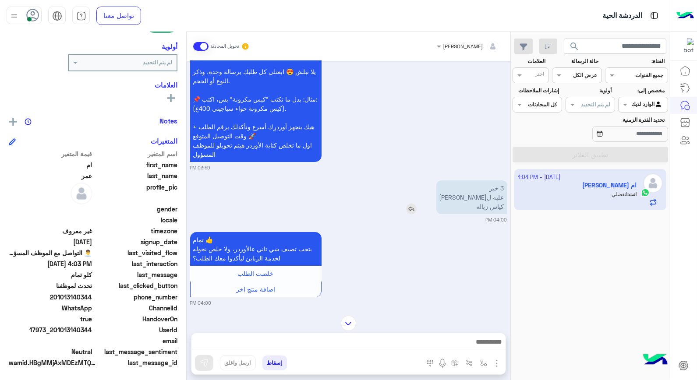
click at [417, 210] on img at bounding box center [411, 209] width 11 height 11
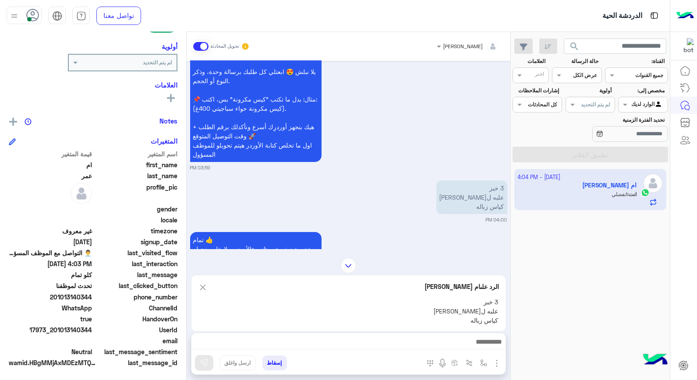
click at [494, 336] on div at bounding box center [349, 345] width 314 height 22
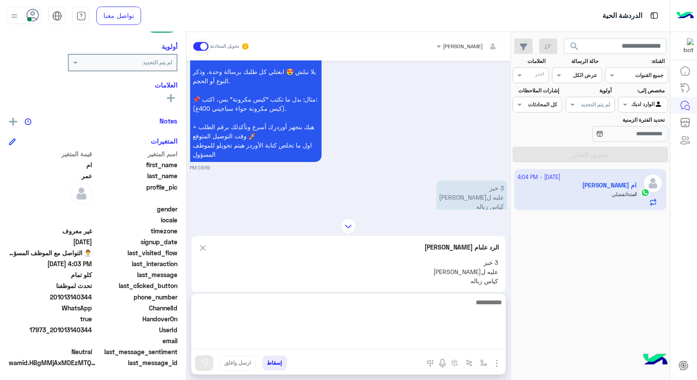
click at [494, 344] on textarea at bounding box center [349, 323] width 314 height 53
type textarea "*********"
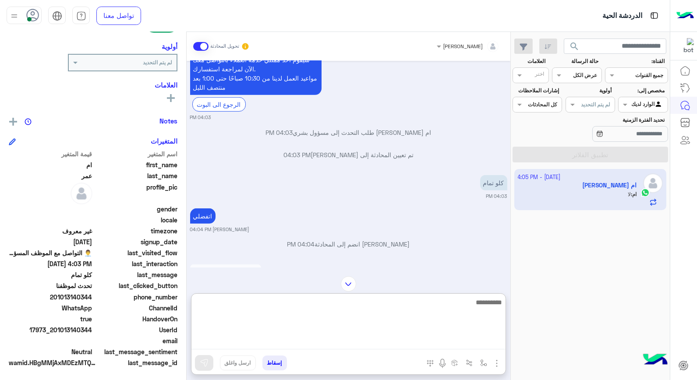
scroll to position [945, 0]
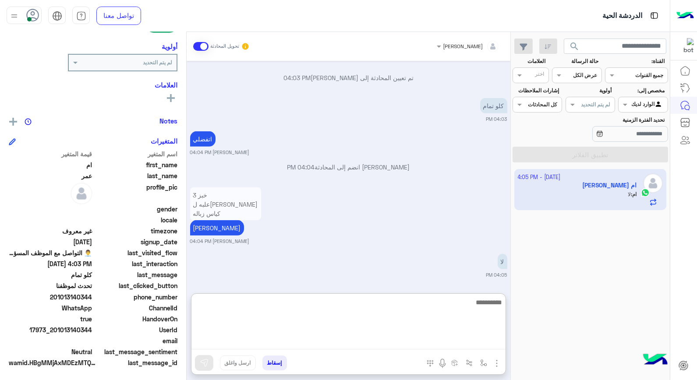
click at [432, 305] on textarea at bounding box center [349, 323] width 314 height 53
type textarea "*****"
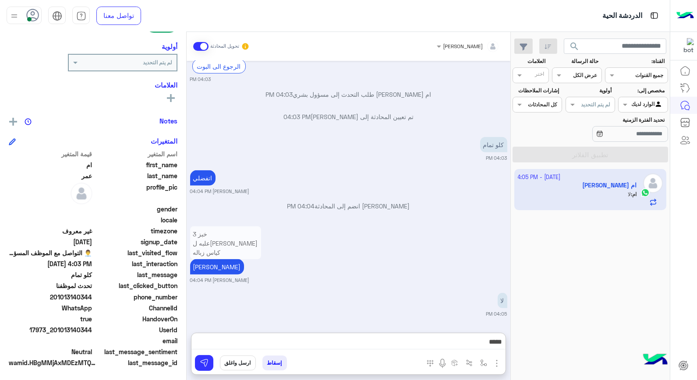
click at [228, 365] on button "ارسل واغلق" at bounding box center [238, 363] width 36 height 15
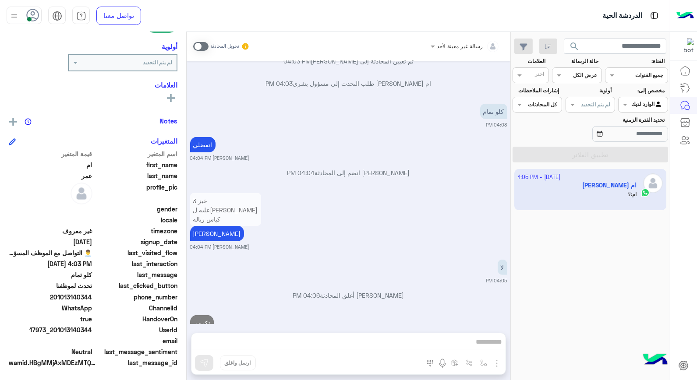
scroll to position [962, 0]
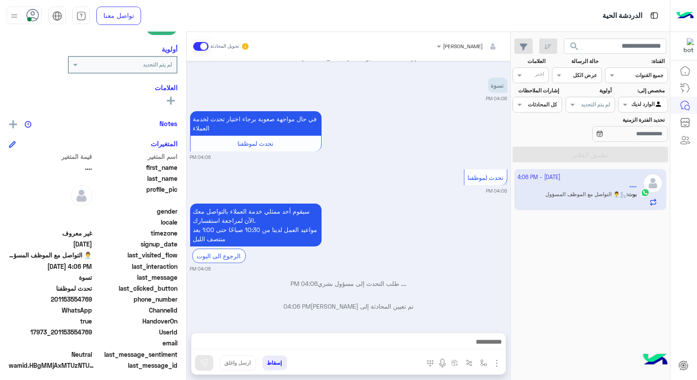
scroll to position [150, 0]
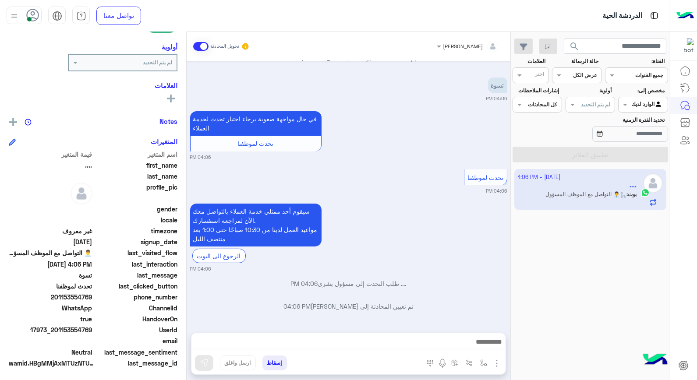
click at [278, 366] on button "إسقاط" at bounding box center [275, 363] width 25 height 15
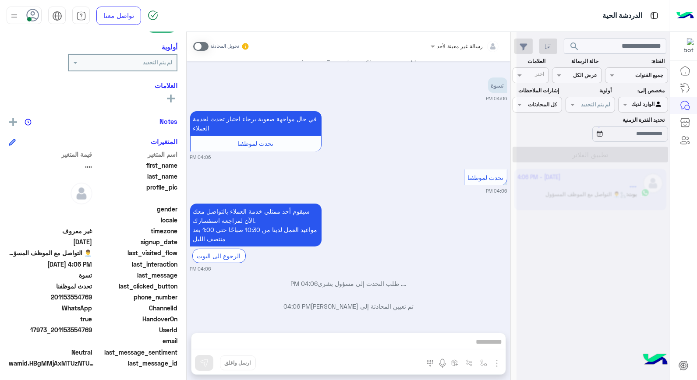
scroll to position [405, 0]
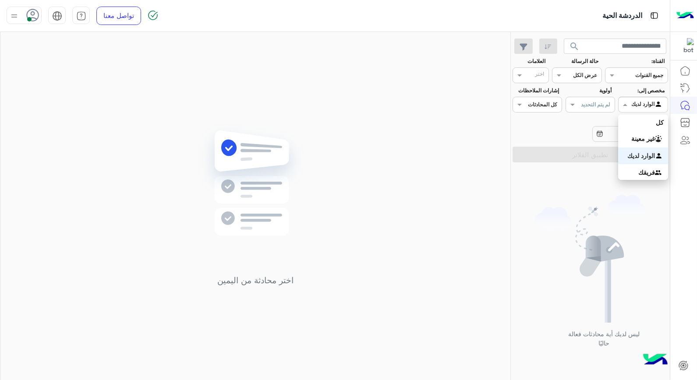
click at [649, 103] on input "text" at bounding box center [653, 104] width 20 height 8
click at [647, 140] on b "غير معينة" at bounding box center [644, 138] width 24 height 7
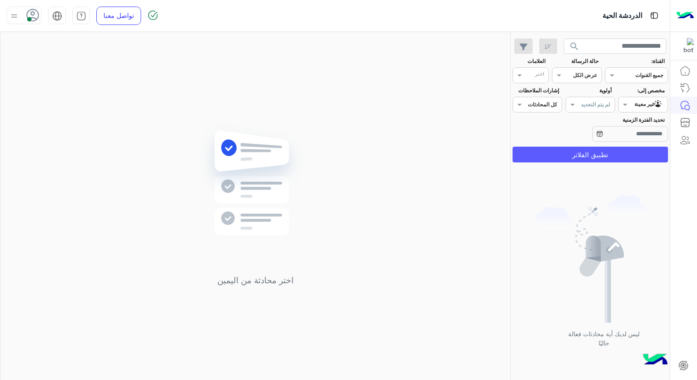
click at [643, 153] on button "تطبيق الفلاتر" at bounding box center [591, 155] width 156 height 16
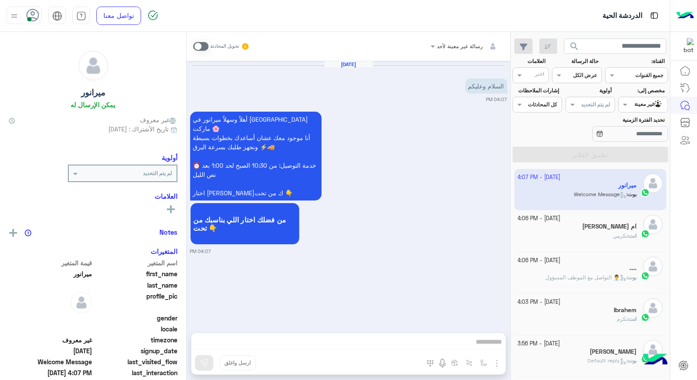
click at [601, 227] on div "ام [PERSON_NAME]" at bounding box center [577, 227] width 119 height 9
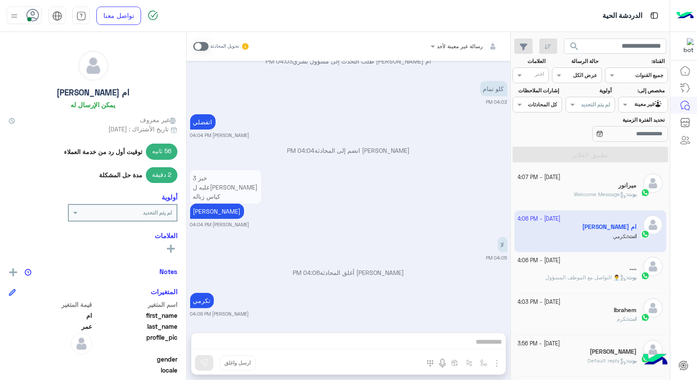
scroll to position [150, 0]
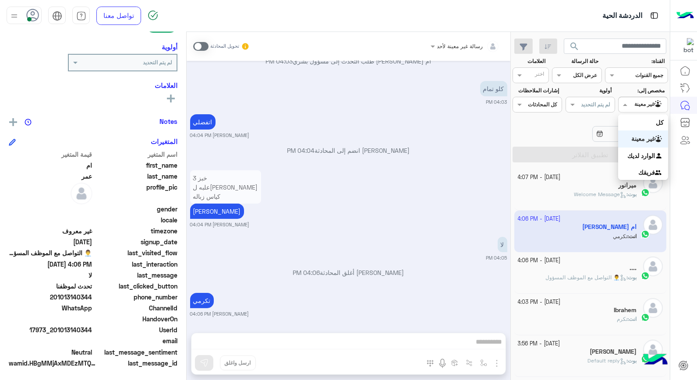
drag, startPoint x: 652, startPoint y: 103, endPoint x: 697, endPoint y: 82, distance: 49.8
click at [652, 103] on input "text" at bounding box center [653, 104] width 20 height 8
click at [199, 45] on span at bounding box center [200, 46] width 15 height 9
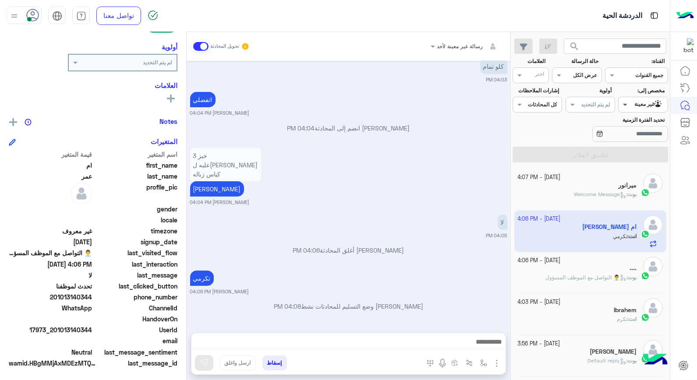
click at [624, 106] on span at bounding box center [624, 104] width 11 height 9
click at [636, 156] on b "الوارد لديك" at bounding box center [642, 155] width 28 height 7
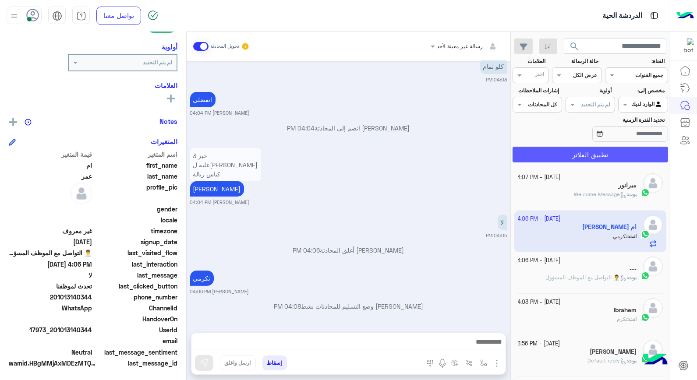
click at [620, 160] on button "تطبيق الفلاتر" at bounding box center [591, 155] width 156 height 16
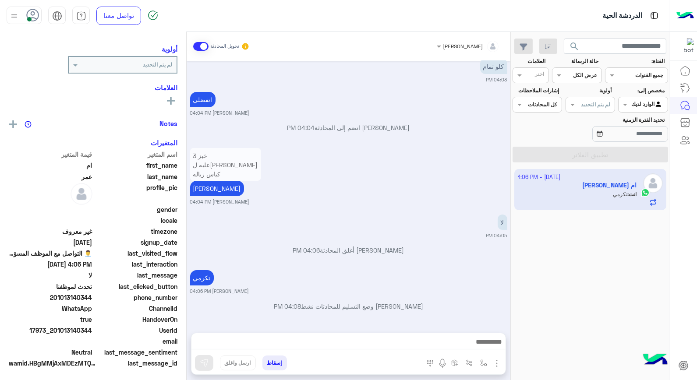
scroll to position [111, 0]
click at [452, 277] on div "تكرمي خالد صقر 04:06 PM" at bounding box center [348, 281] width 317 height 27
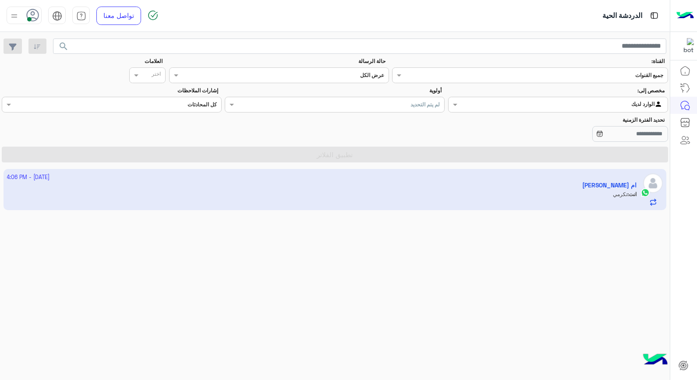
click at [523, 189] on app-inbox-user "2 October - 4:06 PM ام عمر انت : تكرمي" at bounding box center [336, 189] width 664 height 41
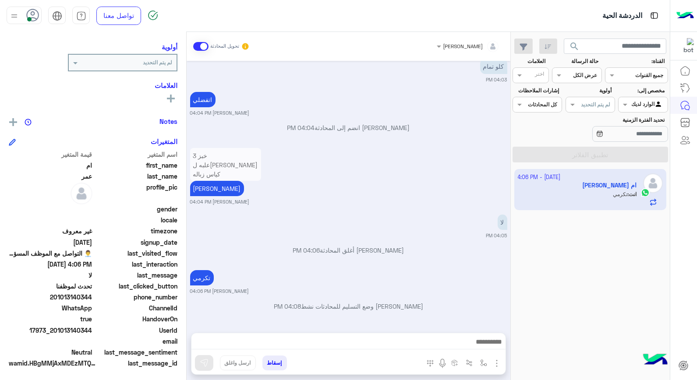
click at [523, 189] on app-inbox-user "2 October - 4:06 PM ام عمر انت : تكرمي" at bounding box center [591, 189] width 153 height 41
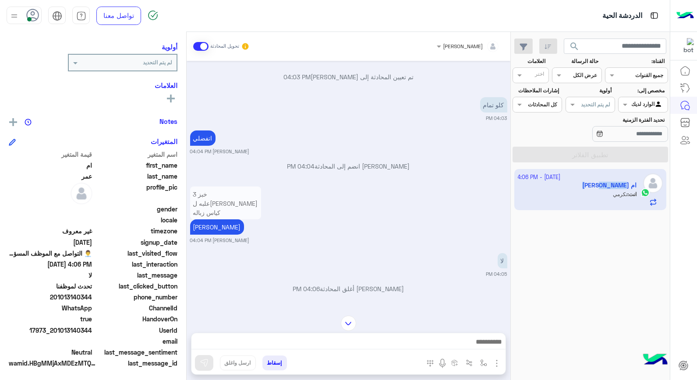
scroll to position [528, 0]
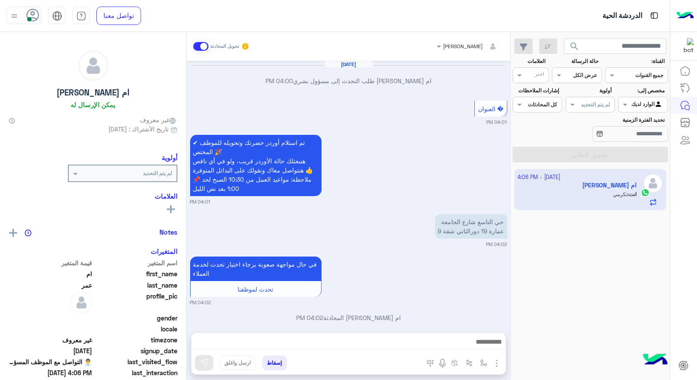
scroll to position [528, 0]
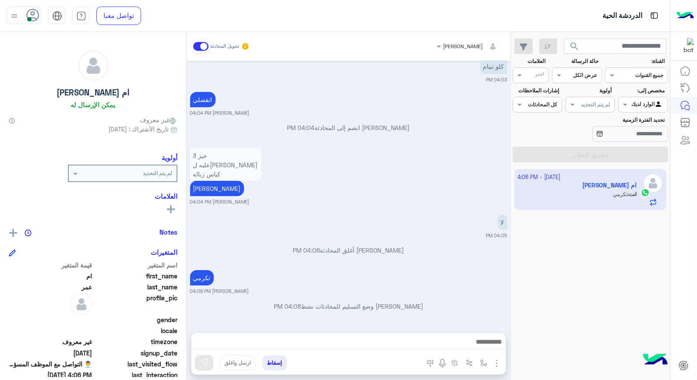
click at [274, 364] on button "إسقاط" at bounding box center [275, 363] width 25 height 15
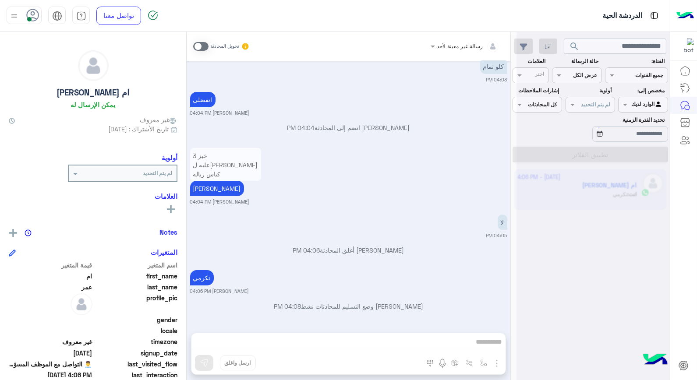
scroll to position [550, 0]
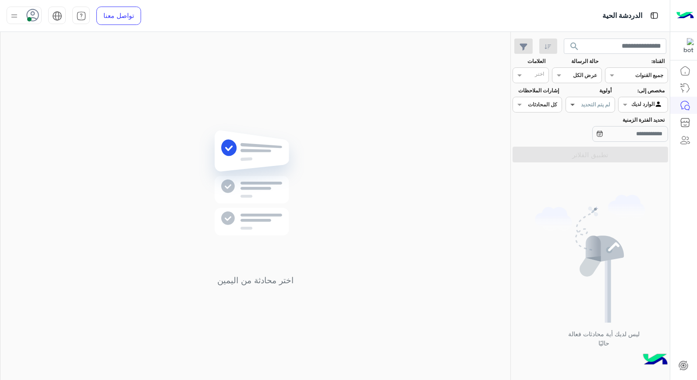
click at [575, 103] on span at bounding box center [571, 104] width 11 height 9
click at [574, 121] on b "جميع المستويات" at bounding box center [591, 122] width 40 height 7
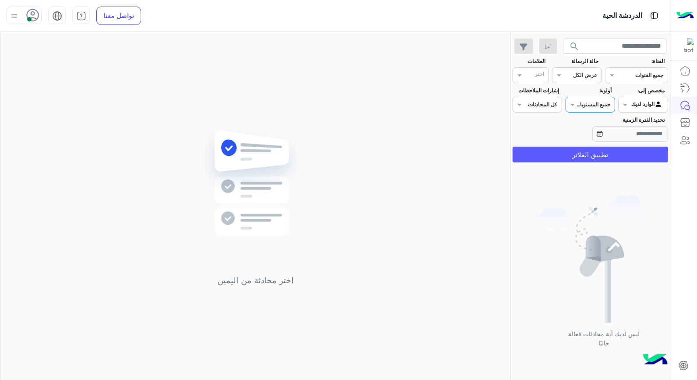
click at [575, 155] on button "تطبيق الفلاتر" at bounding box center [591, 155] width 156 height 16
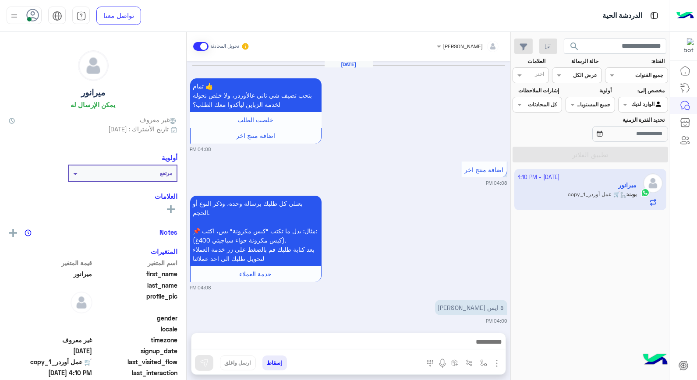
scroll to position [663, 0]
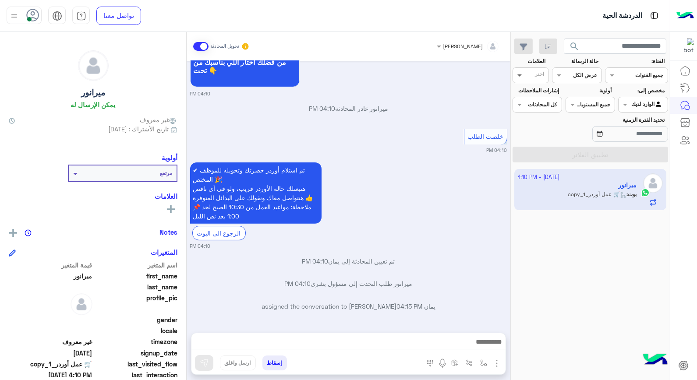
click at [516, 76] on span at bounding box center [518, 75] width 11 height 9
click at [518, 76] on span at bounding box center [518, 75] width 11 height 9
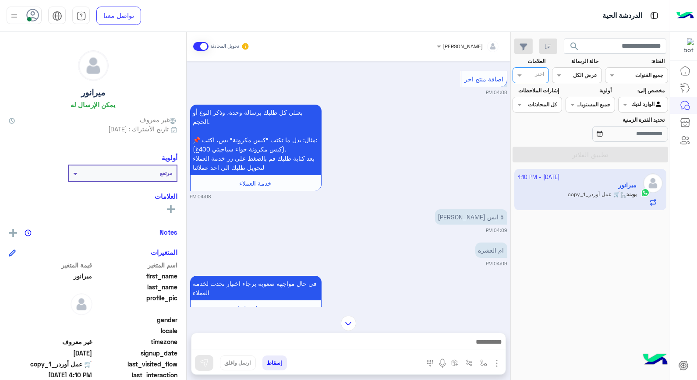
scroll to position [536, 0]
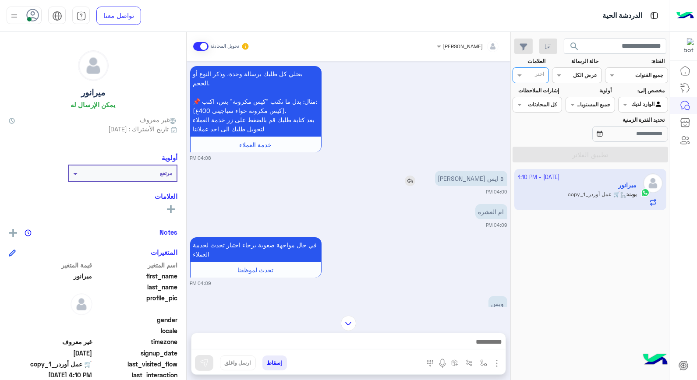
click at [415, 176] on img at bounding box center [410, 181] width 11 height 11
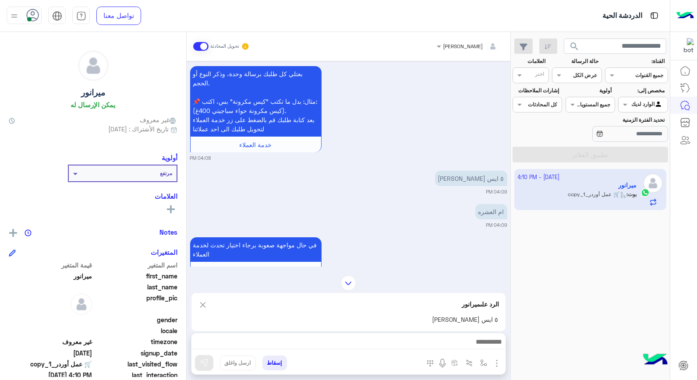
click at [201, 308] on img at bounding box center [203, 305] width 10 height 11
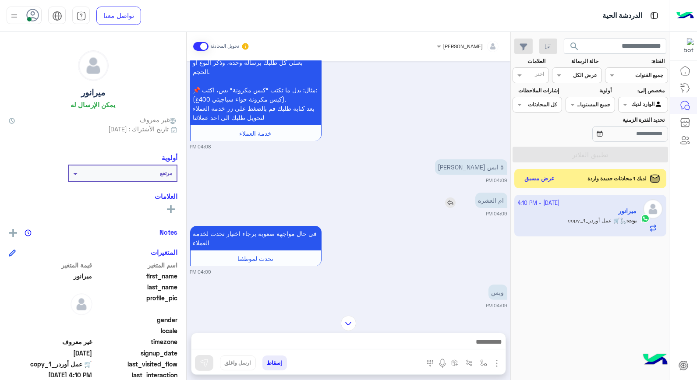
scroll to position [524, 0]
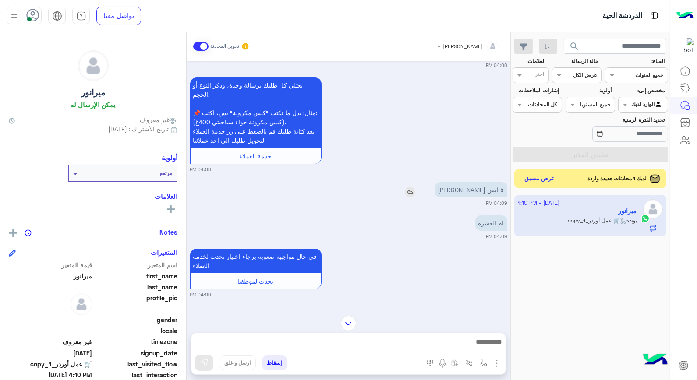
click at [415, 187] on img at bounding box center [410, 192] width 11 height 11
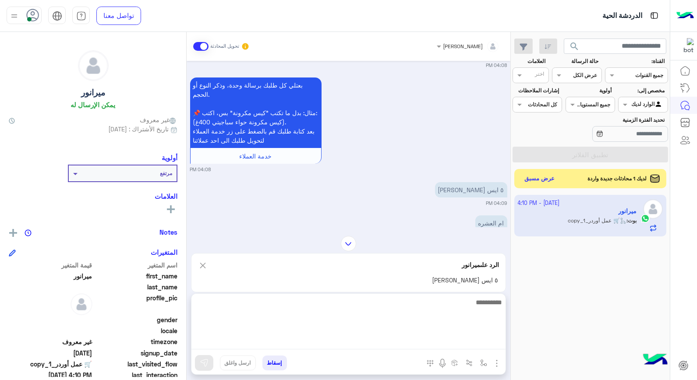
click at [477, 342] on textarea at bounding box center [349, 323] width 314 height 53
type textarea "*******"
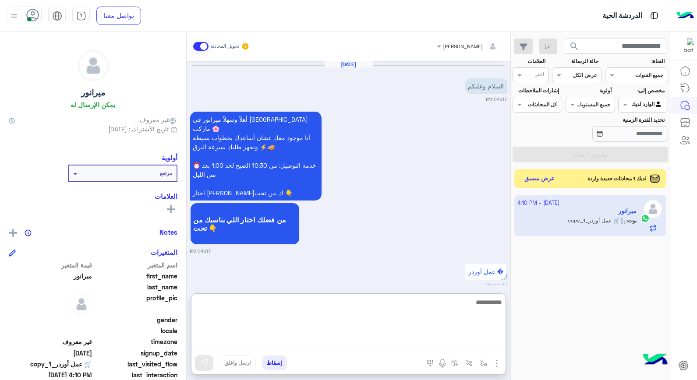
scroll to position [0, 0]
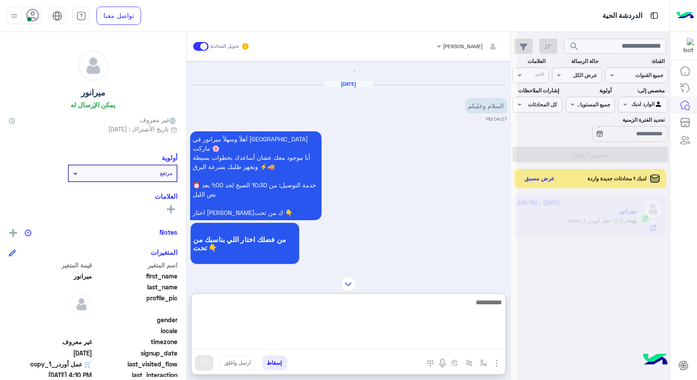
click at [447, 313] on textarea at bounding box center [349, 323] width 314 height 53
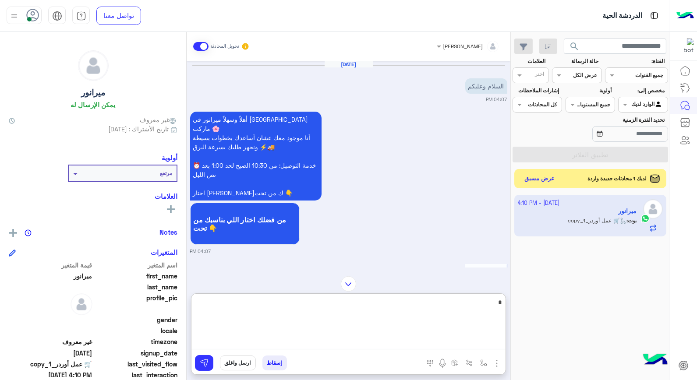
type textarea "**"
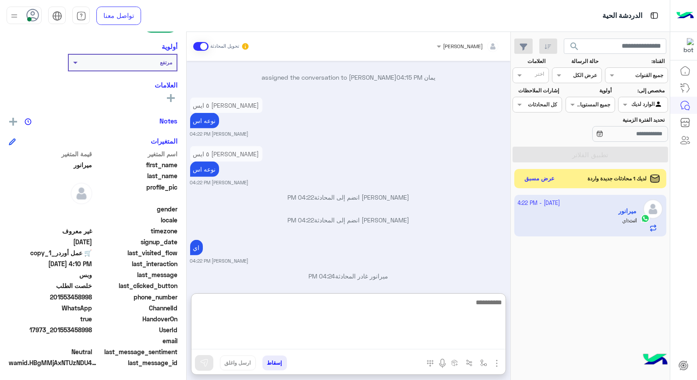
scroll to position [1390, 0]
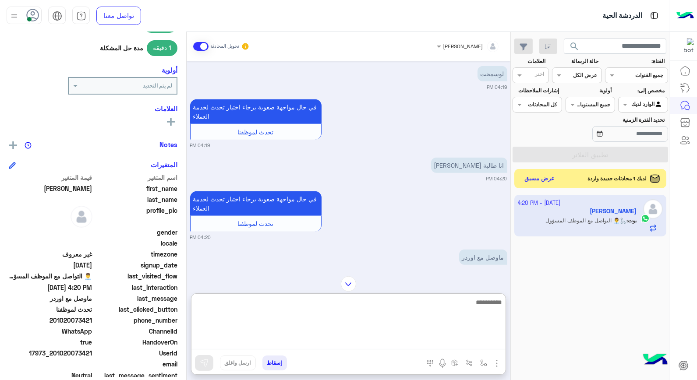
scroll to position [1892, 0]
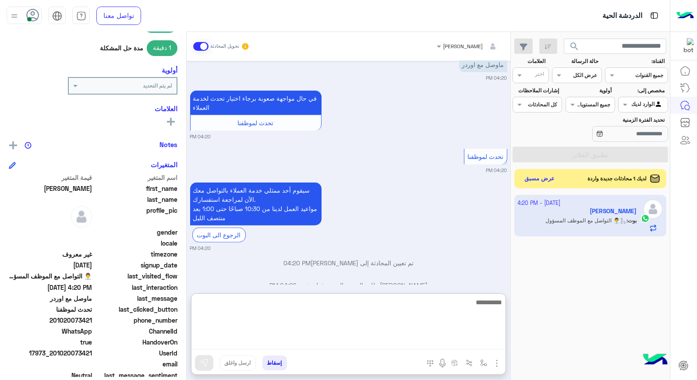
click at [412, 306] on textarea at bounding box center [349, 323] width 314 height 53
type textarea "**********"
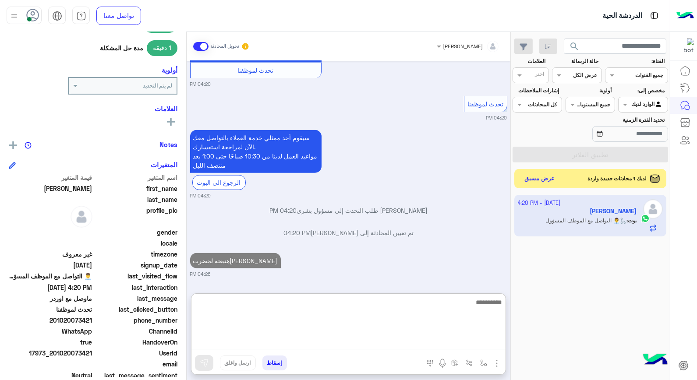
scroll to position [1925, 0]
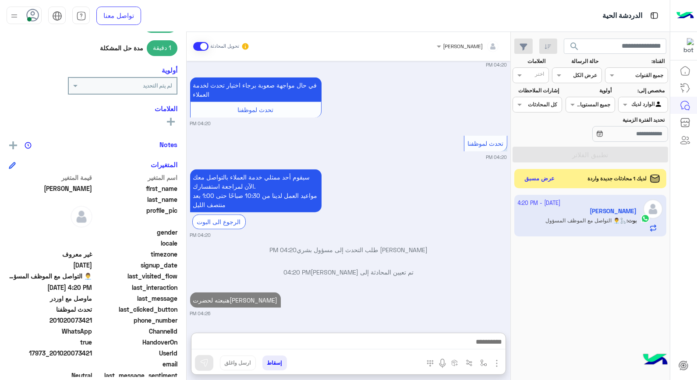
click at [274, 365] on button "إسقاط" at bounding box center [275, 363] width 25 height 15
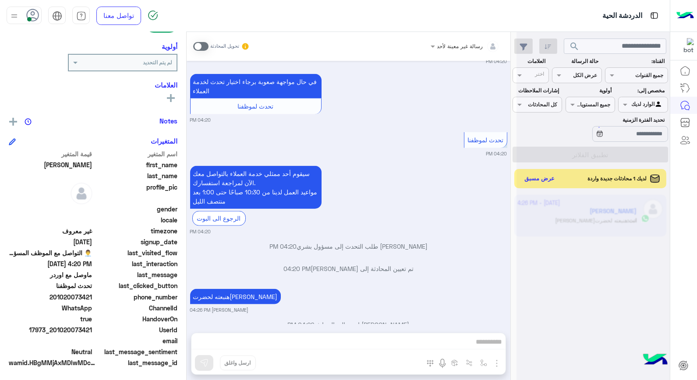
scroll to position [1931, 0]
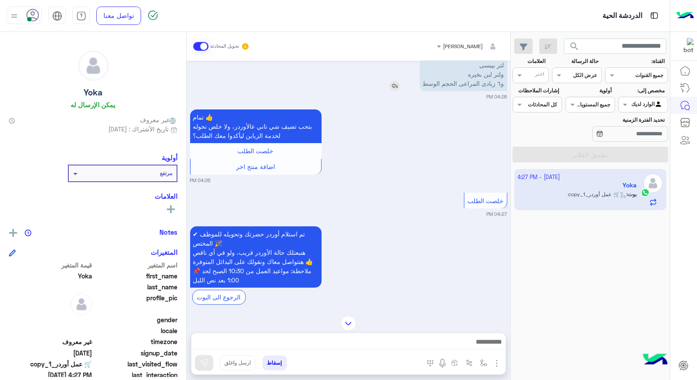
scroll to position [319, 0]
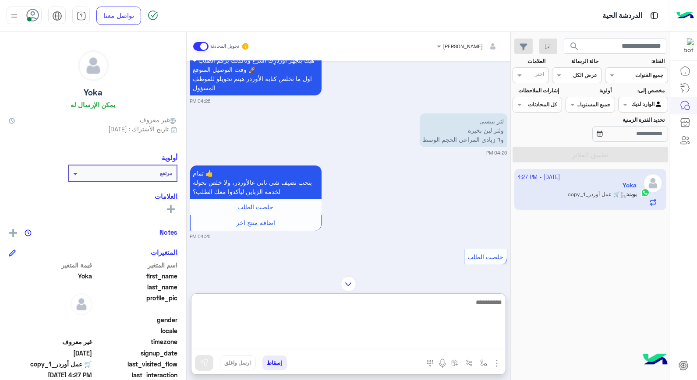
click at [408, 344] on textarea at bounding box center [349, 323] width 314 height 53
type textarea "*********"
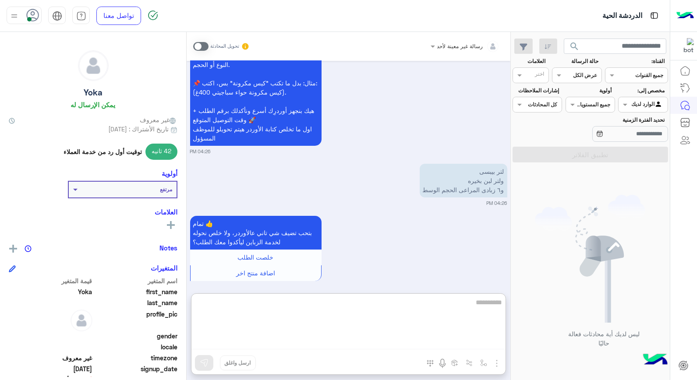
scroll to position [627, 0]
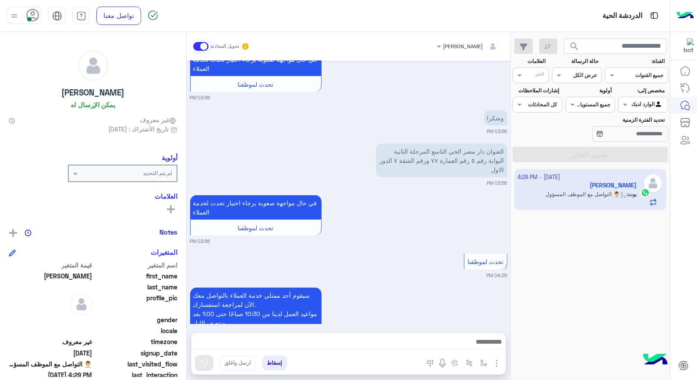
scroll to position [1435, 0]
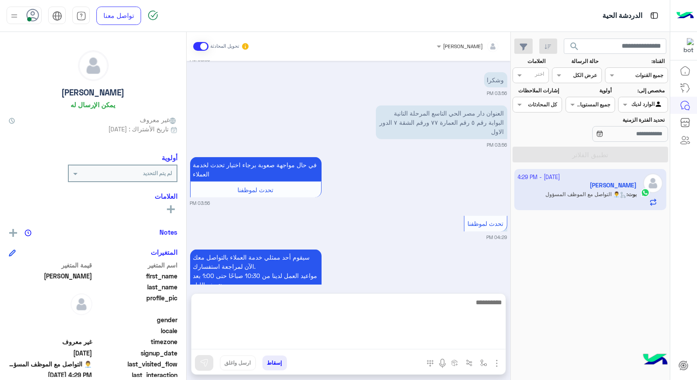
click at [438, 344] on textarea at bounding box center [349, 323] width 314 height 53
type textarea "******"
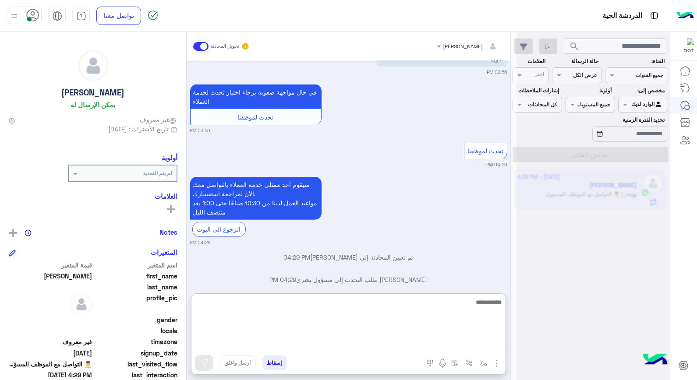
scroll to position [1509, 0]
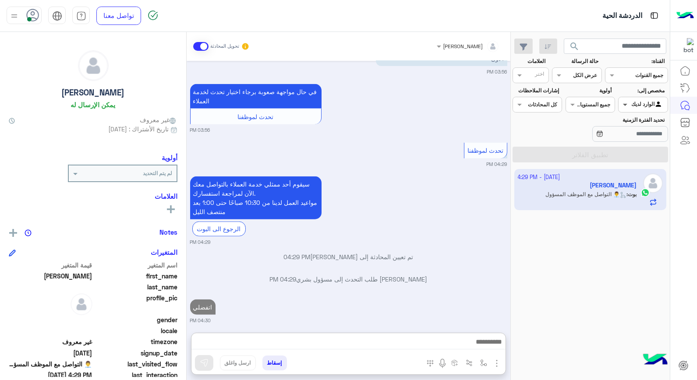
click at [629, 103] on span at bounding box center [624, 104] width 11 height 9
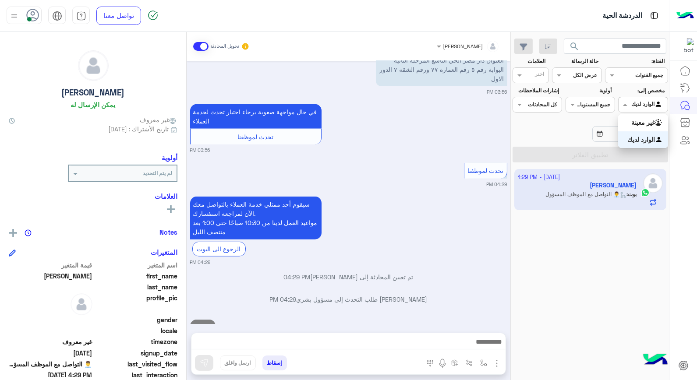
scroll to position [1469, 0]
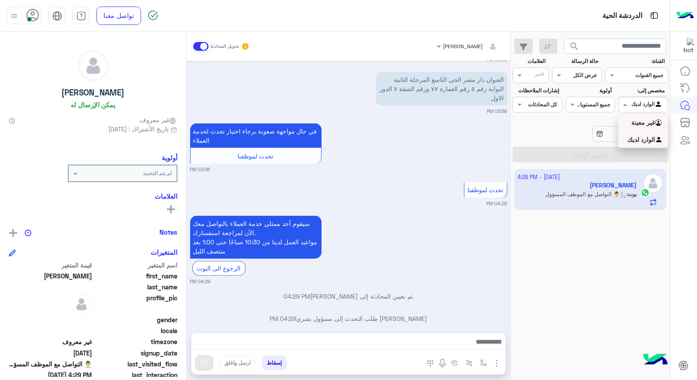
click at [632, 125] on b "غير معينة" at bounding box center [644, 122] width 24 height 7
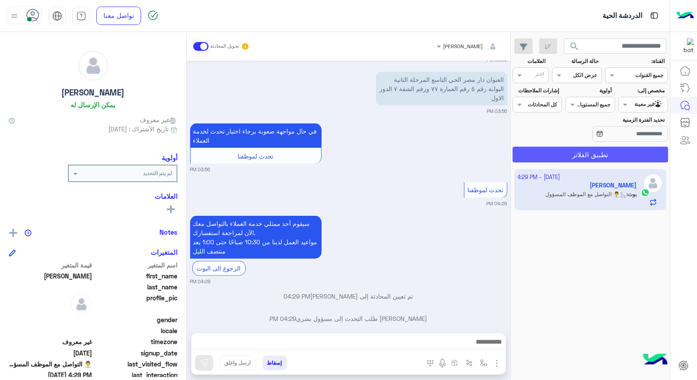
click at [629, 158] on button "تطبيق الفلاتر" at bounding box center [591, 155] width 156 height 16
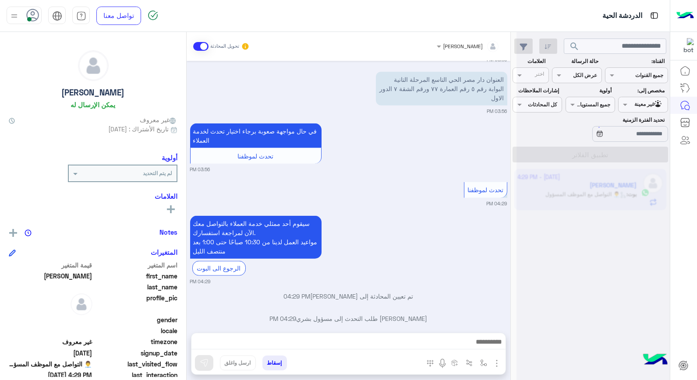
scroll to position [1491, 0]
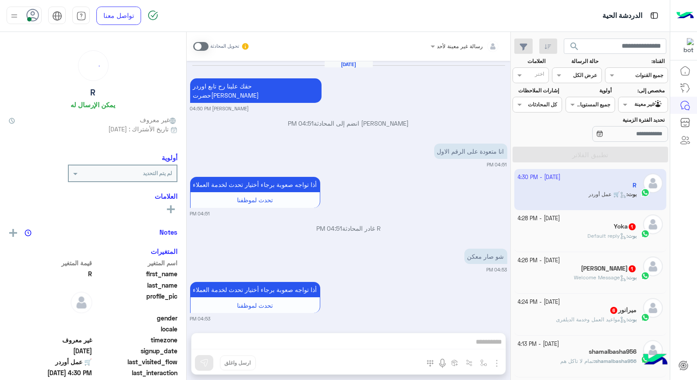
scroll to position [701, 0]
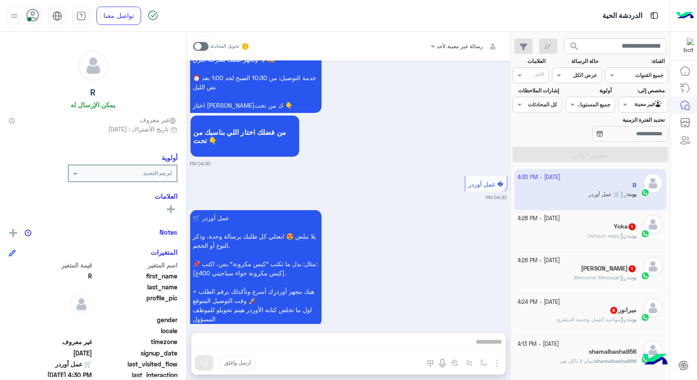
click at [624, 226] on h5 "Yoka 1" at bounding box center [625, 226] width 23 height 7
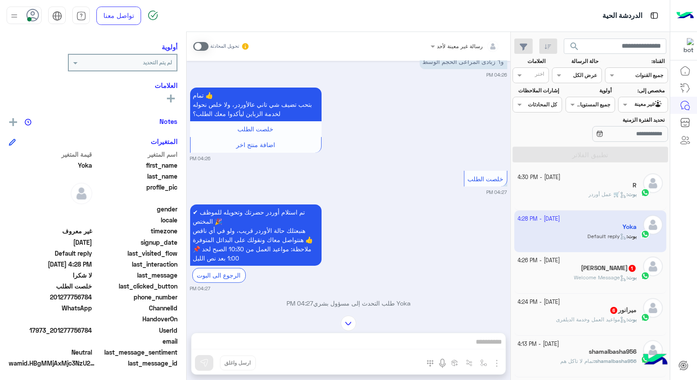
scroll to position [344, 0]
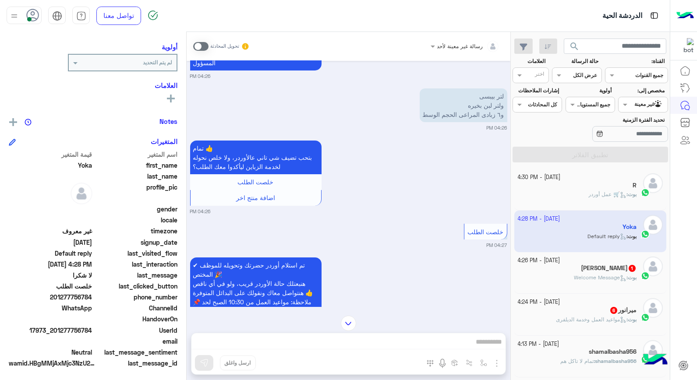
click at [345, 342] on div "رسالة غير معينة لأحد تحويل المحادثة Oct 2, 2025 محتاجة بيبسى لتر ولتر لبن بخيره…" at bounding box center [349, 208] width 324 height 352
click at [611, 277] on span "Welcome Message" at bounding box center [600, 277] width 53 height 7
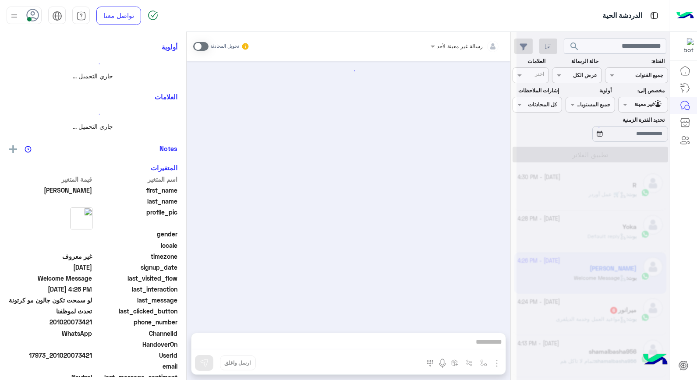
click at [611, 277] on div at bounding box center [593, 194] width 153 height 380
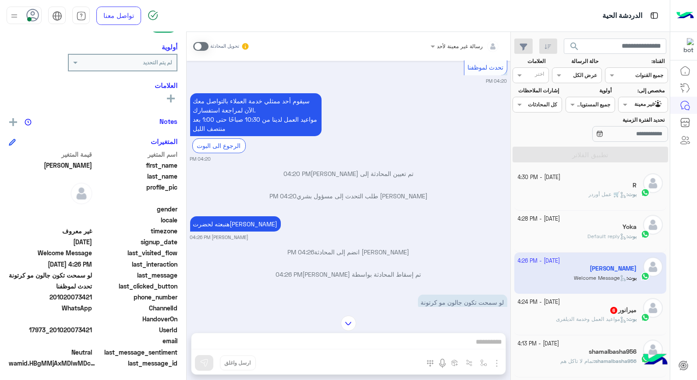
scroll to position [559, 0]
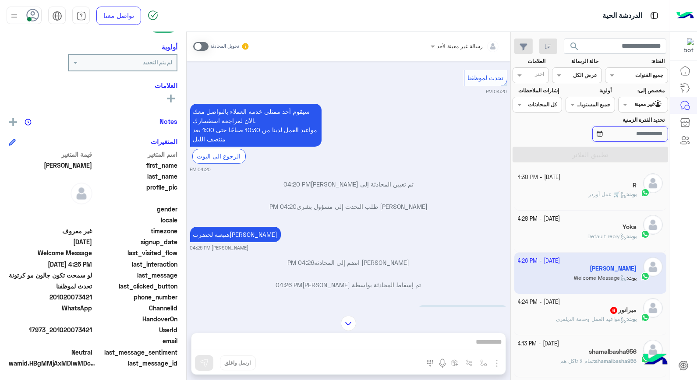
click at [625, 137] on input "تحديد الفترة الزمنية" at bounding box center [631, 134] width 76 height 16
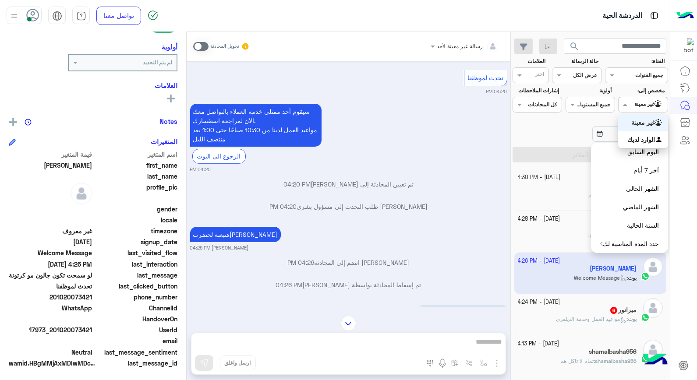
click at [646, 103] on input "text" at bounding box center [653, 104] width 20 height 8
click at [643, 140] on b "الوارد لديك" at bounding box center [642, 139] width 28 height 7
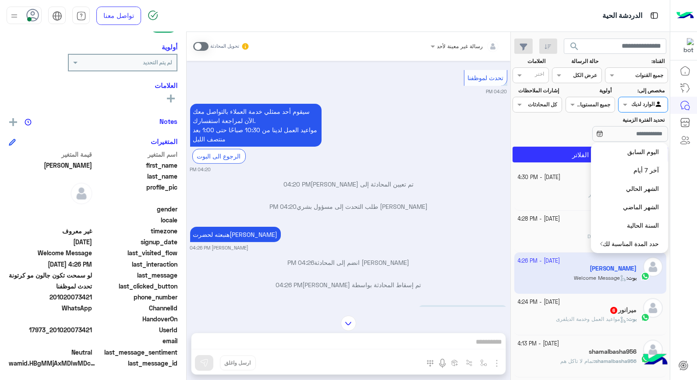
drag, startPoint x: 395, startPoint y: 129, endPoint x: 395, endPoint y: 138, distance: 8.3
click at [395, 129] on div "سيقوم أحد ممثلي خدمة العملاء بالتواصل معك الآن لمراجعة استفسارك. مواعيد العمل ل…" at bounding box center [348, 137] width 317 height 71
click at [566, 128] on div at bounding box center [617, 134] width 103 height 16
drag, startPoint x: 565, startPoint y: 128, endPoint x: 581, endPoint y: 124, distance: 16.5
click at [572, 125] on div "تحديد الفترة الزمنية" at bounding box center [617, 130] width 103 height 28
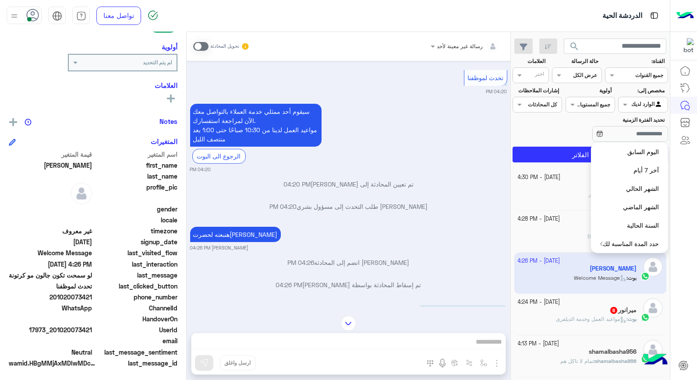
drag, startPoint x: 581, startPoint y: 124, endPoint x: 633, endPoint y: 114, distance: 52.6
click at [632, 115] on section "القناة: القناه جميع القنوات حالة الرسالة القناه عرض الكل العلامات اختر مخصص إلى…" at bounding box center [591, 109] width 146 height 105
click at [633, 110] on div "Agent Filter الوارد لديك" at bounding box center [643, 105] width 50 height 16
click at [629, 137] on b "الوارد لديك" at bounding box center [642, 139] width 28 height 7
click at [629, 137] on input "تحديد الفترة الزمنية" at bounding box center [631, 134] width 76 height 16
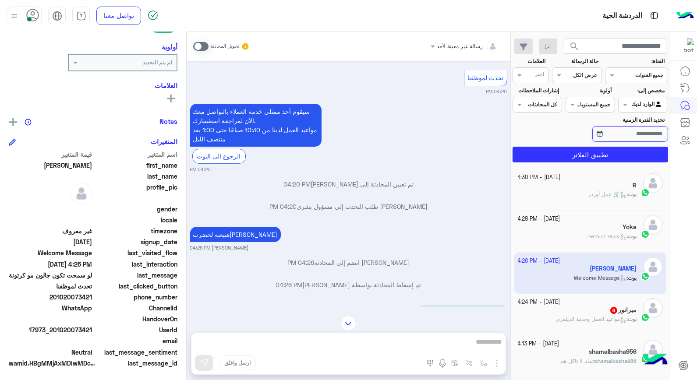
click at [513, 147] on button "تطبيق الفلاتر" at bounding box center [591, 155] width 156 height 16
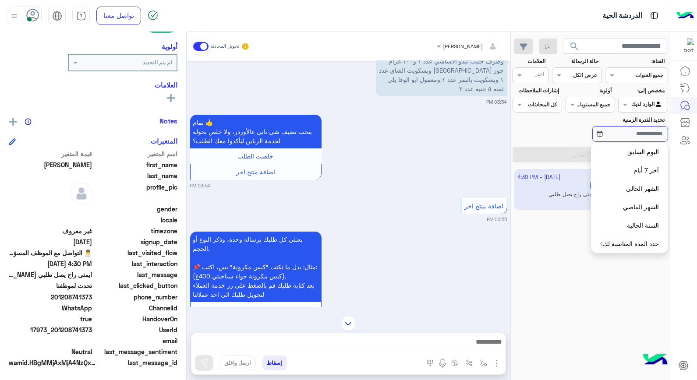
scroll to position [375, 0]
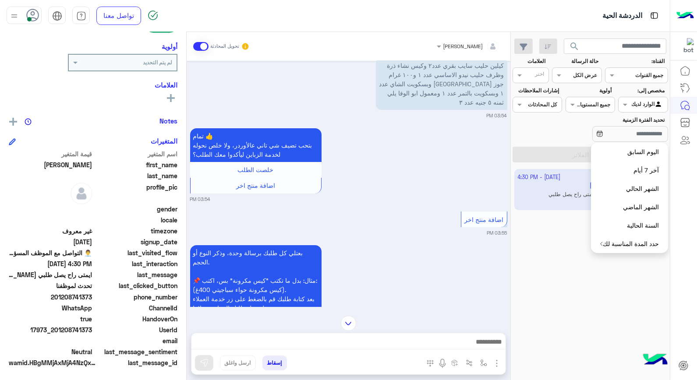
click at [564, 268] on div "2 October - 4:30 PM فاطمة فاطمة : ايمتى راح يصل طلبي مارديتو علي" at bounding box center [590, 275] width 159 height 218
click at [556, 269] on div "2 October - 4:30 PM فاطمة فاطمة : ايمتى راح يصل طلبي مارديتو علي" at bounding box center [590, 275] width 159 height 218
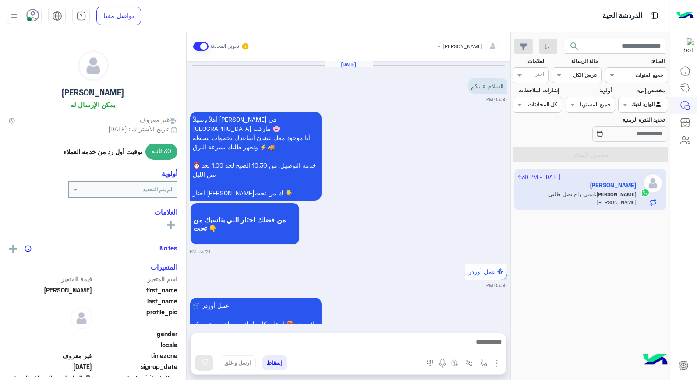
scroll to position [862, 0]
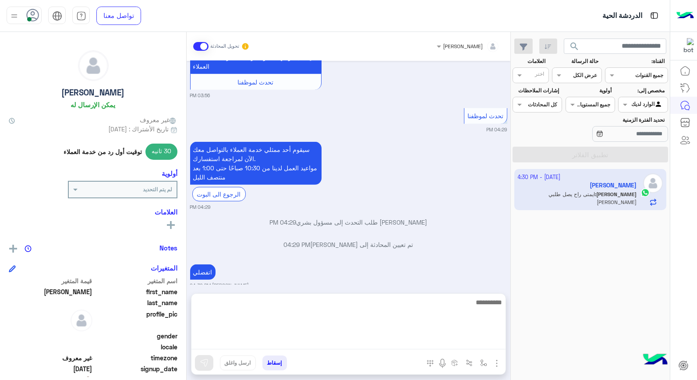
click at [428, 340] on textarea at bounding box center [349, 323] width 314 height 53
type textarea "*******"
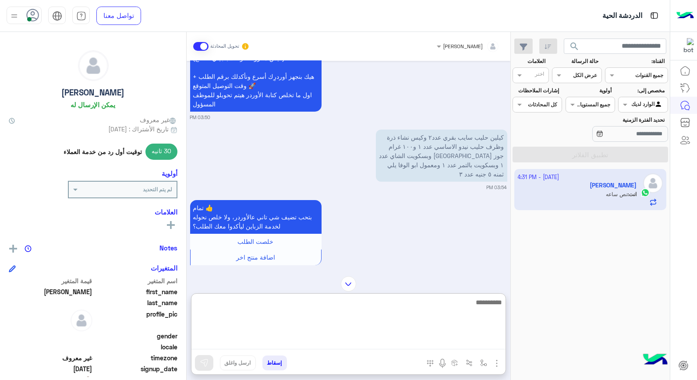
scroll to position [302, 0]
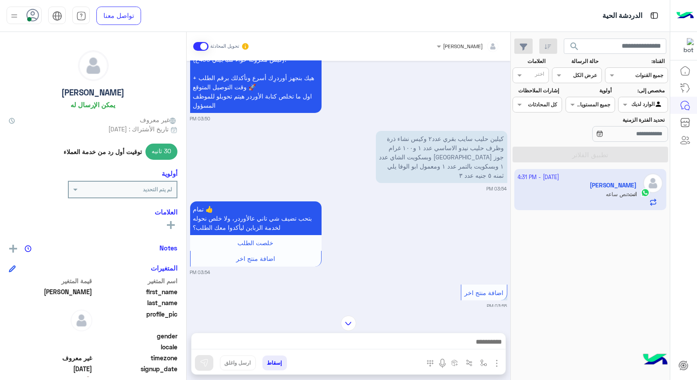
click at [438, 210] on div "تمام 👍 بتحب تضيف شي تاني عالأوردر، ولا خلص نحوله لخدمة الزباين ليأكدوا معك الطل…" at bounding box center [348, 237] width 317 height 77
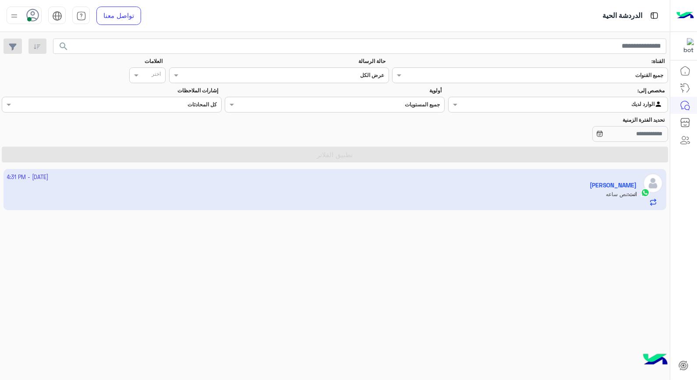
click at [438, 201] on app-inbox-user "2 October - 4:31 PM فاطمة انت : نص ساعه" at bounding box center [336, 189] width 664 height 41
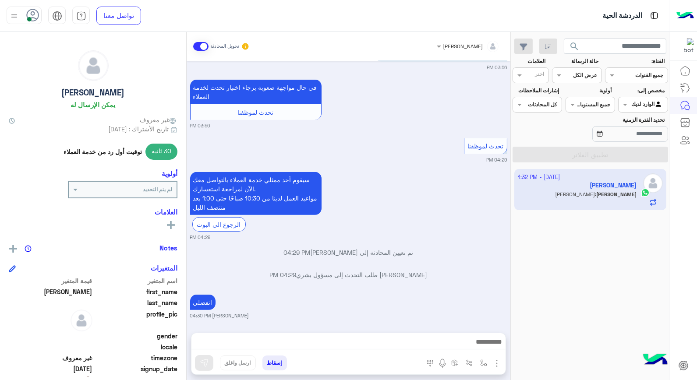
scroll to position [928, 0]
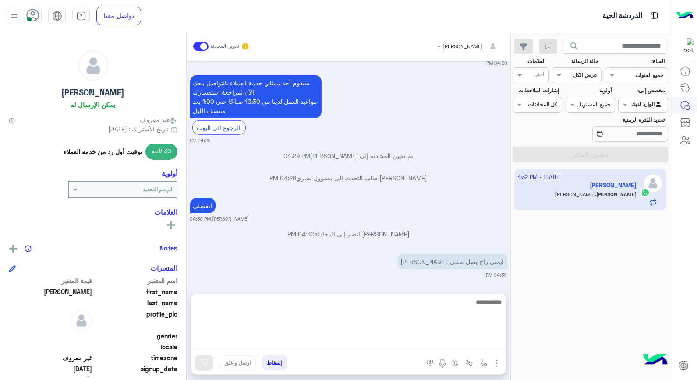
click at [389, 340] on textarea at bounding box center [349, 323] width 314 height 53
type textarea "**********"
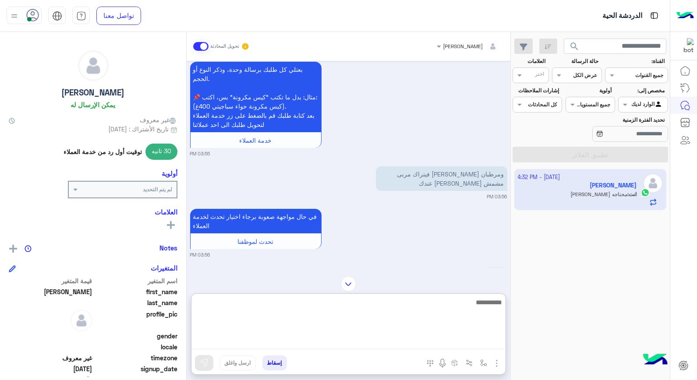
scroll to position [515, 0]
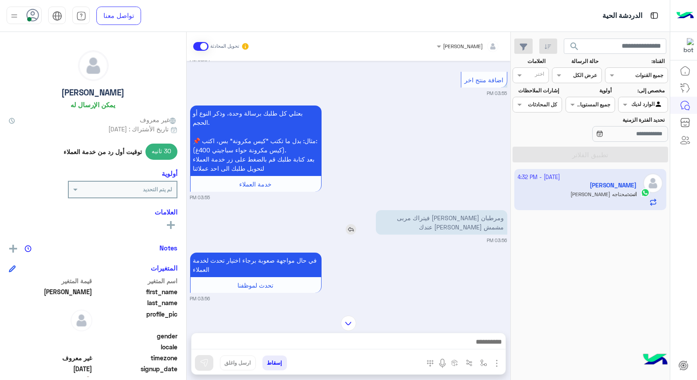
click at [351, 224] on img at bounding box center [351, 229] width 11 height 11
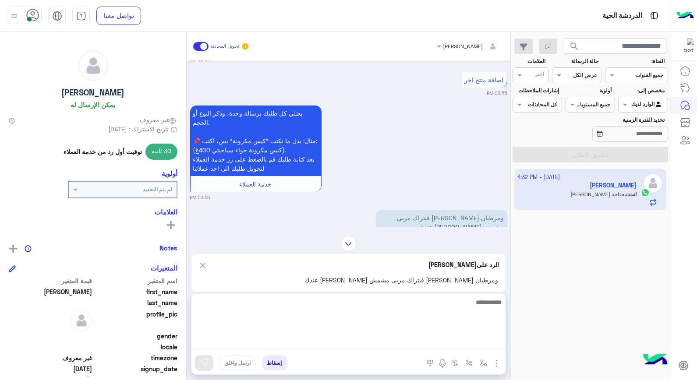
click at [416, 346] on textarea at bounding box center [349, 323] width 314 height 53
type textarea "**********"
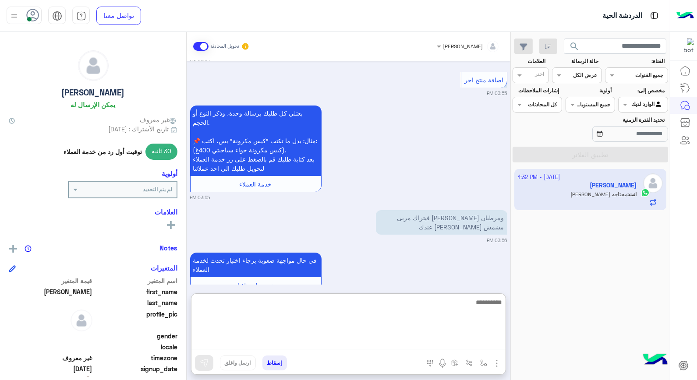
scroll to position [1050, 0]
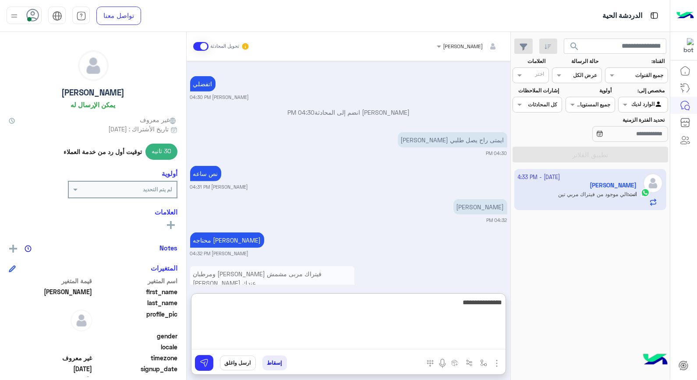
type textarea "**********"
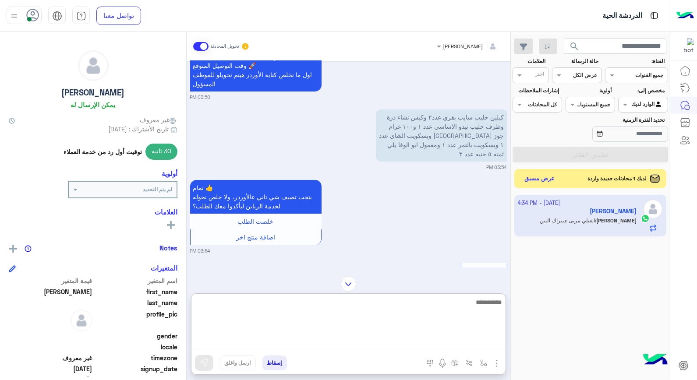
scroll to position [338, 0]
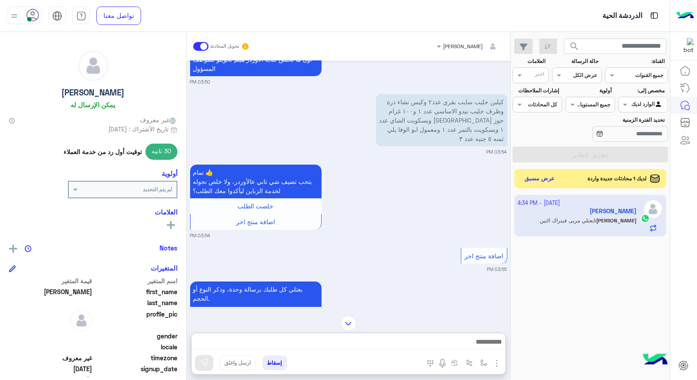
click at [637, 107] on div at bounding box center [643, 103] width 49 height 8
click at [577, 292] on div "2 October - 4:34 PM فاطمة فاطمة : ابعتلي مربى فيتراك التين" at bounding box center [590, 288] width 159 height 192
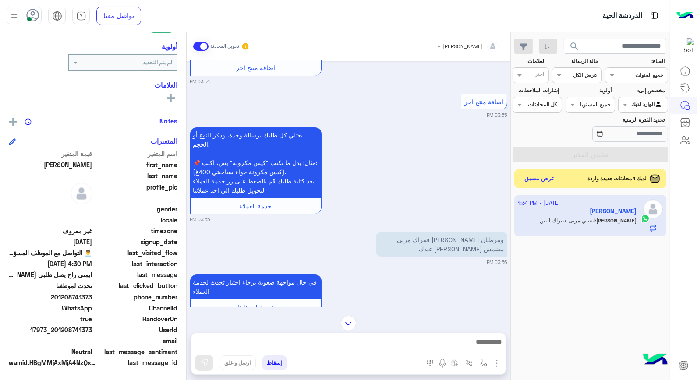
scroll to position [494, 0]
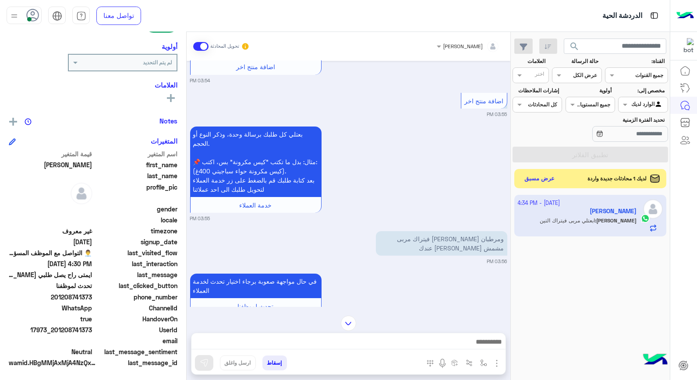
click at [277, 363] on button "إسقاط" at bounding box center [275, 363] width 25 height 15
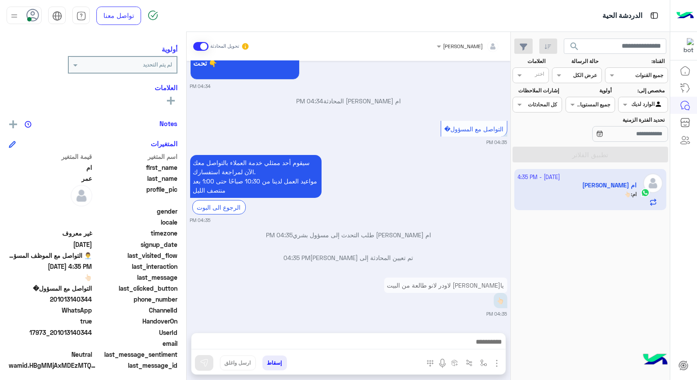
scroll to position [111, 0]
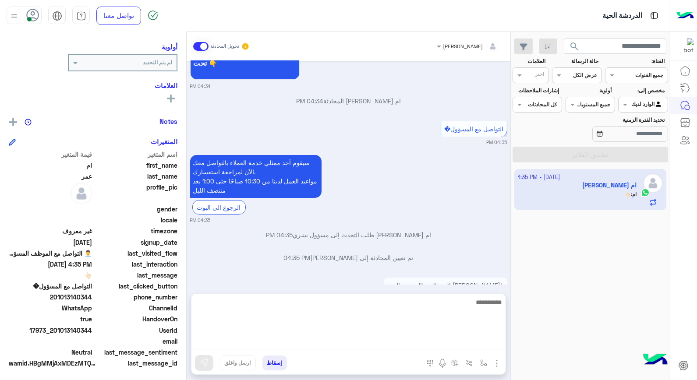
click at [480, 344] on textarea at bounding box center [349, 323] width 314 height 53
type textarea "****"
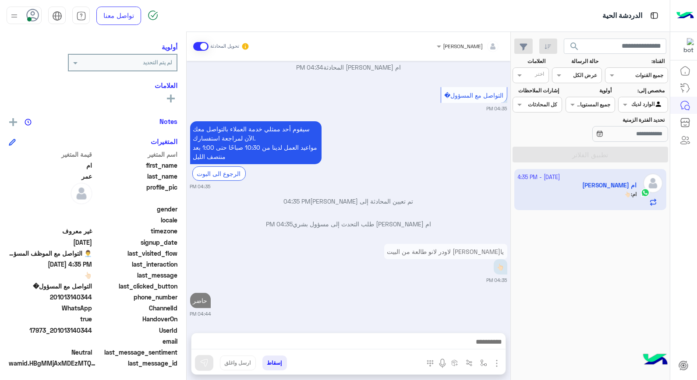
drag, startPoint x: 269, startPoint y: 362, endPoint x: 277, endPoint y: 361, distance: 7.9
click at [270, 362] on button "إسقاط" at bounding box center [275, 363] width 25 height 15
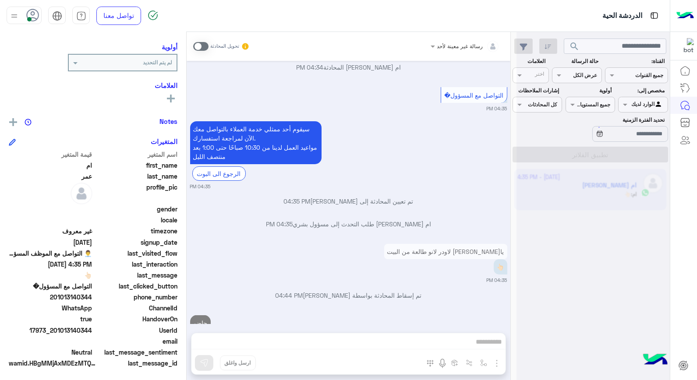
scroll to position [581, 0]
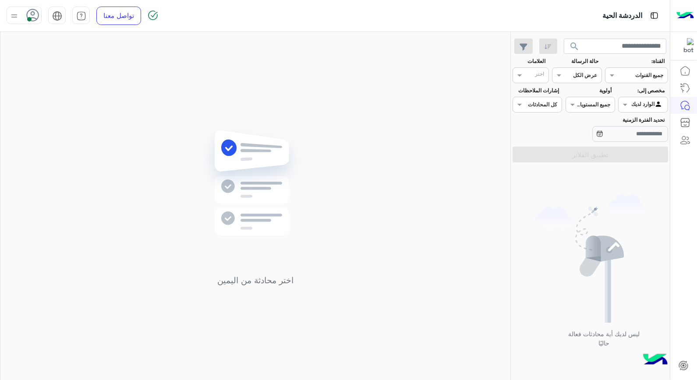
click at [643, 101] on input "text" at bounding box center [653, 104] width 20 height 8
click at [644, 120] on b "غير معينة" at bounding box center [644, 122] width 24 height 7
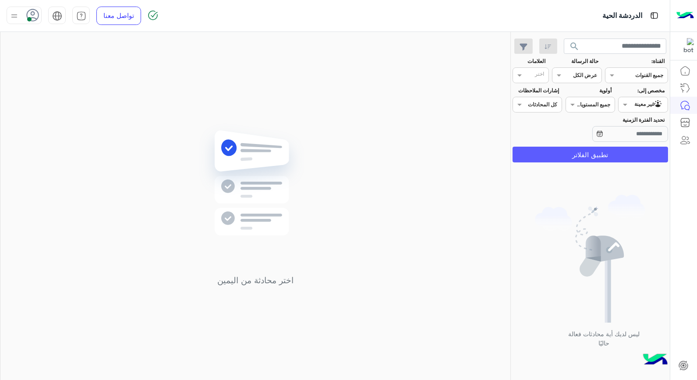
click at [598, 156] on button "تطبيق الفلاتر" at bounding box center [591, 155] width 156 height 16
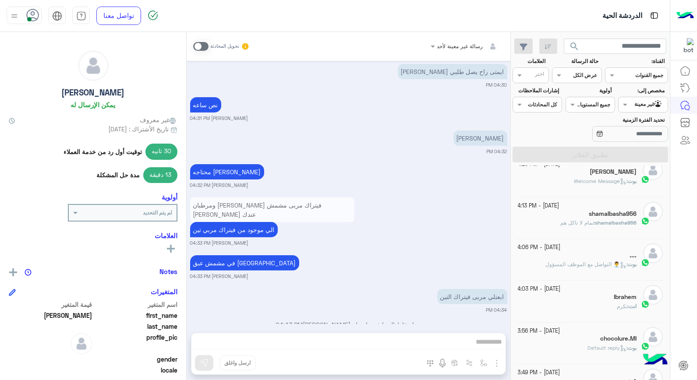
scroll to position [97, 0]
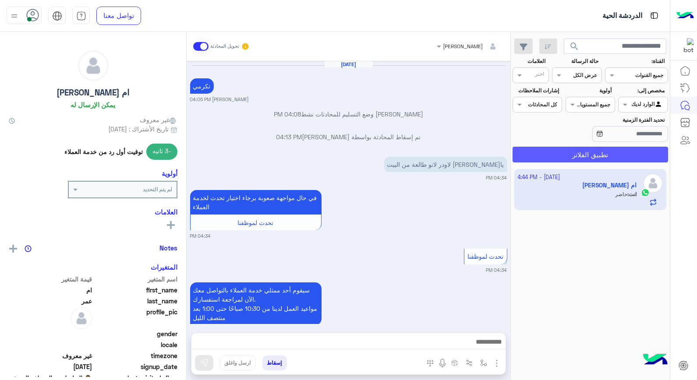
scroll to position [481, 0]
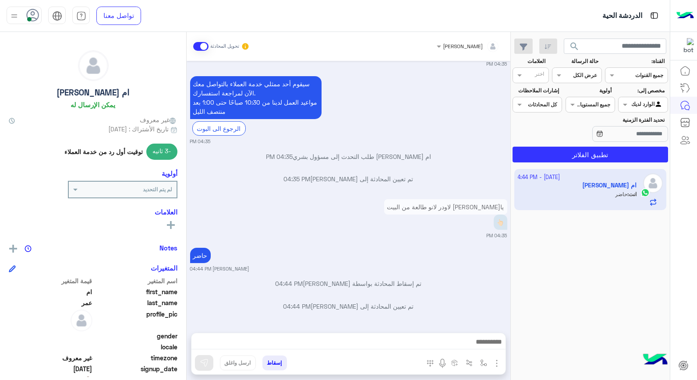
click at [270, 363] on button "إسقاط" at bounding box center [275, 363] width 25 height 15
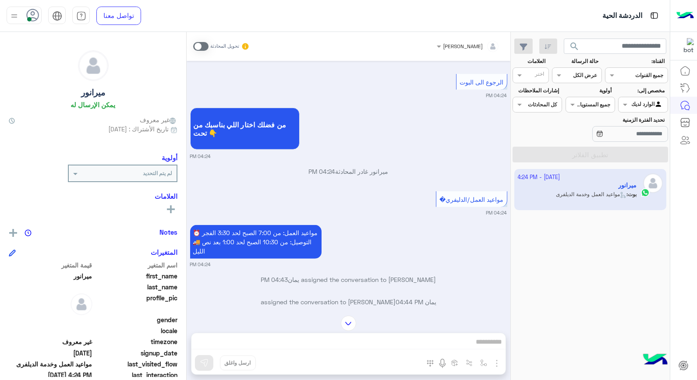
scroll to position [1392, 0]
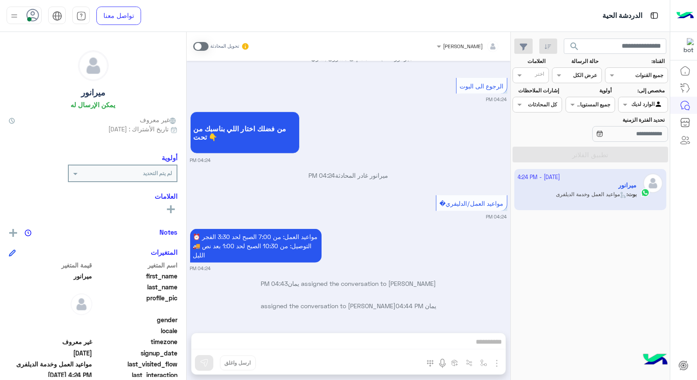
click at [434, 342] on div "[PERSON_NAME] تحويل المحادثة [DATE] اضافة منتج اخر 04:08 PM بعتلي كل طلبك برسال…" at bounding box center [349, 208] width 324 height 352
click at [483, 341] on div "[PERSON_NAME] تحويل المحادثة [DATE] اضافة منتج اخر 04:08 PM بعتلي كل طلبك برسال…" at bounding box center [349, 208] width 324 height 352
click at [437, 334] on div "[PERSON_NAME] تحويل المحادثة [DATE] اضافة منتج اخر 04:08 PM بعتلي كل طلبك برسال…" at bounding box center [349, 208] width 324 height 352
click at [199, 47] on span at bounding box center [200, 46] width 15 height 9
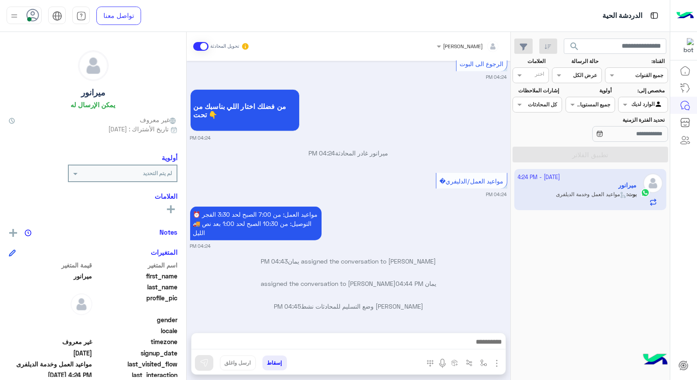
click at [203, 46] on span at bounding box center [200, 46] width 15 height 9
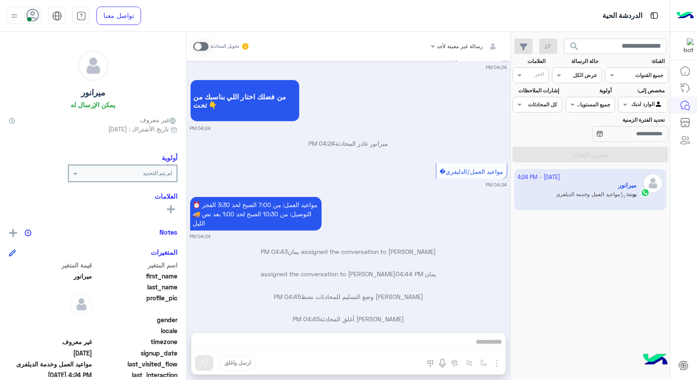
scroll to position [1442, 0]
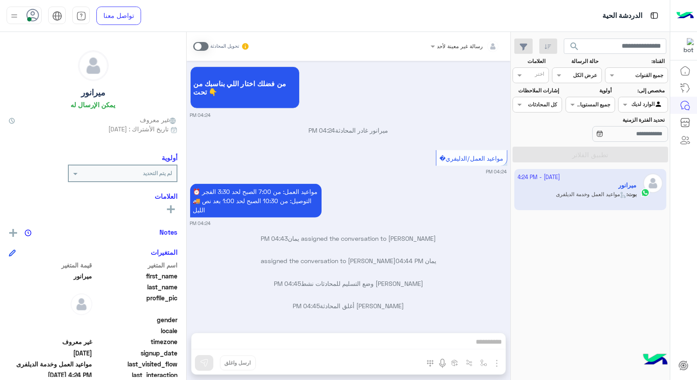
click at [199, 50] on span at bounding box center [200, 46] width 15 height 9
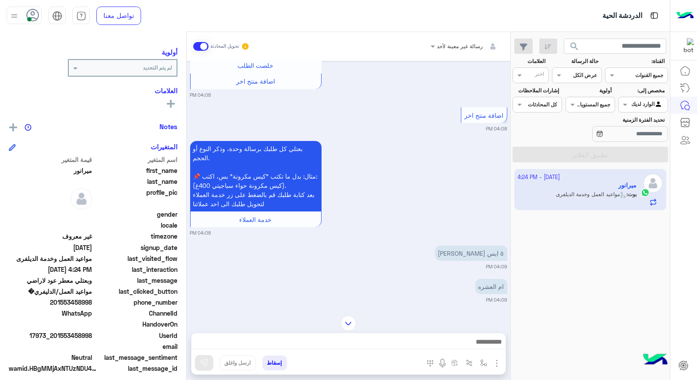
scroll to position [111, 0]
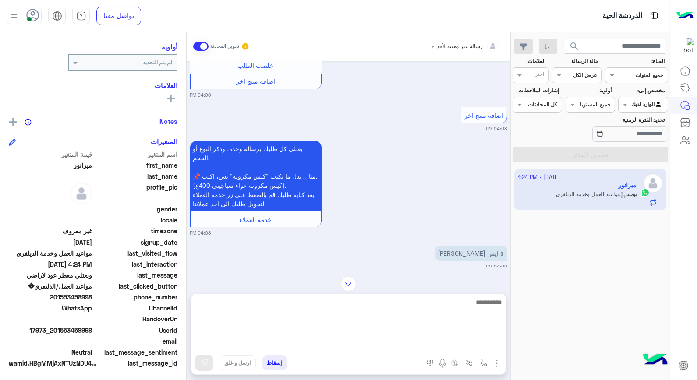
click at [479, 344] on textarea at bounding box center [349, 323] width 314 height 53
type textarea "**********"
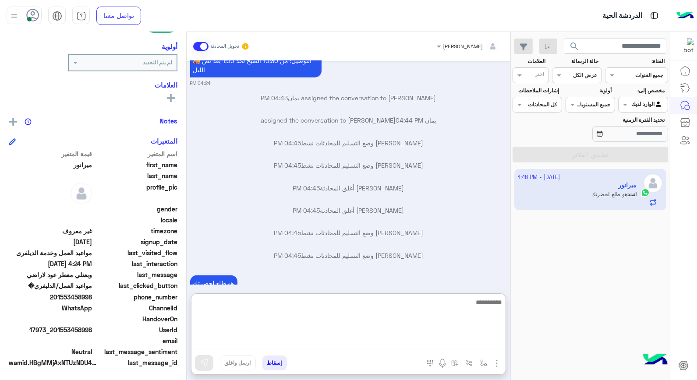
scroll to position [2108, 0]
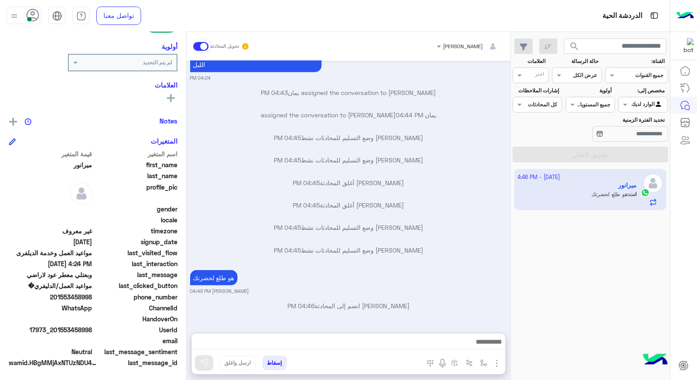
click at [273, 364] on button "إسقاط" at bounding box center [275, 363] width 25 height 15
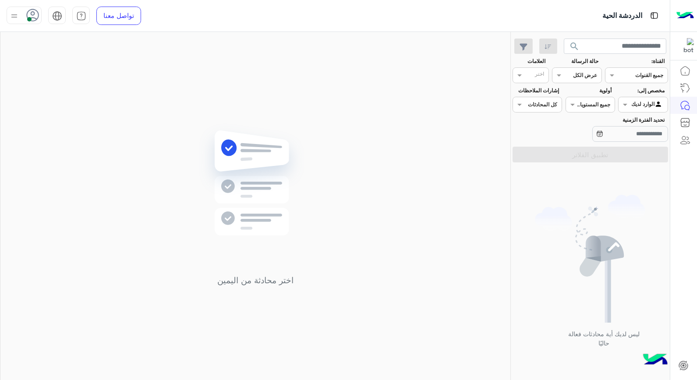
click at [32, 21] on icon at bounding box center [32, 15] width 13 height 13
click at [92, 88] on span "وقت الراحة" at bounding box center [91, 86] width 30 height 9
click at [383, 130] on div "اختر محادثة من اليمين" at bounding box center [255, 208] width 510 height 352
click at [22, 16] on div at bounding box center [24, 16] width 35 height 18
click at [57, 64] on label "متصل" at bounding box center [62, 67] width 96 height 16
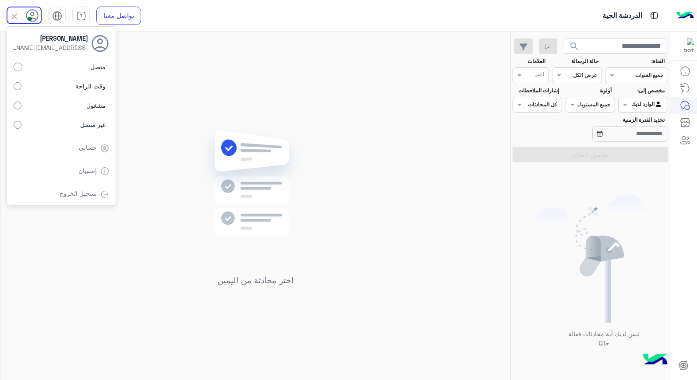
click at [420, 96] on div "اختر محادثة من اليمين" at bounding box center [255, 208] width 510 height 352
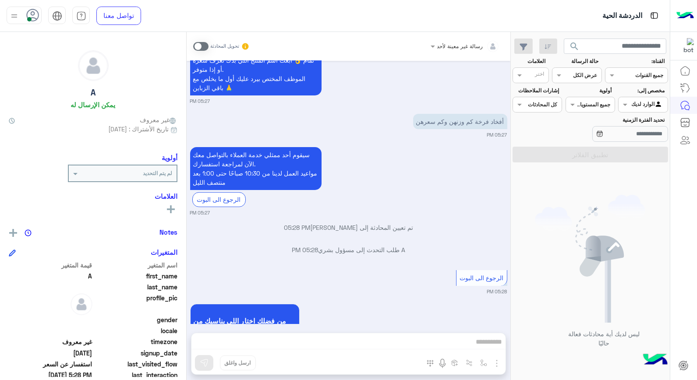
scroll to position [481, 0]
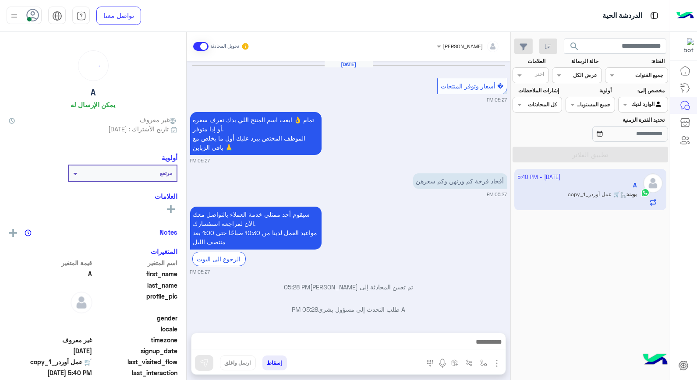
scroll to position [864, 0]
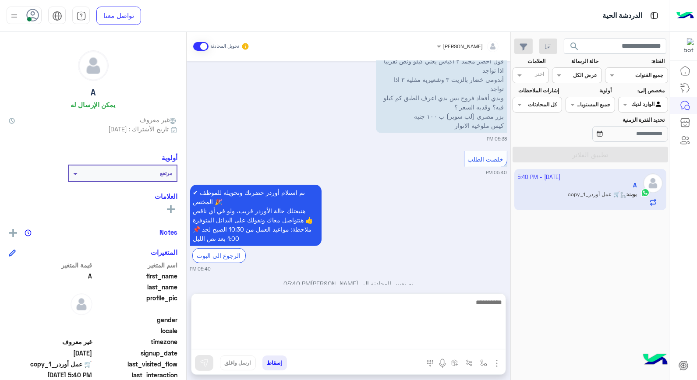
click at [450, 343] on textarea at bounding box center [349, 323] width 314 height 53
type textarea "**********"
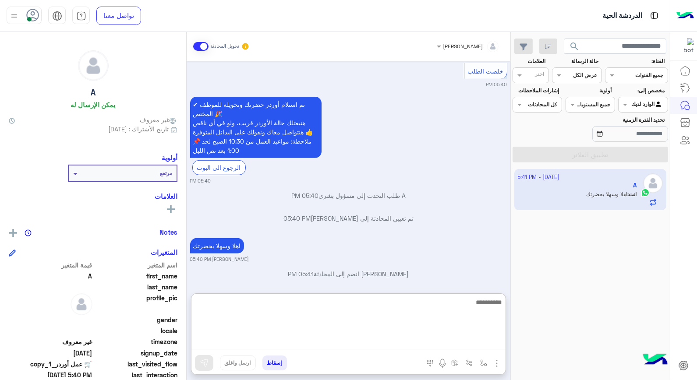
scroll to position [959, 0]
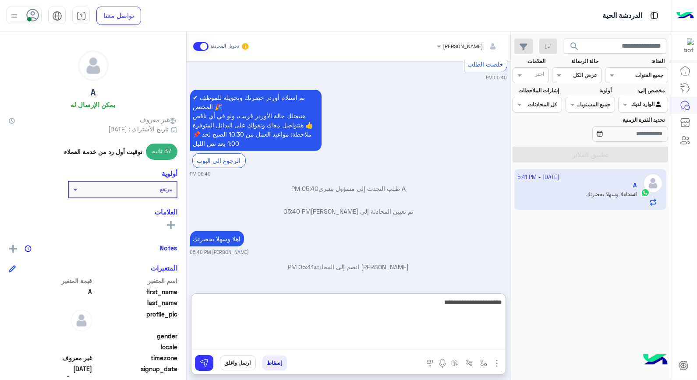
type textarea "**********"
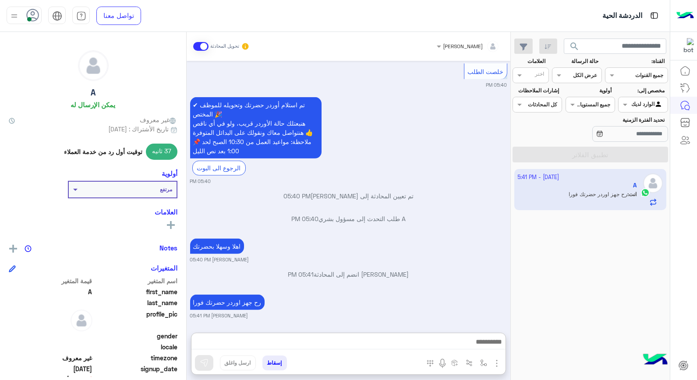
click at [454, 130] on div "[DATE] � أسعار وتوفر المنتجات 05:27 PM تمام 👌 ابعت اسم المنتج اللي بدك تعرف سعر…" at bounding box center [349, 192] width 324 height 263
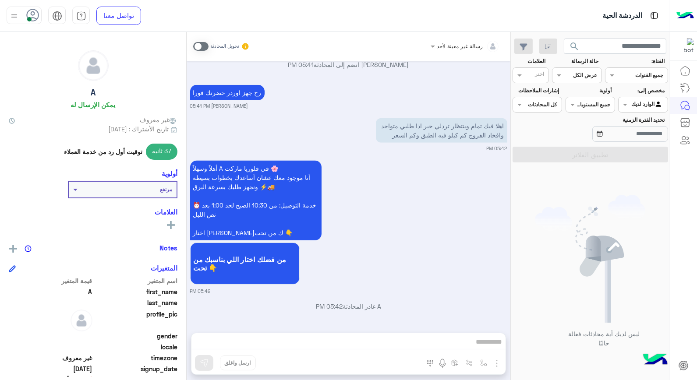
scroll to position [1126, 0]
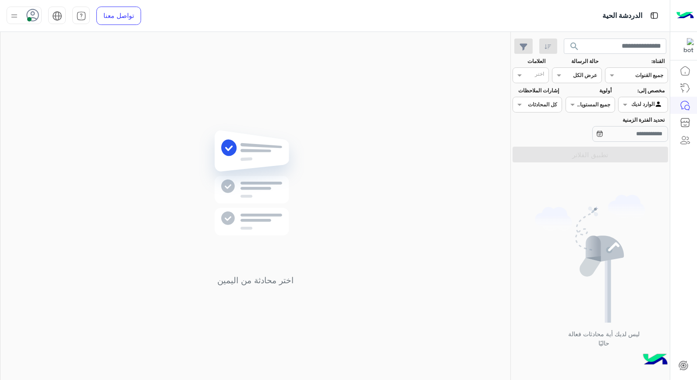
click at [651, 103] on input "text" at bounding box center [653, 104] width 20 height 8
click at [628, 106] on span at bounding box center [624, 104] width 11 height 9
click at [632, 140] on b "الوارد لديك" at bounding box center [642, 139] width 28 height 7
click at [641, 104] on div at bounding box center [643, 103] width 49 height 8
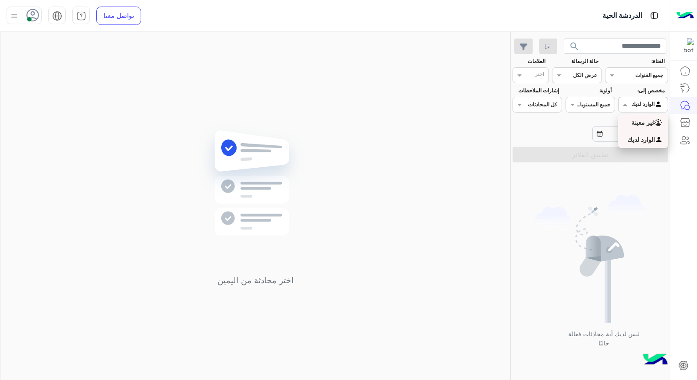
click at [641, 126] on b "غير معينة" at bounding box center [644, 122] width 24 height 7
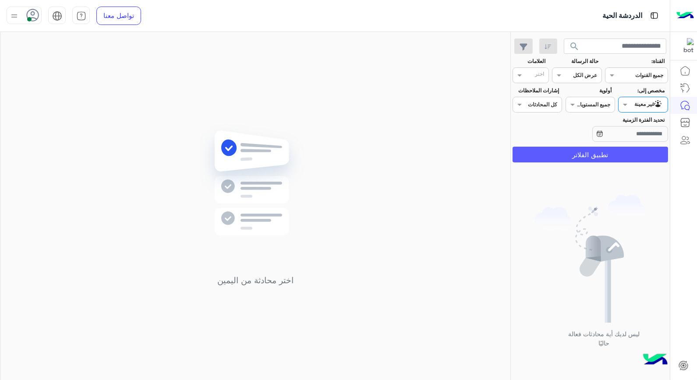
click at [641, 156] on button "تطبيق الفلاتر" at bounding box center [591, 155] width 156 height 16
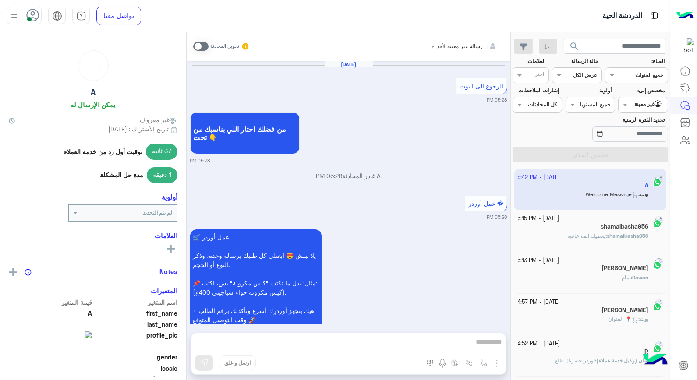
scroll to position [910, 0]
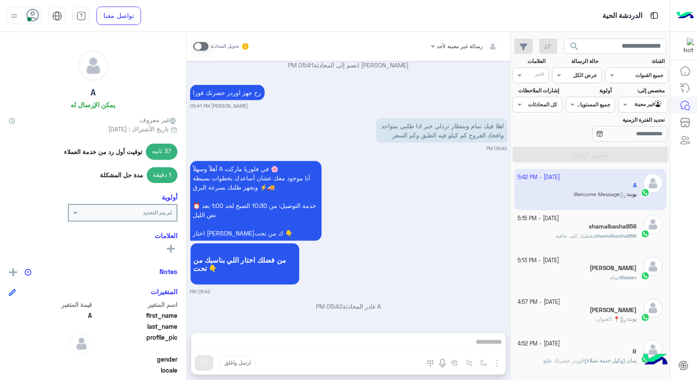
click at [567, 199] on app-inbox-user "[DATE] - 5:42 PM A بوت : Welcome Message" at bounding box center [591, 189] width 153 height 41
click at [593, 187] on app-inbox-user "[DATE] - 5:42 PM A بوت : Welcome Message" at bounding box center [591, 189] width 153 height 41
click at [650, 107] on input "text" at bounding box center [653, 104] width 20 height 8
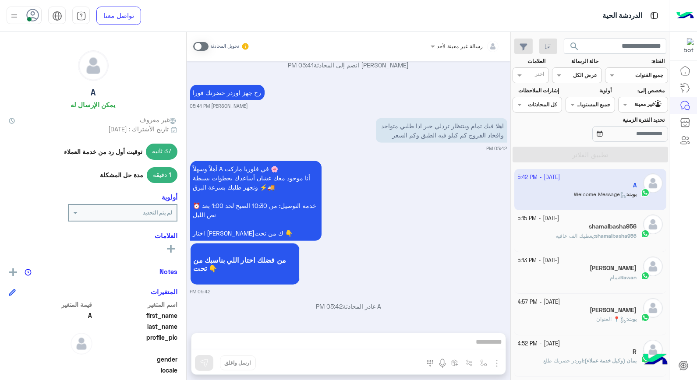
click at [205, 47] on span at bounding box center [200, 46] width 15 height 9
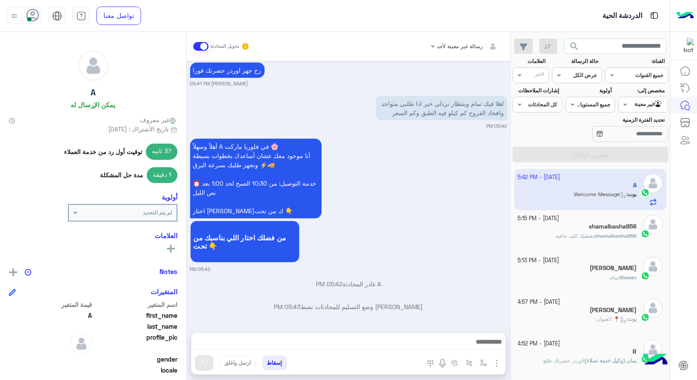
click at [197, 48] on span at bounding box center [200, 46] width 15 height 9
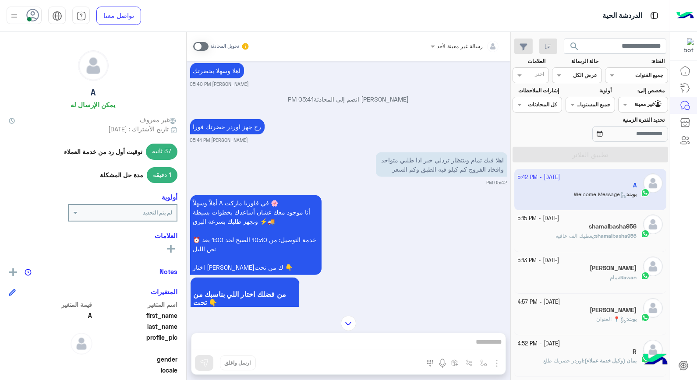
scroll to position [858, 0]
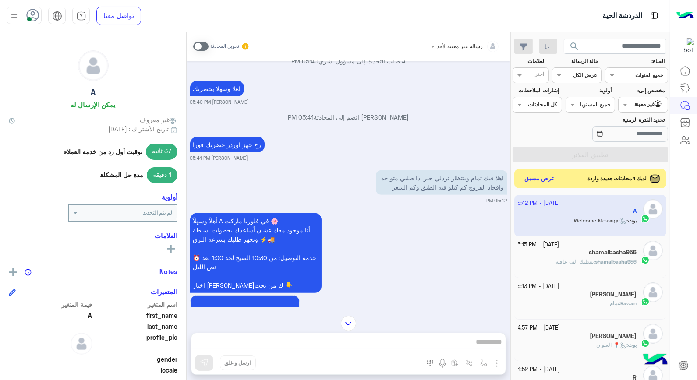
click at [604, 182] on span "لديك 1 محادثات جديدة واردة" at bounding box center [617, 179] width 59 height 8
click at [528, 180] on button "عرض مسبق" at bounding box center [539, 179] width 37 height 12
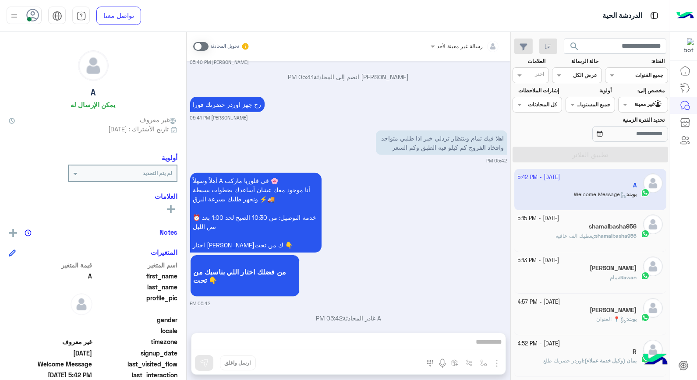
scroll to position [860, 0]
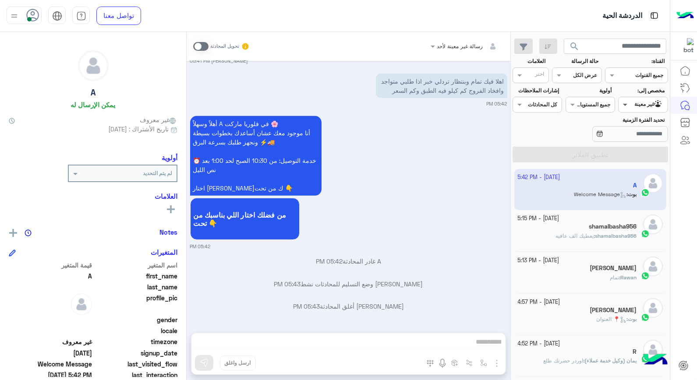
click at [623, 106] on span at bounding box center [624, 104] width 11 height 9
click at [628, 138] on b "الوارد لديك" at bounding box center [642, 139] width 28 height 7
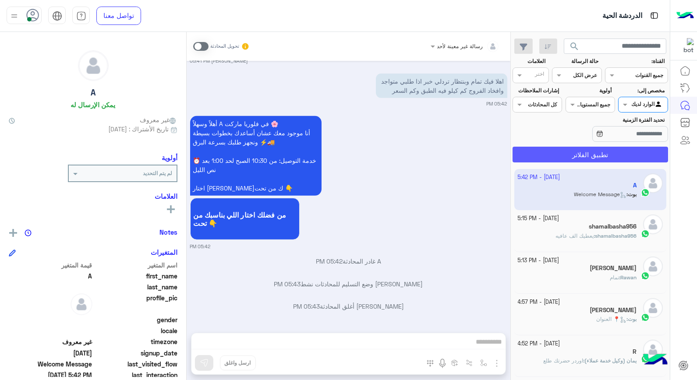
click at [636, 156] on button "تطبيق الفلاتر" at bounding box center [591, 155] width 156 height 16
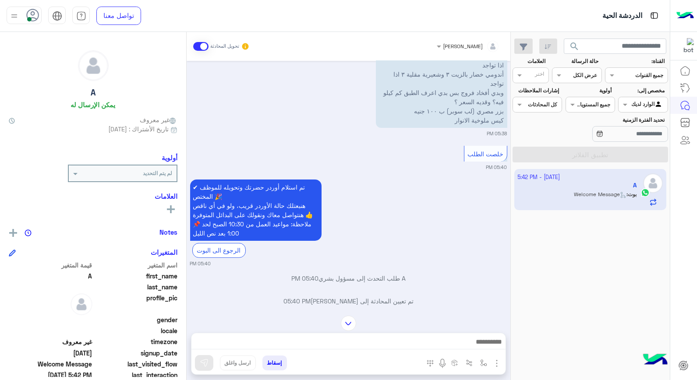
scroll to position [410, 0]
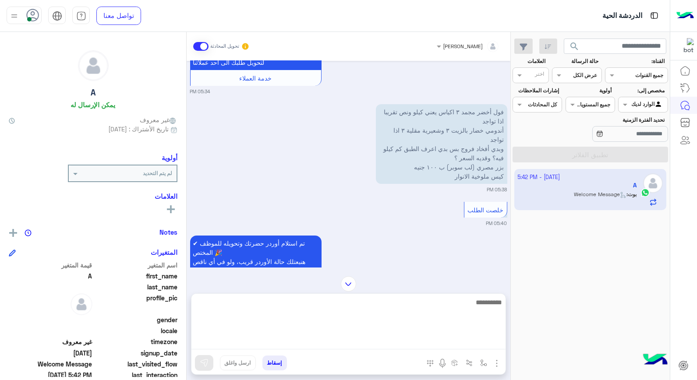
click at [458, 338] on textarea at bounding box center [349, 323] width 314 height 53
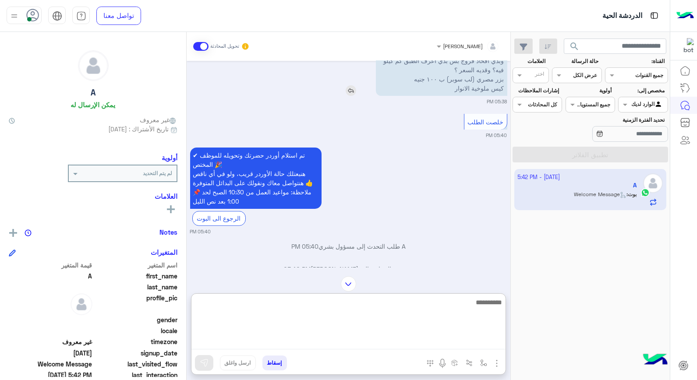
scroll to position [352, 0]
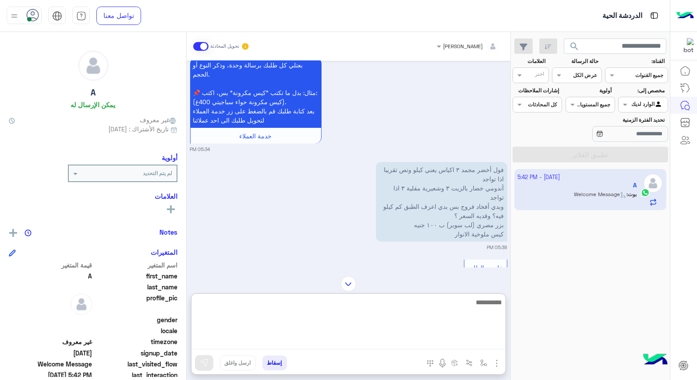
click at [469, 304] on textarea at bounding box center [349, 323] width 314 height 53
type textarea "**********"
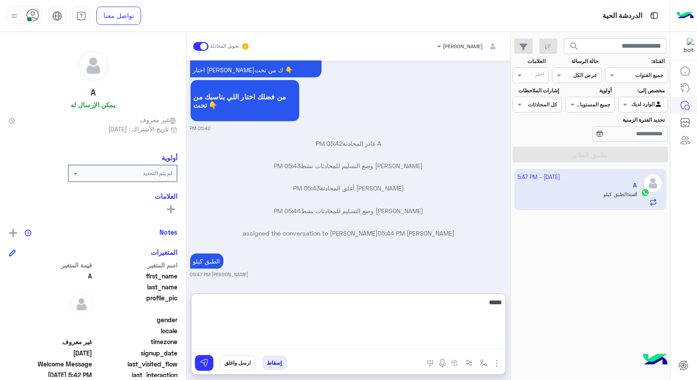
scroll to position [944, 0]
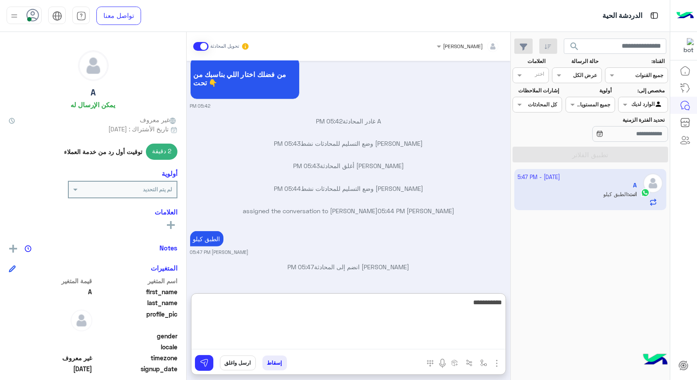
type textarea "**********"
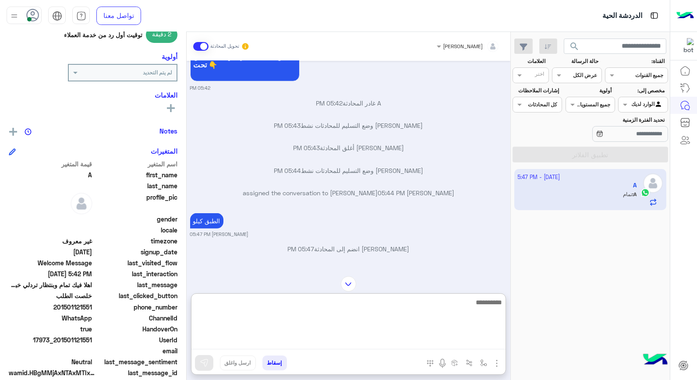
scroll to position [127, 0]
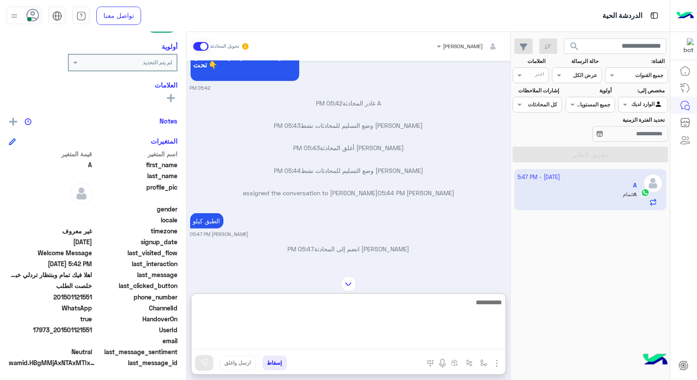
click at [458, 306] on textarea at bounding box center [349, 323] width 314 height 53
type textarea "*********"
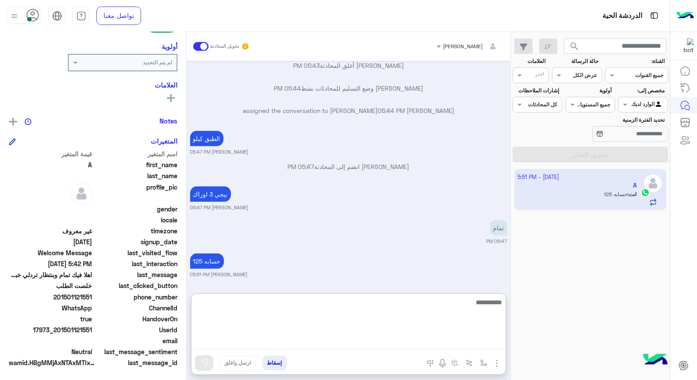
drag, startPoint x: 426, startPoint y: 305, endPoint x: 427, endPoint y: 298, distance: 6.6
click at [426, 305] on textarea at bounding box center [349, 323] width 314 height 53
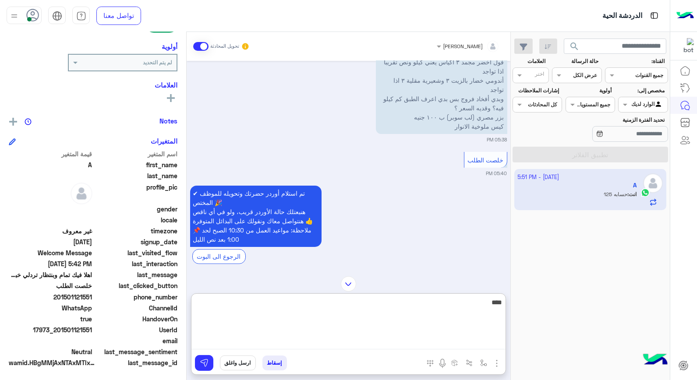
scroll to position [362, 0]
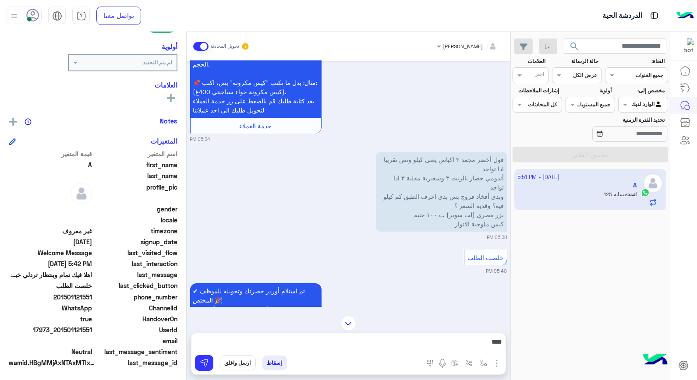
click at [352, 229] on img at bounding box center [351, 226] width 11 height 11
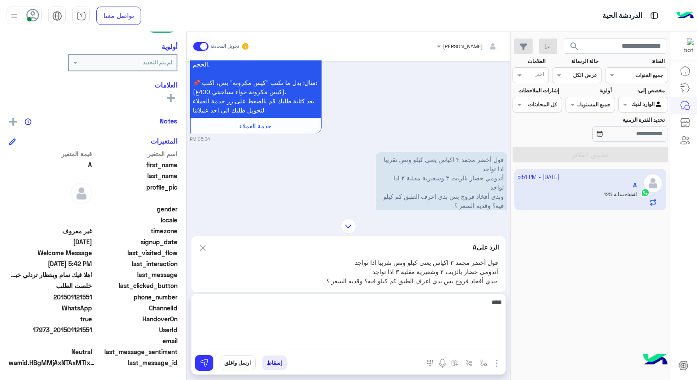
click at [422, 338] on textarea "***" at bounding box center [349, 323] width 314 height 53
type textarea "**********"
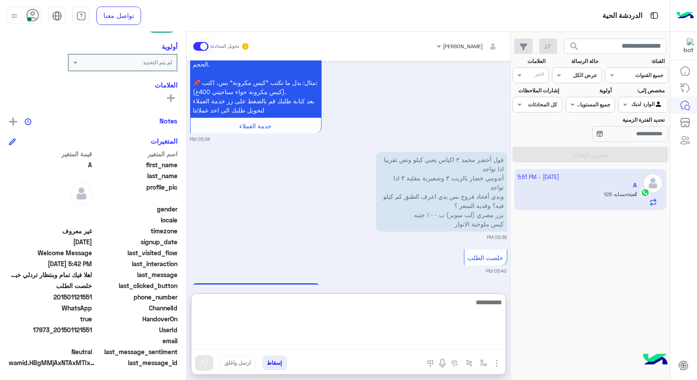
scroll to position [1120, 0]
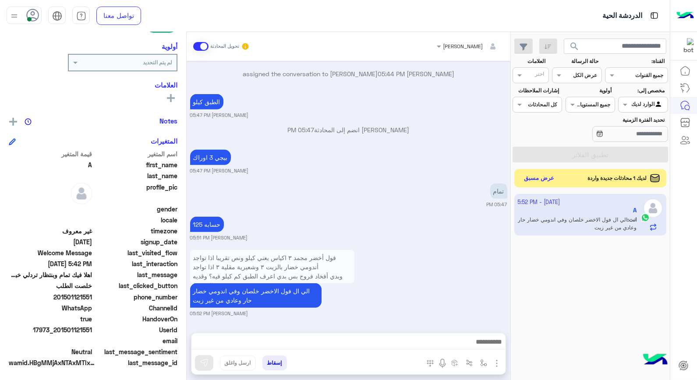
click at [543, 179] on button "عرض مسبق" at bounding box center [539, 179] width 37 height 12
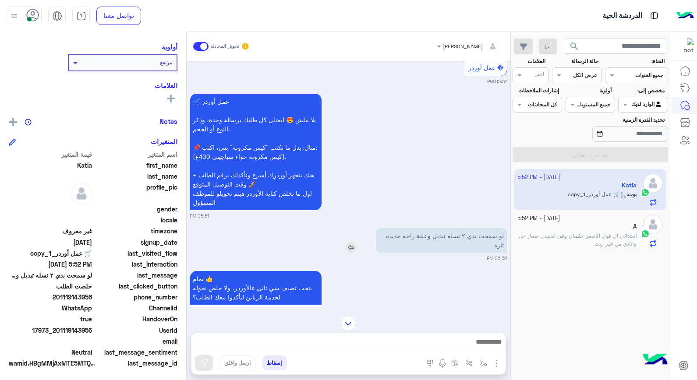
scroll to position [203, 0]
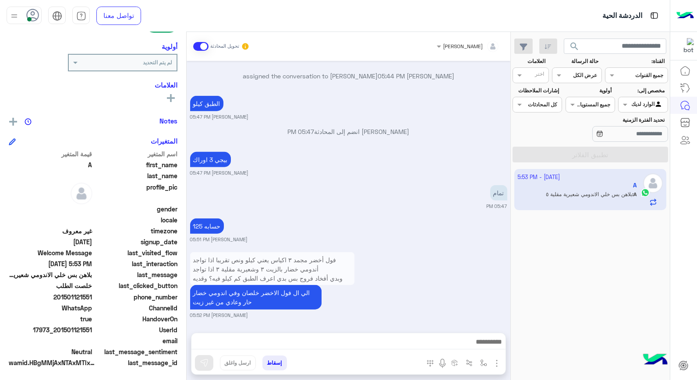
scroll to position [1600, 0]
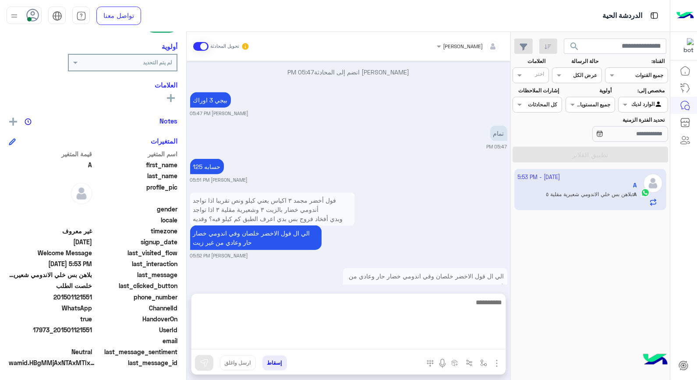
click at [421, 346] on textarea at bounding box center [349, 323] width 314 height 53
type textarea "****"
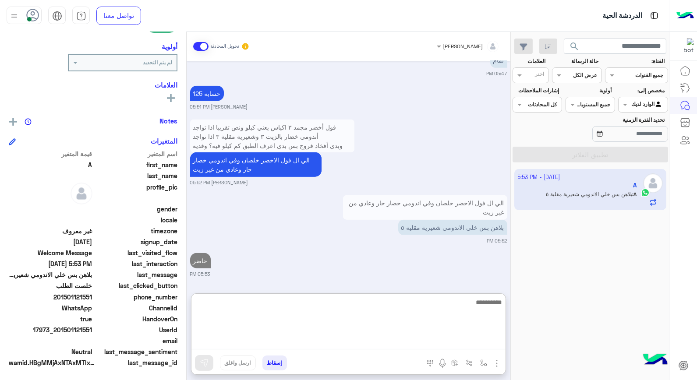
scroll to position [1673, 0]
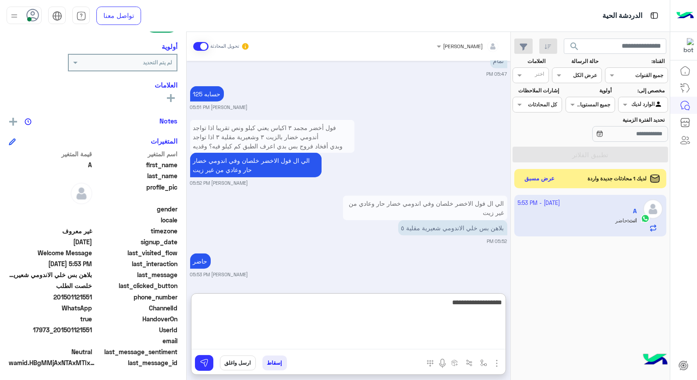
type textarea "**********"
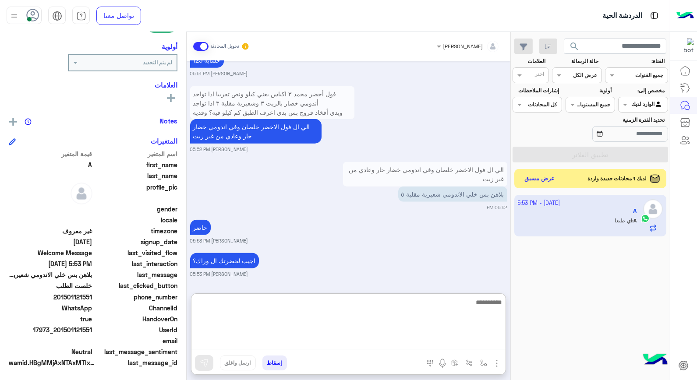
scroll to position [1755, 0]
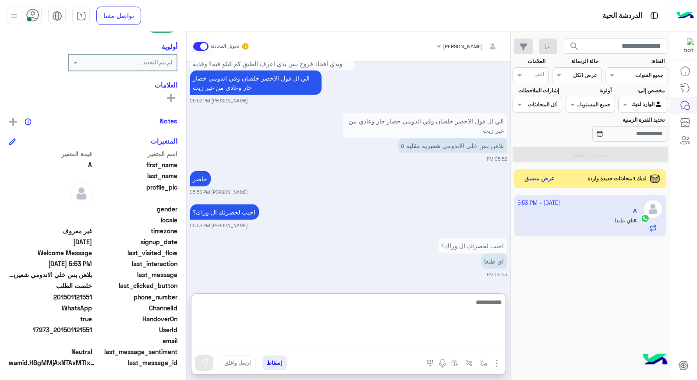
click at [446, 308] on textarea at bounding box center [349, 323] width 314 height 53
type textarea "**********"
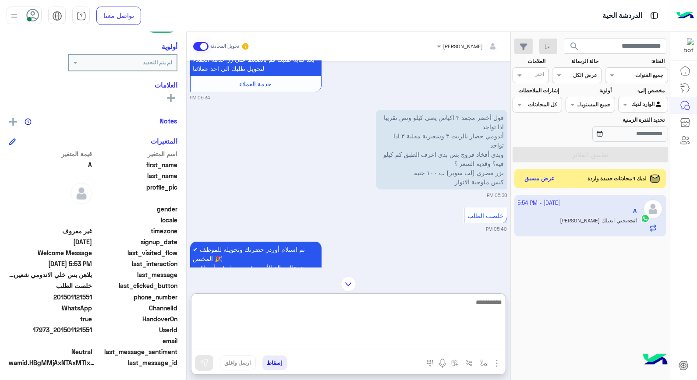
scroll to position [863, 0]
click at [434, 303] on textarea at bounding box center [349, 323] width 314 height 53
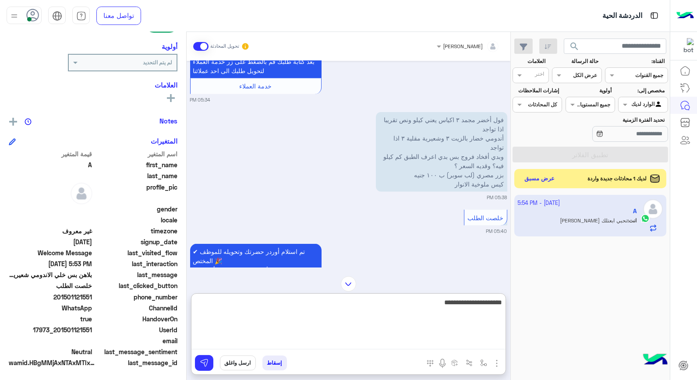
type textarea "**********"
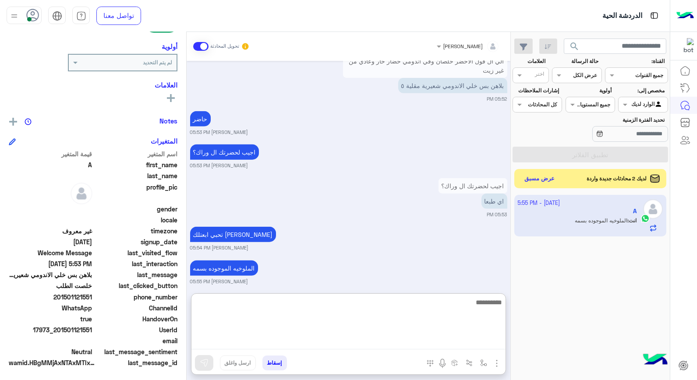
scroll to position [1822, 0]
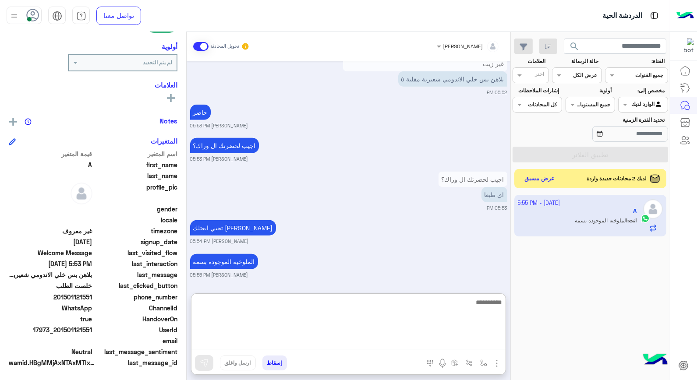
click at [419, 301] on textarea at bounding box center [349, 323] width 314 height 53
type textarea "**********"
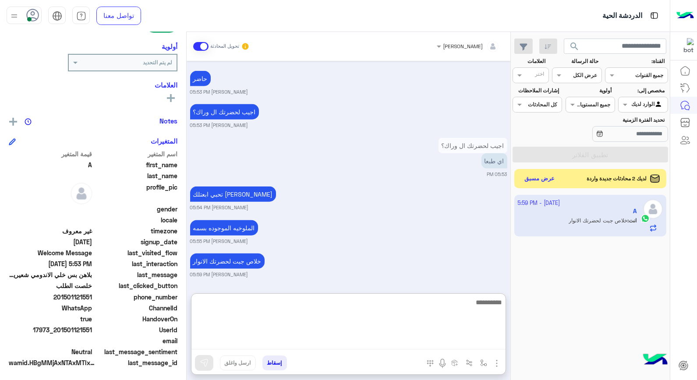
click at [422, 309] on textarea at bounding box center [349, 323] width 314 height 53
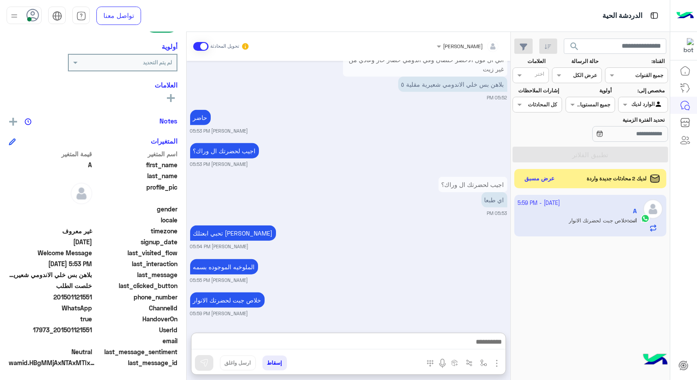
click at [277, 365] on button "إسقاط" at bounding box center [275, 363] width 25 height 15
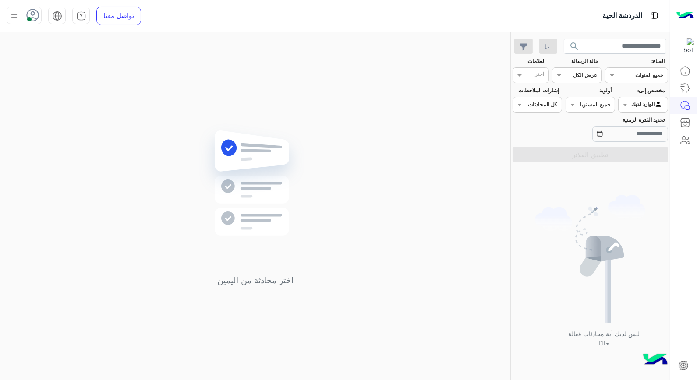
click at [652, 105] on input "text" at bounding box center [653, 104] width 20 height 8
drag, startPoint x: 649, startPoint y: 125, endPoint x: 642, endPoint y: 128, distance: 7.1
click at [649, 126] on b "غير معينة" at bounding box center [644, 122] width 24 height 7
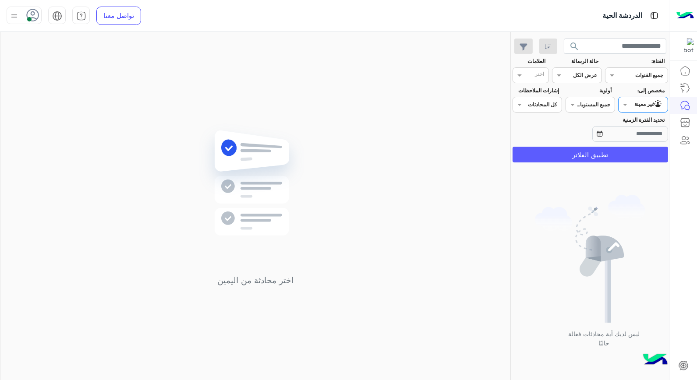
click at [629, 160] on button "تطبيق الفلاتر" at bounding box center [591, 155] width 156 height 16
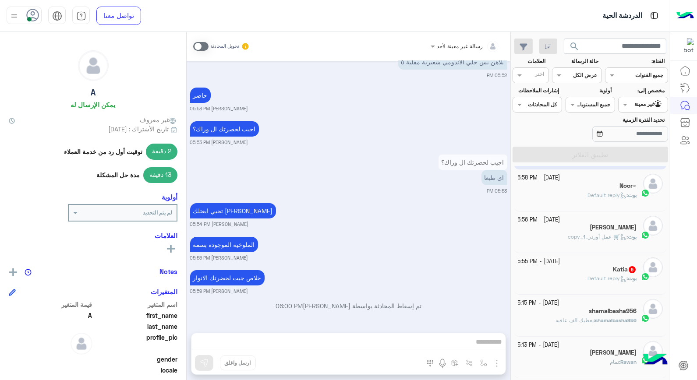
scroll to position [97, 0]
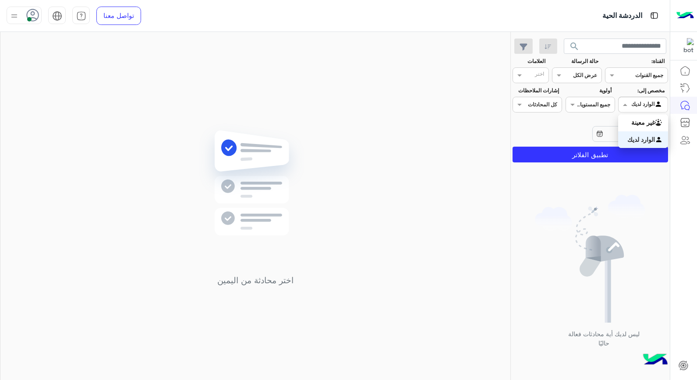
click at [632, 103] on div at bounding box center [643, 103] width 49 height 8
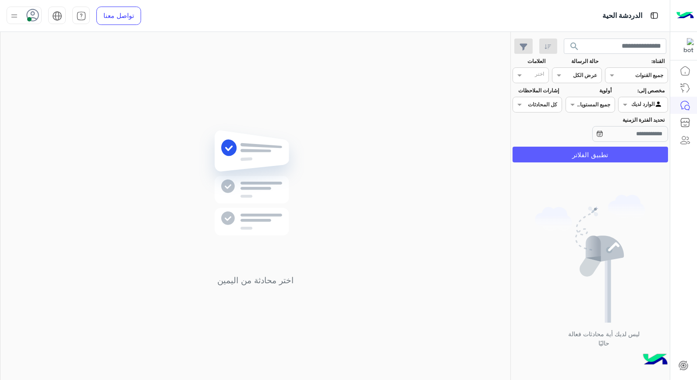
click at [631, 151] on button "تطبيق الفلاتر" at bounding box center [591, 155] width 156 height 16
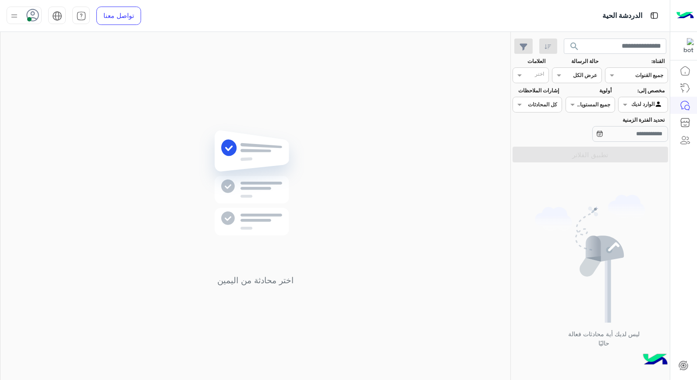
click at [571, 43] on span "search" at bounding box center [574, 46] width 11 height 11
click at [636, 104] on div at bounding box center [643, 103] width 49 height 8
click at [637, 120] on b "غير معينة" at bounding box center [644, 122] width 24 height 7
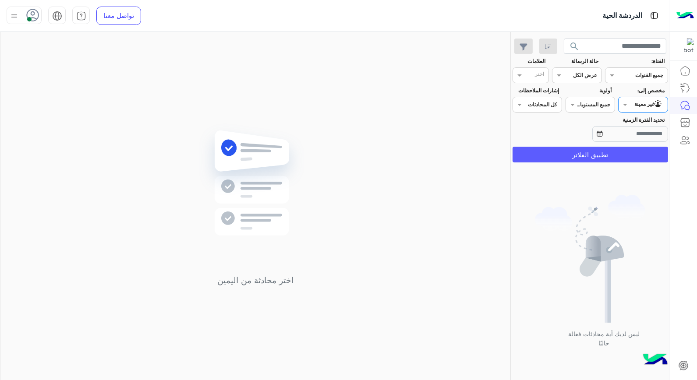
click at [619, 154] on button "تطبيق الفلاتر" at bounding box center [591, 155] width 156 height 16
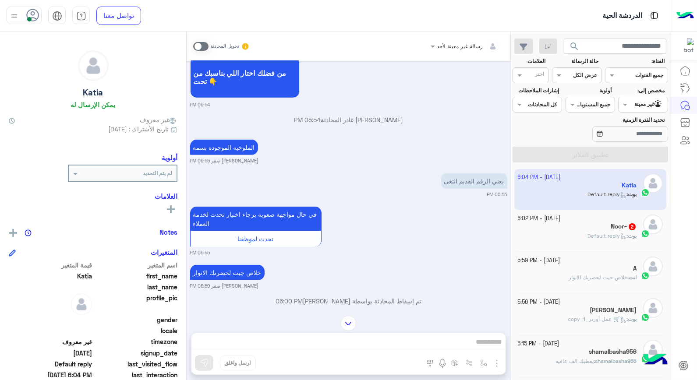
scroll to position [1175, 0]
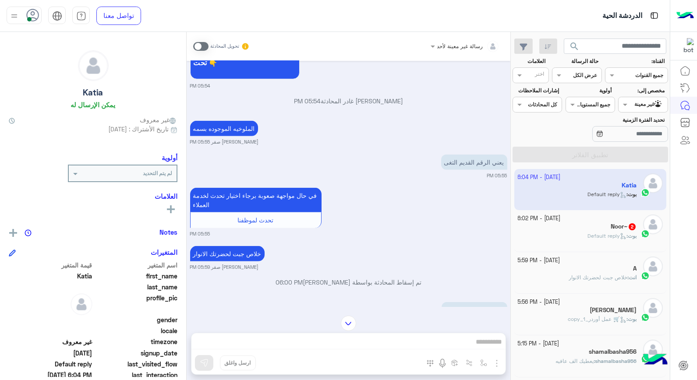
click at [209, 43] on div "تحويل المحادثة" at bounding box center [221, 47] width 57 height 16
click at [202, 48] on span at bounding box center [200, 46] width 15 height 9
click at [204, 45] on span at bounding box center [200, 46] width 15 height 9
click at [458, 49] on div "رسالة غير معينة لأحد" at bounding box center [460, 47] width 46 height 8
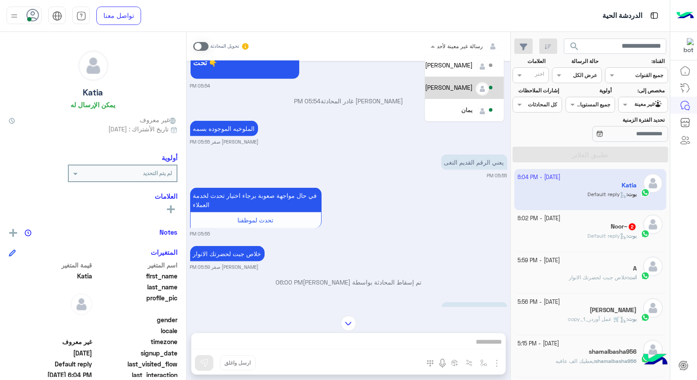
click at [465, 86] on div "خالد صقر" at bounding box center [449, 87] width 48 height 9
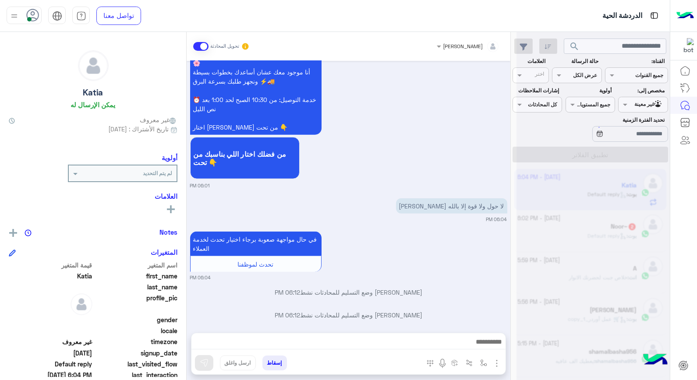
scroll to position [1464, 0]
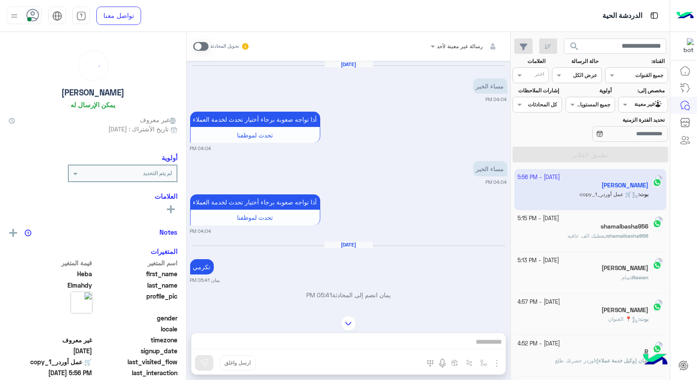
click at [637, 107] on div at bounding box center [643, 103] width 49 height 8
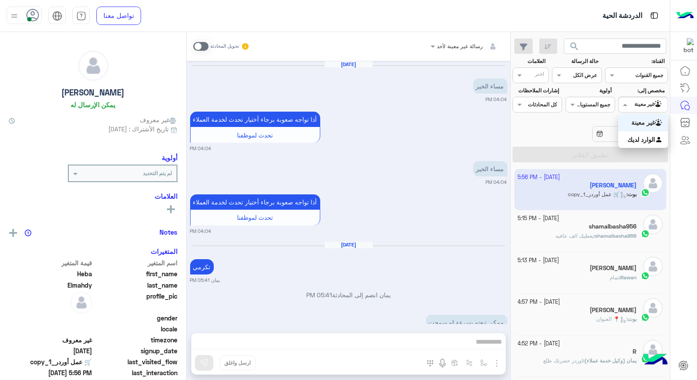
scroll to position [2546, 0]
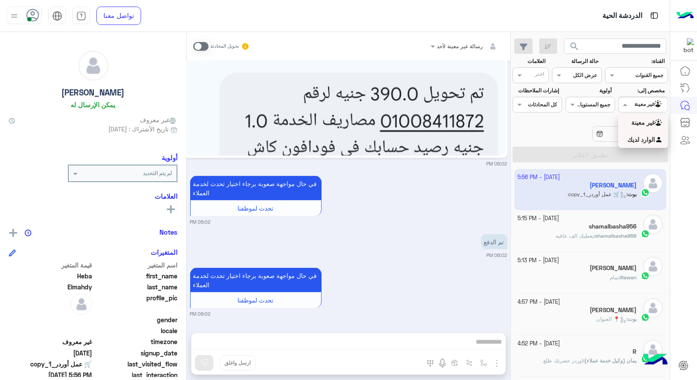
click at [637, 136] on b "الوارد لديك" at bounding box center [642, 139] width 28 height 7
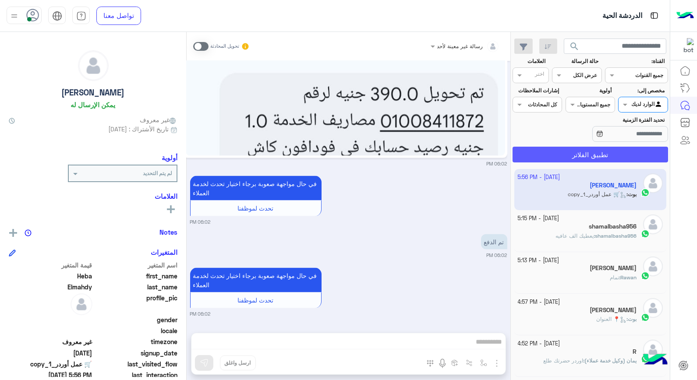
click at [572, 156] on button "تطبيق الفلاتر" at bounding box center [591, 155] width 156 height 16
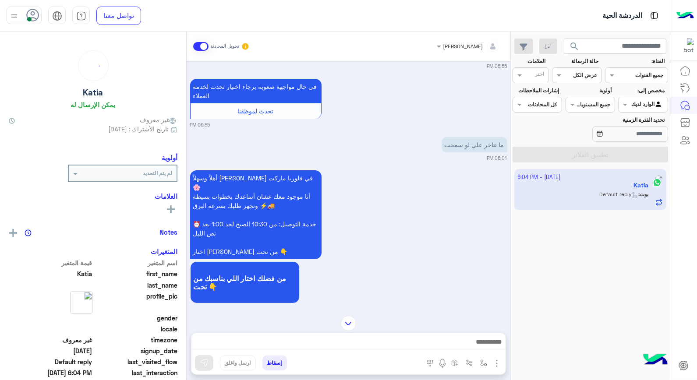
scroll to position [428, 0]
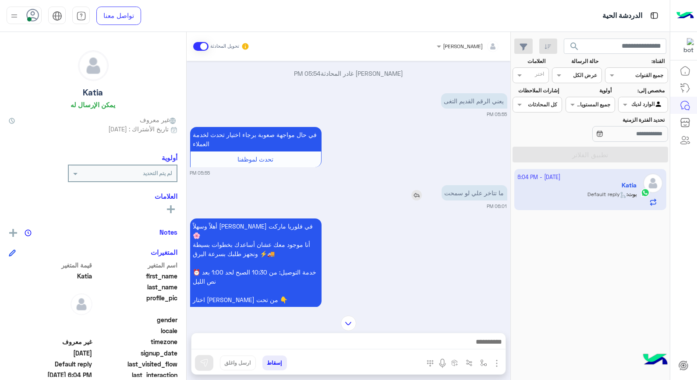
click at [419, 194] on img at bounding box center [417, 195] width 11 height 11
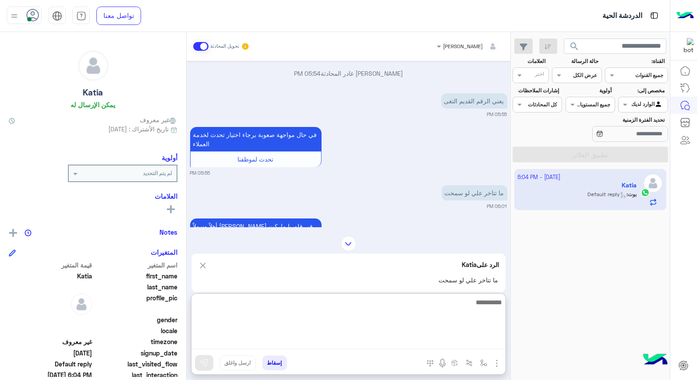
drag, startPoint x: 462, startPoint y: 347, endPoint x: 462, endPoint y: 326, distance: 20.6
click at [463, 344] on textarea at bounding box center [349, 323] width 314 height 53
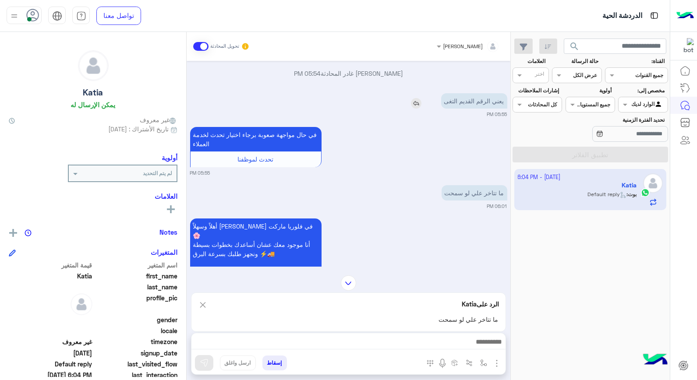
click at [411, 101] on img at bounding box center [416, 103] width 11 height 11
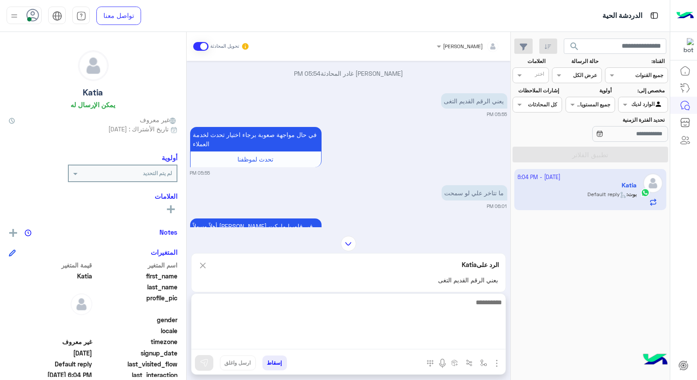
click at [446, 339] on textarea at bounding box center [349, 323] width 314 height 53
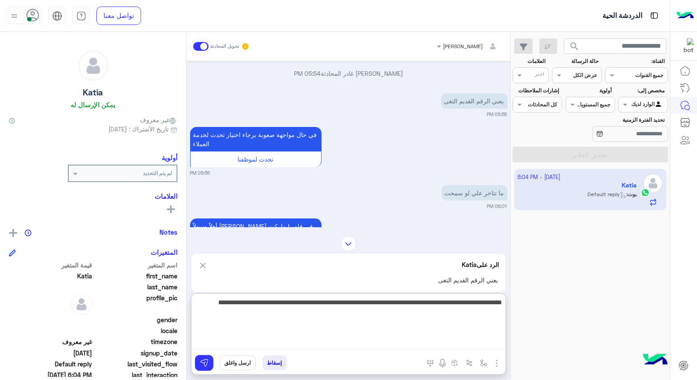
type textarea "**********"
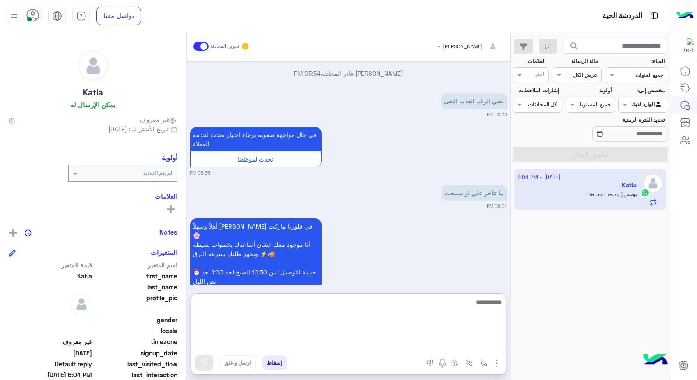
scroll to position [730, 0]
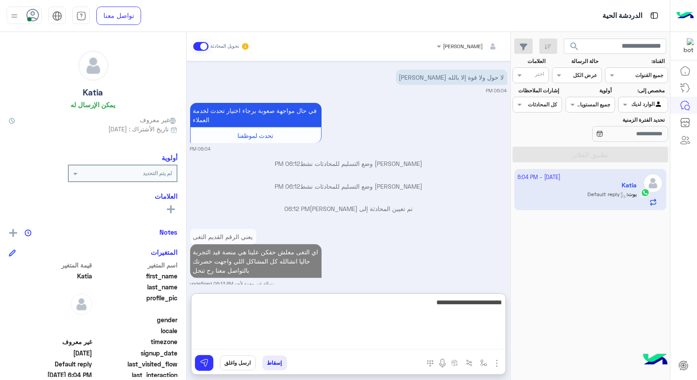
type textarea "**********"
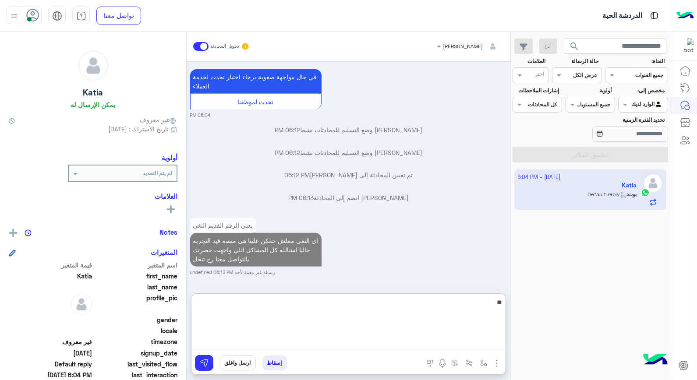
scroll to position [786, 0]
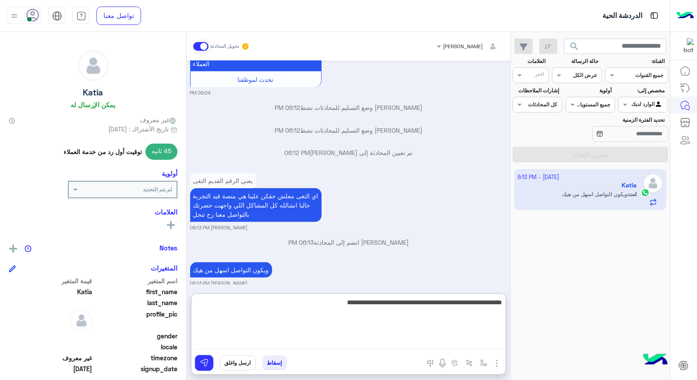
type textarea "**********"
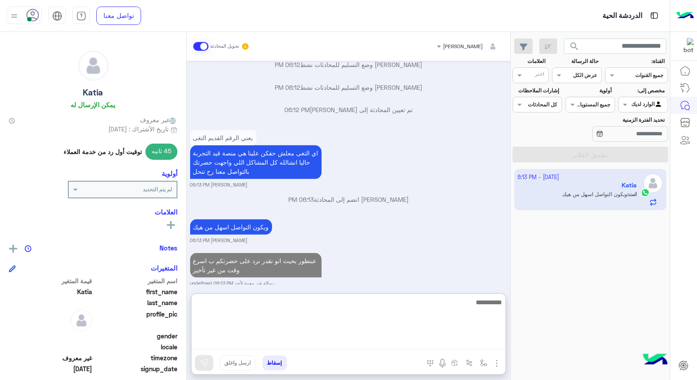
click at [444, 314] on textarea at bounding box center [349, 323] width 314 height 53
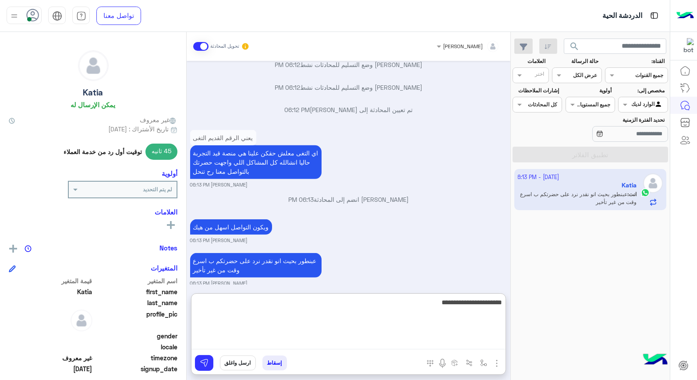
type textarea "**********"
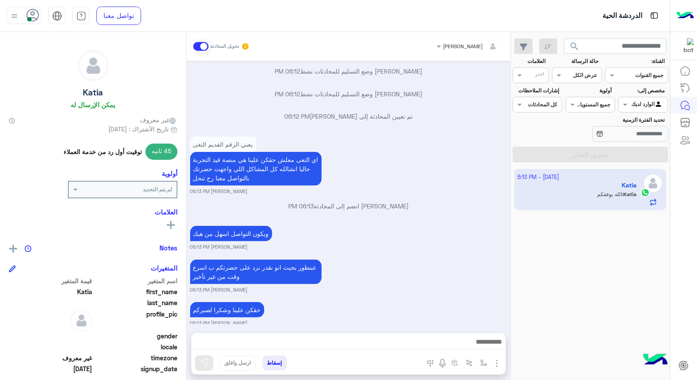
scroll to position [905, 0]
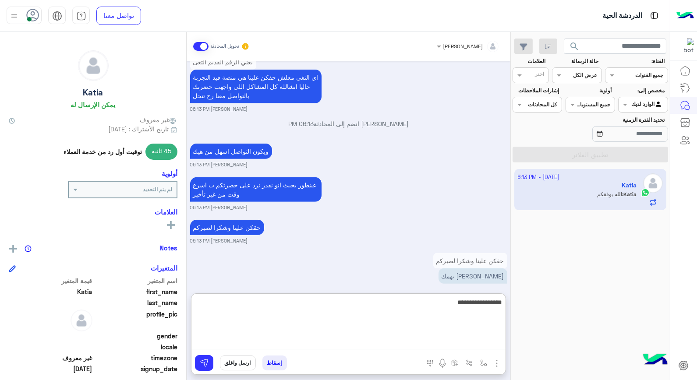
type textarea "**********"
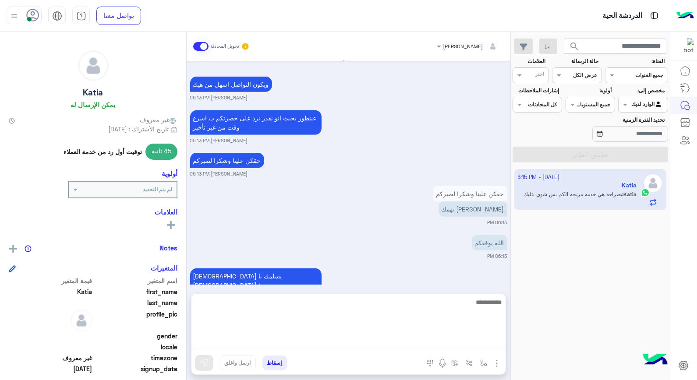
scroll to position [978, 0]
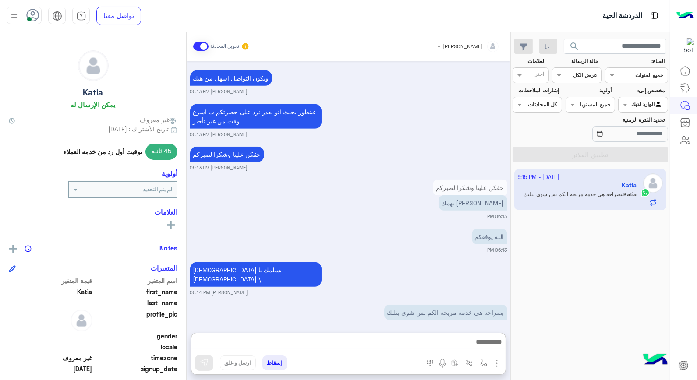
click at [283, 362] on button "إسقاط" at bounding box center [275, 363] width 25 height 15
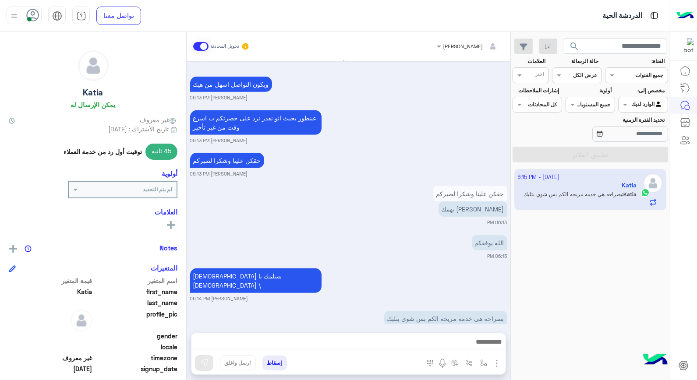
scroll to position [994, 0]
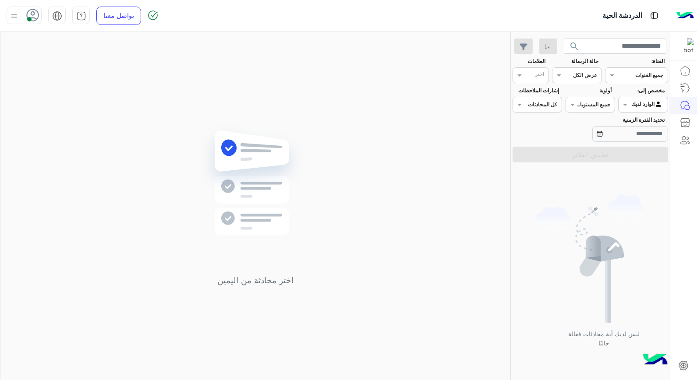
click at [638, 107] on div at bounding box center [643, 103] width 49 height 8
click at [639, 142] on b "الوارد لديك" at bounding box center [642, 139] width 28 height 7
click at [632, 104] on div at bounding box center [643, 103] width 49 height 8
drag, startPoint x: 636, startPoint y: 138, endPoint x: 446, endPoint y: 104, distance: 193.3
click at [635, 139] on b "الوارد لديك" at bounding box center [642, 139] width 28 height 7
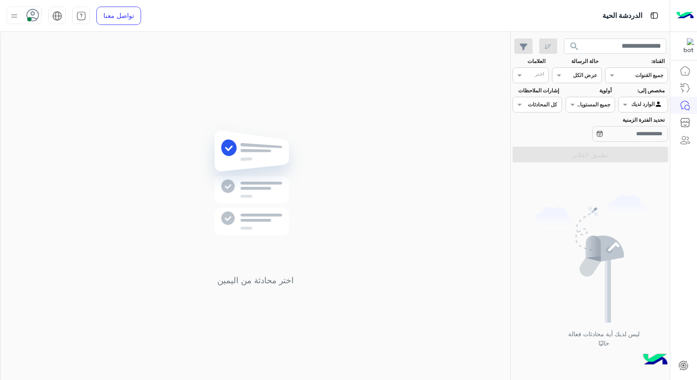
click at [37, 14] on icon at bounding box center [32, 15] width 13 height 13
click at [192, 90] on div "اختر محادثة من اليمين" at bounding box center [255, 208] width 510 height 352
click at [637, 102] on div at bounding box center [643, 103] width 49 height 8
click at [635, 125] on b "غير معينة" at bounding box center [644, 122] width 24 height 7
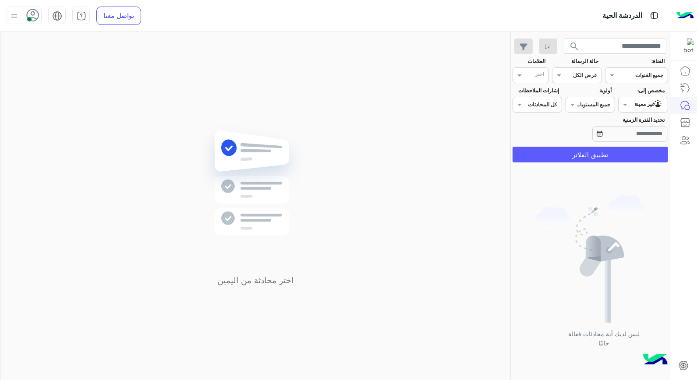
drag, startPoint x: 621, startPoint y: 146, endPoint x: 620, endPoint y: 157, distance: 11.5
click at [621, 148] on section "القناة: القناه جميع القنوات حالة الرسالة القناه عرض الكل العلامات اختر مخصص إلى…" at bounding box center [591, 109] width 146 height 105
click at [615, 152] on button "تطبيق الفلاتر" at bounding box center [591, 155] width 156 height 16
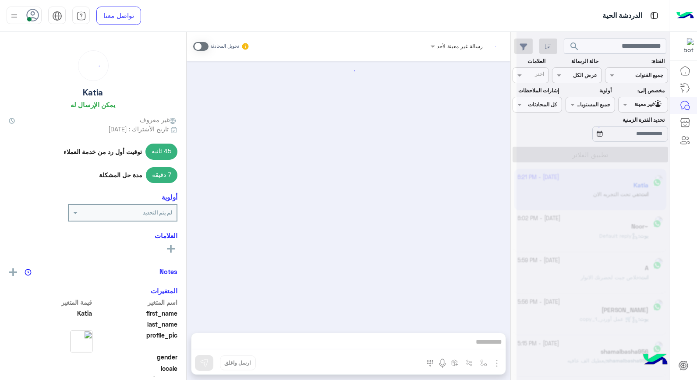
scroll to position [584, 0]
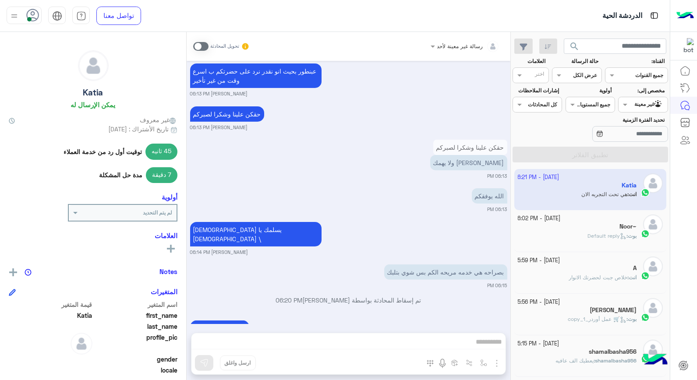
click at [638, 106] on div at bounding box center [643, 103] width 49 height 8
click at [641, 141] on b "الوارد لديك" at bounding box center [642, 139] width 28 height 7
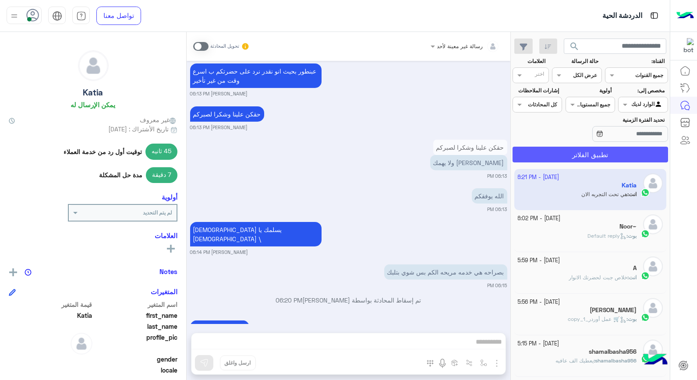
click at [610, 156] on button "تطبيق الفلاتر" at bounding box center [591, 155] width 156 height 16
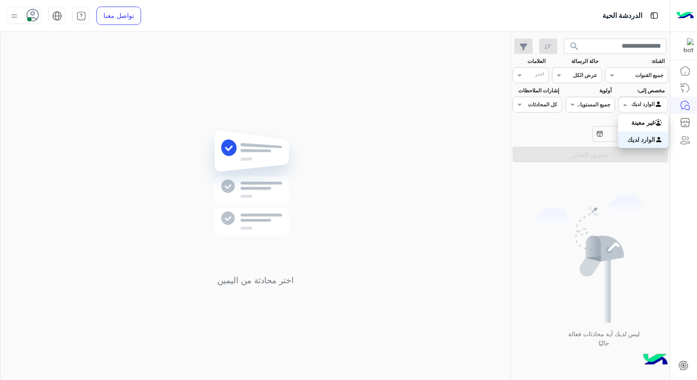
click at [649, 108] on div "الوارد لديك" at bounding box center [648, 104] width 32 height 9
drag, startPoint x: 647, startPoint y: 124, endPoint x: 642, endPoint y: 155, distance: 32.0
click at [647, 124] on b "غير معينة" at bounding box center [644, 122] width 24 height 7
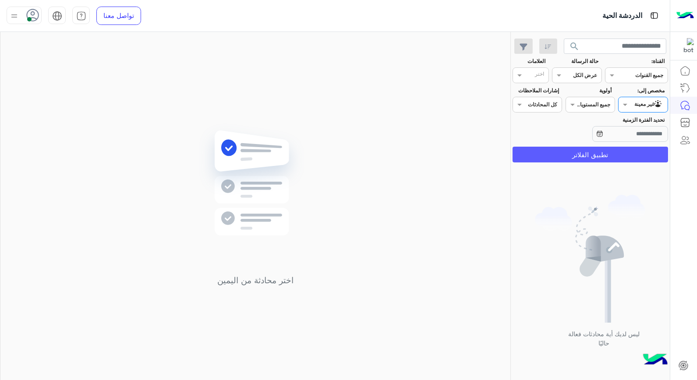
click at [649, 158] on button "تطبيق الفلاتر" at bounding box center [591, 155] width 156 height 16
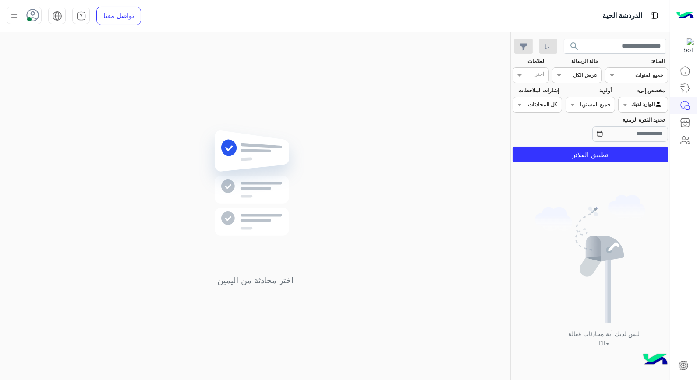
click at [9, 18] on img at bounding box center [14, 16] width 11 height 11
click at [61, 89] on label "وقت الراحة" at bounding box center [62, 86] width 96 height 16
click at [204, 103] on div "اختر محادثة من اليمين" at bounding box center [255, 208] width 510 height 352
click at [25, 15] on div at bounding box center [24, 16] width 35 height 18
click at [68, 68] on label "متصل" at bounding box center [62, 67] width 96 height 16
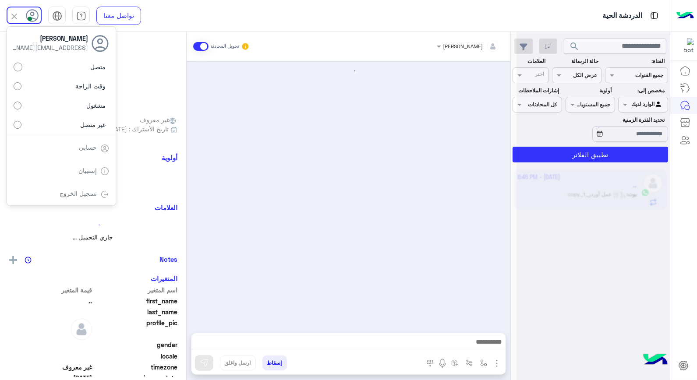
scroll to position [398, 0]
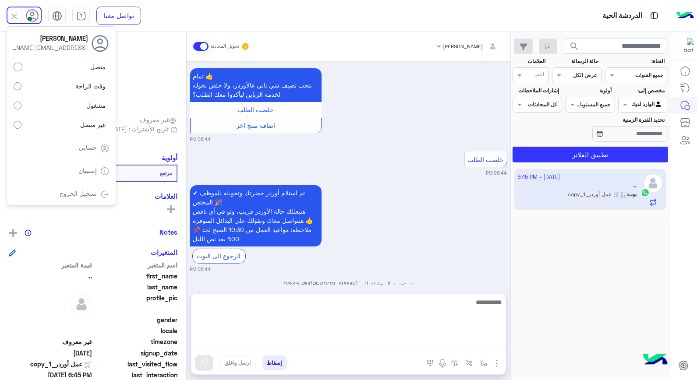
click at [431, 339] on textarea at bounding box center [349, 323] width 314 height 53
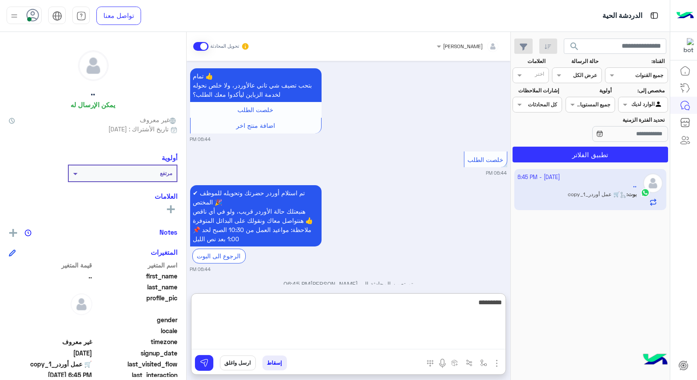
type textarea "**********"
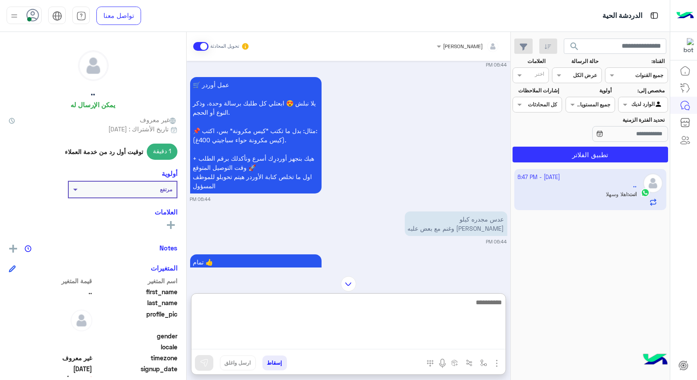
scroll to position [250, 0]
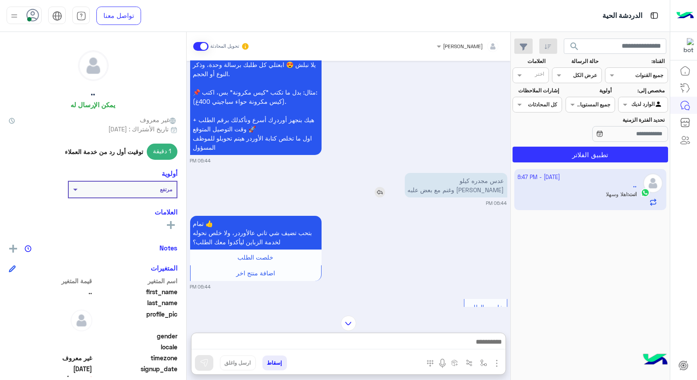
click at [385, 195] on img at bounding box center [380, 192] width 11 height 11
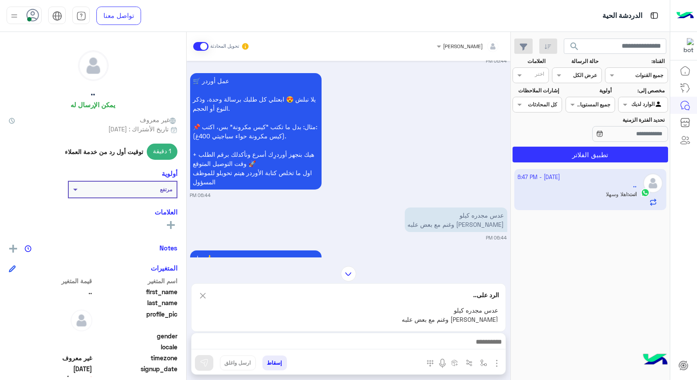
scroll to position [202, 0]
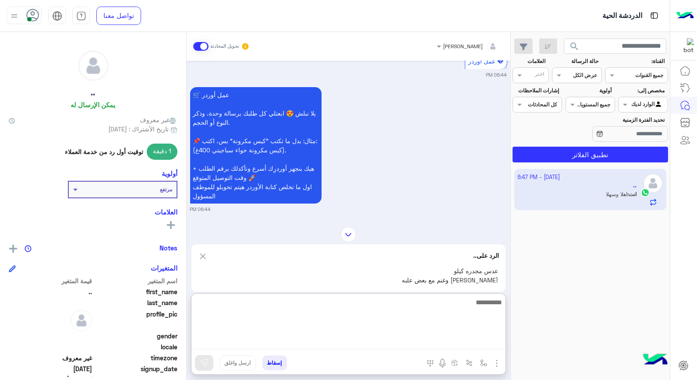
click at [477, 344] on textarea at bounding box center [349, 323] width 314 height 53
type textarea "**********"
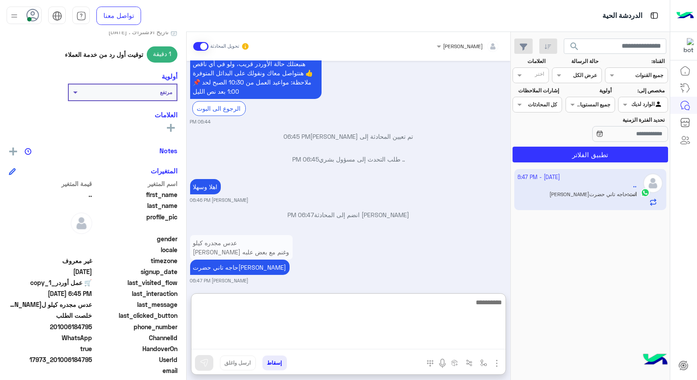
scroll to position [551, 0]
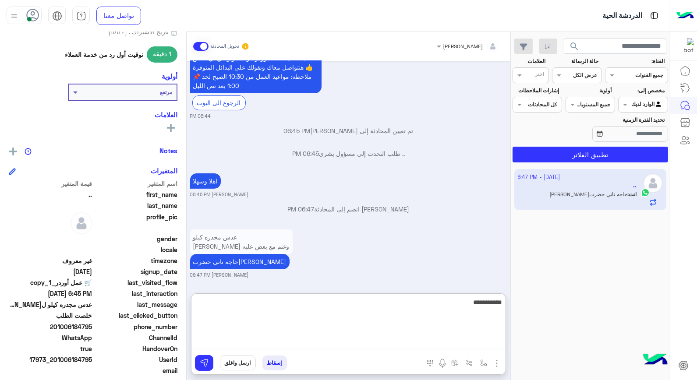
type textarea "**********"
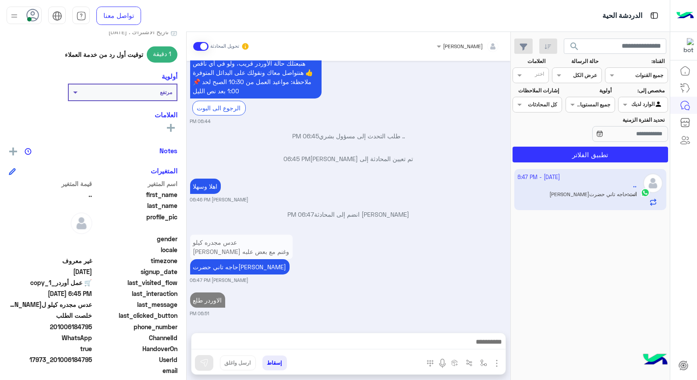
click at [281, 359] on button "إسقاط" at bounding box center [275, 363] width 25 height 15
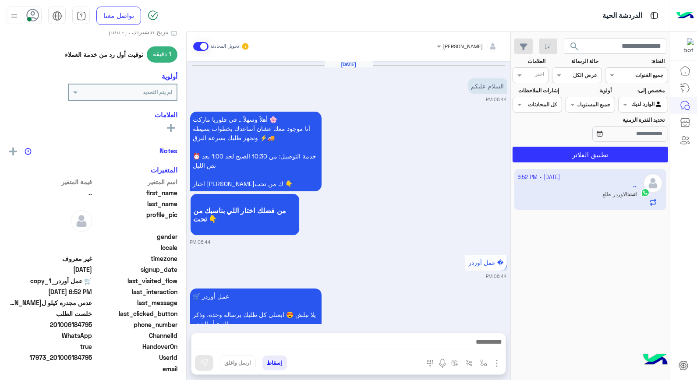
scroll to position [591, 0]
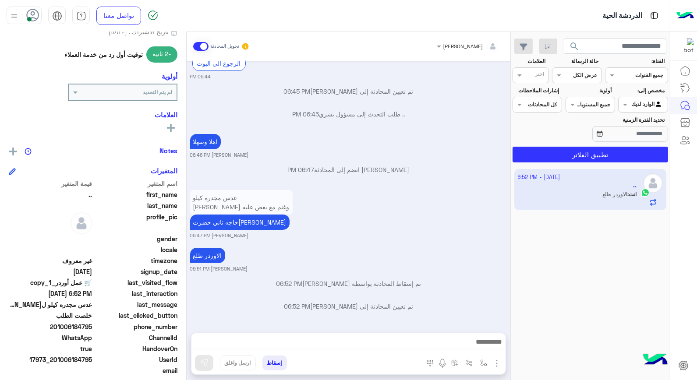
click at [277, 366] on button "إسقاط" at bounding box center [275, 363] width 25 height 15
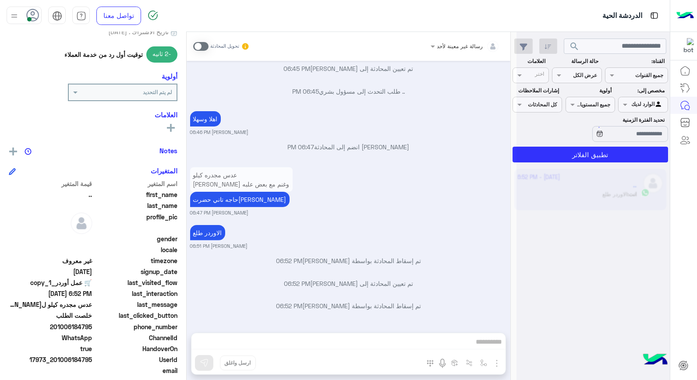
click at [273, 360] on div "رسالة غير معينة لأحد تحويل المحادثة Oct 2, 2025 السلام عليكم 06:44 PM أهلاً وسه…" at bounding box center [349, 208] width 324 height 352
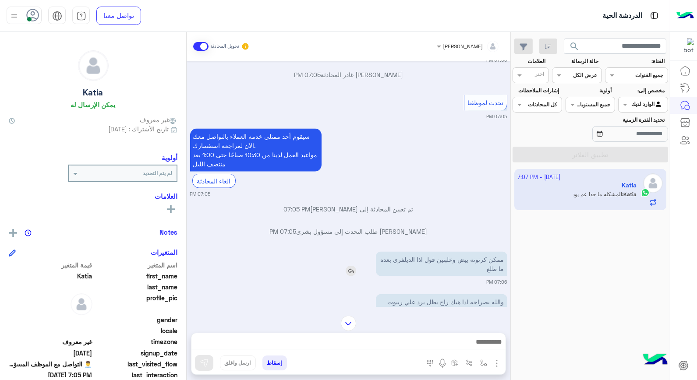
scroll to position [2803, 0]
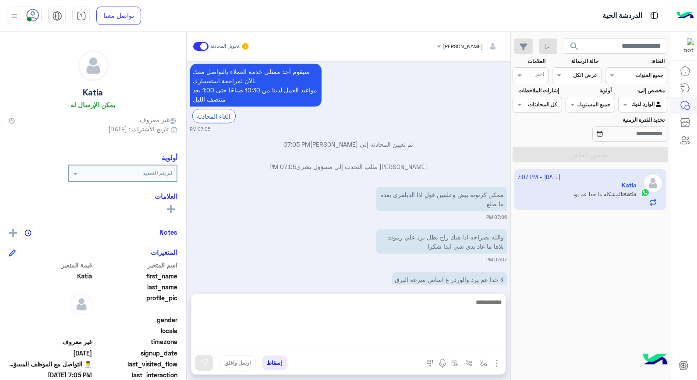
click at [459, 342] on textarea at bounding box center [349, 323] width 314 height 53
type textarea "*********"
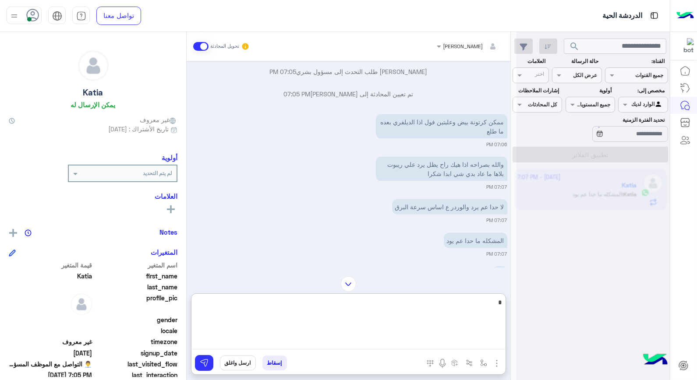
scroll to position [0, 0]
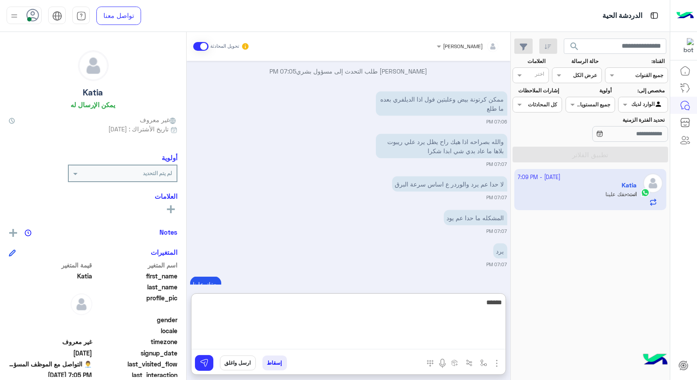
type textarea "*******"
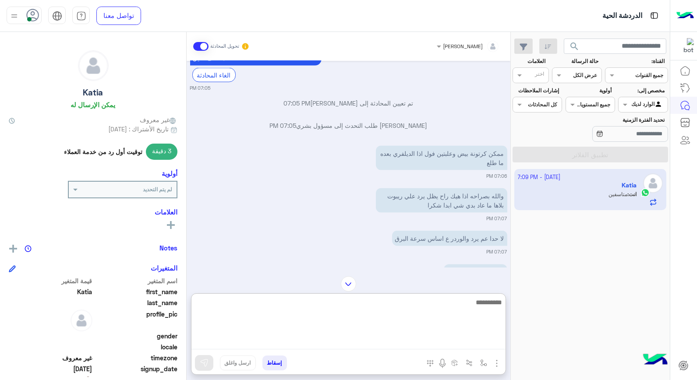
scroll to position [2842, 0]
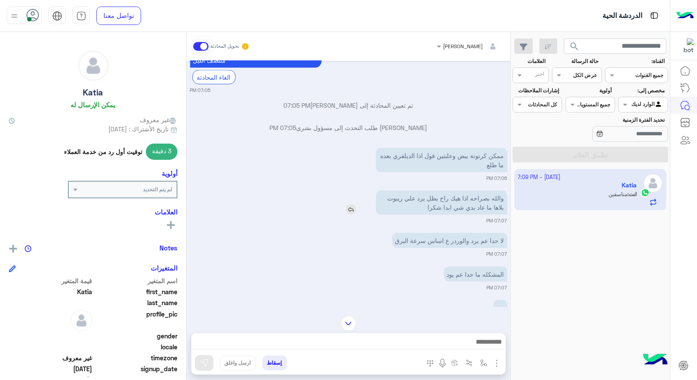
click at [353, 205] on img at bounding box center [351, 210] width 11 height 11
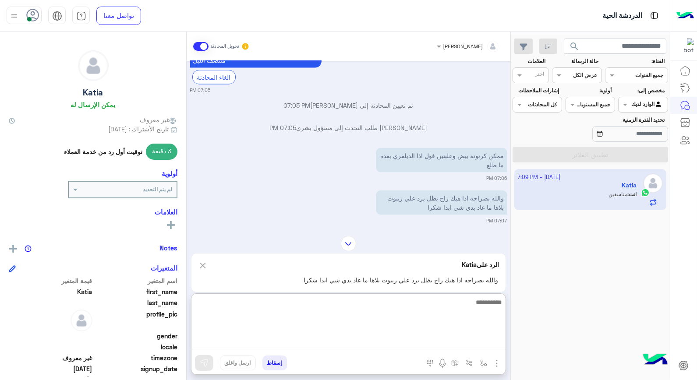
click at [414, 339] on textarea at bounding box center [349, 323] width 314 height 53
type textarea "**********"
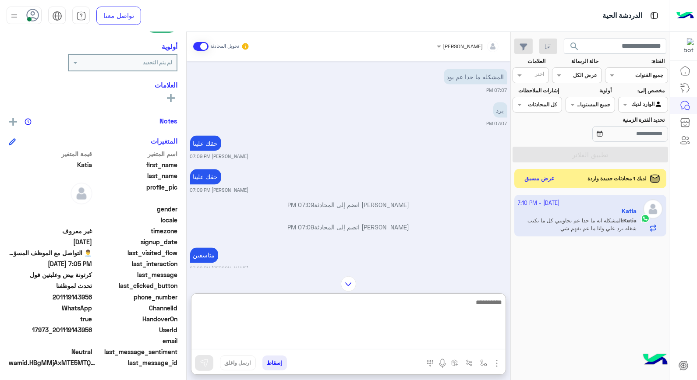
scroll to position [3089, 0]
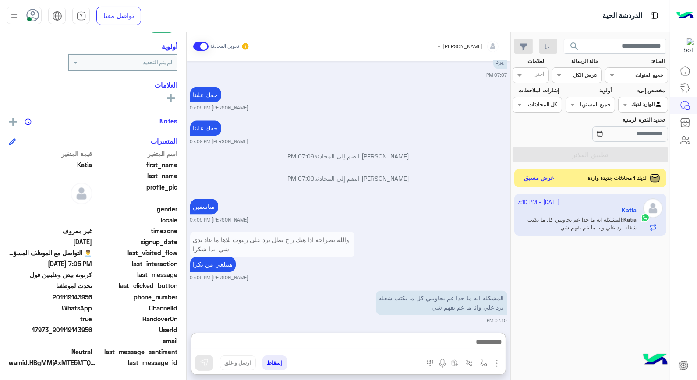
click at [544, 176] on button "عرض مسبق" at bounding box center [539, 179] width 37 height 12
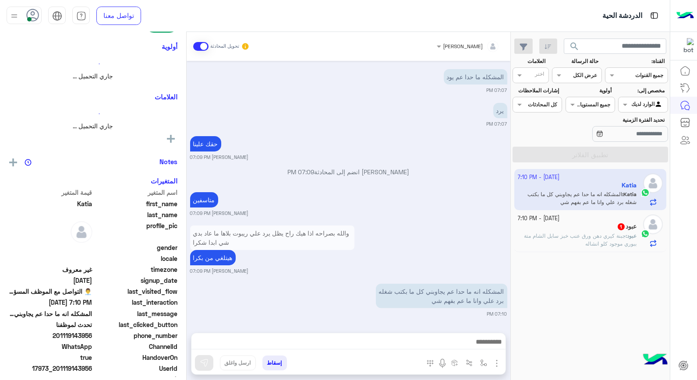
scroll to position [125, 0]
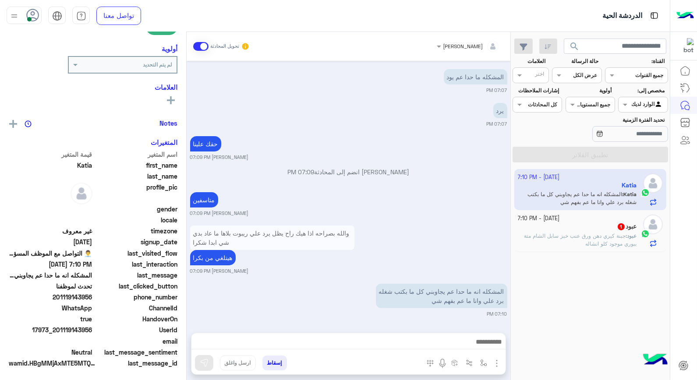
click at [574, 240] on p "عبود : جبنة كيري دهن ورق عنب خبز سابل الشام متة ببوري موجود كلو انشاله" at bounding box center [577, 240] width 119 height 16
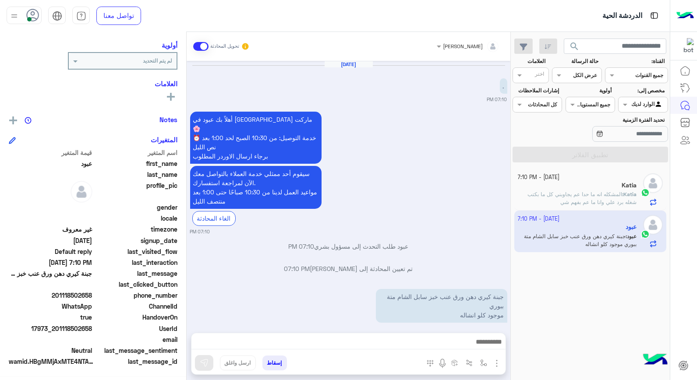
scroll to position [111, 0]
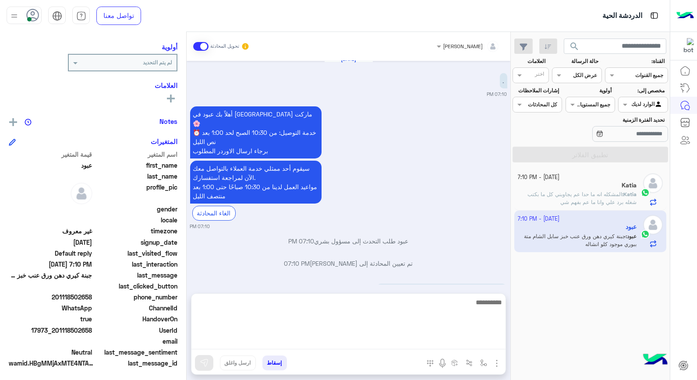
click at [425, 337] on textarea at bounding box center [349, 323] width 314 height 53
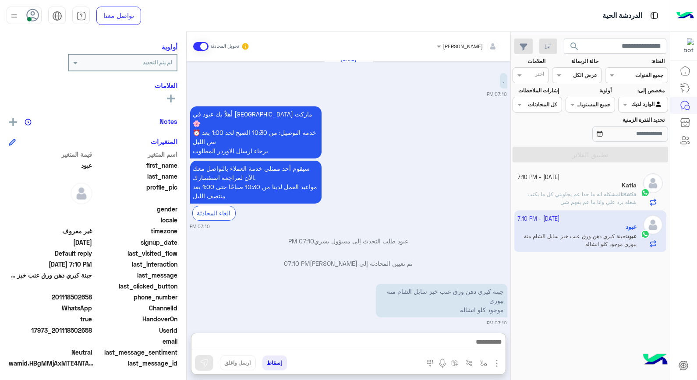
click at [421, 237] on p "عبود طلب التحدث إلى مسؤول بشري 07:10 PM" at bounding box center [348, 241] width 317 height 9
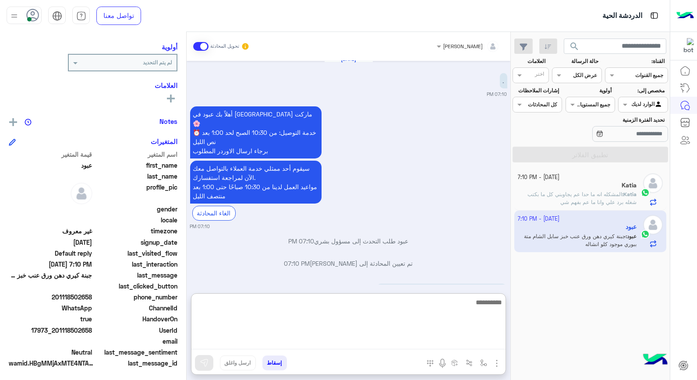
click at [393, 339] on textarea at bounding box center [349, 323] width 314 height 53
type textarea "**********"
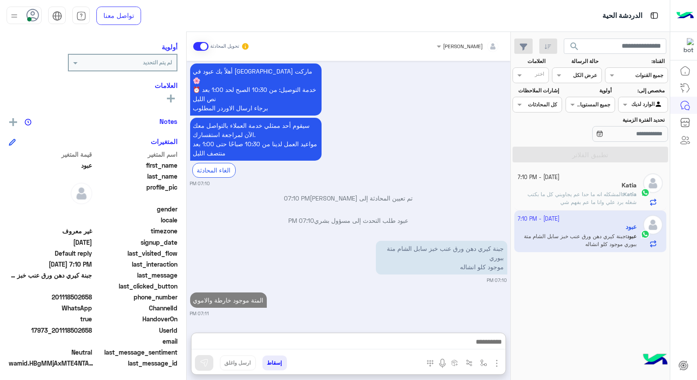
click at [550, 202] on p "Katia : المشكله انه ما حدا عم يجاوبني كل ما بكتب شغله برد علي وانا ما عم بفهم شي" at bounding box center [577, 199] width 119 height 16
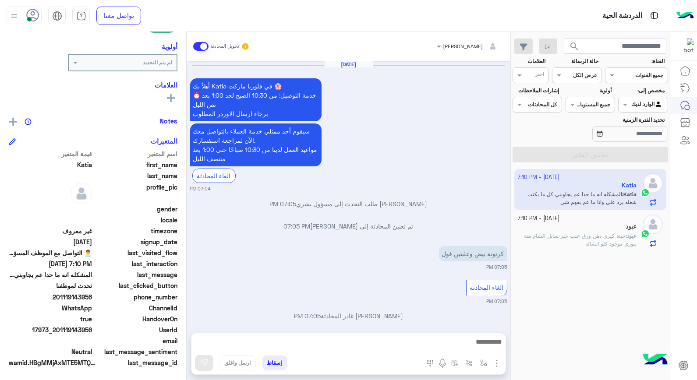
scroll to position [543, 0]
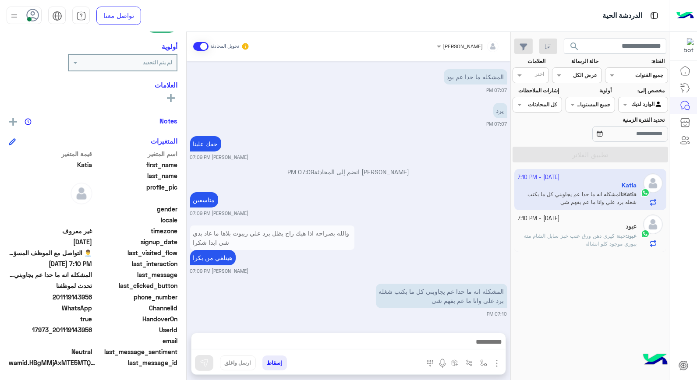
click at [408, 252] on div "والله بصراحه اذا هيك راح يظل يرد علي ريبوت بلاها ما عاد بدي شي ابدا شكرا هيتلغي…" at bounding box center [348, 249] width 317 height 51
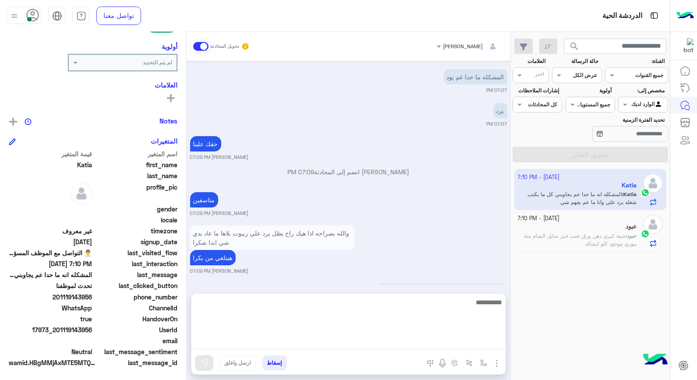
click at [414, 339] on textarea at bounding box center [349, 323] width 314 height 53
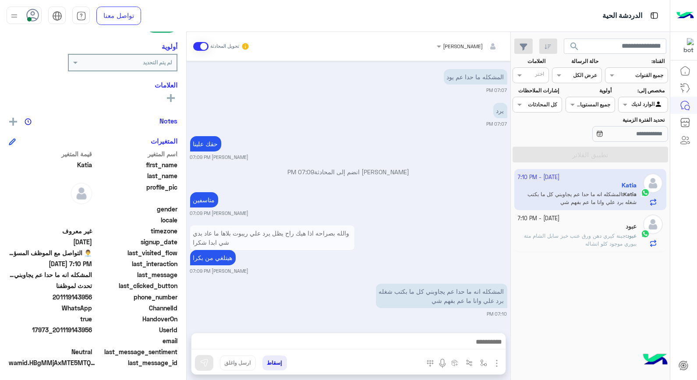
click at [589, 237] on span "جبنة كيري دهن ورق عنب خبز سابل الشام متة ببوري موجود كلو انشاله" at bounding box center [580, 240] width 113 height 14
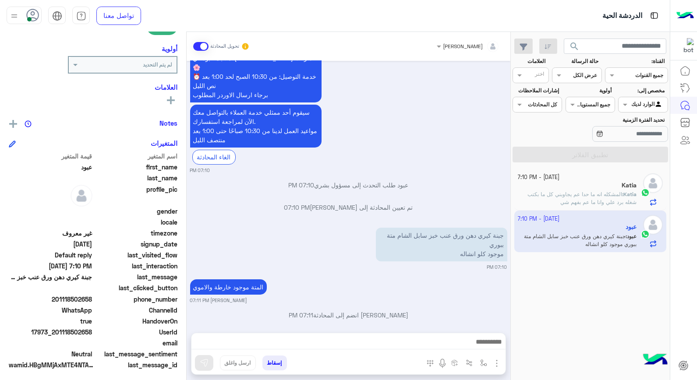
scroll to position [127, 0]
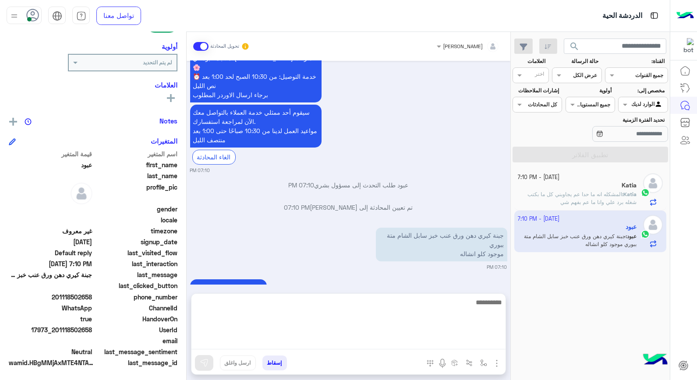
click at [404, 344] on textarea at bounding box center [349, 323] width 314 height 53
type textarea "**********"
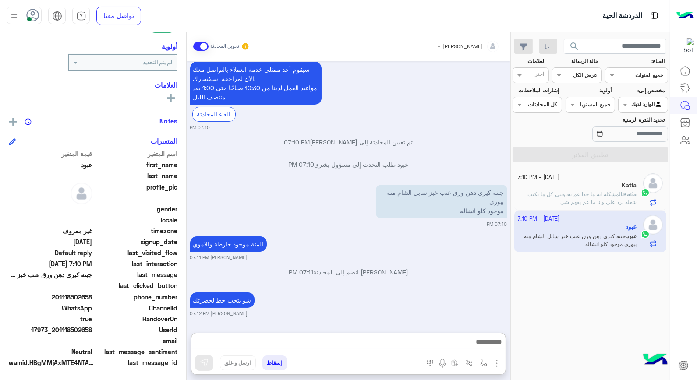
click at [10, 14] on img at bounding box center [14, 16] width 11 height 11
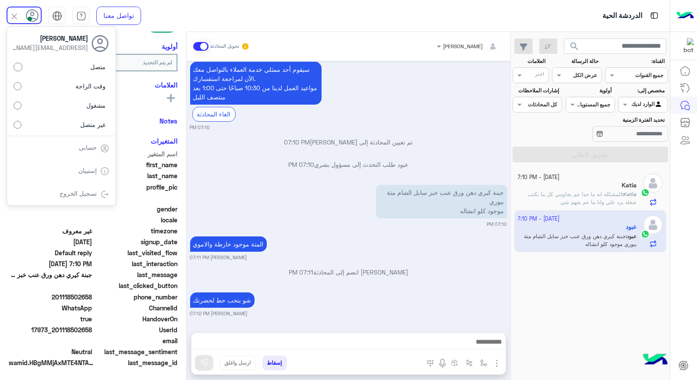
scroll to position [95, 0]
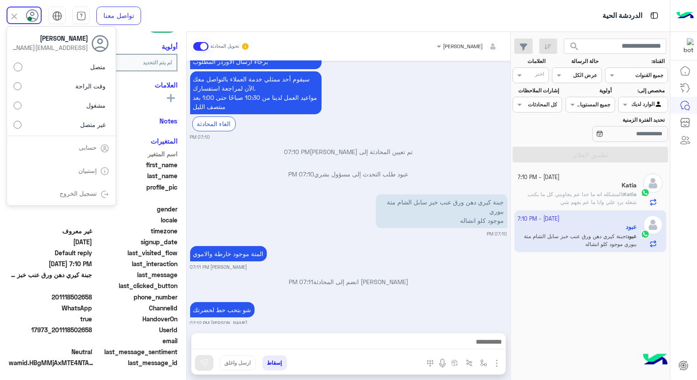
click at [423, 277] on p "خالد صقر انضم إلى المحادثة 07:11 PM" at bounding box center [348, 281] width 317 height 9
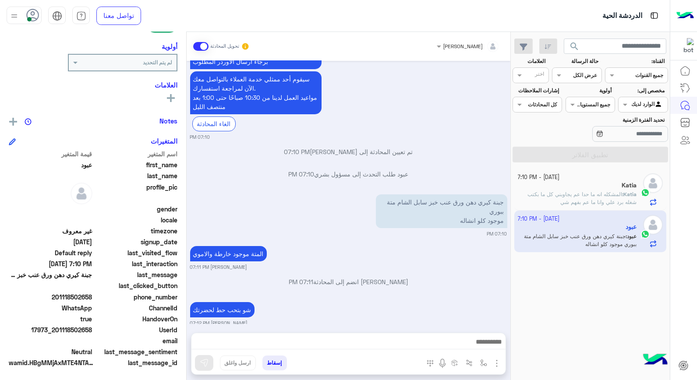
click at [419, 349] on div at bounding box center [349, 345] width 314 height 22
click at [417, 341] on textarea at bounding box center [349, 343] width 314 height 13
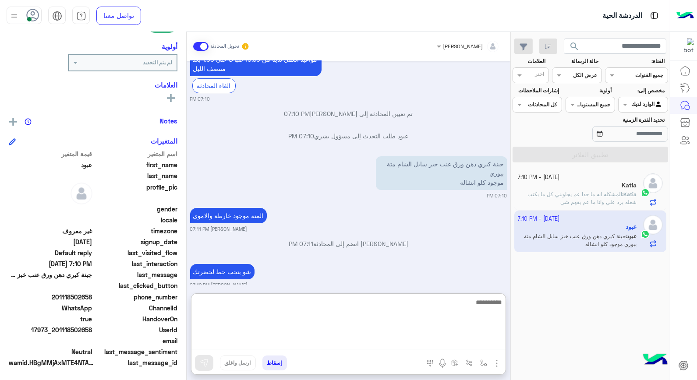
scroll to position [134, 0]
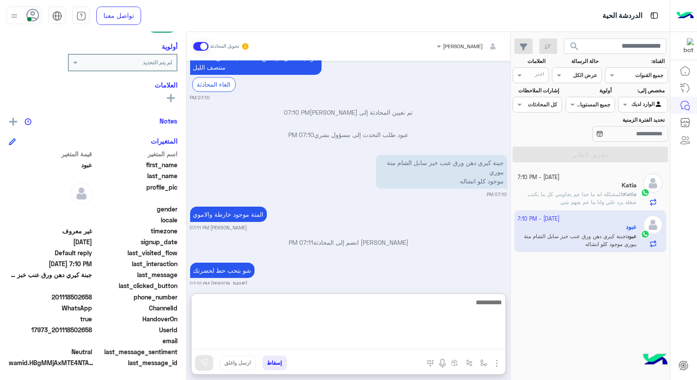
type textarea "*"
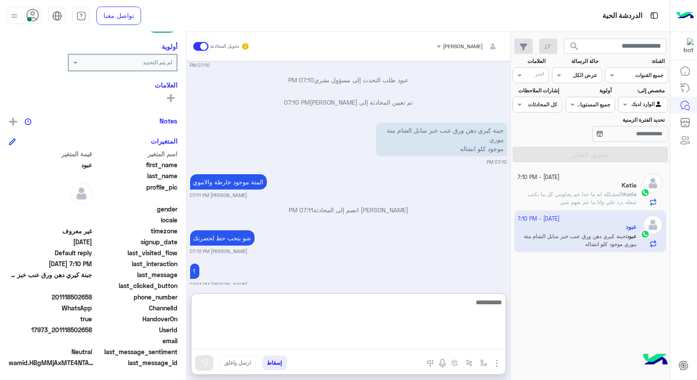
scroll to position [168, 0]
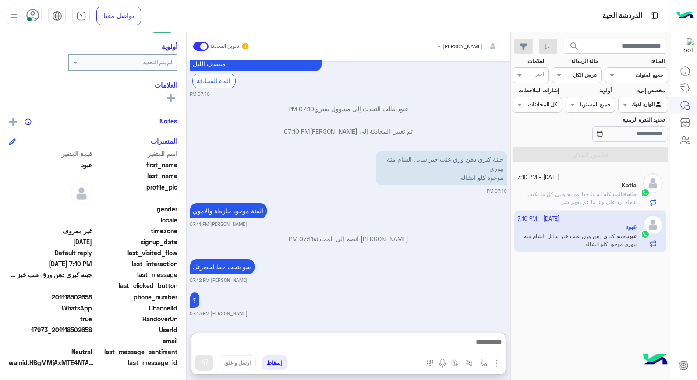
click at [630, 104] on div at bounding box center [643, 103] width 49 height 8
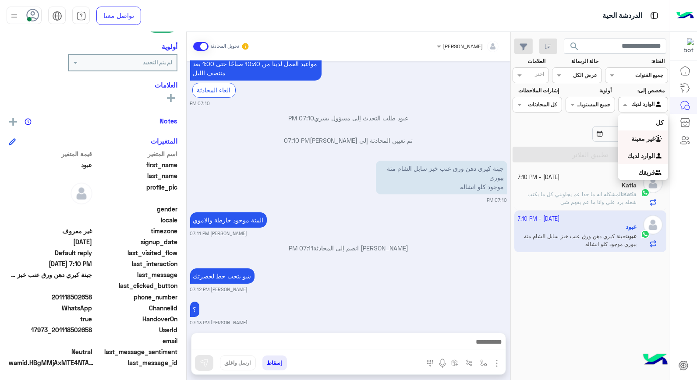
click at [632, 137] on b "غير معينة" at bounding box center [644, 138] width 24 height 7
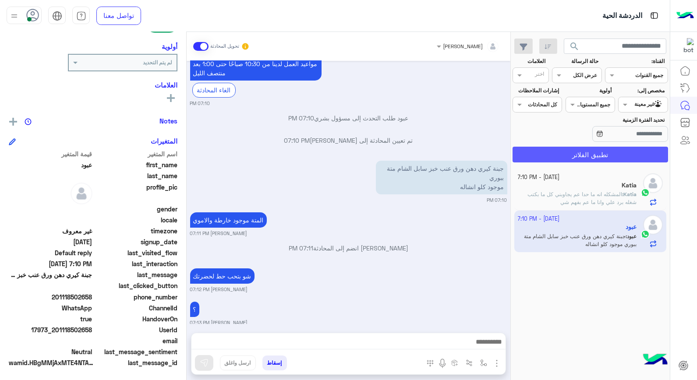
click at [606, 150] on button "تطبيق الفلاتر" at bounding box center [591, 155] width 156 height 16
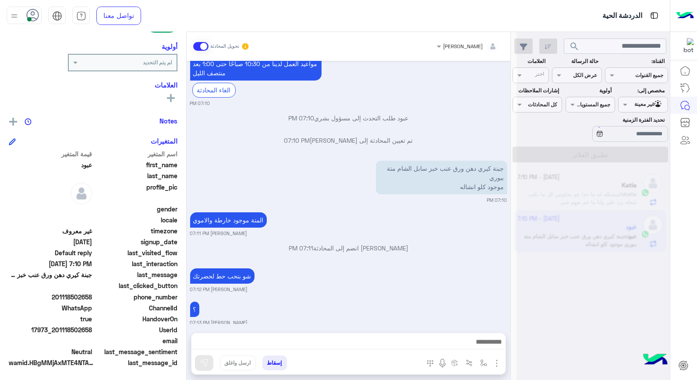
scroll to position [161, 0]
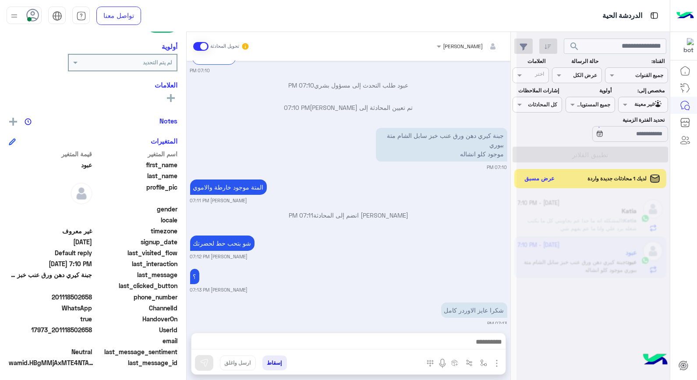
click at [578, 75] on div at bounding box center [593, 194] width 153 height 380
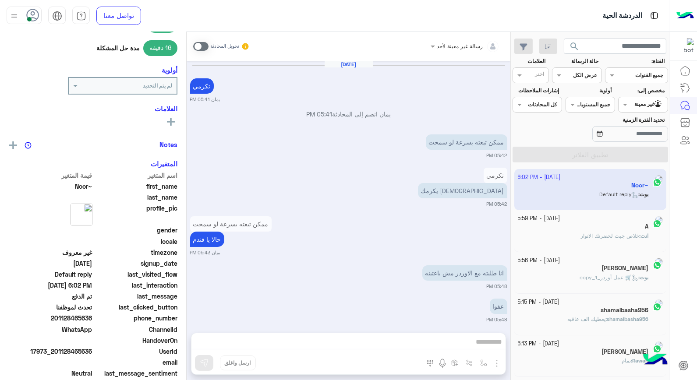
scroll to position [726, 0]
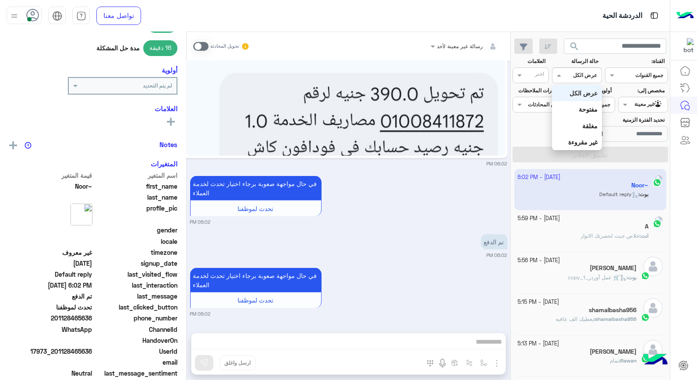
click at [567, 78] on div at bounding box center [577, 74] width 49 height 8
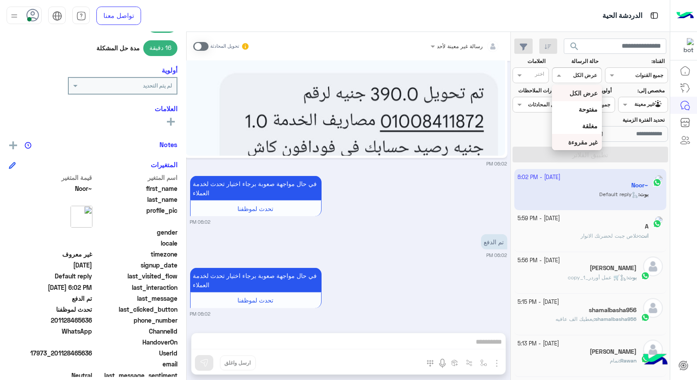
scroll to position [0, 0]
click at [560, 142] on div "غير مقروءة" at bounding box center [577, 142] width 50 height 16
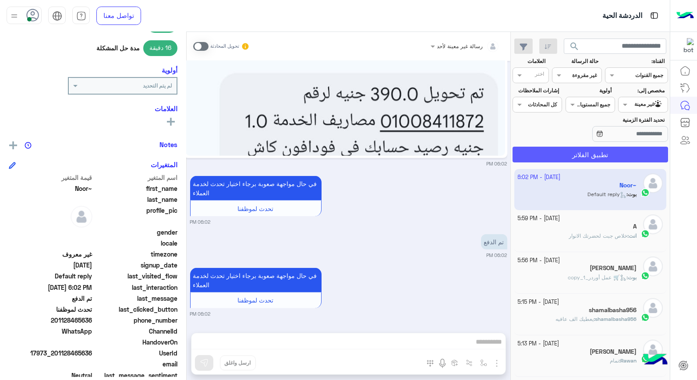
click at [568, 154] on button "تطبيق الفلاتر" at bounding box center [591, 155] width 156 height 16
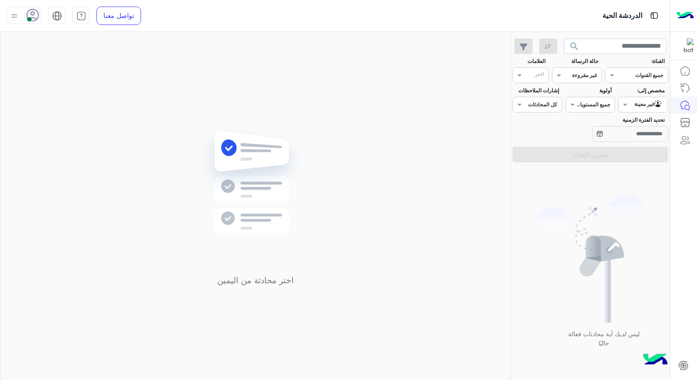
click at [636, 108] on div "غير معينة" at bounding box center [649, 104] width 29 height 9
click at [638, 118] on div "كل" at bounding box center [643, 122] width 50 height 16
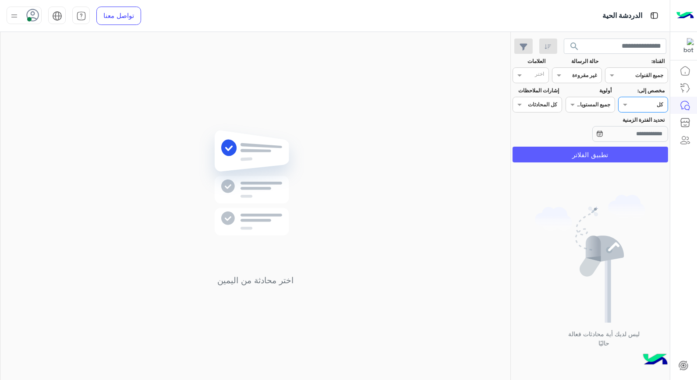
click at [623, 156] on button "تطبيق الفلاتر" at bounding box center [591, 155] width 156 height 16
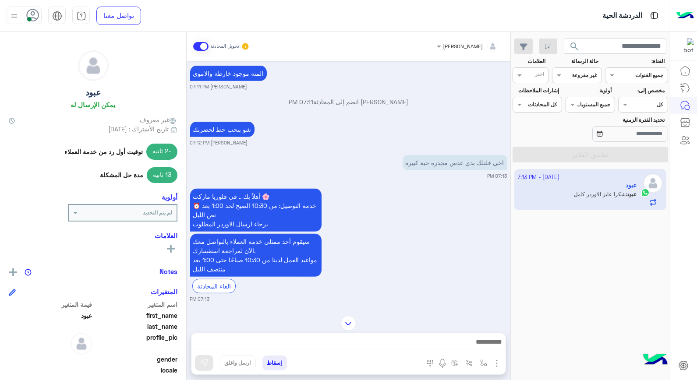
scroll to position [889, 0]
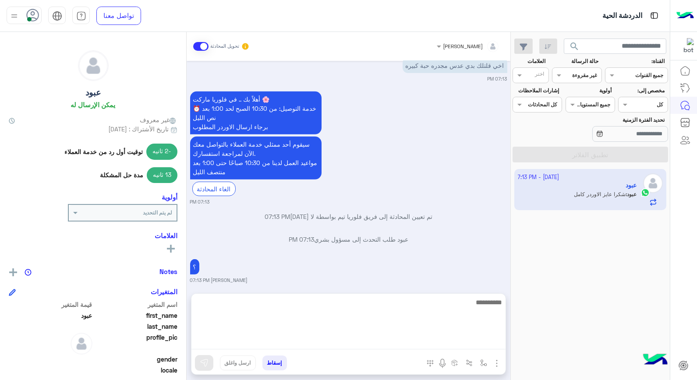
click at [413, 340] on textarea at bounding box center [349, 323] width 314 height 53
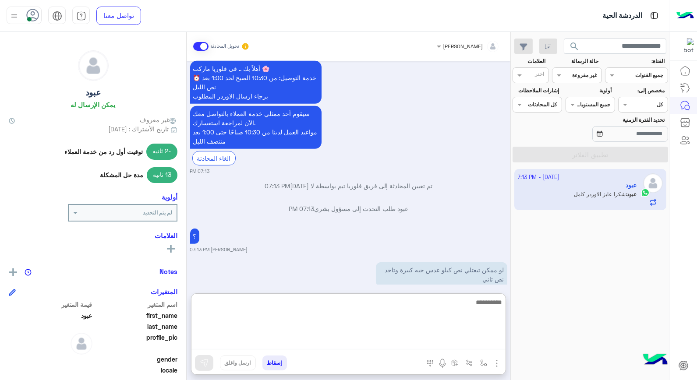
scroll to position [928, 0]
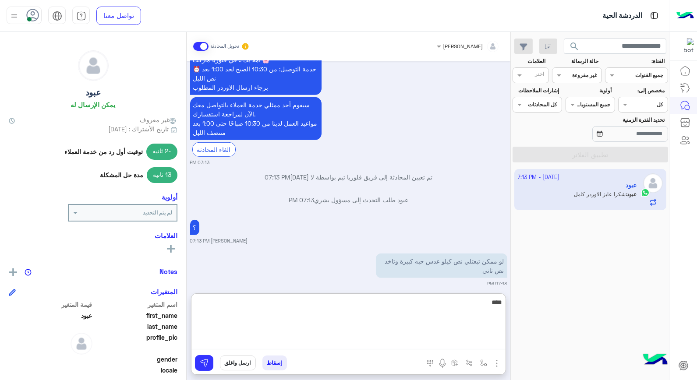
type textarea "****"
type textarea "*"
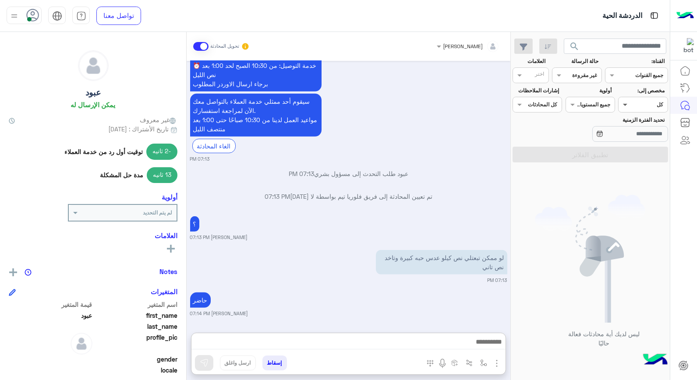
click at [629, 104] on span at bounding box center [624, 104] width 11 height 9
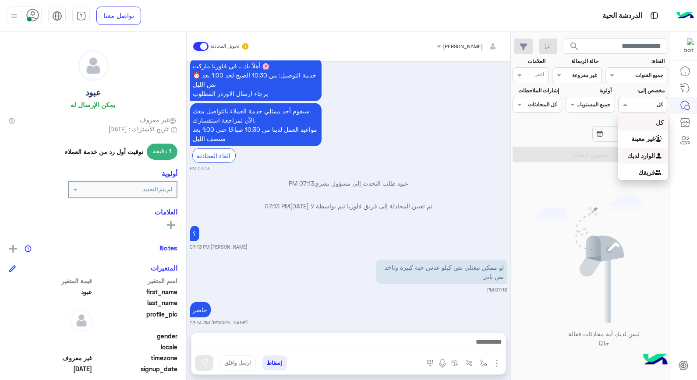
click at [631, 153] on b "الوارد لديك" at bounding box center [642, 155] width 28 height 7
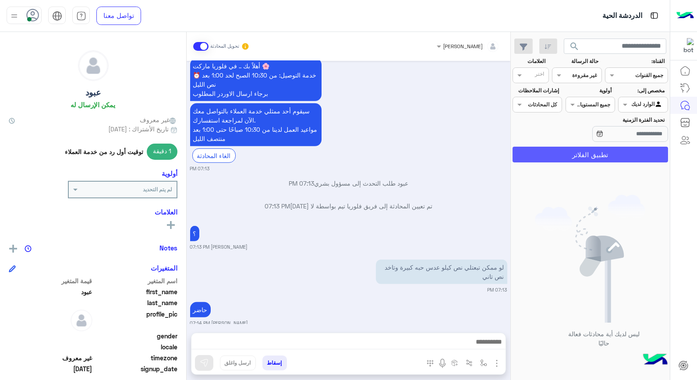
click at [604, 152] on button "تطبيق الفلاتر" at bounding box center [591, 155] width 156 height 16
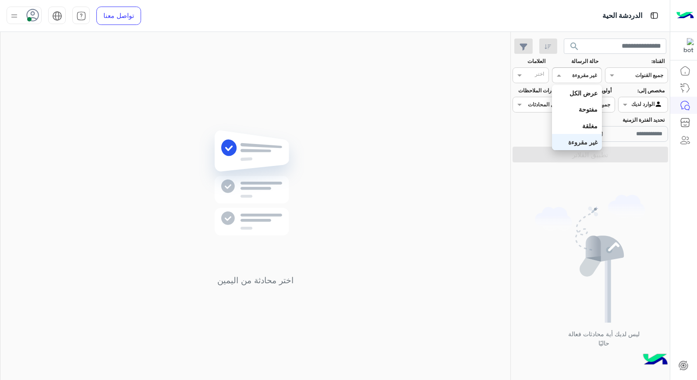
drag, startPoint x: 572, startPoint y: 77, endPoint x: 588, endPoint y: 93, distance: 22.6
click at [572, 76] on div at bounding box center [577, 74] width 49 height 8
click at [580, 95] on b "عرض الكل" at bounding box center [584, 92] width 28 height 7
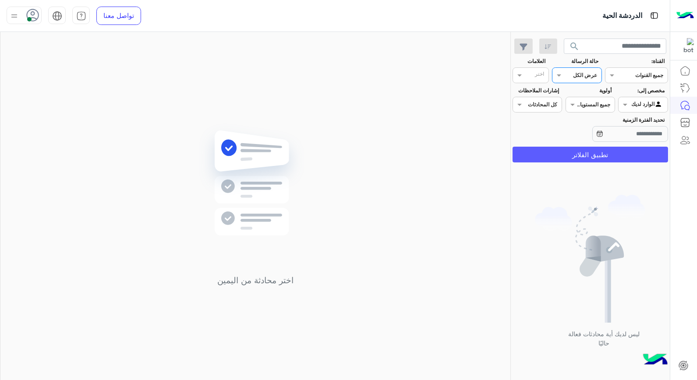
click at [607, 155] on button "تطبيق الفلاتر" at bounding box center [591, 155] width 156 height 16
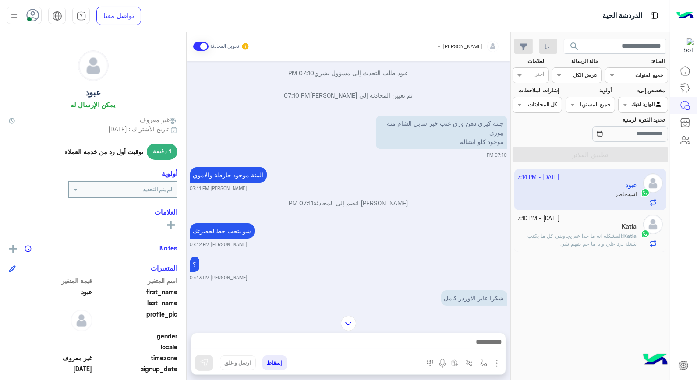
scroll to position [195, 0]
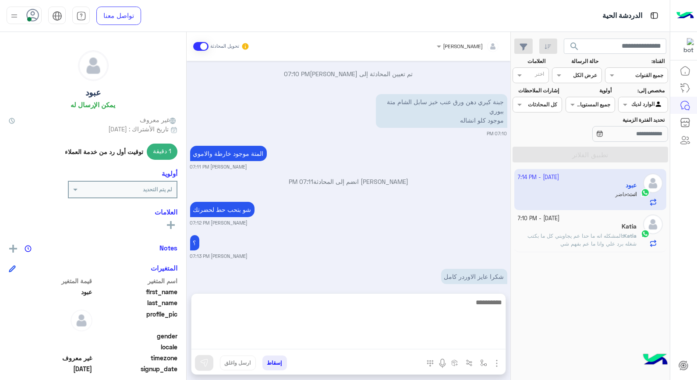
click at [441, 340] on textarea at bounding box center [349, 323] width 314 height 53
type textarea "**********"
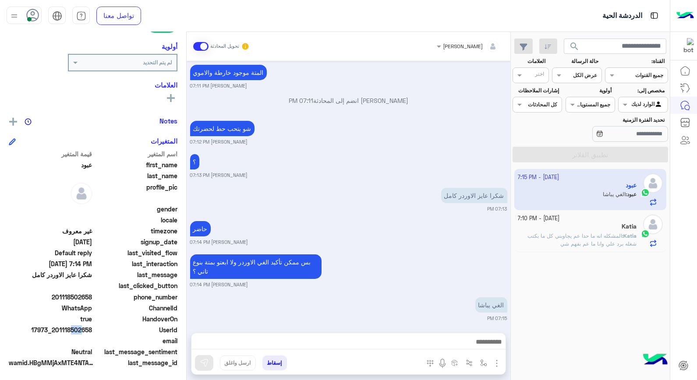
scroll to position [271, 0]
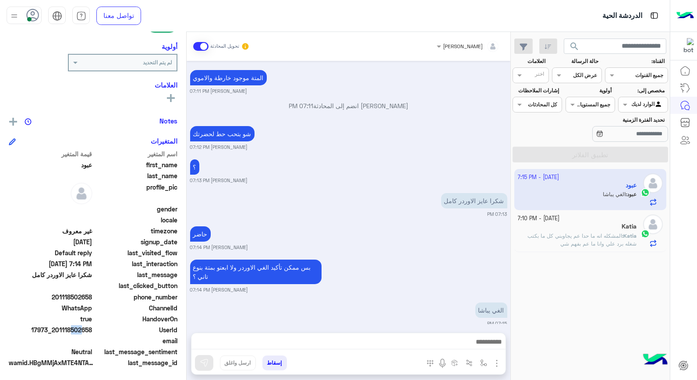
drag, startPoint x: 70, startPoint y: 328, endPoint x: 94, endPoint y: 329, distance: 23.7
click at [94, 329] on div "UserId 17973_201118502658" at bounding box center [93, 331] width 169 height 11
copy span "8502658"
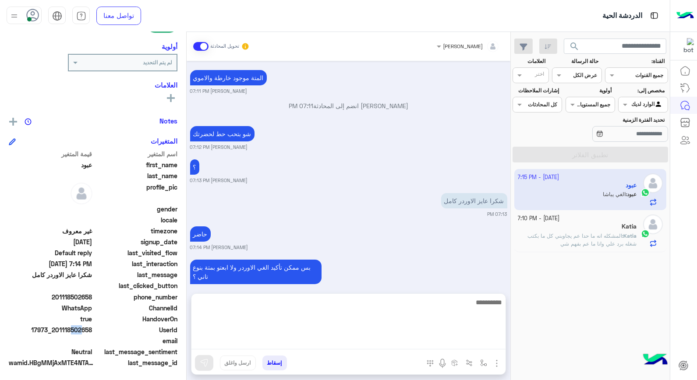
scroll to position [276, 0]
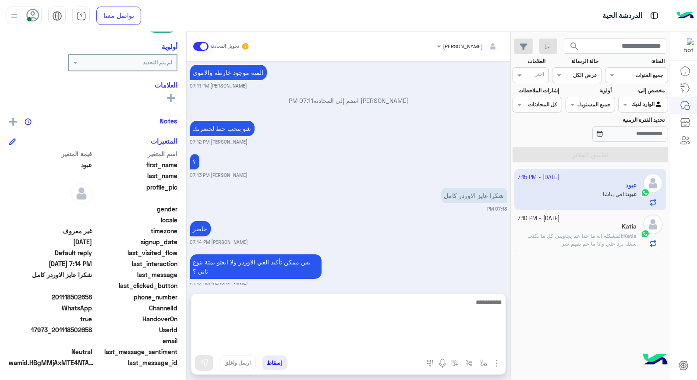
click at [431, 344] on textarea at bounding box center [349, 323] width 314 height 53
type textarea "*"
type textarea "*********"
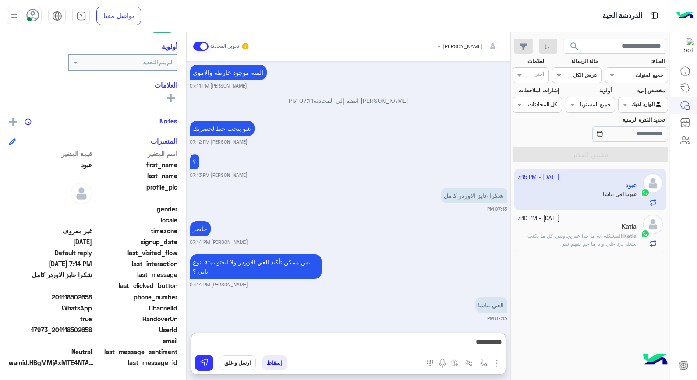
click at [239, 362] on button "ارسل واغلق" at bounding box center [238, 363] width 36 height 15
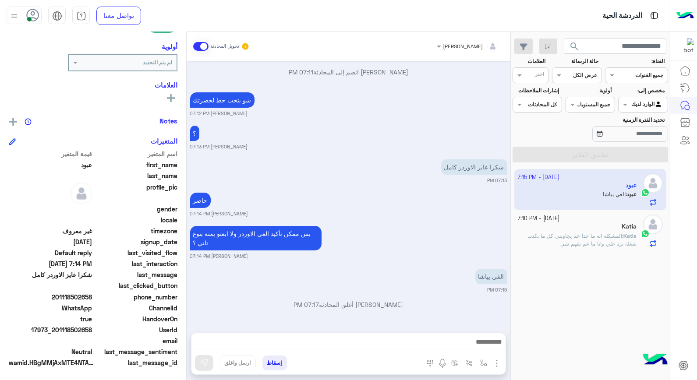
scroll to position [327, 0]
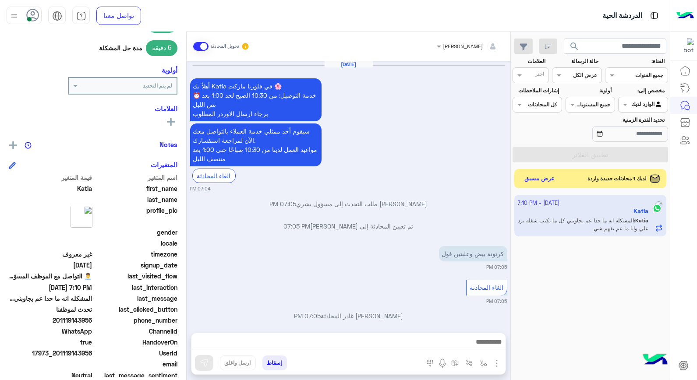
scroll to position [543, 0]
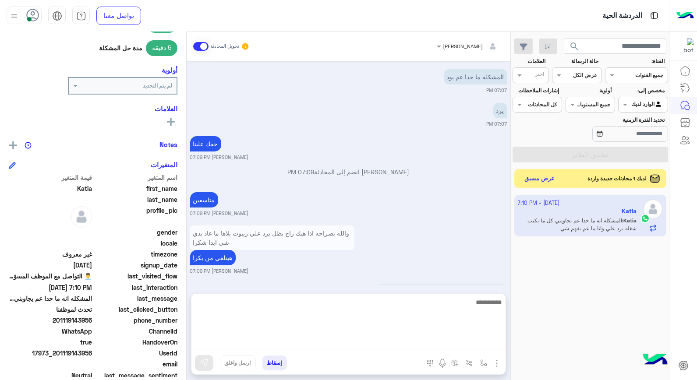
click at [431, 340] on textarea at bounding box center [349, 323] width 314 height 53
type textarea "*"
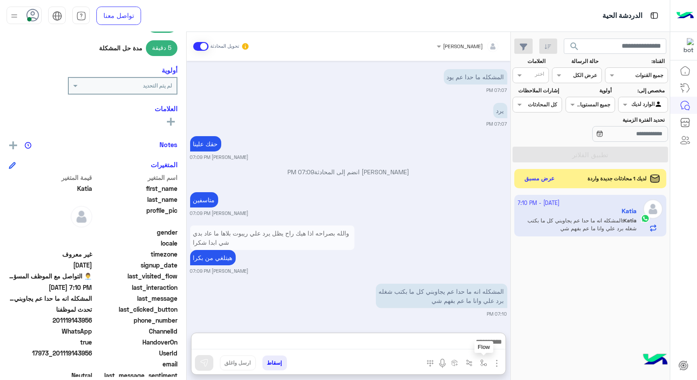
click at [482, 361] on img "button" at bounding box center [483, 363] width 7 height 7
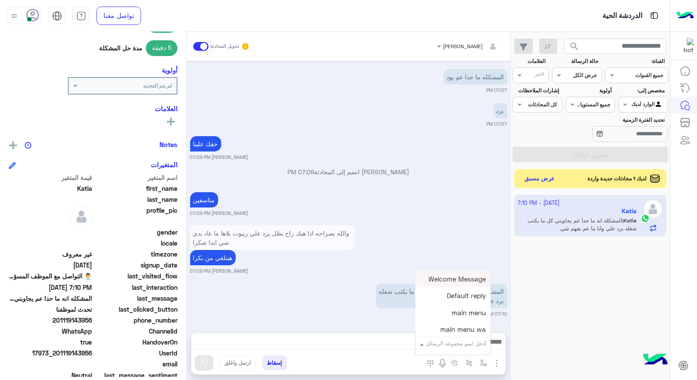
drag, startPoint x: 473, startPoint y: 348, endPoint x: 467, endPoint y: 345, distance: 6.7
click at [469, 346] on div "أدخل اسم مجموعة الرسائل" at bounding box center [458, 344] width 64 height 8
type input "****"
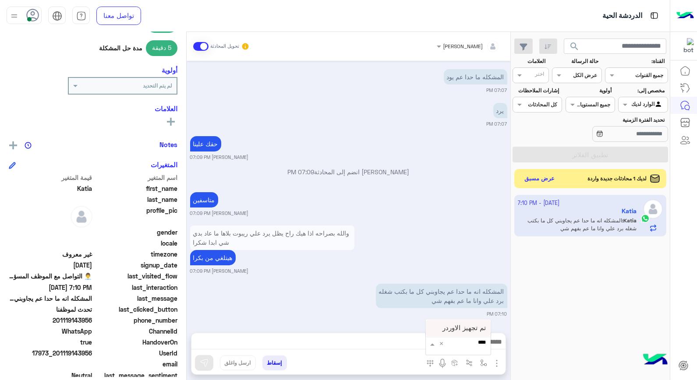
click at [445, 327] on span "تم تجهيز الاوردر" at bounding box center [464, 328] width 43 height 8
type textarea "**********"
click at [207, 358] on button at bounding box center [204, 363] width 18 height 16
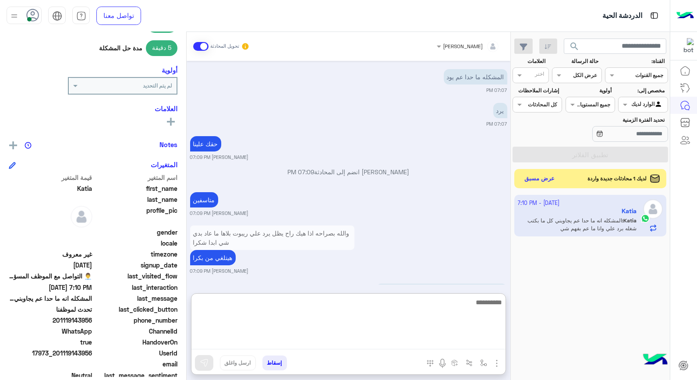
click at [234, 342] on textarea at bounding box center [349, 323] width 314 height 53
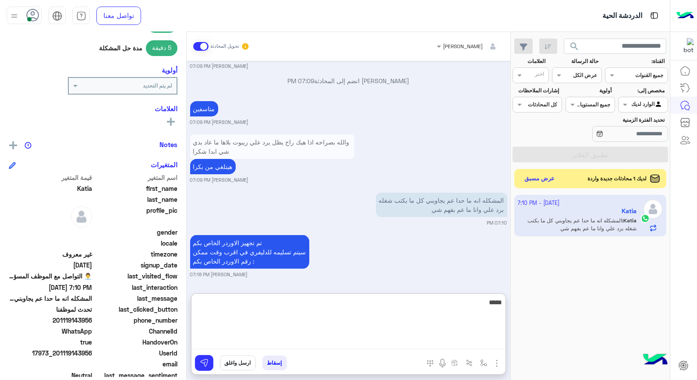
type textarea "*****"
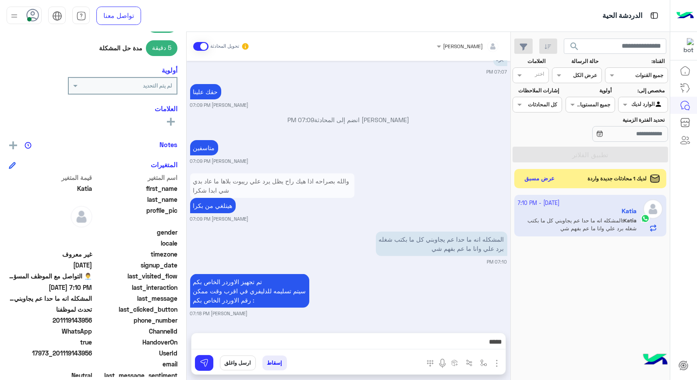
click at [231, 360] on button "ارسل واغلق" at bounding box center [238, 363] width 36 height 15
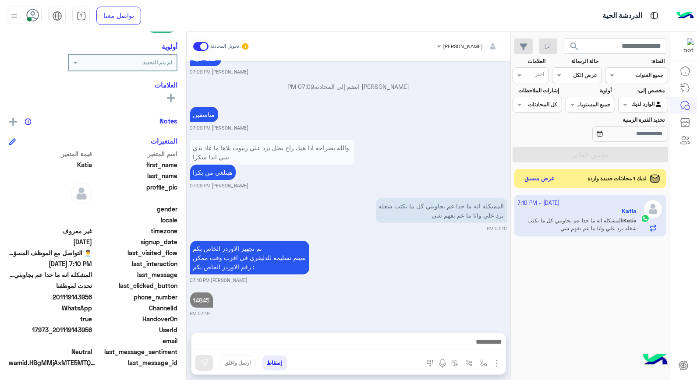
scroll to position [650, 0]
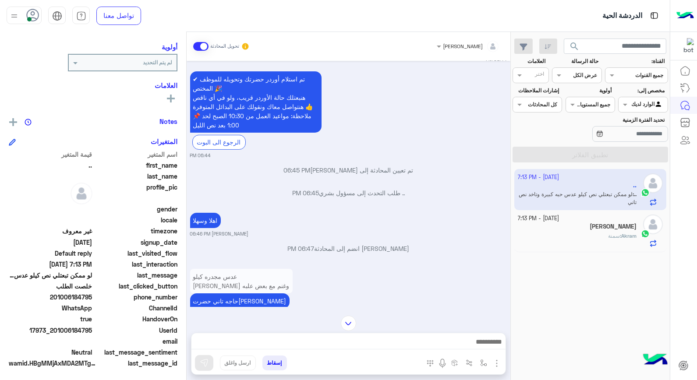
scroll to position [368, 0]
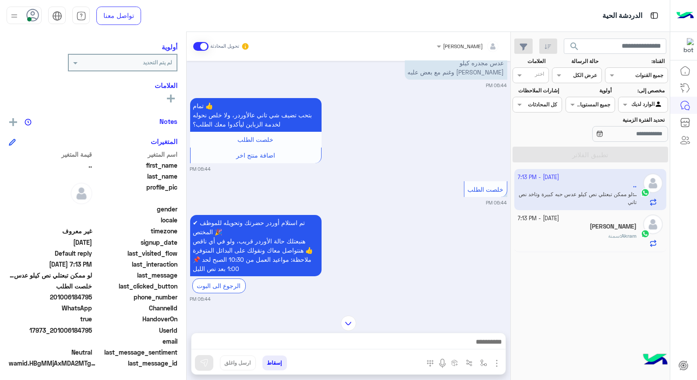
click at [559, 193] on app-inbox-user "2 October - 7:13 PM .. .. : لو ممكن تبعتلي نص كيلو عدس حبه كبيرة وتاخد نص تاني" at bounding box center [591, 189] width 153 height 41
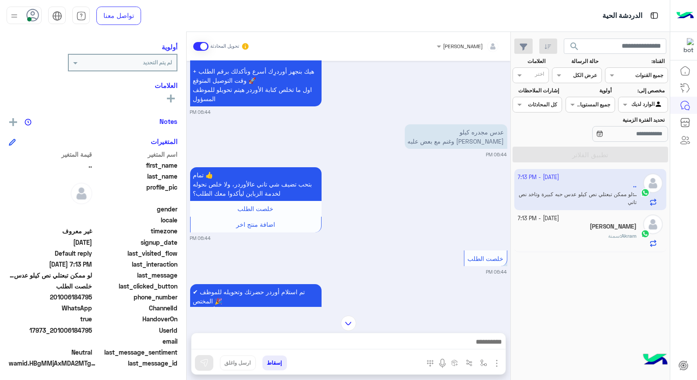
scroll to position [296, 0]
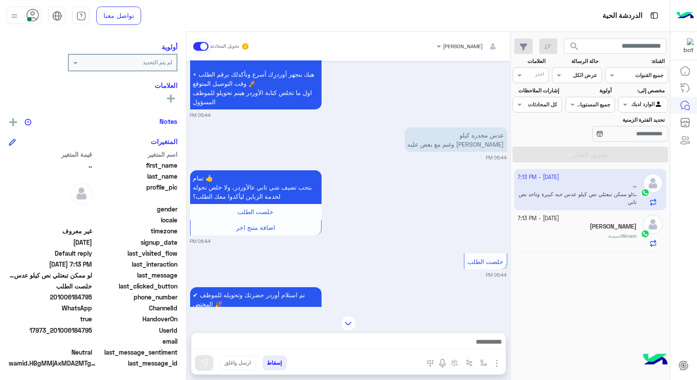
click at [569, 229] on div "[PERSON_NAME]" at bounding box center [577, 227] width 119 height 9
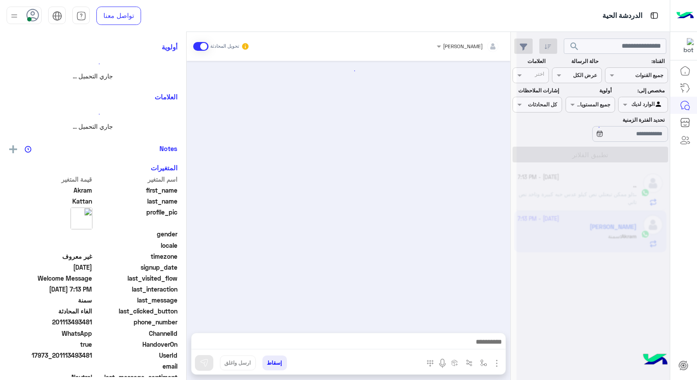
scroll to position [127, 0]
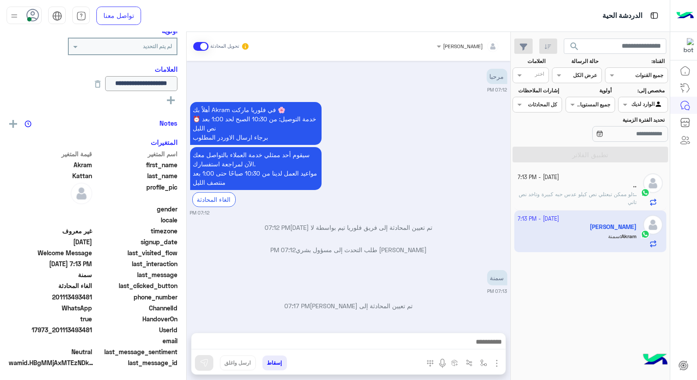
click at [277, 366] on button "إسقاط" at bounding box center [275, 363] width 25 height 15
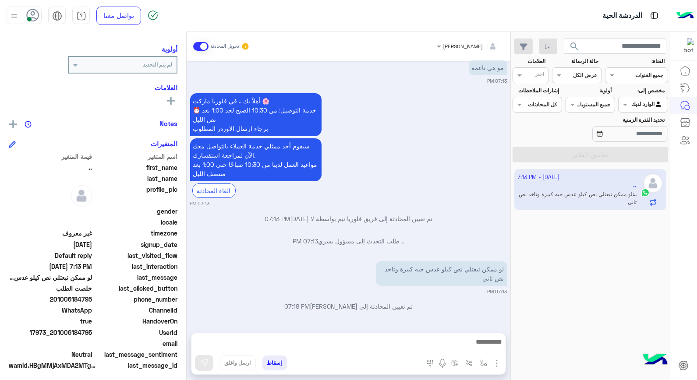
scroll to position [111, 0]
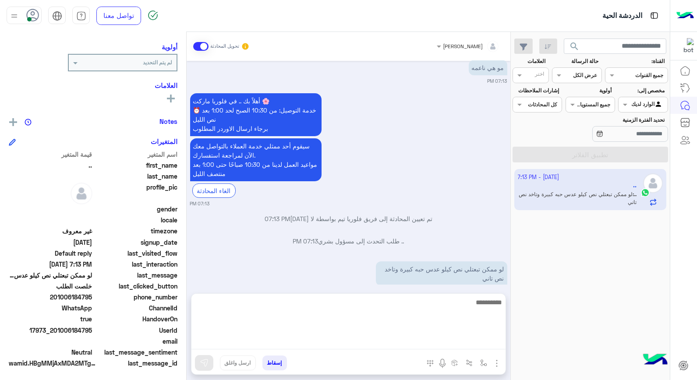
click at [493, 343] on textarea at bounding box center [349, 323] width 314 height 53
type textarea "****"
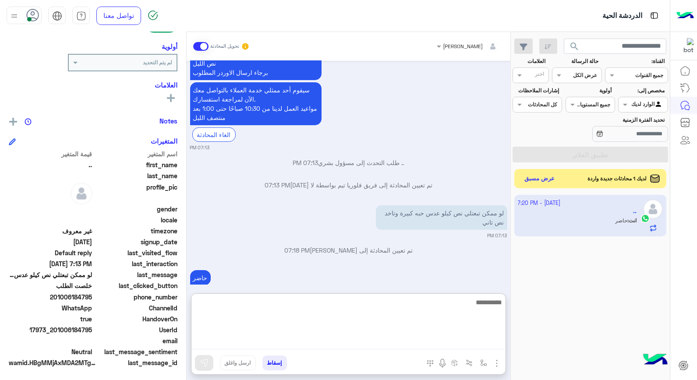
scroll to position [565, 0]
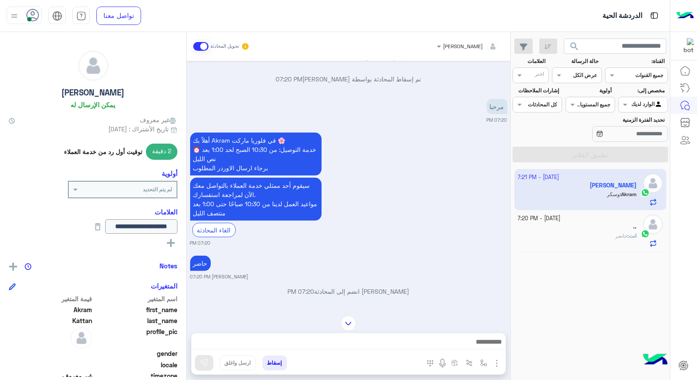
scroll to position [1173, 0]
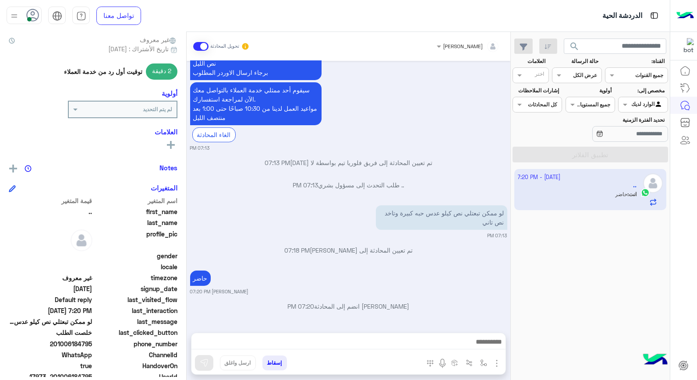
scroll to position [97, 0]
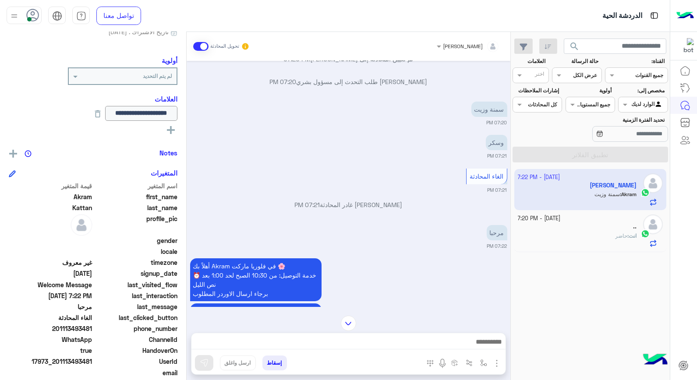
scroll to position [419, 0]
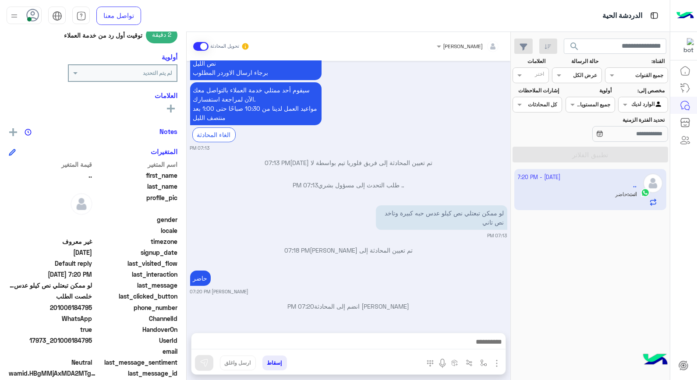
scroll to position [127, 0]
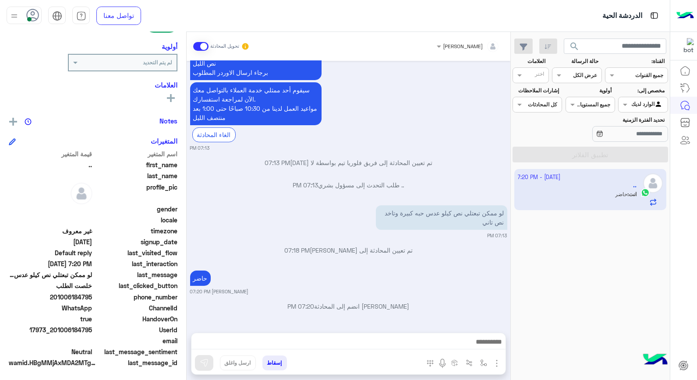
drag, startPoint x: 72, startPoint y: 330, endPoint x: 94, endPoint y: 330, distance: 21.5
click at [94, 330] on div "UserId 17973_201006184795" at bounding box center [93, 331] width 169 height 11
drag, startPoint x: 94, startPoint y: 330, endPoint x: 88, endPoint y: 330, distance: 5.7
copy span "184795"
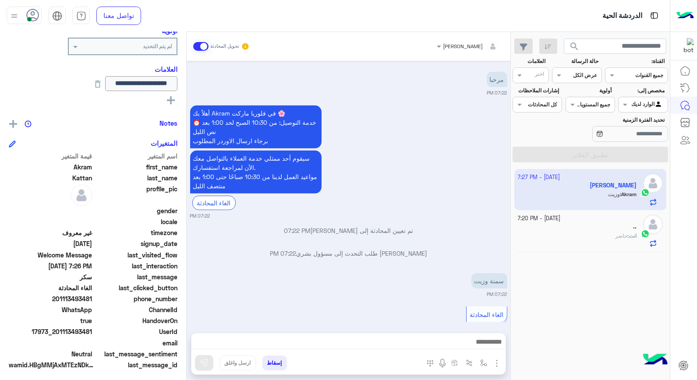
scroll to position [1409, 0]
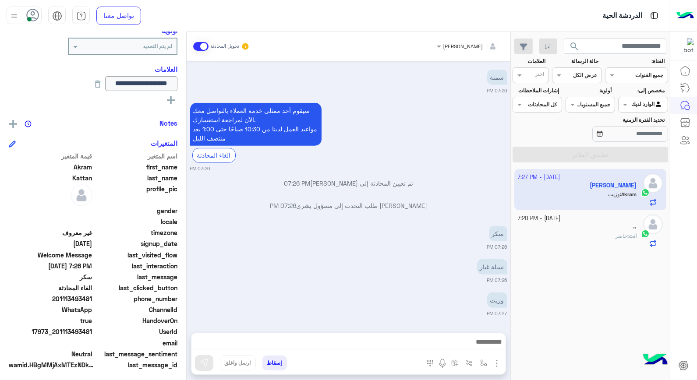
click at [284, 365] on button "إسقاط" at bounding box center [275, 363] width 25 height 15
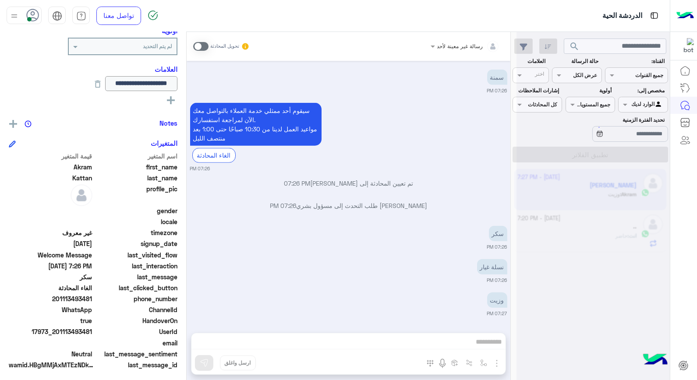
scroll to position [1431, 0]
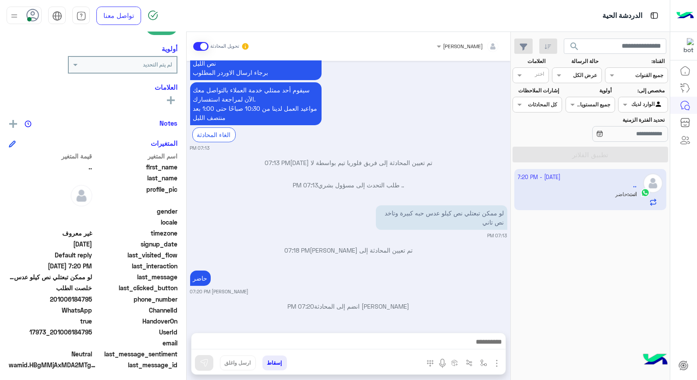
scroll to position [127, 0]
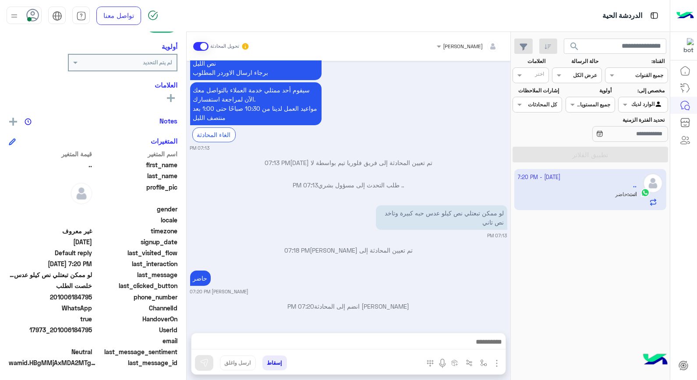
click at [601, 106] on input "text" at bounding box center [600, 104] width 20 height 8
click at [640, 101] on div at bounding box center [643, 103] width 49 height 8
click at [641, 143] on div "الوارد لديك" at bounding box center [643, 139] width 50 height 17
click at [639, 107] on div at bounding box center [643, 103] width 49 height 8
click at [639, 121] on b "غير معينة" at bounding box center [644, 122] width 24 height 7
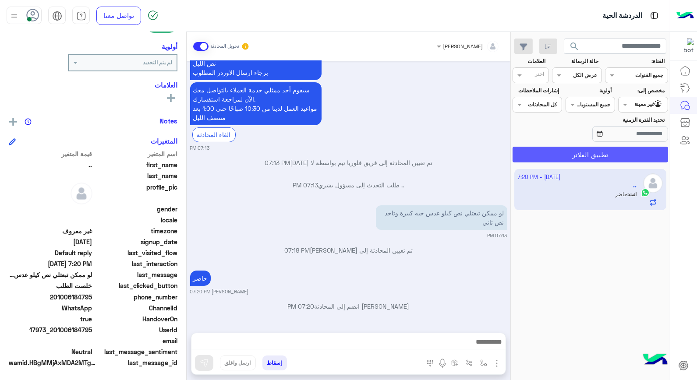
click at [636, 155] on button "تطبيق الفلاتر" at bounding box center [591, 155] width 156 height 16
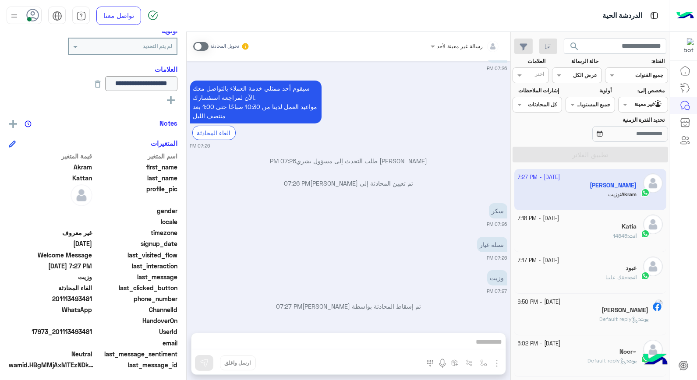
click at [589, 236] on div "انت : 14845" at bounding box center [577, 239] width 119 height 15
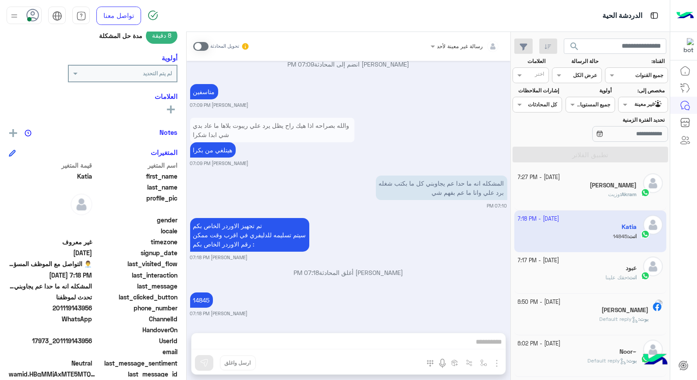
scroll to position [150, 0]
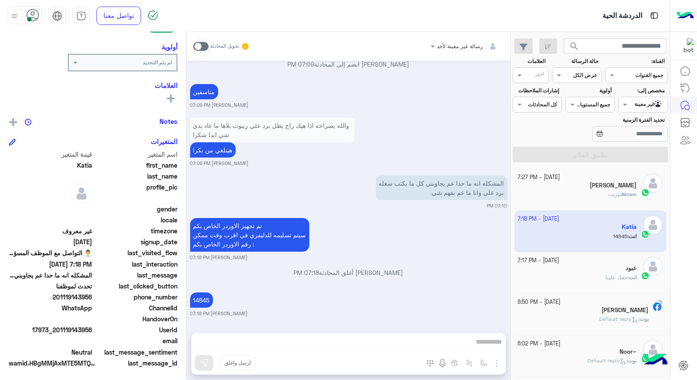
drag, startPoint x: 70, startPoint y: 295, endPoint x: 93, endPoint y: 300, distance: 23.7
click at [92, 300] on span "201119143956" at bounding box center [51, 297] width 84 height 9
copy span "9143956"
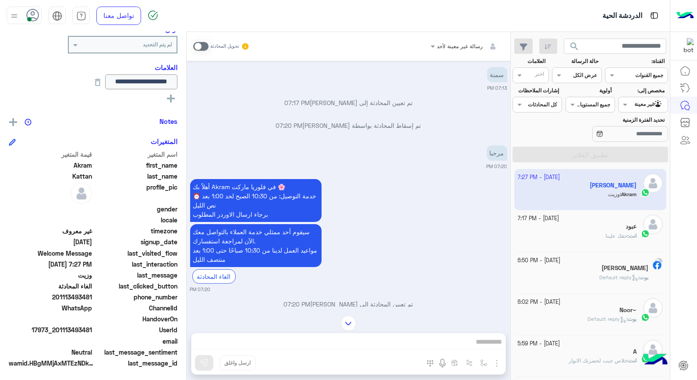
scroll to position [809, 0]
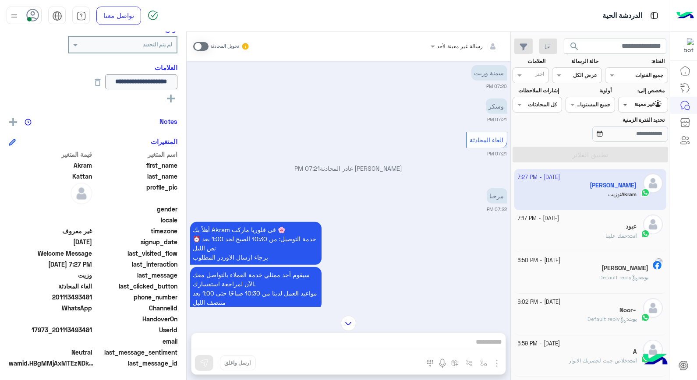
click at [629, 103] on span at bounding box center [624, 104] width 11 height 9
click at [633, 141] on b "الوارد لديك" at bounding box center [642, 139] width 28 height 7
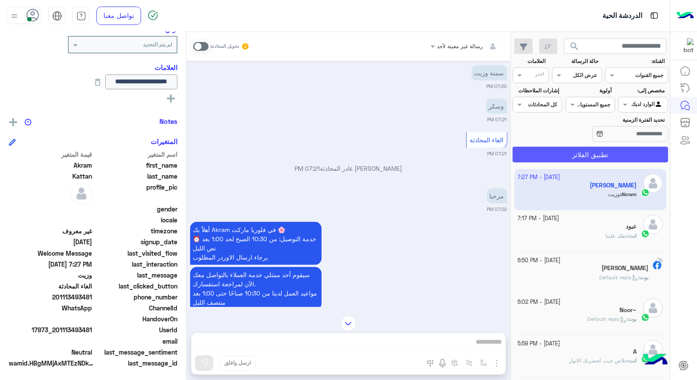
click at [593, 150] on button "تطبيق الفلاتر" at bounding box center [591, 155] width 156 height 16
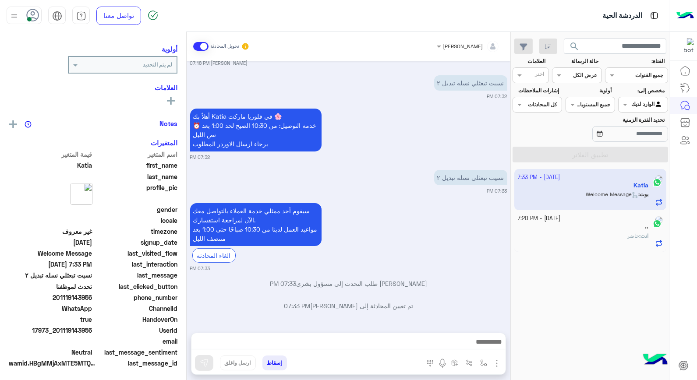
scroll to position [111, 0]
click at [407, 175] on img at bounding box center [409, 180] width 11 height 11
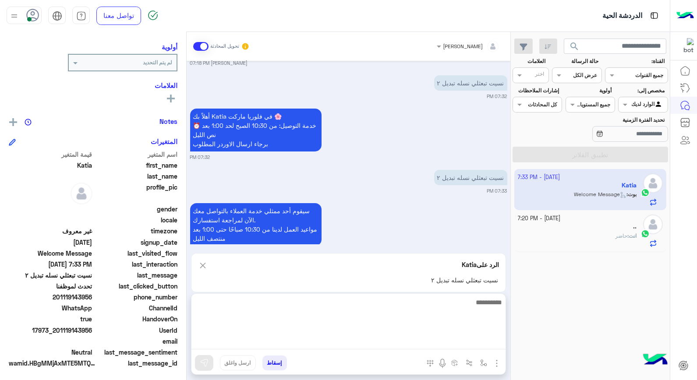
click at [422, 344] on textarea at bounding box center [349, 323] width 314 height 53
type textarea "**********"
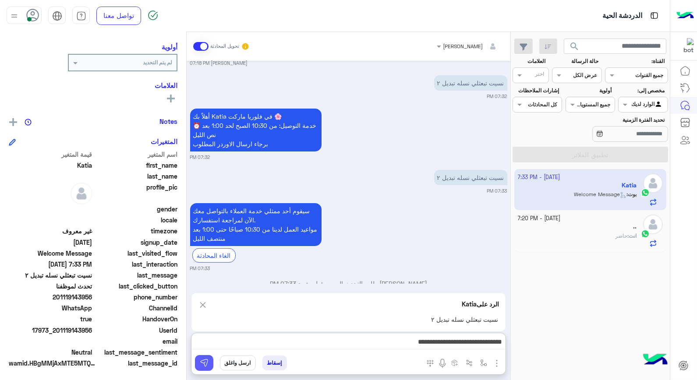
click at [203, 360] on img at bounding box center [204, 363] width 9 height 9
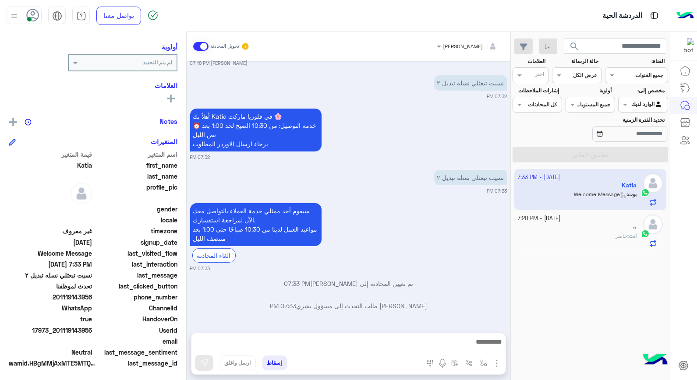
scroll to position [558, 0]
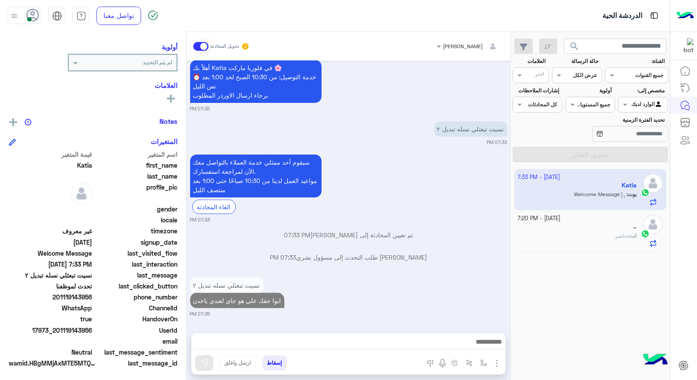
click at [582, 231] on div ".." at bounding box center [577, 227] width 119 height 9
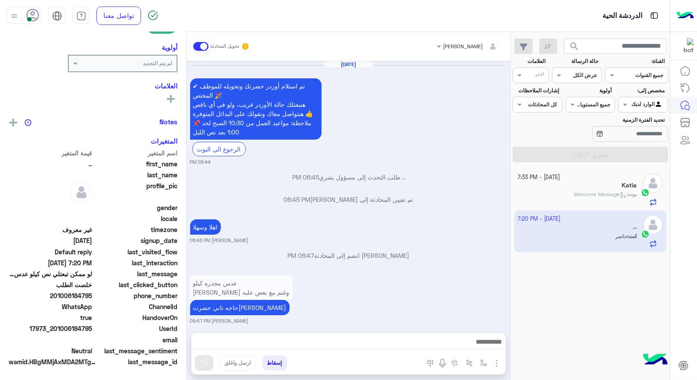
scroll to position [431, 0]
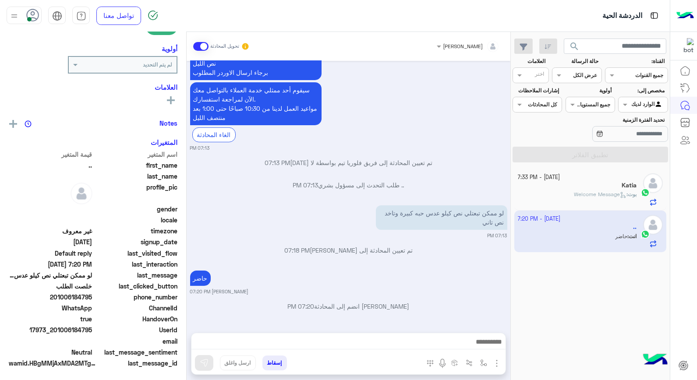
click at [577, 195] on span "Welcome Message" at bounding box center [600, 194] width 53 height 7
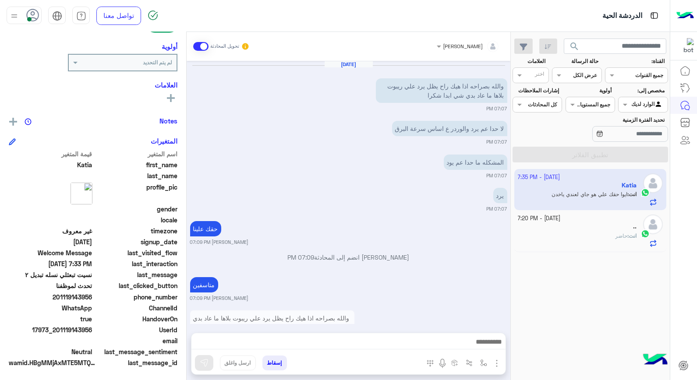
scroll to position [586, 0]
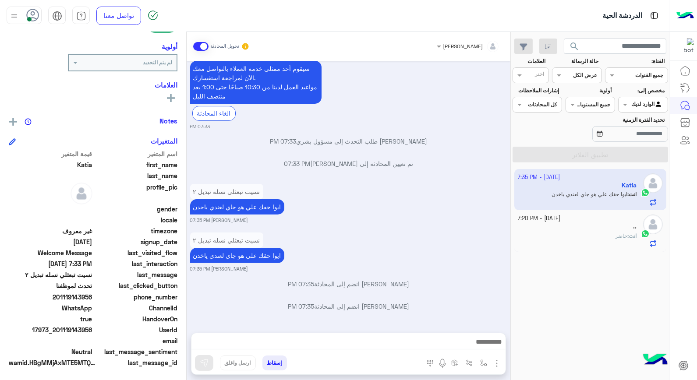
click at [611, 233] on div "انت : حاضر" at bounding box center [577, 239] width 119 height 15
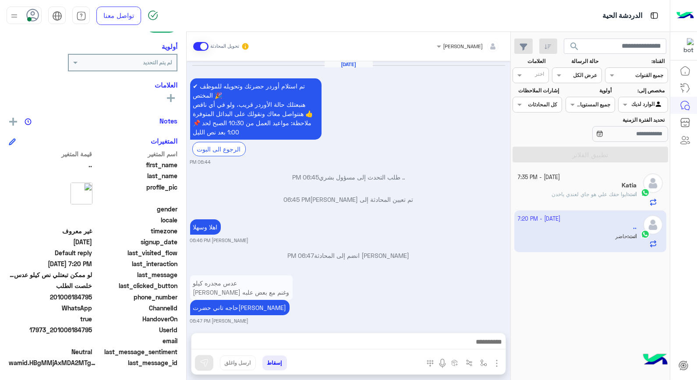
scroll to position [431, 0]
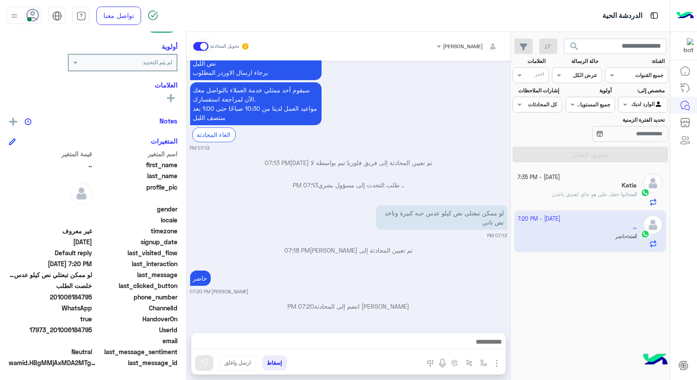
click at [284, 364] on button "إسقاط" at bounding box center [275, 363] width 25 height 15
click at [271, 366] on button "إسقاط" at bounding box center [275, 363] width 25 height 15
click at [273, 365] on button "إسقاط" at bounding box center [275, 363] width 25 height 15
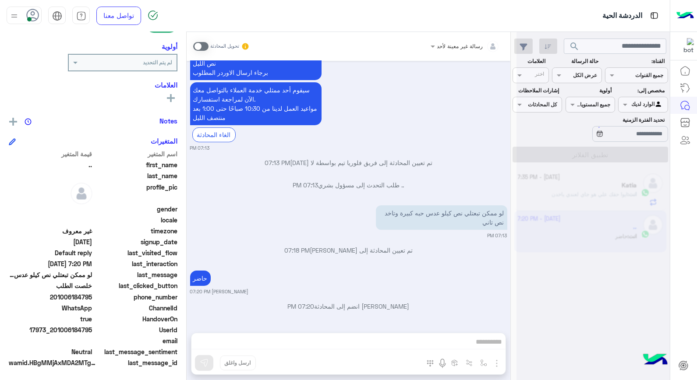
scroll to position [476, 0]
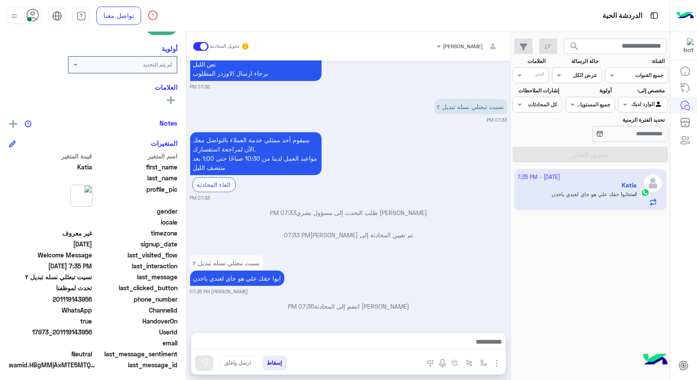
scroll to position [127, 0]
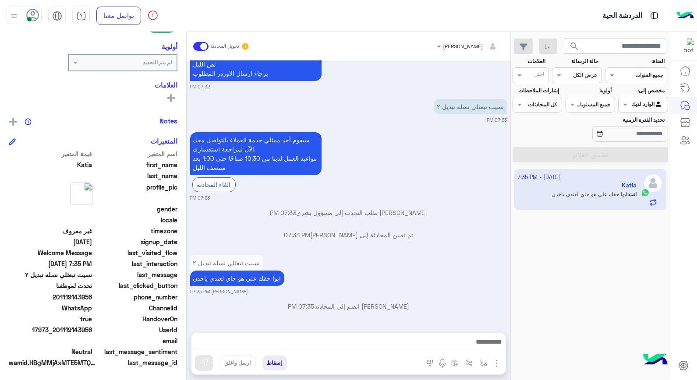
click at [573, 44] on span "search" at bounding box center [574, 46] width 11 height 11
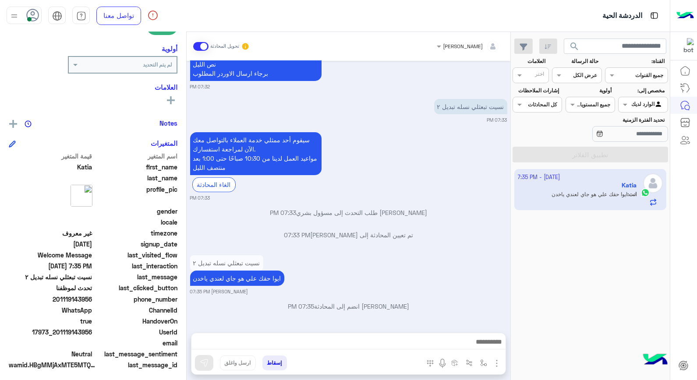
scroll to position [0, 0]
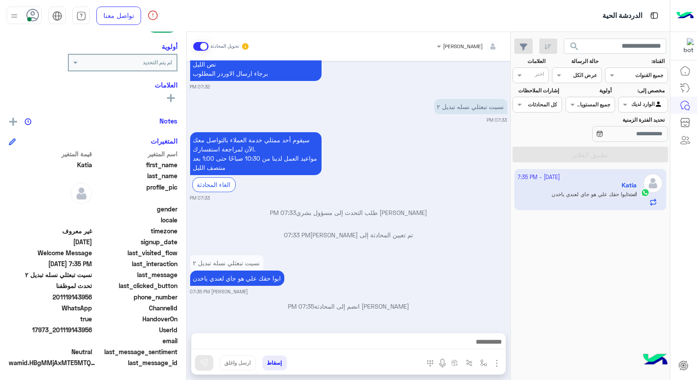
click at [283, 365] on button "إسقاط" at bounding box center [275, 363] width 25 height 15
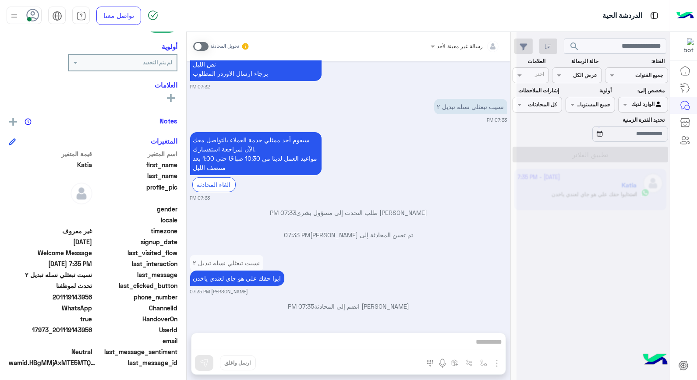
scroll to position [560, 0]
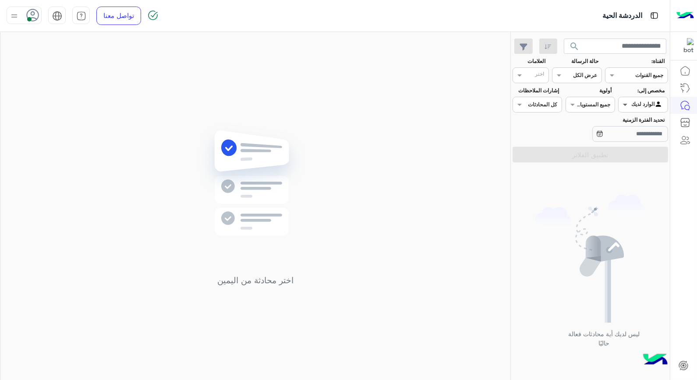
click at [629, 103] on span at bounding box center [624, 104] width 11 height 9
click at [632, 125] on b "غير معينة" at bounding box center [644, 122] width 24 height 7
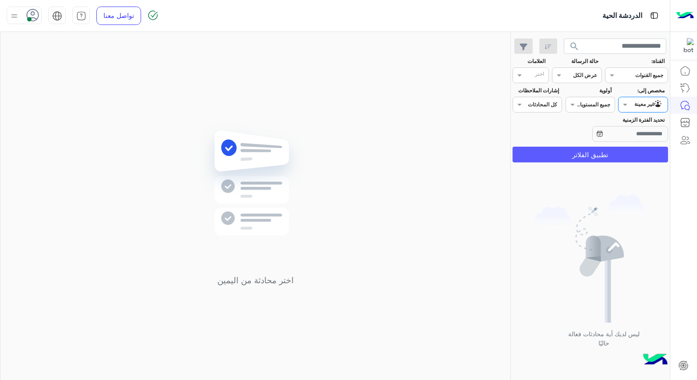
click at [629, 152] on button "تطبيق الفلاتر" at bounding box center [591, 155] width 156 height 16
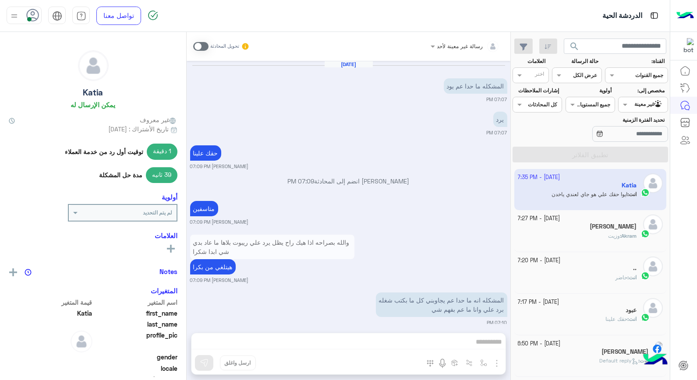
scroll to position [484, 0]
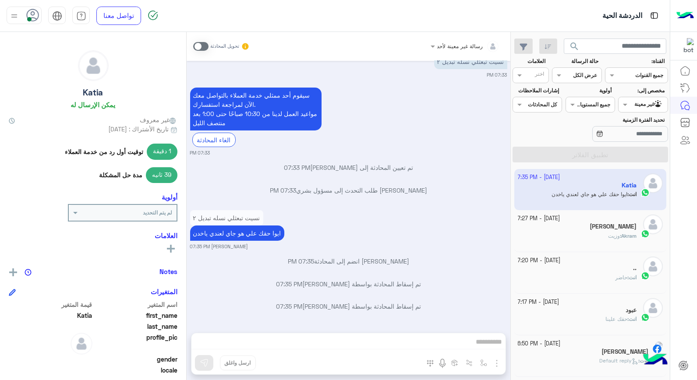
click at [207, 50] on div "تحويل المحادثة" at bounding box center [221, 47] width 57 height 16
click at [207, 46] on span at bounding box center [200, 46] width 15 height 9
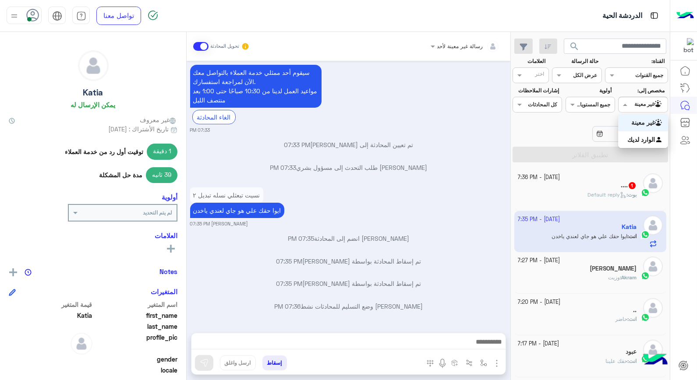
click at [630, 101] on div at bounding box center [643, 103] width 49 height 8
click at [635, 136] on b "الوارد لديك" at bounding box center [642, 139] width 28 height 7
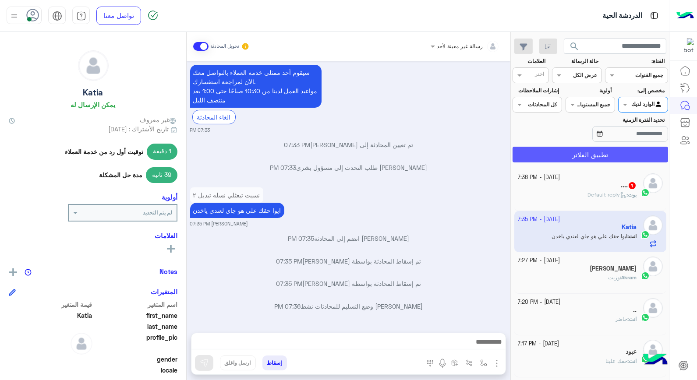
click at [616, 157] on button "تطبيق الفلاتر" at bounding box center [591, 155] width 156 height 16
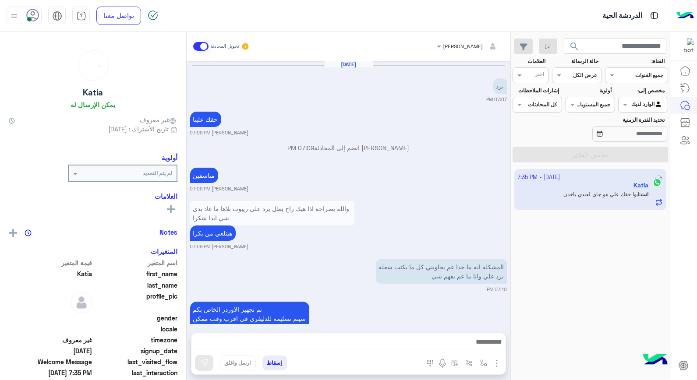
scroll to position [473, 0]
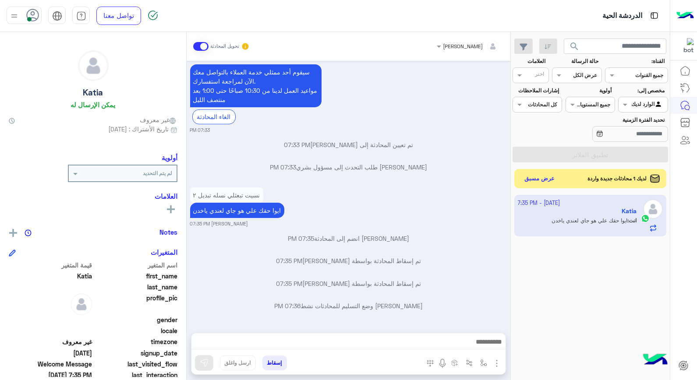
click at [571, 42] on span "search" at bounding box center [574, 46] width 11 height 11
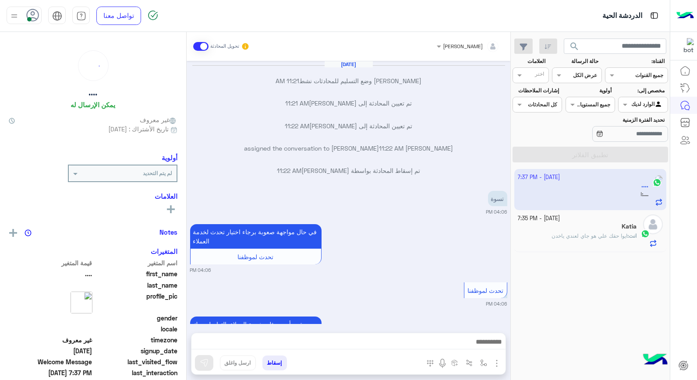
scroll to position [454, 0]
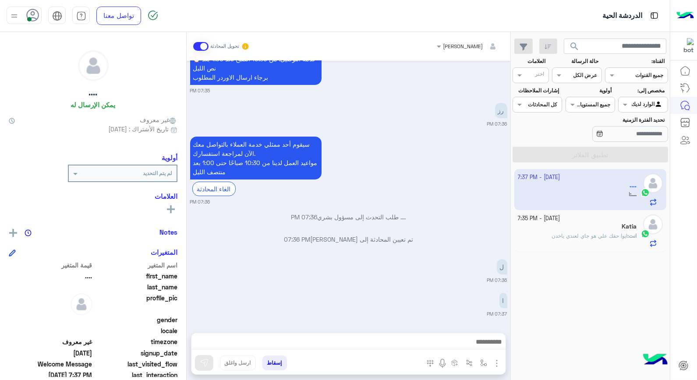
click at [575, 41] on span "search" at bounding box center [574, 46] width 11 height 11
click at [281, 359] on button "إسقاط" at bounding box center [275, 363] width 25 height 15
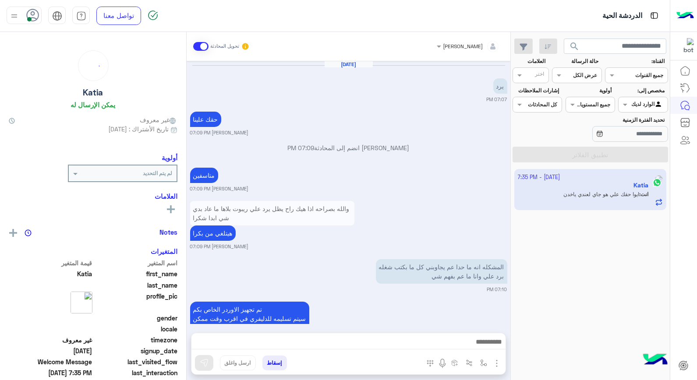
scroll to position [473, 0]
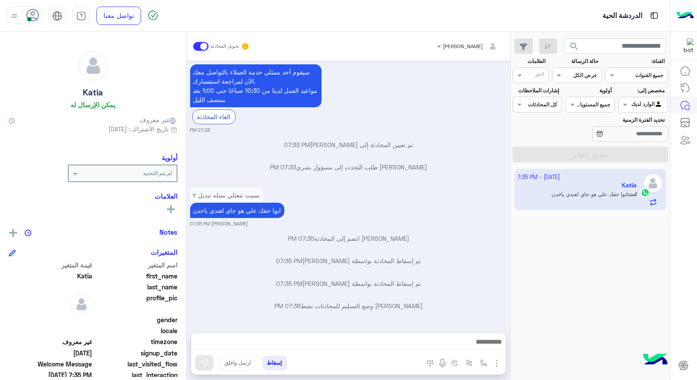
click at [575, 44] on span "search" at bounding box center [574, 46] width 11 height 11
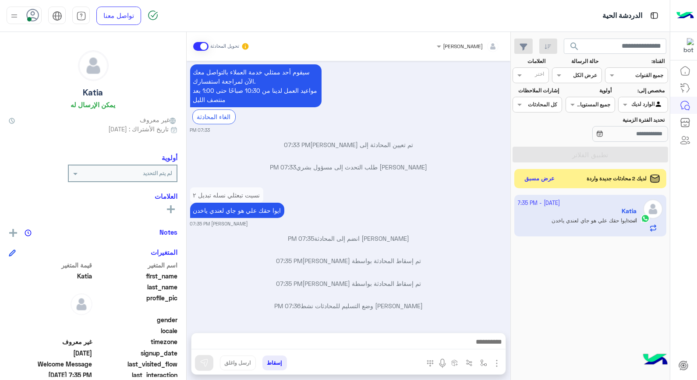
click at [579, 47] on span "search" at bounding box center [574, 46] width 11 height 11
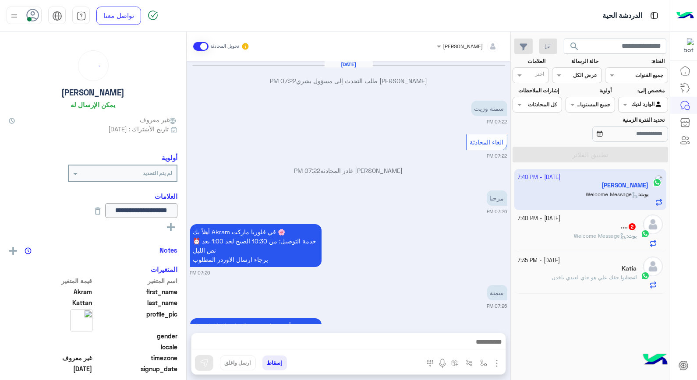
scroll to position [489, 0]
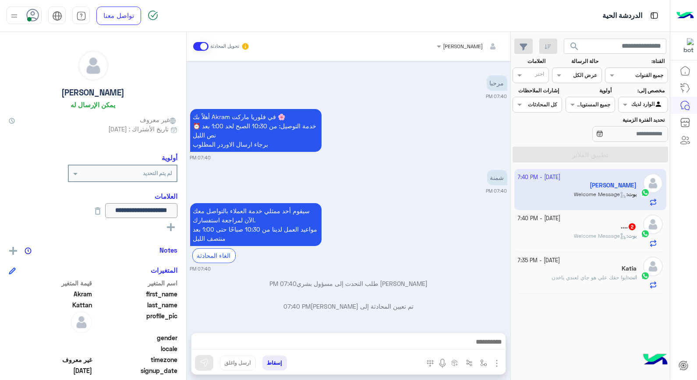
click at [275, 360] on button "إسقاط" at bounding box center [275, 363] width 25 height 15
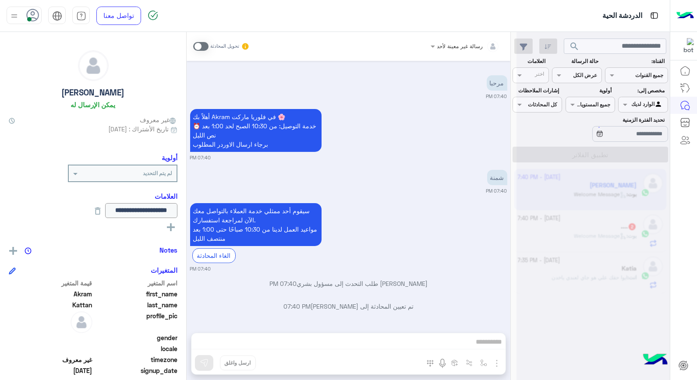
scroll to position [511, 0]
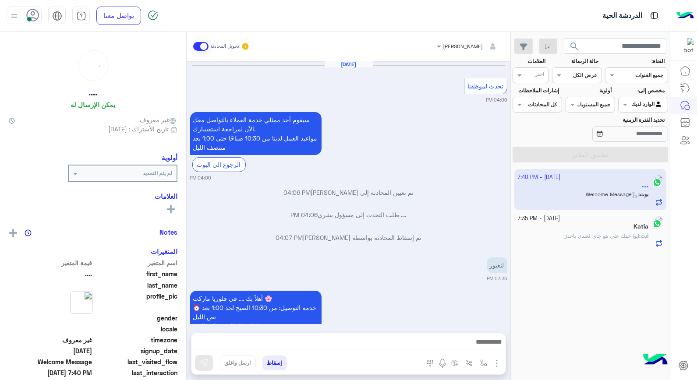
scroll to position [523, 0]
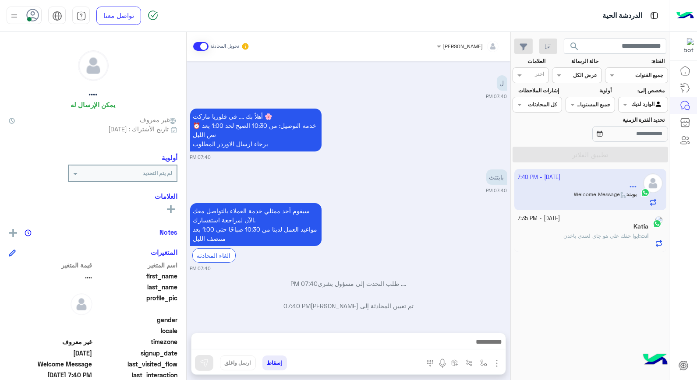
click at [479, 53] on div "[PERSON_NAME] تحويل المحادثة" at bounding box center [349, 46] width 324 height 29
drag, startPoint x: 479, startPoint y: 53, endPoint x: 477, endPoint y: 44, distance: 8.5
click at [477, 44] on input "text" at bounding box center [479, 45] width 41 height 8
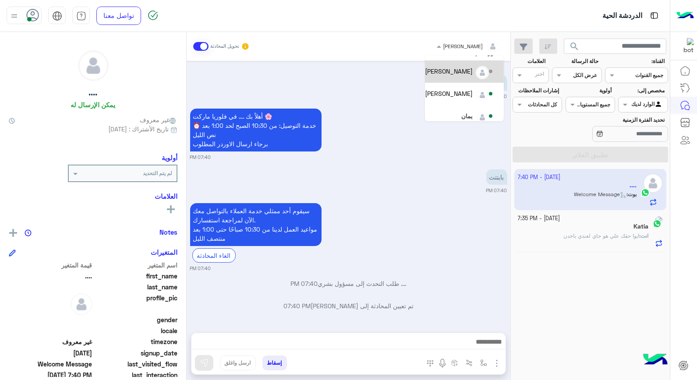
scroll to position [18, 0]
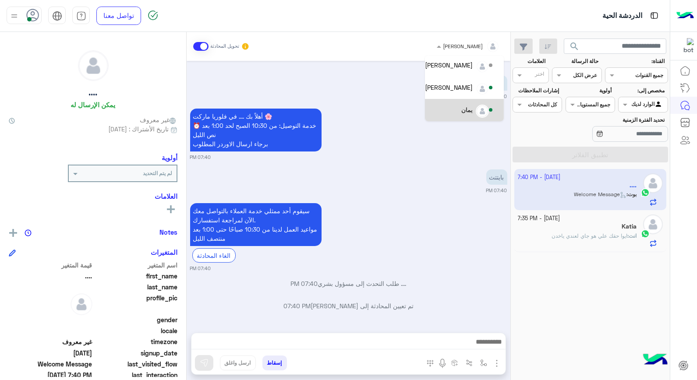
click at [479, 110] on img "Options list" at bounding box center [482, 111] width 11 height 11
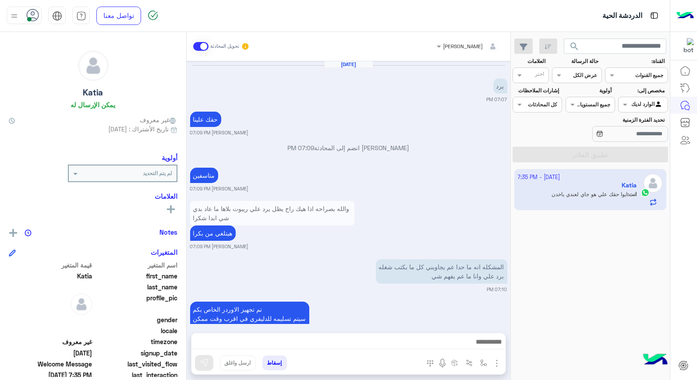
scroll to position [473, 0]
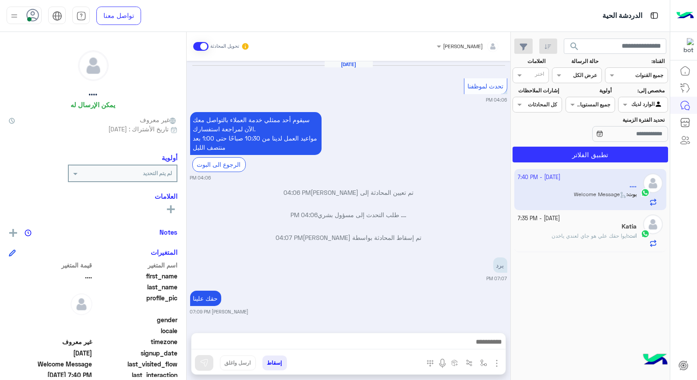
scroll to position [1244, 0]
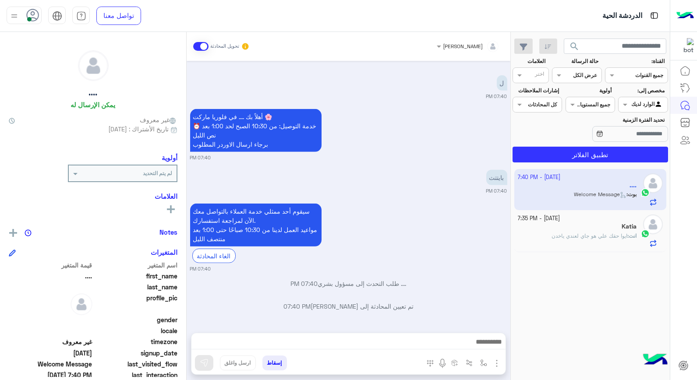
click at [265, 363] on button "إسقاط" at bounding box center [275, 363] width 25 height 15
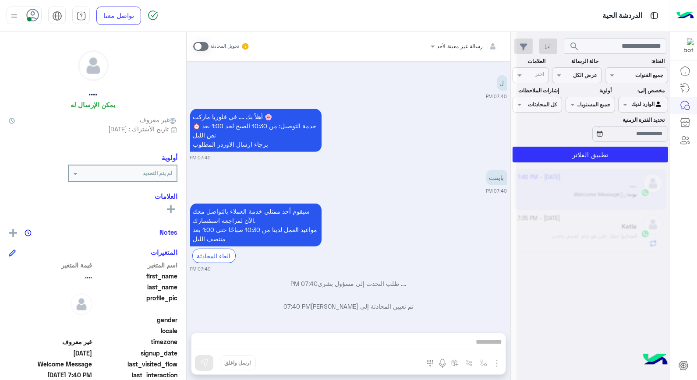
scroll to position [1267, 0]
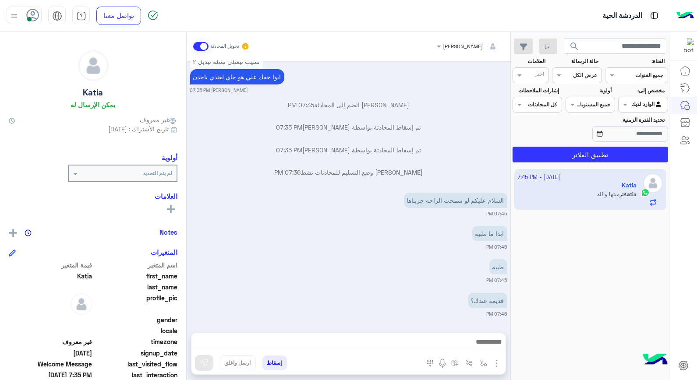
scroll to position [640, 0]
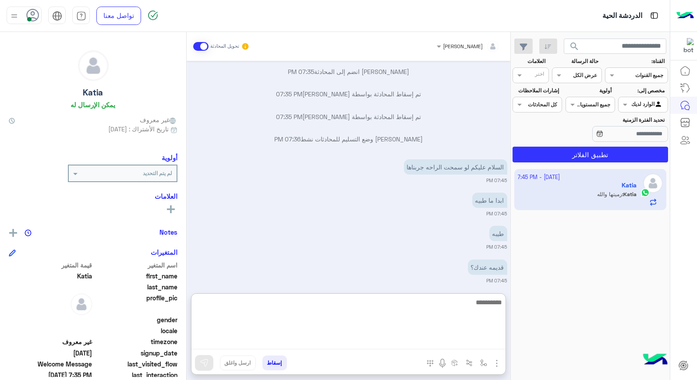
click at [465, 342] on textarea at bounding box center [349, 323] width 314 height 53
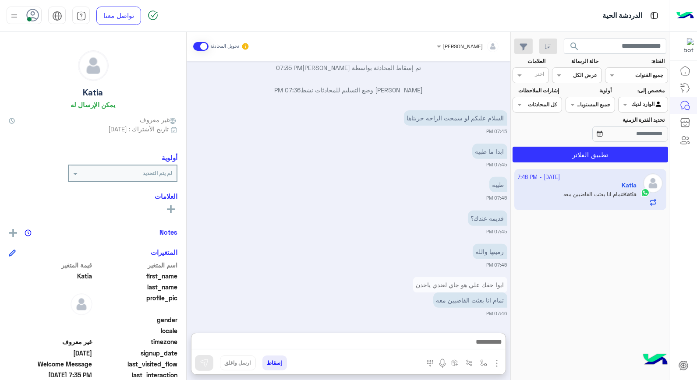
click at [437, 209] on div "قديمه عندك؟" at bounding box center [462, 219] width 89 height 20
click at [440, 222] on img at bounding box center [443, 221] width 11 height 11
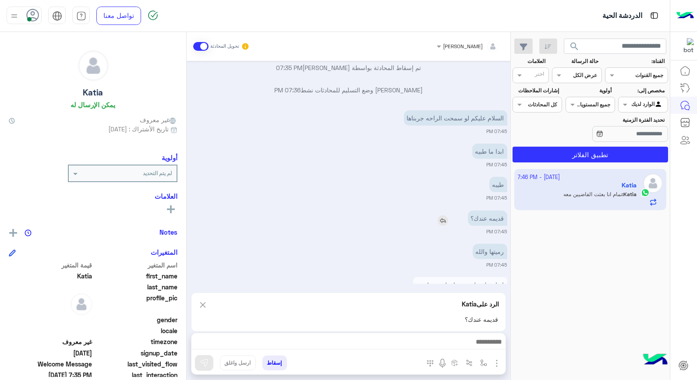
scroll to position [729, 0]
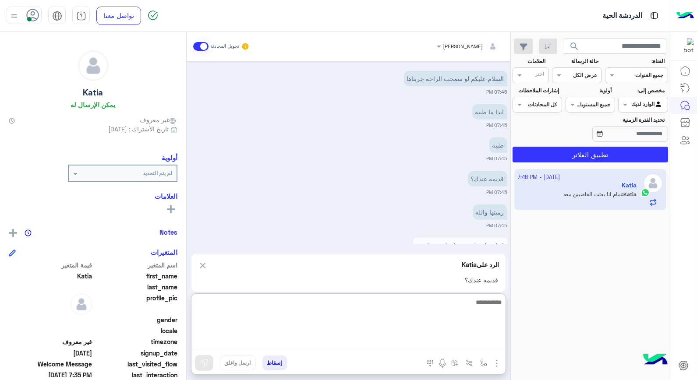
click at [479, 340] on textarea at bounding box center [349, 323] width 314 height 53
type textarea "**********"
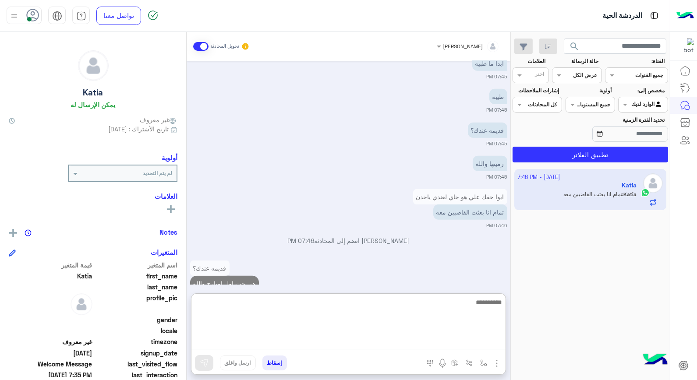
scroll to position [800, 0]
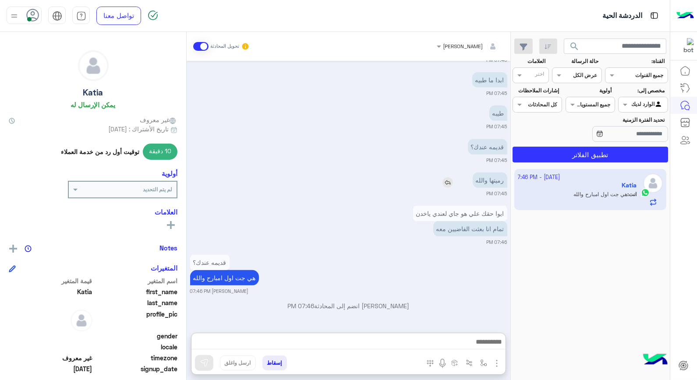
click at [448, 178] on img at bounding box center [448, 183] width 11 height 11
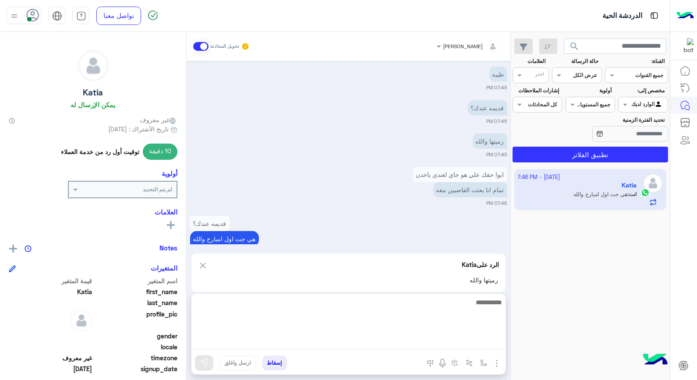
click at [462, 344] on textarea at bounding box center [349, 323] width 314 height 53
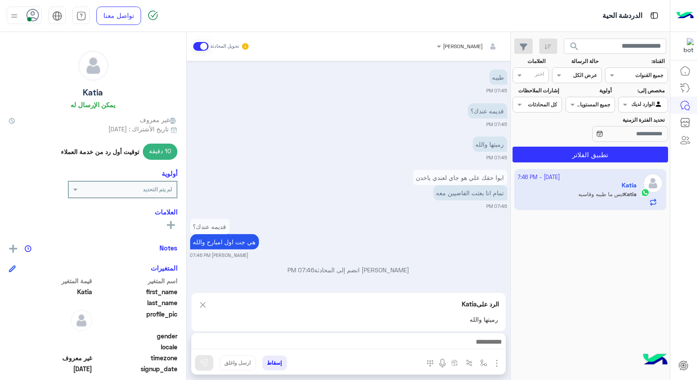
scroll to position [834, 0]
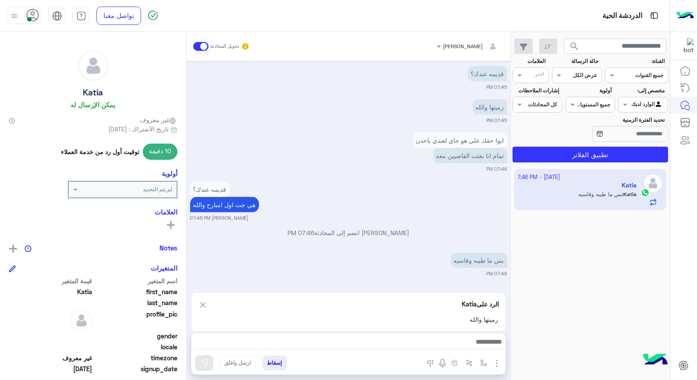
click at [203, 309] on img at bounding box center [203, 305] width 10 height 11
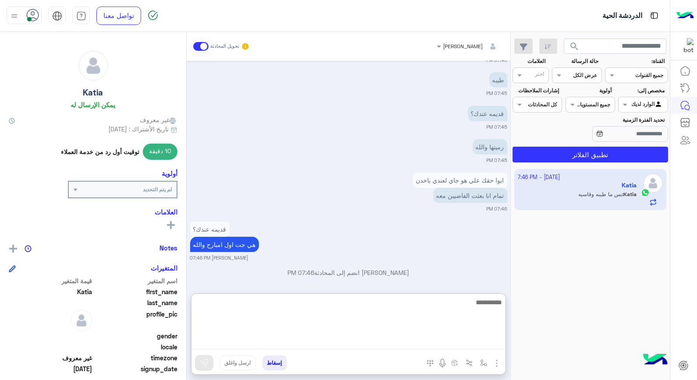
click at [472, 340] on textarea at bounding box center [349, 323] width 314 height 53
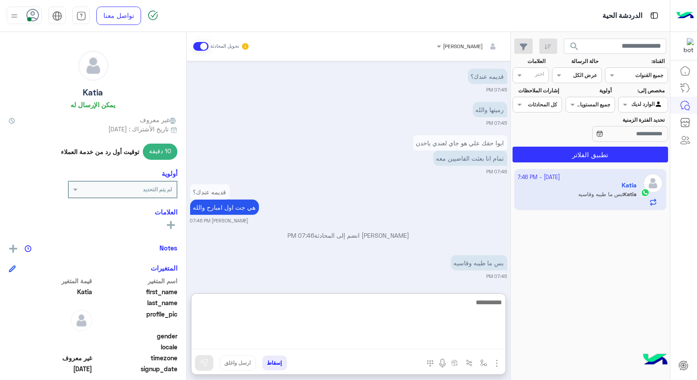
scroll to position [834, 0]
type textarea "*********"
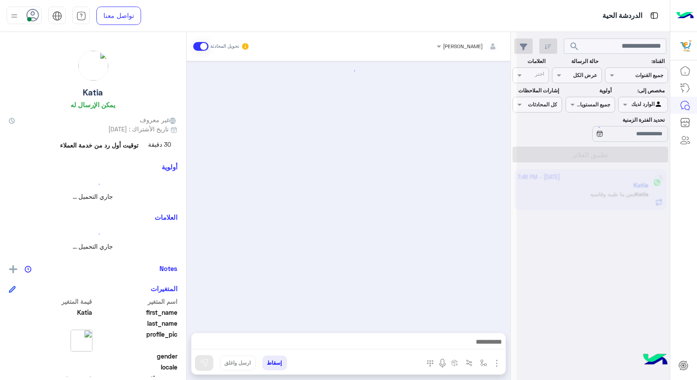
drag, startPoint x: 11, startPoint y: 15, endPoint x: 12, endPoint y: 21, distance: 6.2
click at [11, 15] on img at bounding box center [14, 16] width 11 height 11
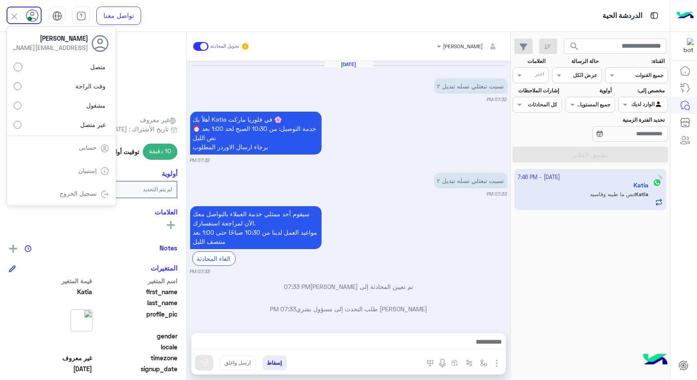
scroll to position [462, 0]
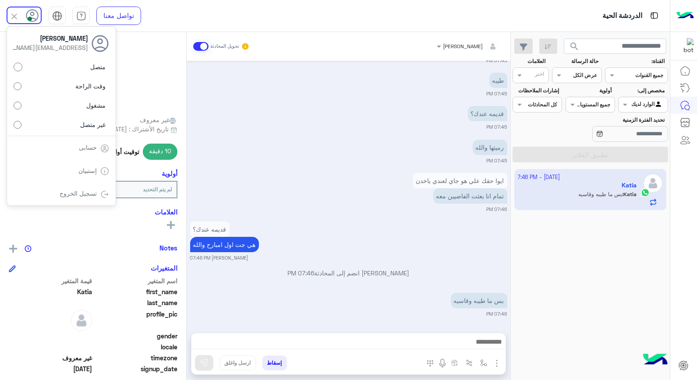
click at [261, 362] on div "إسقاط ارسل واغلق" at bounding box center [306, 364] width 229 height 19
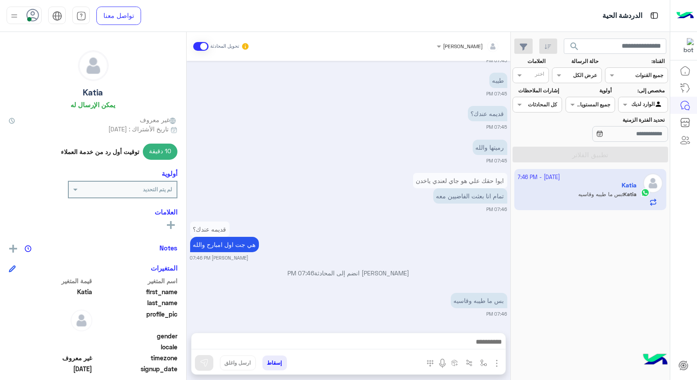
click at [269, 365] on button "إسقاط" at bounding box center [275, 363] width 25 height 15
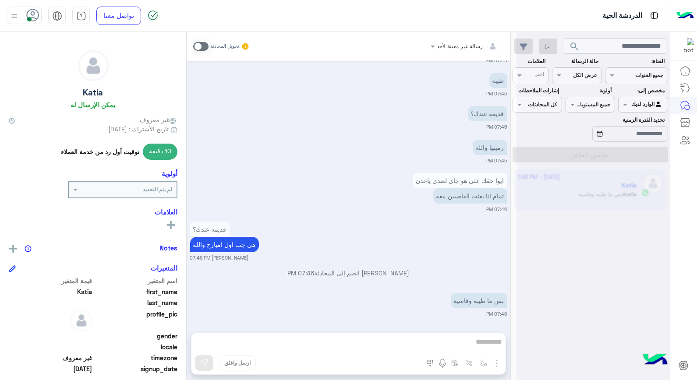
scroll to position [485, 0]
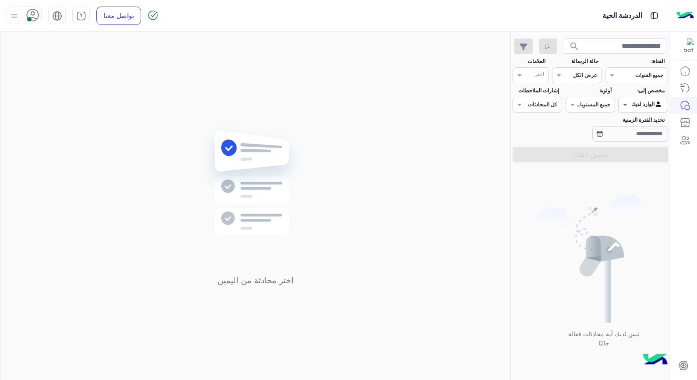
click at [623, 106] on span at bounding box center [624, 104] width 11 height 9
click at [632, 121] on b "غير معينة" at bounding box center [644, 122] width 24 height 7
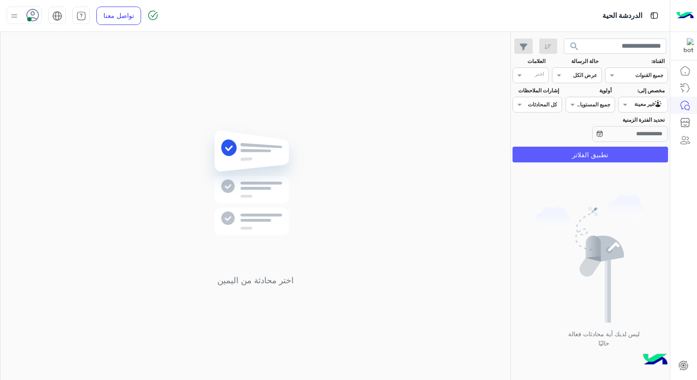
click at [556, 160] on button "تطبيق الفلاتر" at bounding box center [591, 155] width 156 height 16
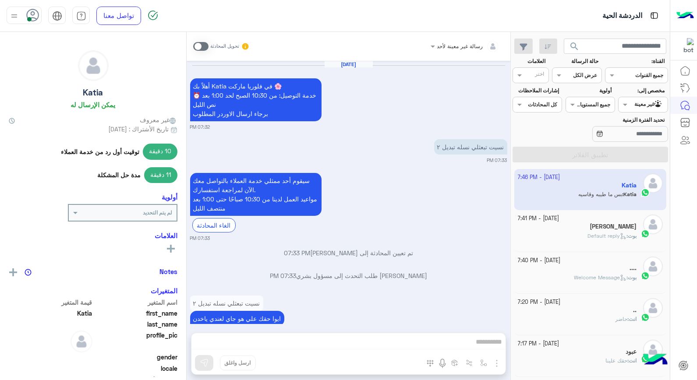
scroll to position [452, 0]
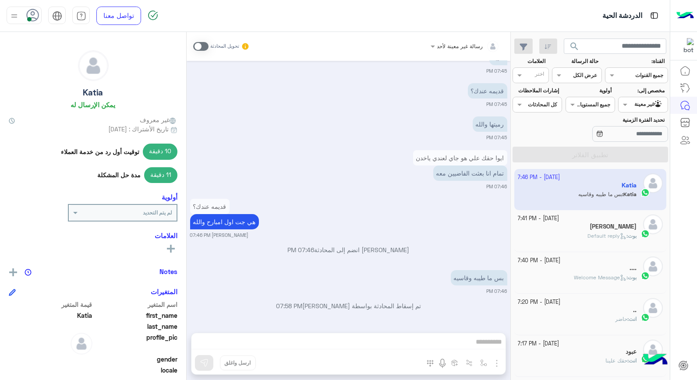
click at [196, 45] on span at bounding box center [200, 46] width 15 height 9
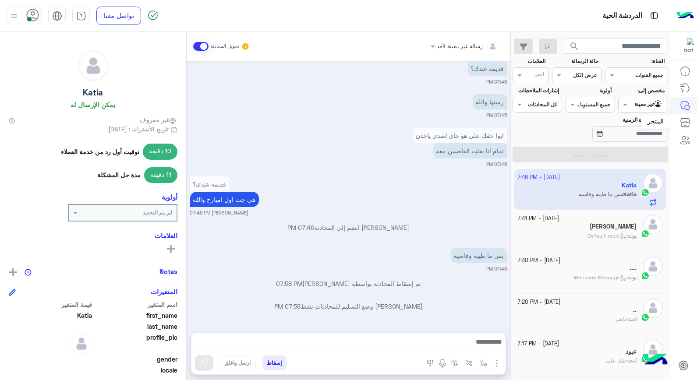
click at [651, 109] on mat-tooltip-component "المتجر" at bounding box center [655, 122] width 29 height 26
click at [646, 106] on input "text" at bounding box center [653, 104] width 20 height 8
click at [641, 136] on b "الوارد لديك" at bounding box center [642, 139] width 28 height 7
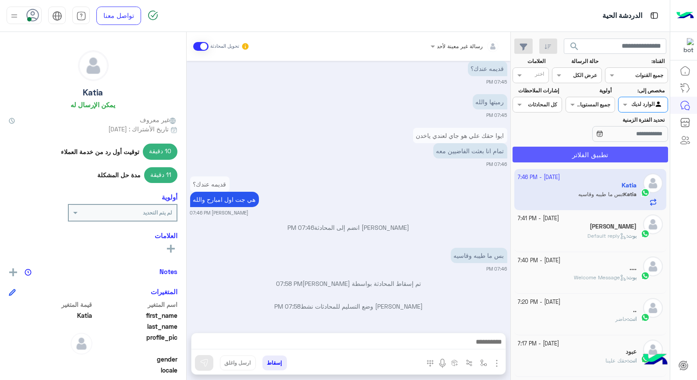
click at [552, 154] on button "تطبيق الفلاتر" at bounding box center [591, 155] width 156 height 16
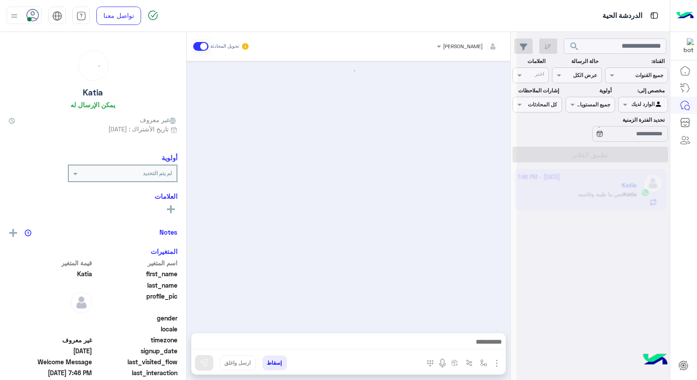
scroll to position [413, 0]
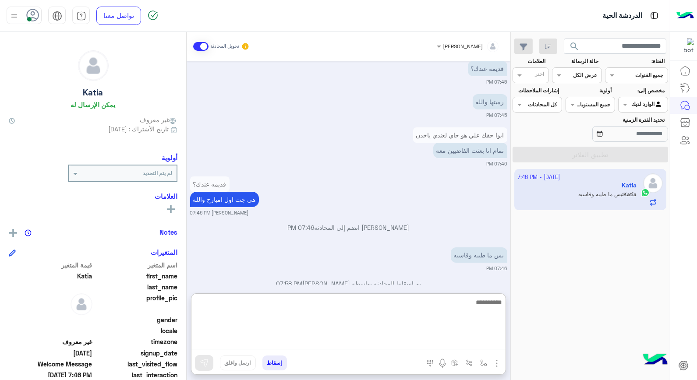
click at [417, 342] on textarea at bounding box center [349, 323] width 314 height 53
type textarea "**********"
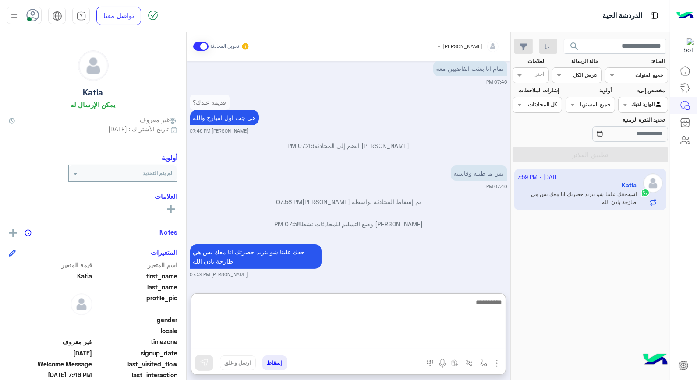
scroll to position [518, 0]
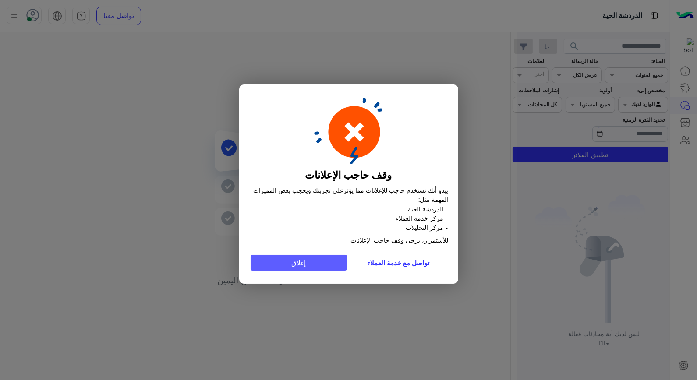
click at [298, 262] on button "إغلاق" at bounding box center [299, 263] width 96 height 16
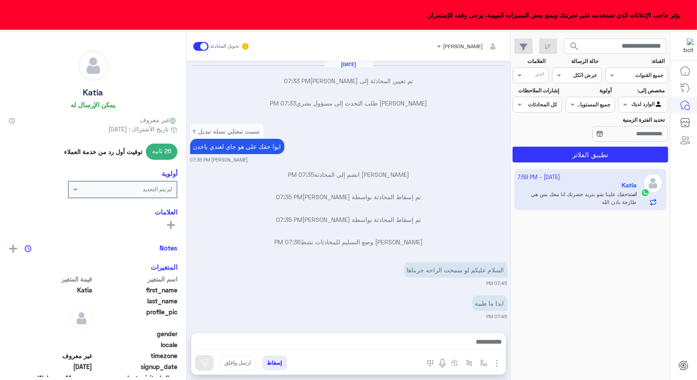
scroll to position [367, 0]
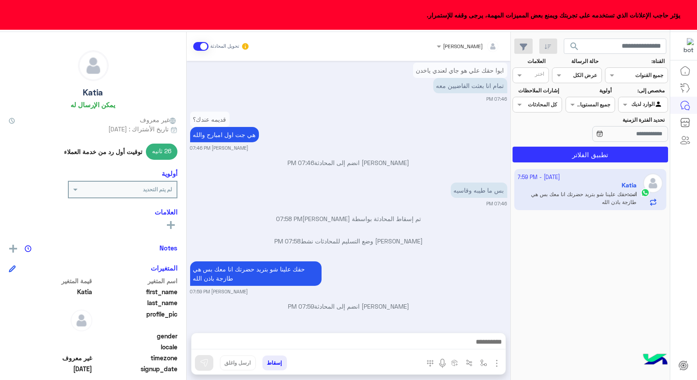
click at [274, 364] on button "إسقاط" at bounding box center [275, 363] width 25 height 15
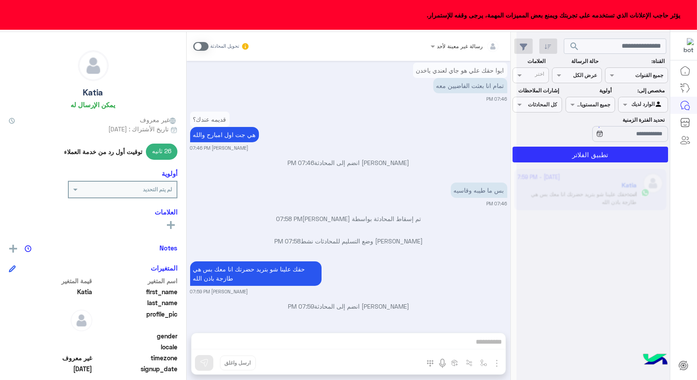
scroll to position [389, 0]
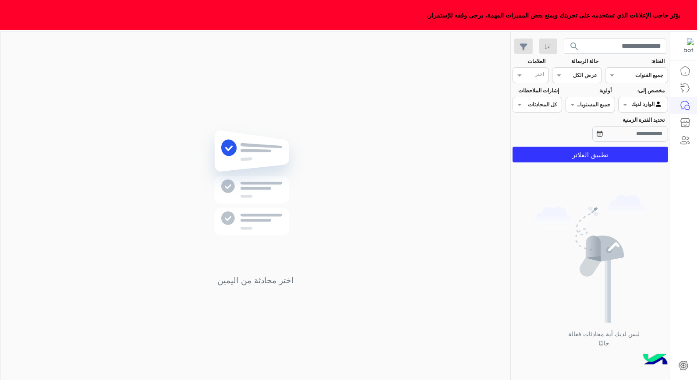
click at [292, 81] on div "اختر محادثة من اليمين" at bounding box center [255, 208] width 510 height 352
click at [45, 12] on div "يؤثر حاجب الإعلانات الذي تستخدمه على تجربتك ويمنع بعض المميزات المهمة، يرجى وقف…" at bounding box center [348, 15] width 697 height 30
click at [571, 11] on span "يؤثر حاجب الإعلانات الذي تستخدمه على تجربتك ويمنع بعض المميزات المهمة، يرجى وقف…" at bounding box center [554, 15] width 254 height 9
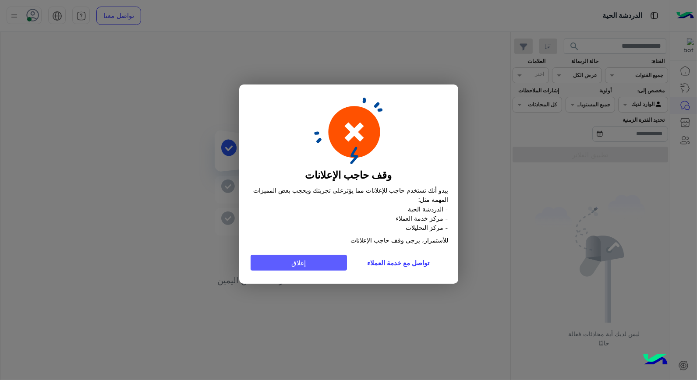
click at [300, 262] on button "إغلاق" at bounding box center [299, 263] width 96 height 16
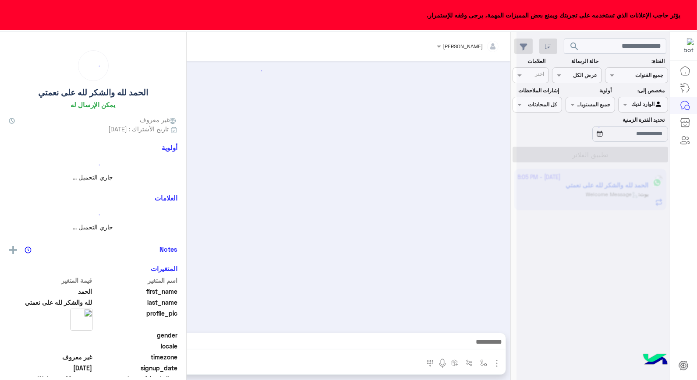
click at [496, 11] on span "يؤثر حاجب الإعلانات الذي تستخدمه على تجربتك ويمنع بعض المميزات المهمة، يرجى وقف…" at bounding box center [554, 15] width 254 height 9
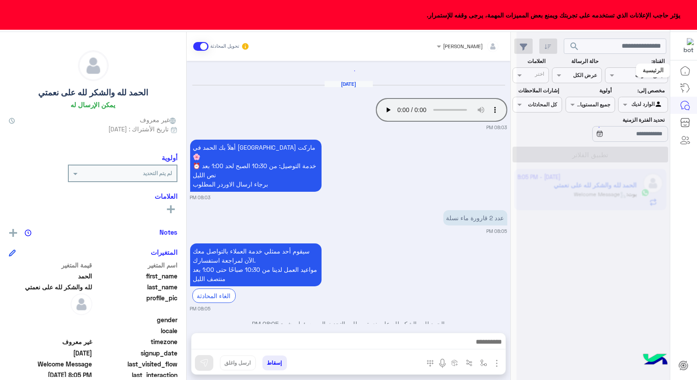
click at [685, 68] on icon at bounding box center [685, 71] width 11 height 11
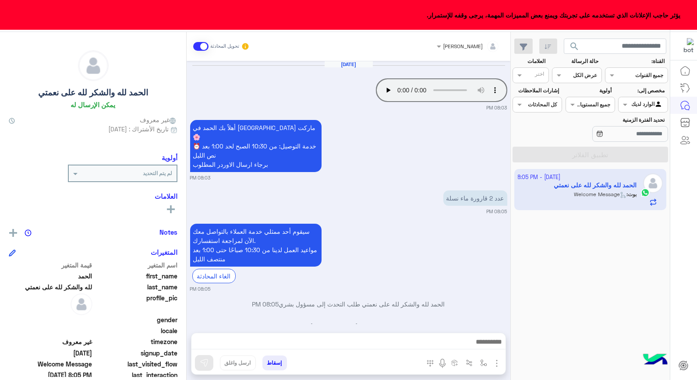
click at [685, 68] on icon at bounding box center [685, 71] width 11 height 11
click at [689, 73] on link at bounding box center [686, 71] width 24 height 18
click at [686, 73] on icon at bounding box center [685, 71] width 11 height 11
click at [685, 73] on icon at bounding box center [685, 71] width 11 height 11
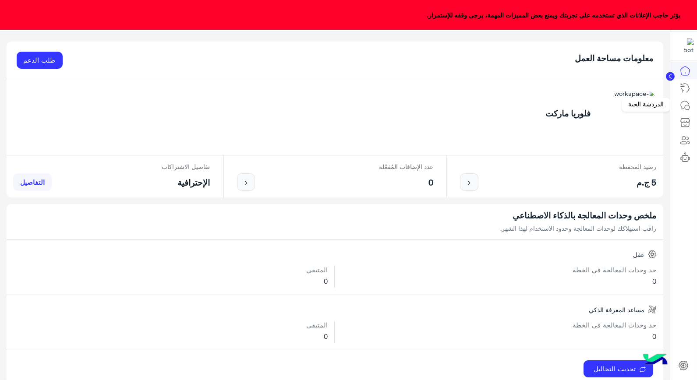
click at [684, 108] on icon at bounding box center [685, 105] width 11 height 11
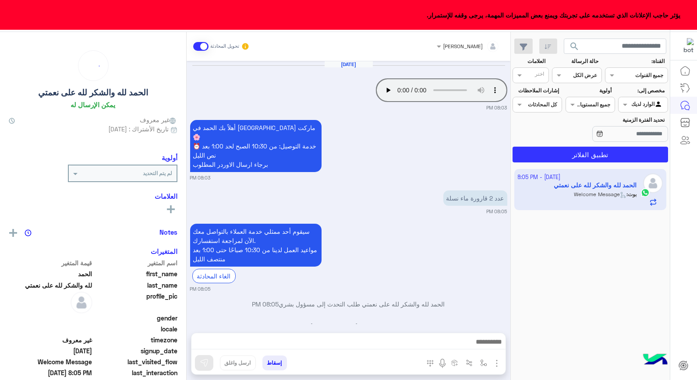
scroll to position [11, 0]
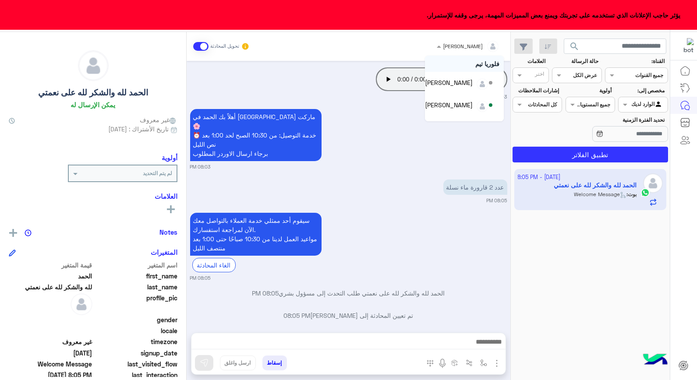
click at [479, 48] on input "text" at bounding box center [479, 45] width 41 height 8
click at [472, 106] on div "يمان" at bounding box center [467, 109] width 11 height 9
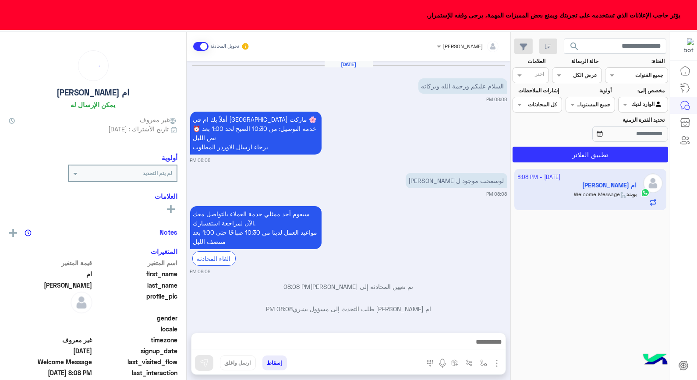
scroll to position [3, 0]
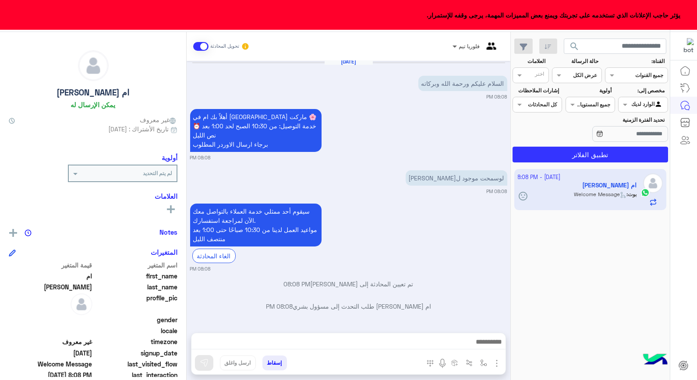
click at [452, 46] on span at bounding box center [453, 46] width 11 height 9
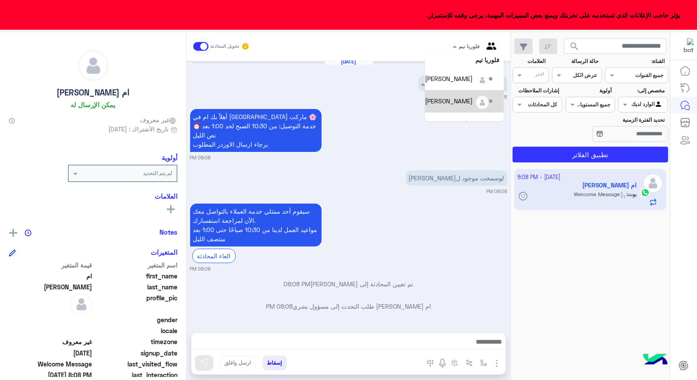
scroll to position [40, 0]
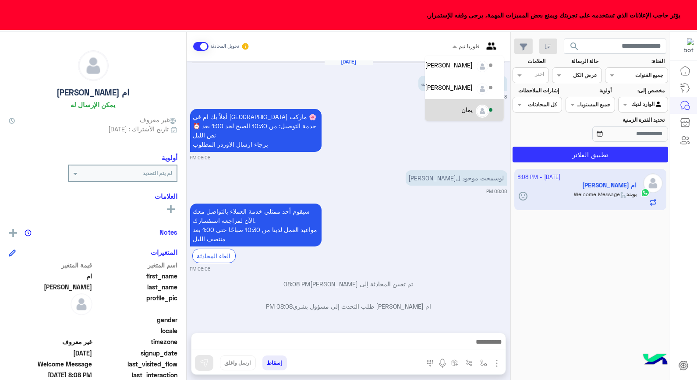
click at [467, 106] on div "يمان" at bounding box center [467, 109] width 11 height 9
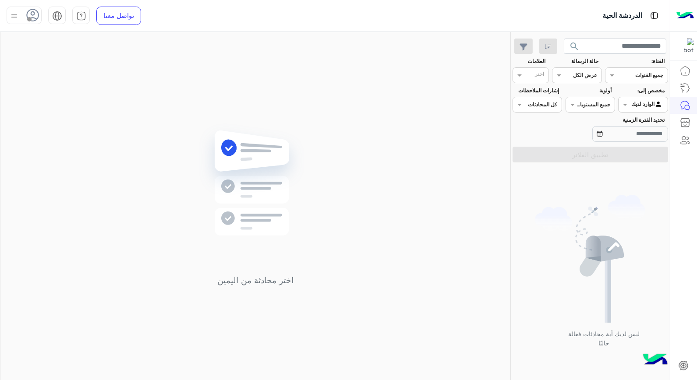
click at [569, 50] on span "search" at bounding box center [574, 46] width 11 height 11
click at [17, 13] on img at bounding box center [14, 16] width 11 height 11
click at [76, 192] on link "تسجيل الخروج" at bounding box center [78, 193] width 37 height 7
